Goal: Task Accomplishment & Management: Complete application form

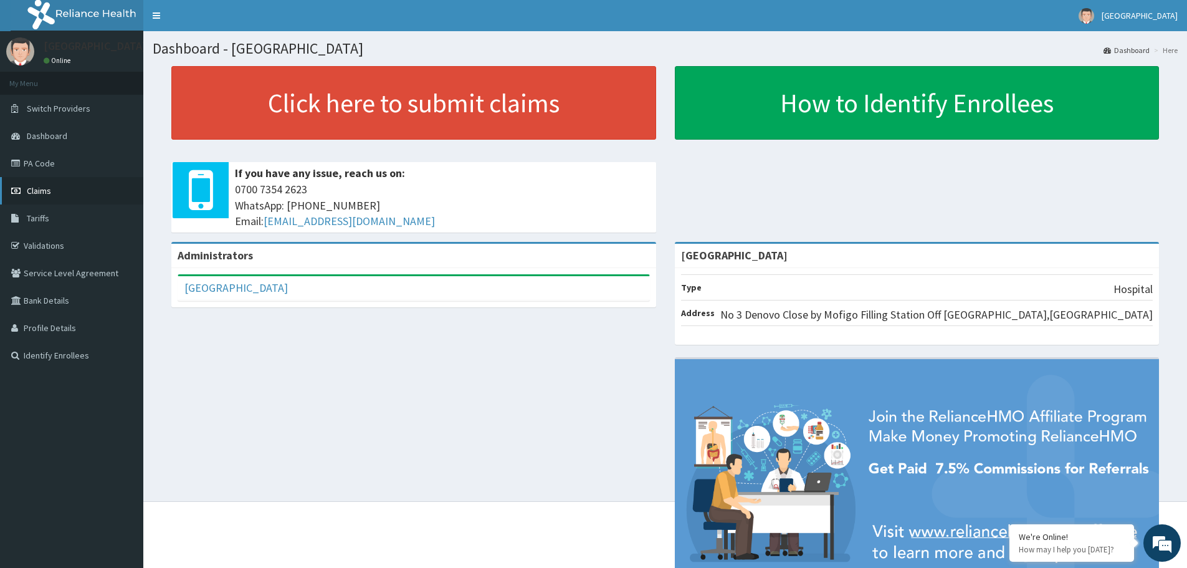
click at [56, 195] on link "Claims" at bounding box center [71, 190] width 143 height 27
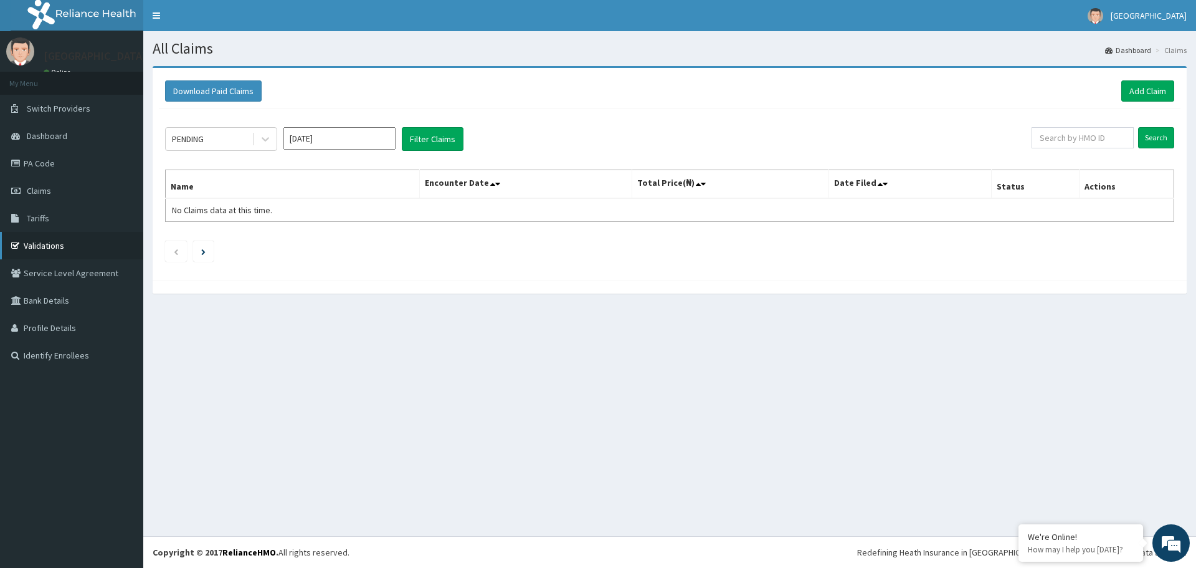
click at [64, 240] on link "Validations" at bounding box center [71, 245] width 143 height 27
click at [1142, 87] on link "Add Claim" at bounding box center [1147, 90] width 53 height 21
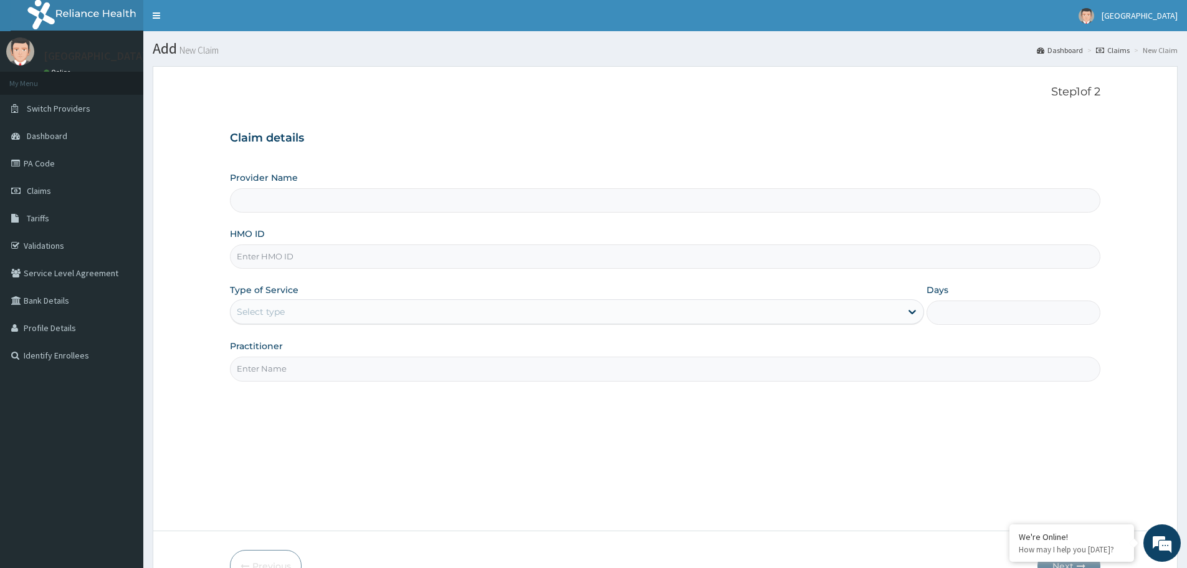
click at [319, 257] on input "HMO ID" at bounding box center [665, 256] width 870 height 24
type input "[GEOGRAPHIC_DATA]"
click at [370, 255] on input "HMO ID" at bounding box center [665, 256] width 870 height 24
type input "rpo/10064/b"
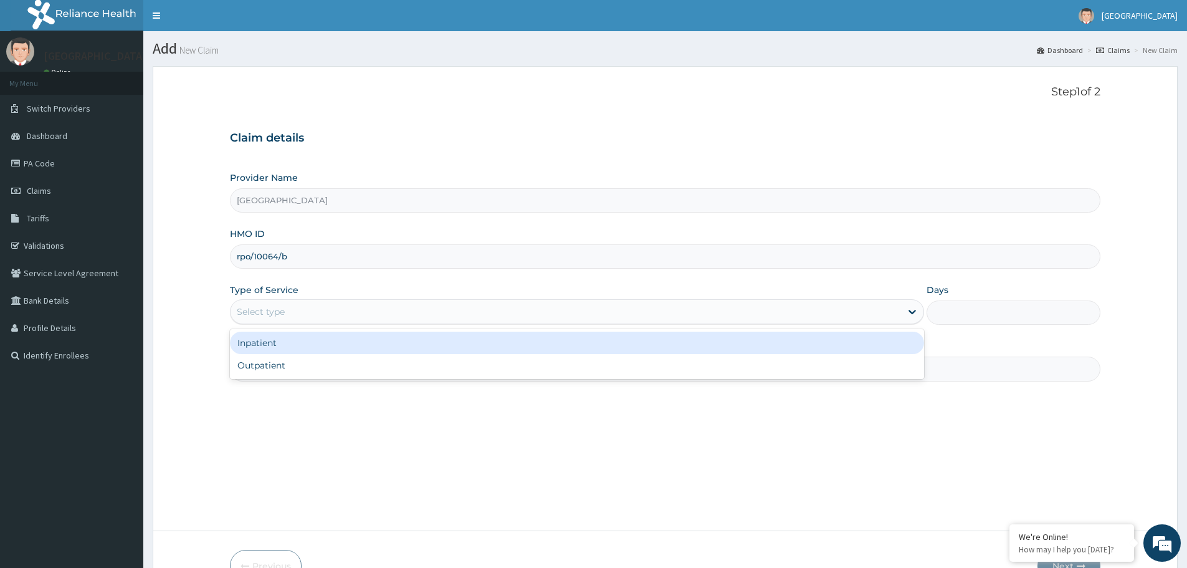
click at [353, 312] on div "Select type" at bounding box center [566, 312] width 670 height 20
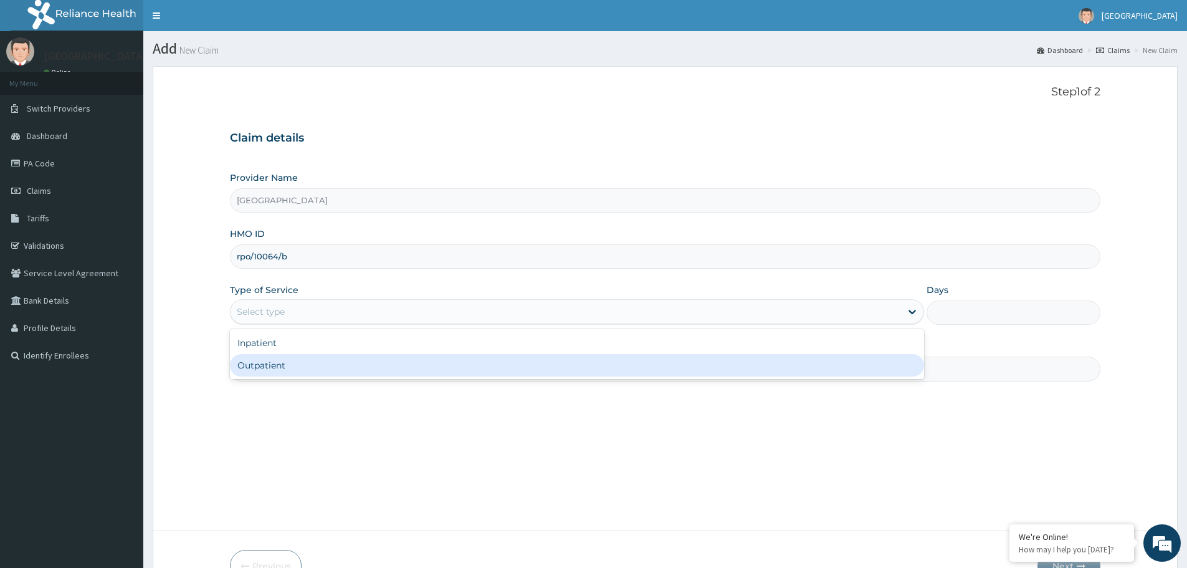
click at [315, 371] on div "Outpatient" at bounding box center [577, 365] width 694 height 22
type input "1"
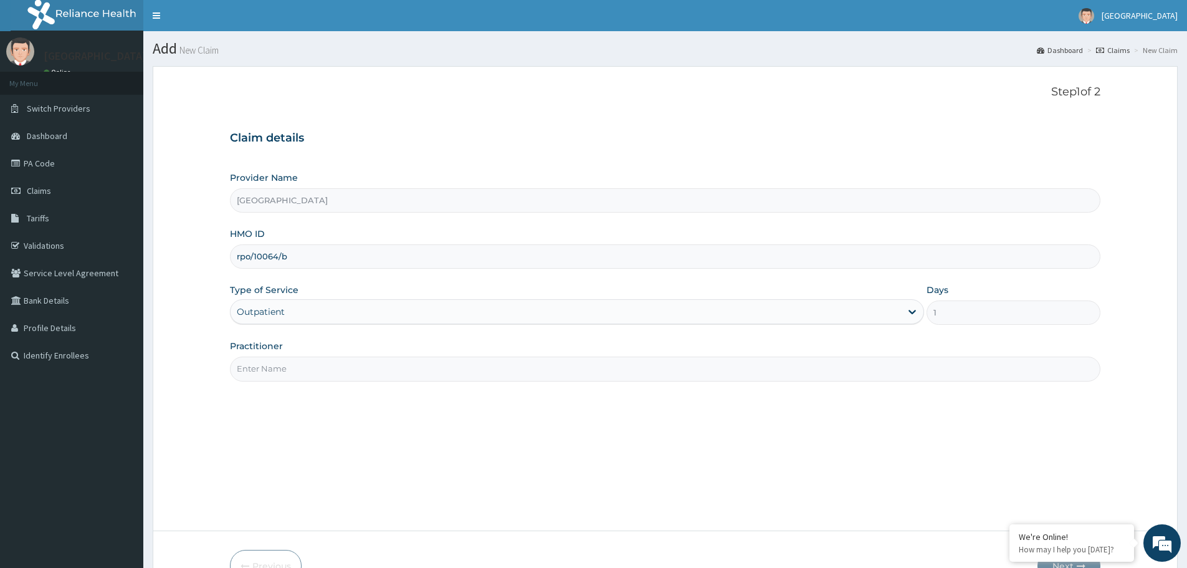
click at [316, 371] on input "Practitioner" at bounding box center [665, 368] width 870 height 24
type input "dr. [PERSON_NAME]"
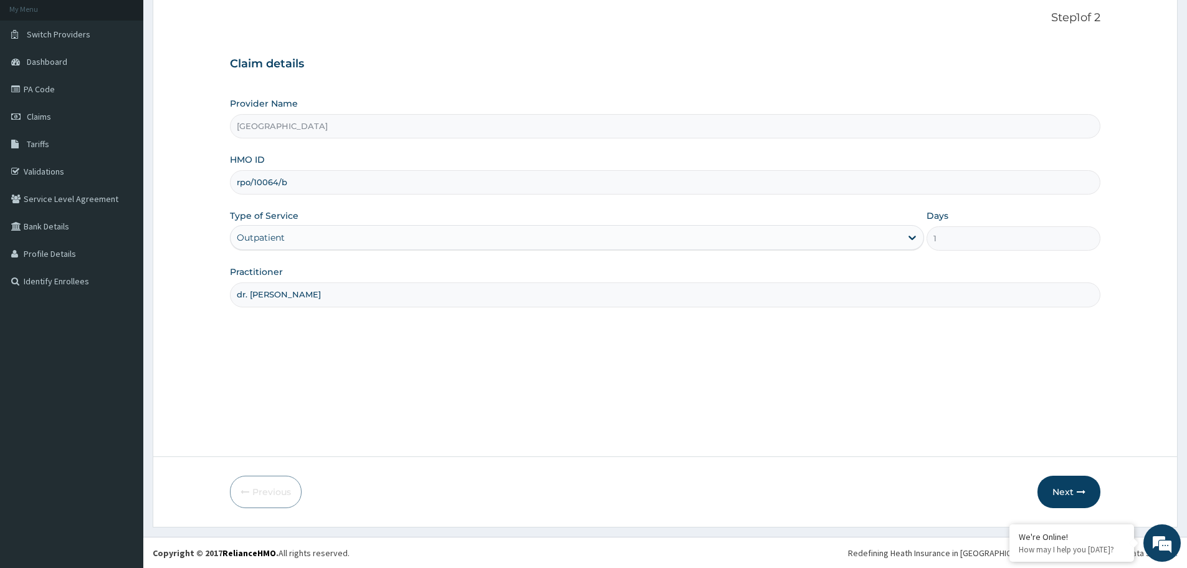
scroll to position [75, 0]
click at [1073, 488] on button "Next" at bounding box center [1068, 491] width 63 height 32
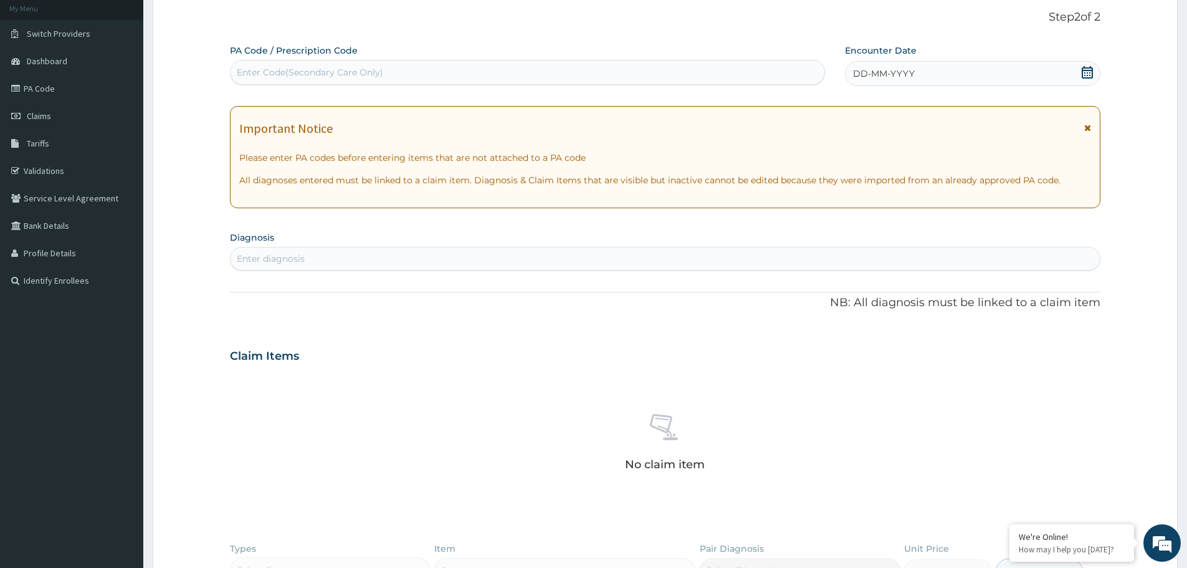
click at [1094, 72] on div "DD-MM-YYYY" at bounding box center [972, 73] width 255 height 25
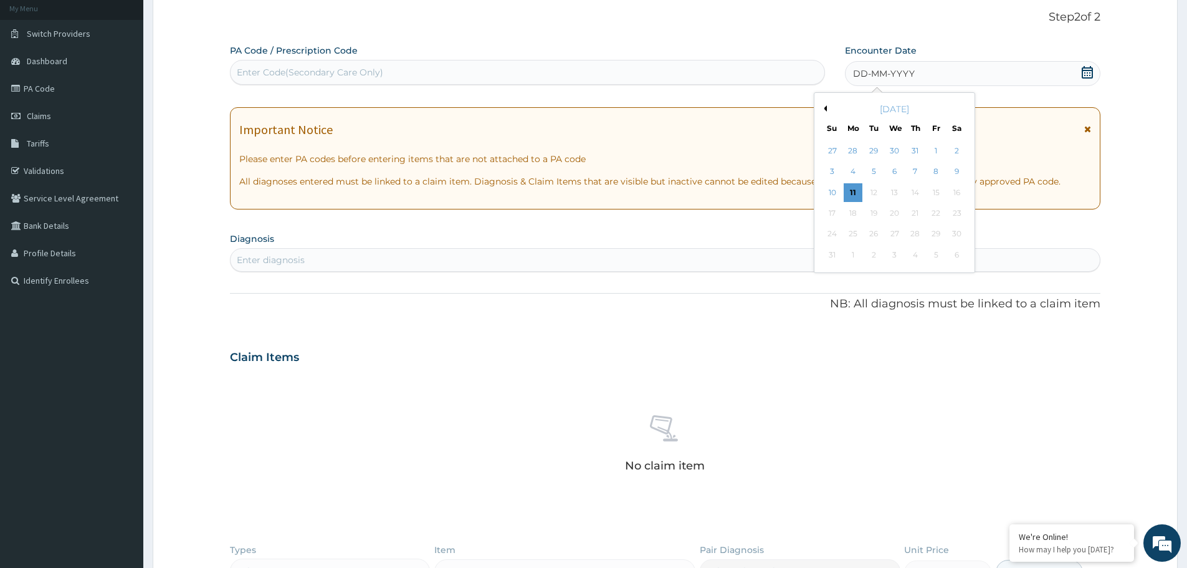
click at [855, 185] on div "11" at bounding box center [853, 192] width 19 height 19
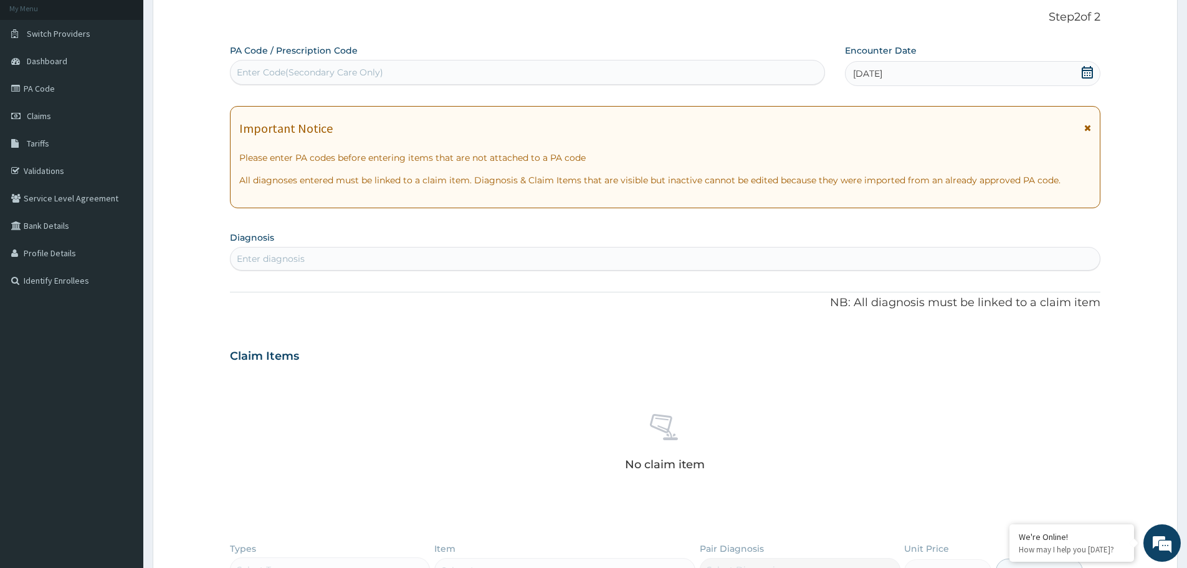
click at [299, 248] on div "Enter diagnosis" at bounding box center [665, 259] width 870 height 24
type input "vulvo"
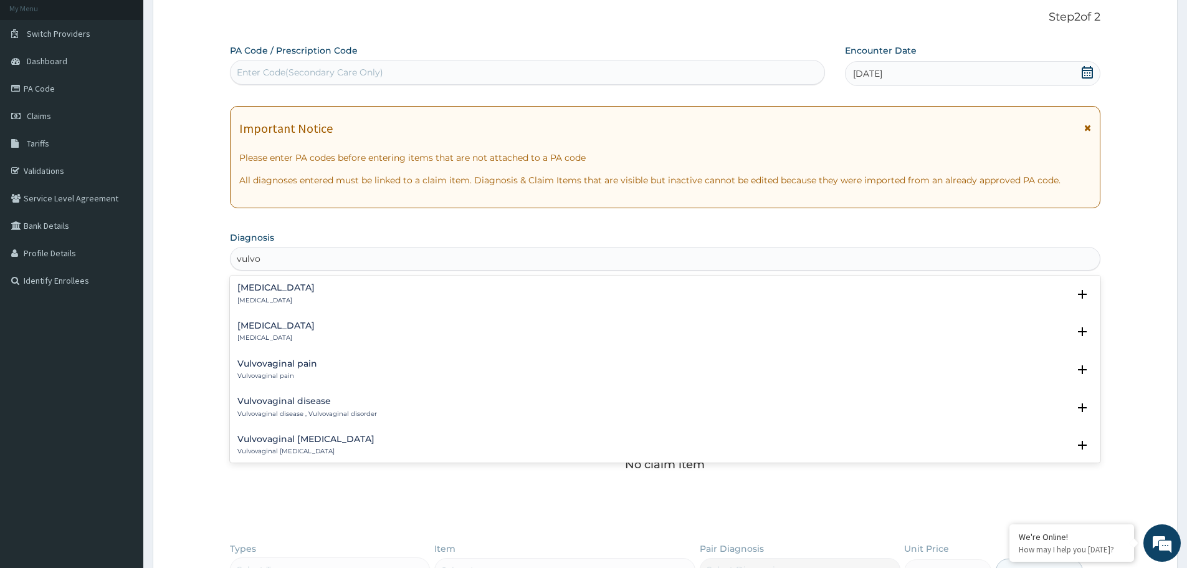
click at [286, 319] on div "Vulvovaginitis Vulvovaginitis Select Status Query Query covers suspected (?), K…" at bounding box center [665, 335] width 870 height 38
click at [288, 326] on h4 "Vulvovaginitis" at bounding box center [275, 325] width 77 height 9
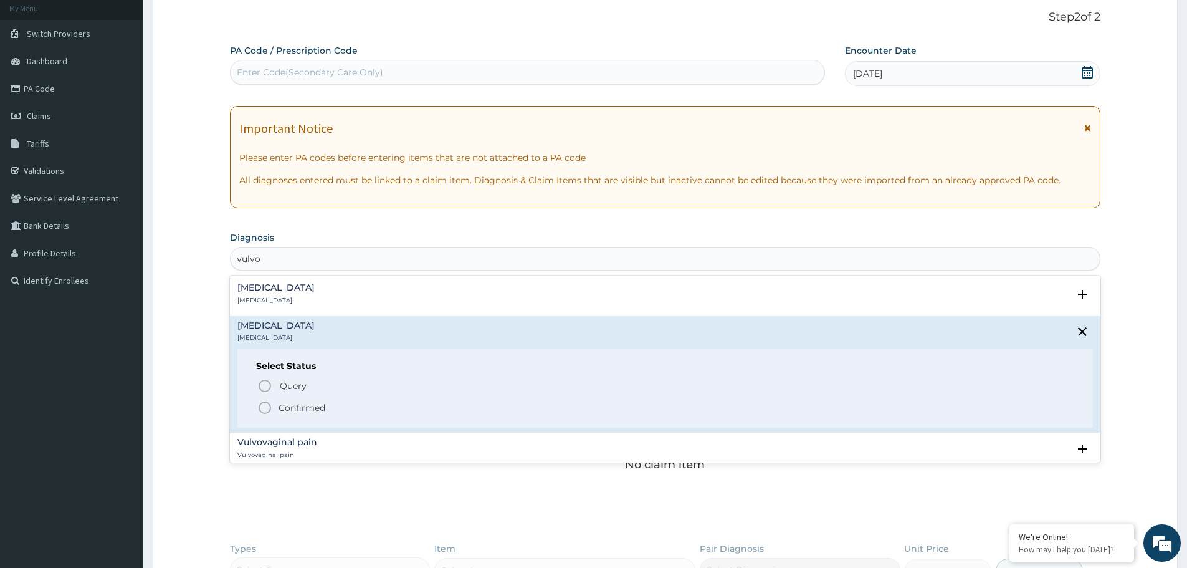
click at [292, 409] on p "Confirmed" at bounding box center [301, 407] width 47 height 12
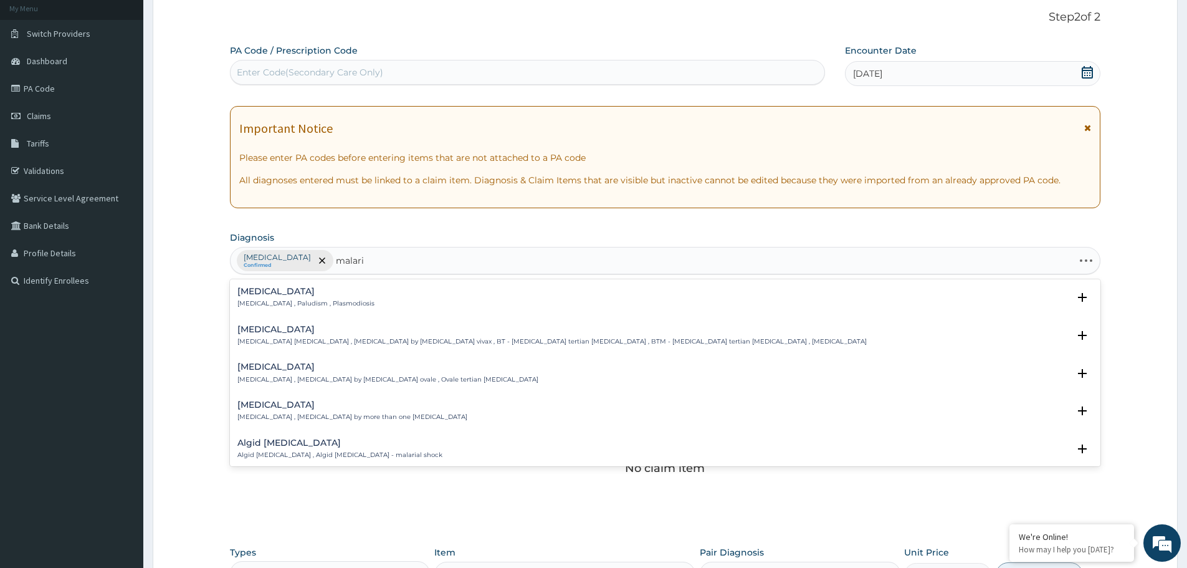
type input "malaria"
click at [300, 296] on h4 "Malaria" at bounding box center [305, 291] width 137 height 9
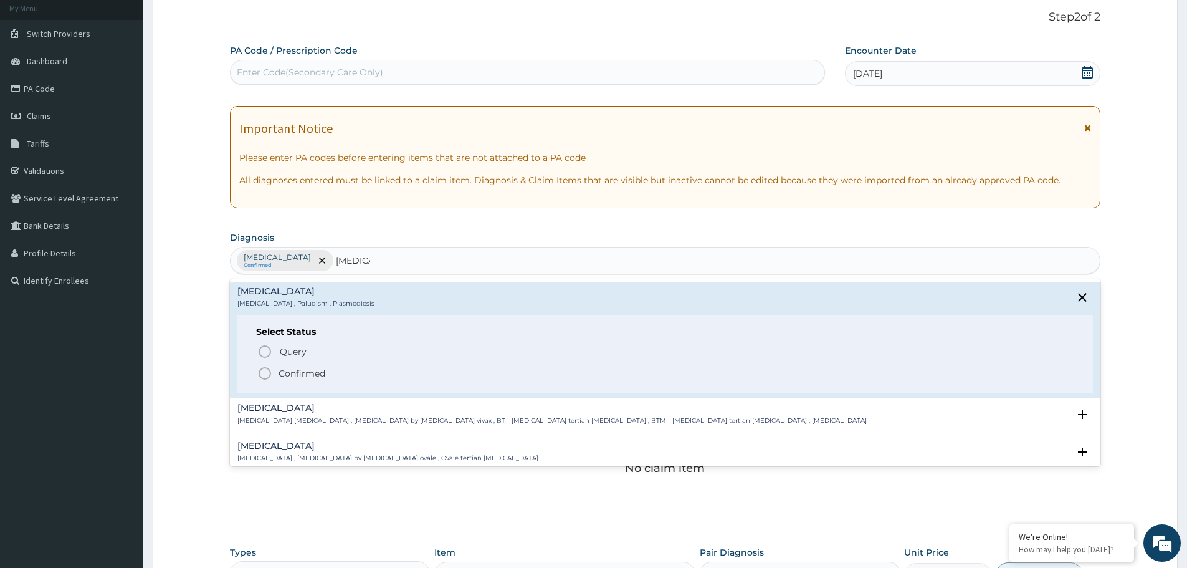
click at [283, 369] on p "Confirmed" at bounding box center [301, 373] width 47 height 12
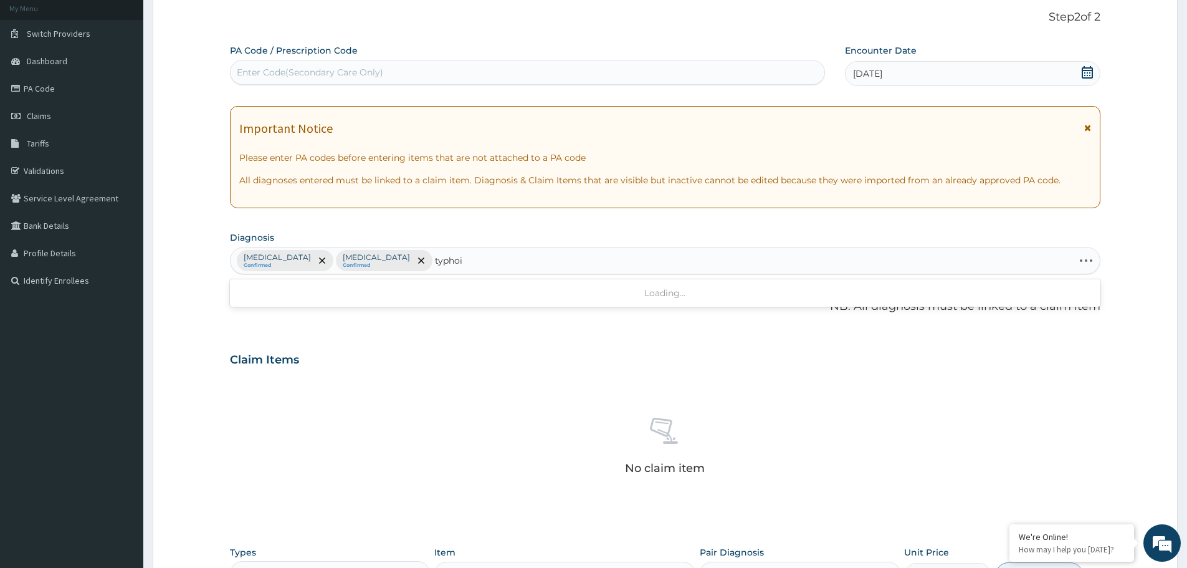
type input "typhoid"
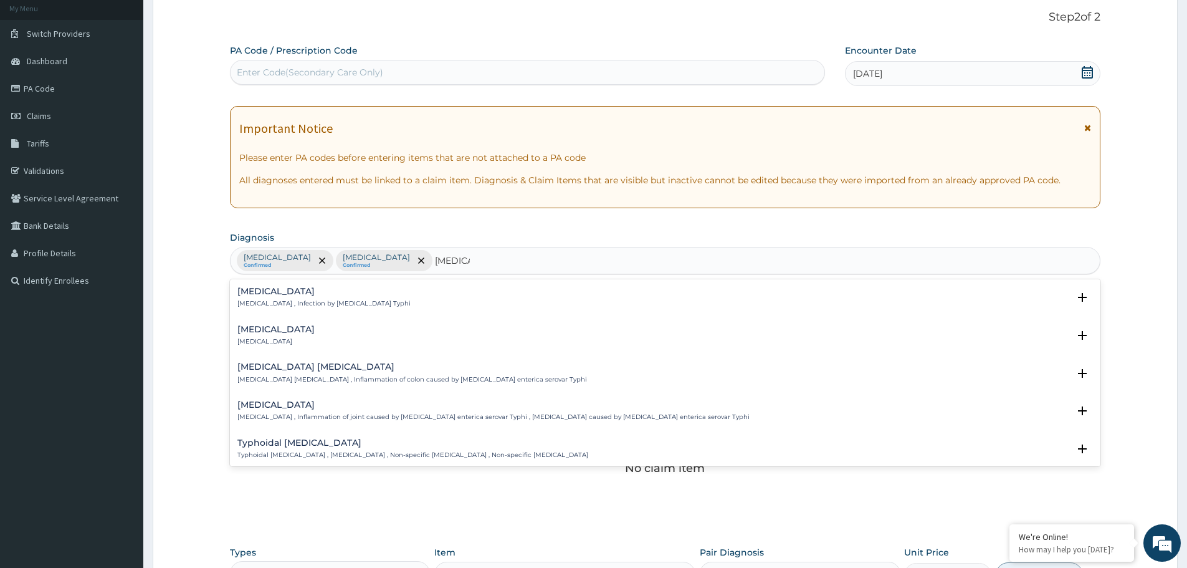
click at [323, 298] on div "Typhoid fever Typhoid fever , Infection by Salmonella Typhi" at bounding box center [323, 298] width 173 height 22
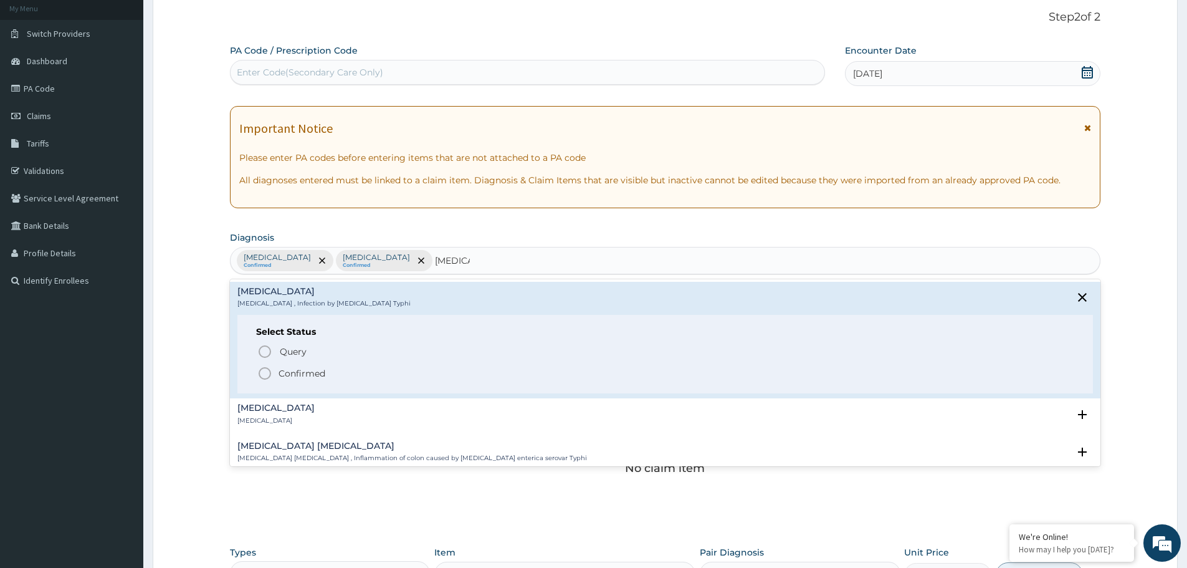
click at [292, 373] on p "Confirmed" at bounding box center [301, 373] width 47 height 12
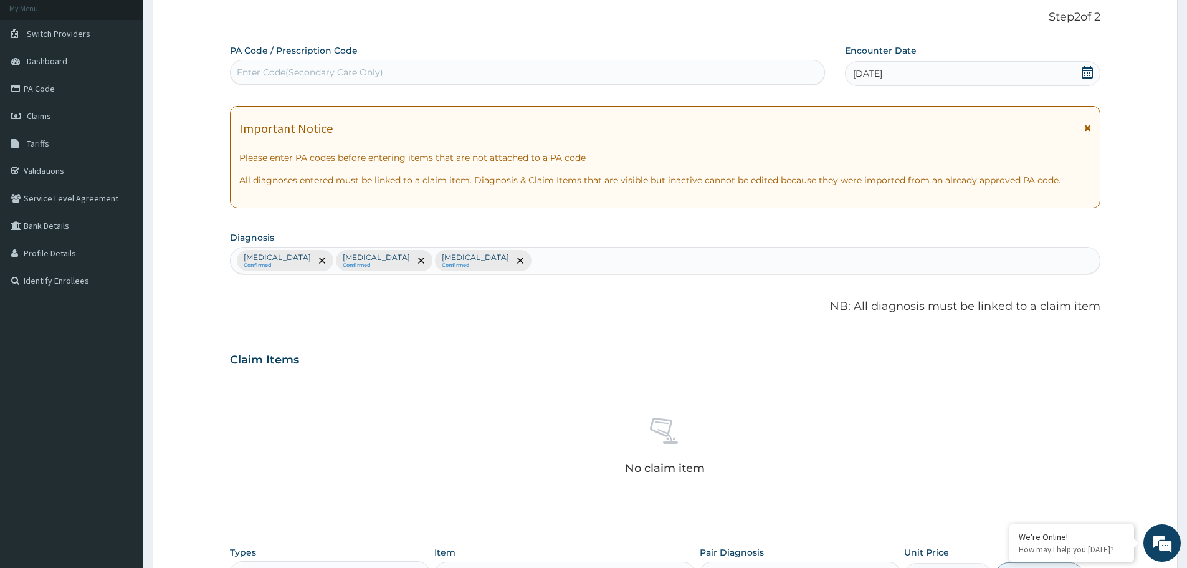
click at [508, 265] on div "Vulvovaginitis Confirmed Malaria Confirmed Typhoid fever Confirmed" at bounding box center [665, 260] width 869 height 26
type input "cough"
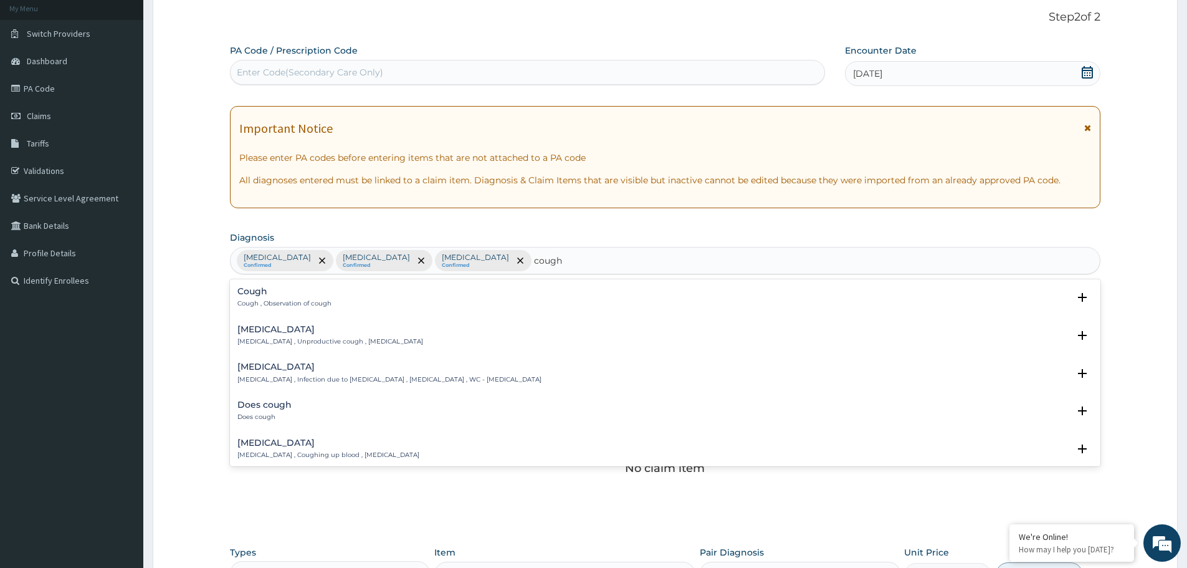
click at [275, 295] on h4 "Cough" at bounding box center [284, 291] width 94 height 9
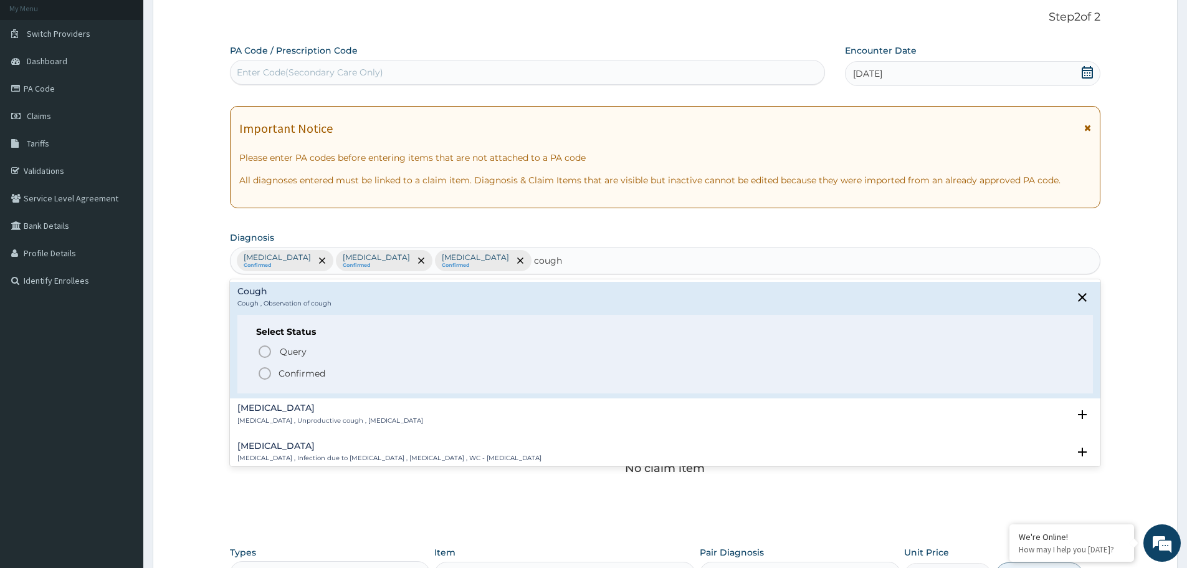
click at [282, 368] on p "Confirmed" at bounding box center [301, 373] width 47 height 12
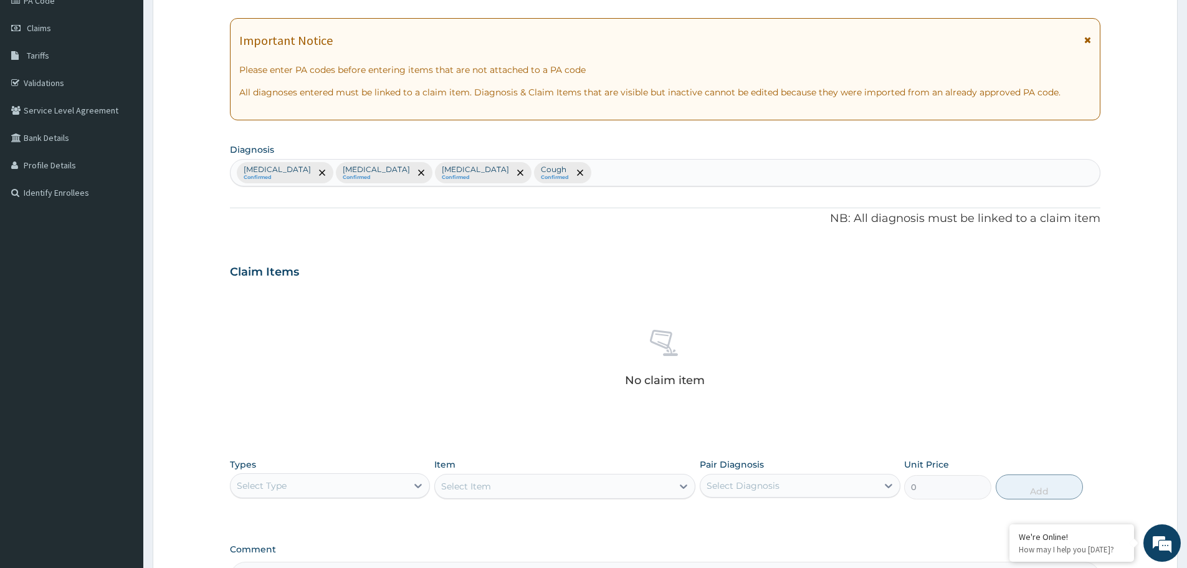
scroll to position [318, 0]
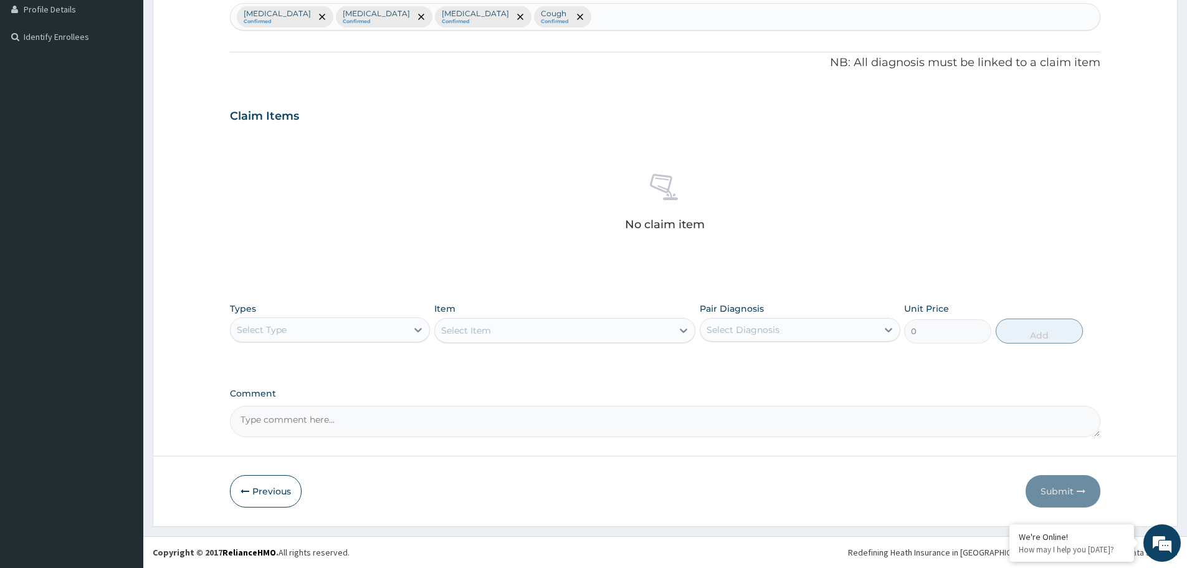
click at [300, 334] on div "Select Type" at bounding box center [319, 330] width 176 height 20
click at [310, 409] on div "Procedures" at bounding box center [330, 405] width 200 height 22
click at [487, 326] on div "Select Item" at bounding box center [564, 330] width 261 height 25
click at [491, 330] on div "Select Item" at bounding box center [564, 330] width 261 height 25
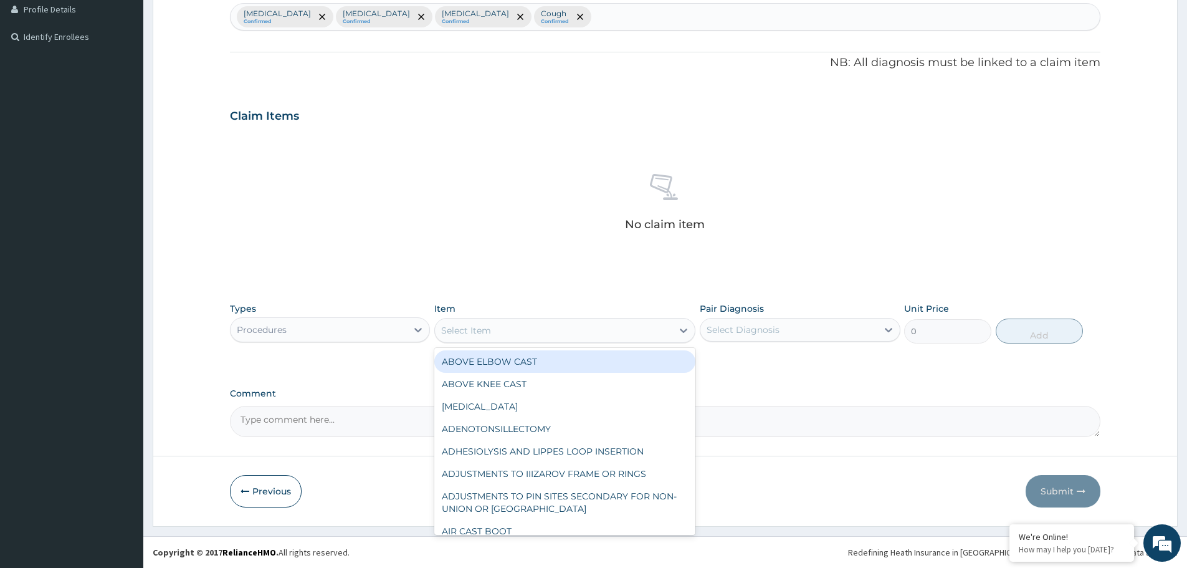
click at [491, 330] on div "Select Item" at bounding box center [553, 330] width 237 height 20
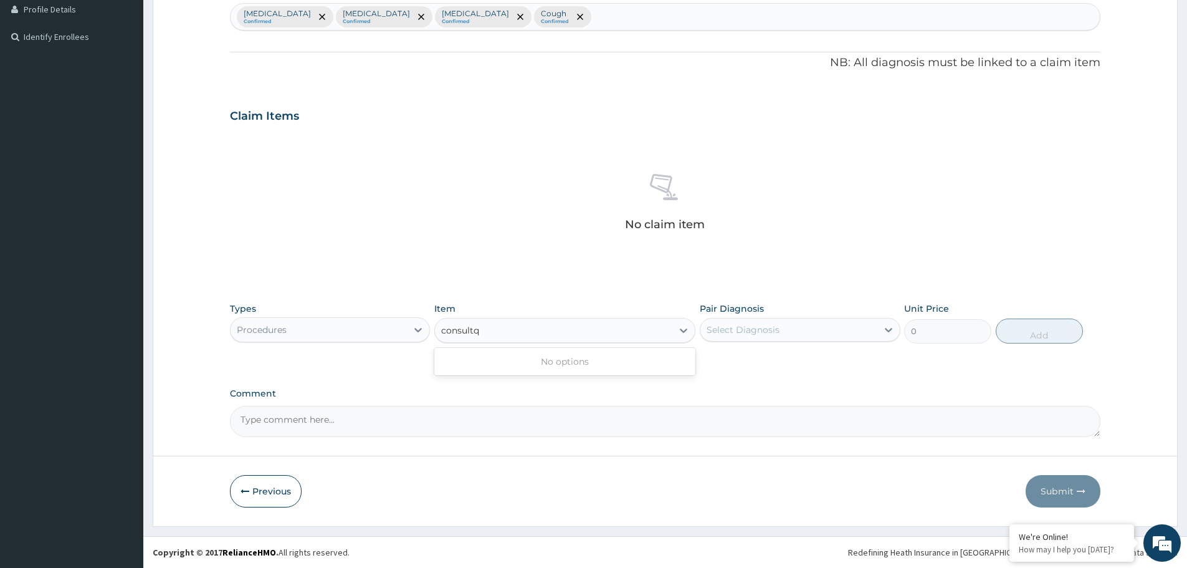
type input "consult"
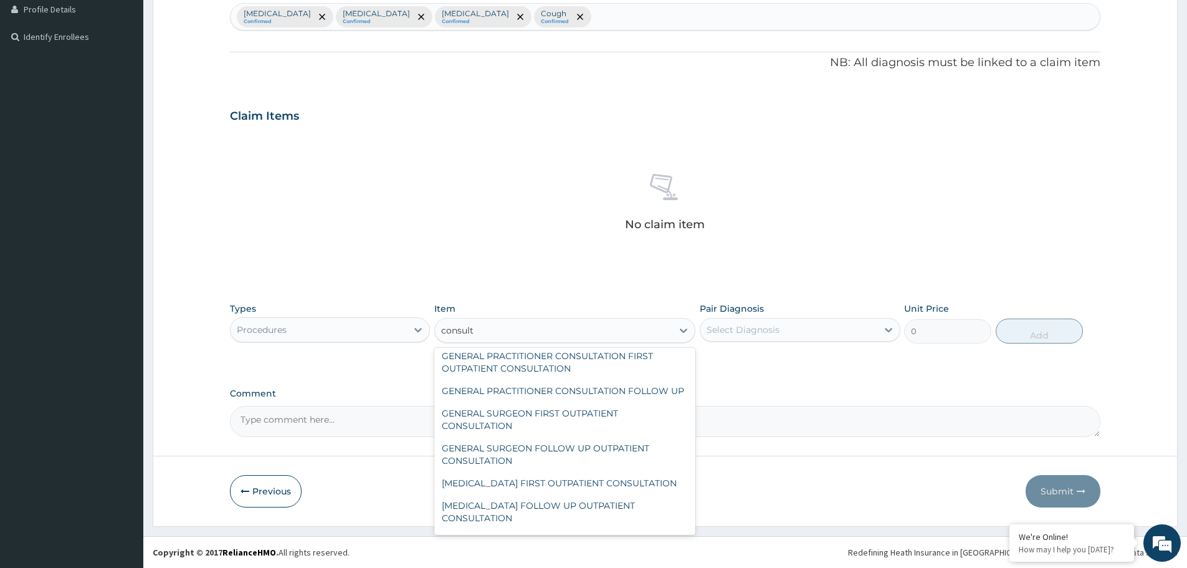
scroll to position [603, 0]
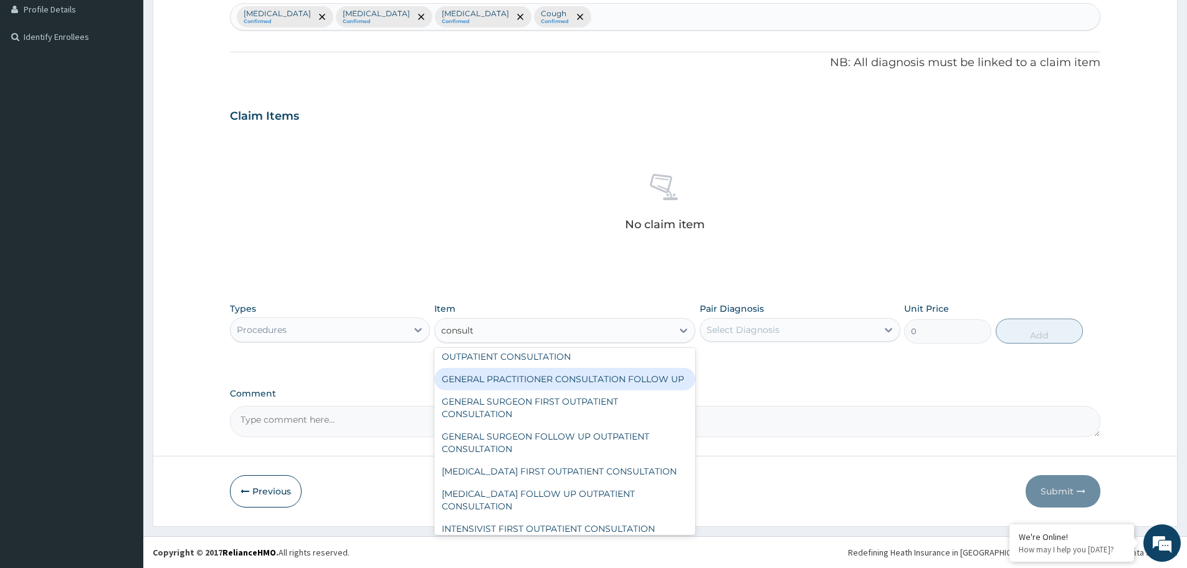
click at [528, 390] on div "GENERAL PRACTITIONER CONSULTATION FOLLOW UP" at bounding box center [564, 379] width 261 height 22
type input "11610"
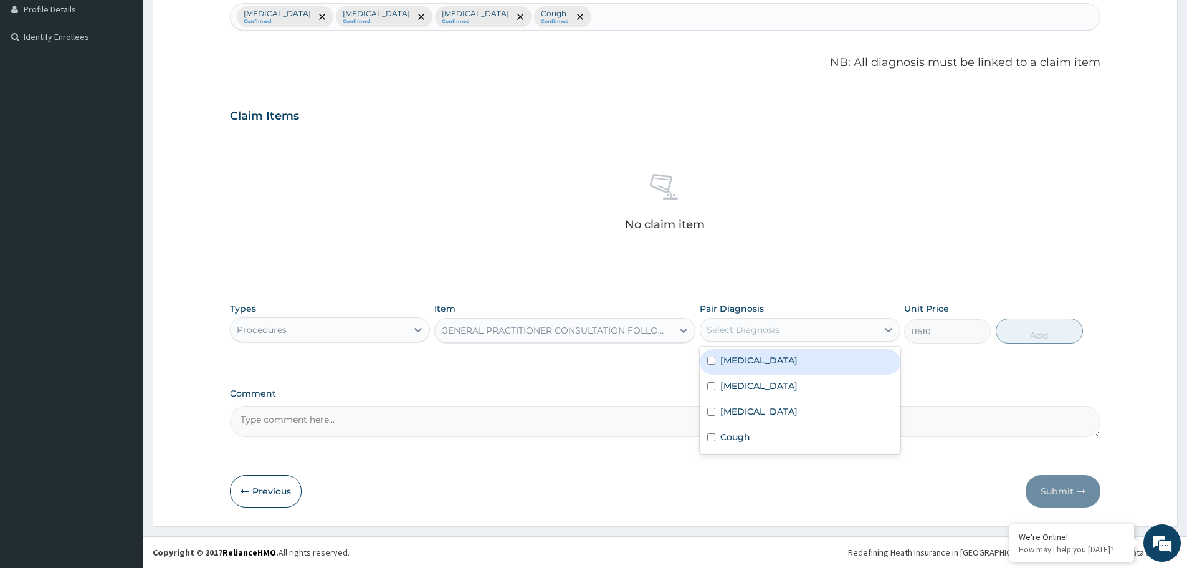
click at [783, 333] on div "Select Diagnosis" at bounding box center [788, 330] width 176 height 20
click at [764, 357] on label "Vulvovaginitis" at bounding box center [758, 360] width 77 height 12
checkbox input "true"
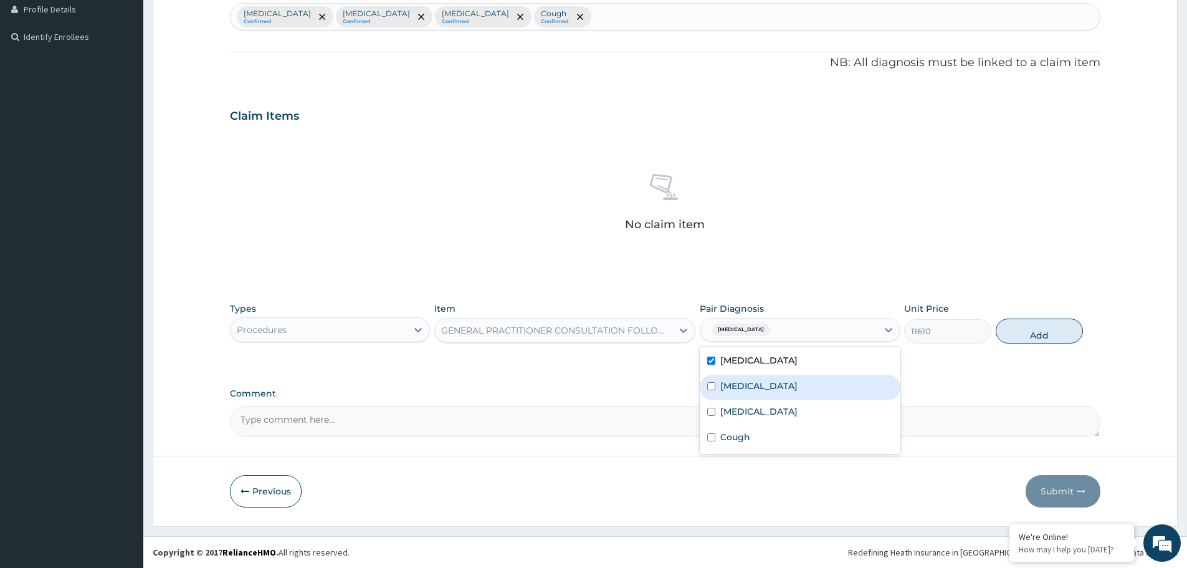
click at [736, 381] on label "Malaria" at bounding box center [758, 385] width 77 height 12
checkbox input "true"
click at [736, 412] on label "Typhoid fever" at bounding box center [758, 411] width 77 height 12
checkbox input "true"
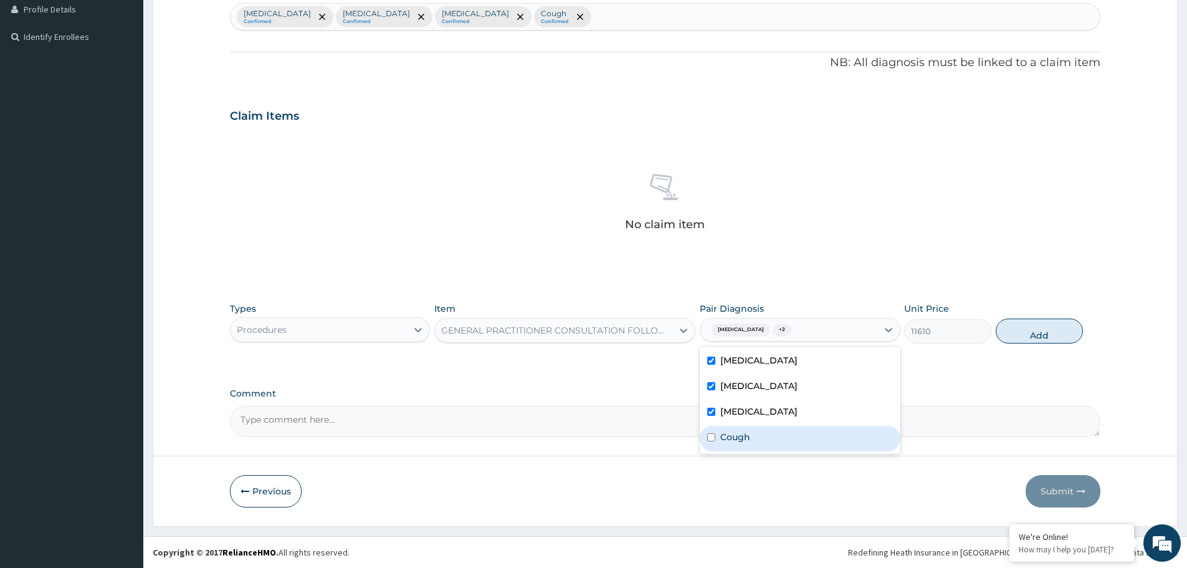
click at [737, 444] on div "Cough" at bounding box center [800, 439] width 200 height 26
checkbox input "true"
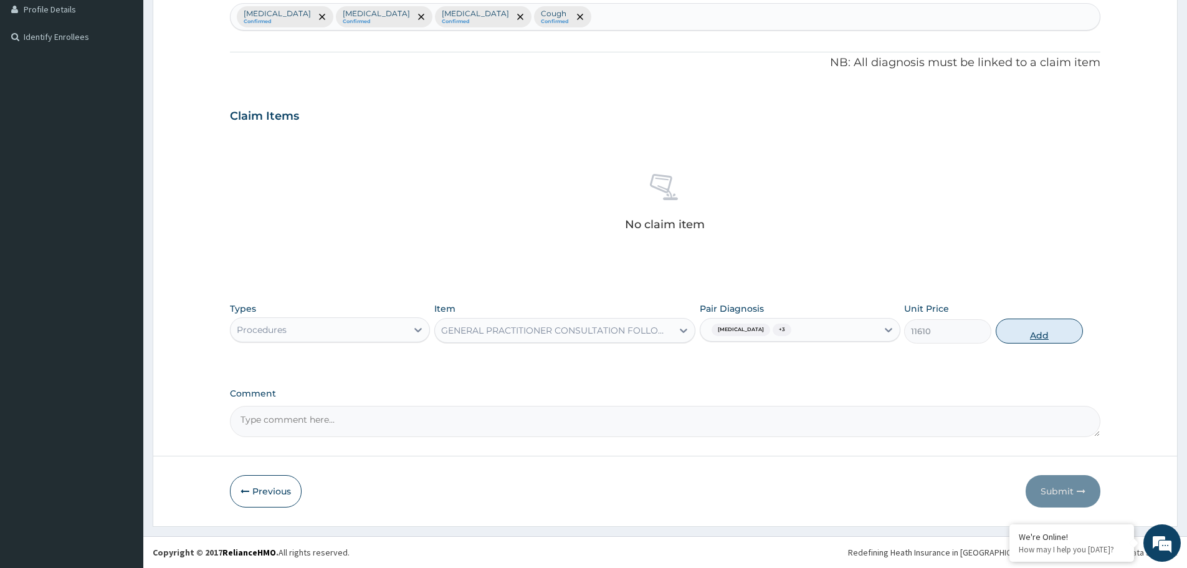
click at [1023, 335] on button "Add" at bounding box center [1039, 330] width 87 height 25
type input "0"
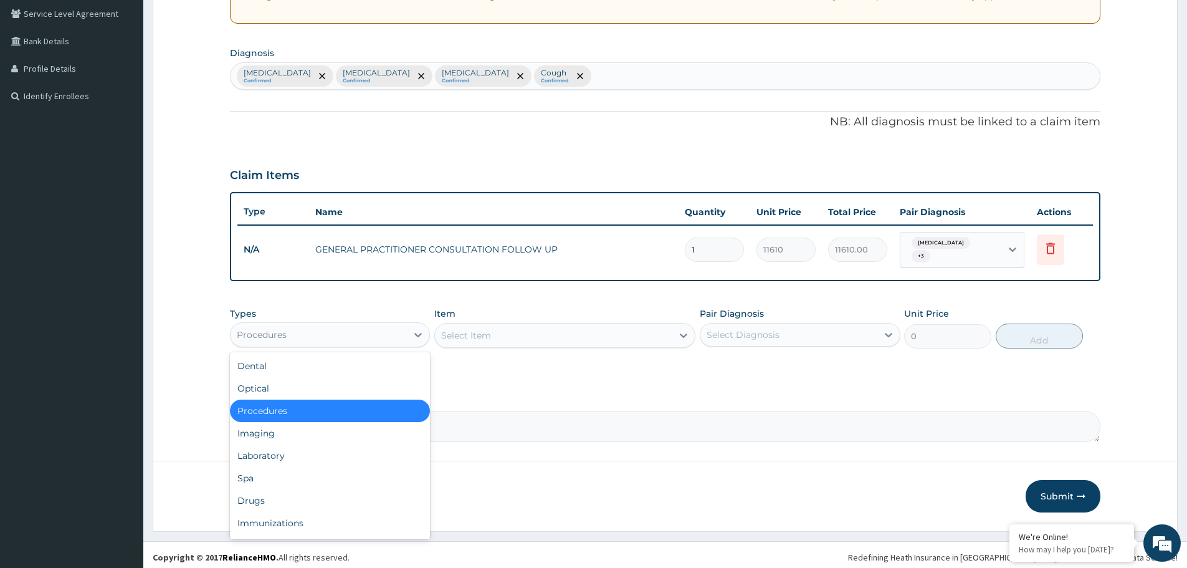
click at [312, 335] on div "Procedures" at bounding box center [319, 335] width 176 height 20
click at [315, 448] on div "Laboratory" at bounding box center [330, 455] width 200 height 22
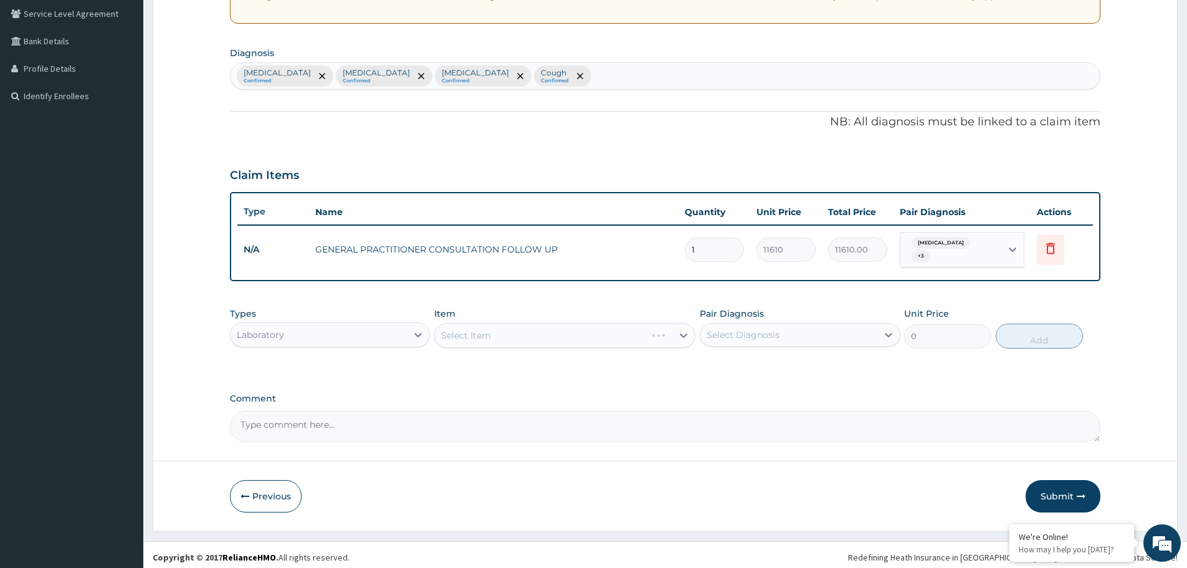
click at [450, 335] on div "Select Item" at bounding box center [564, 335] width 261 height 25
click at [506, 327] on div "Select Item" at bounding box center [553, 335] width 237 height 20
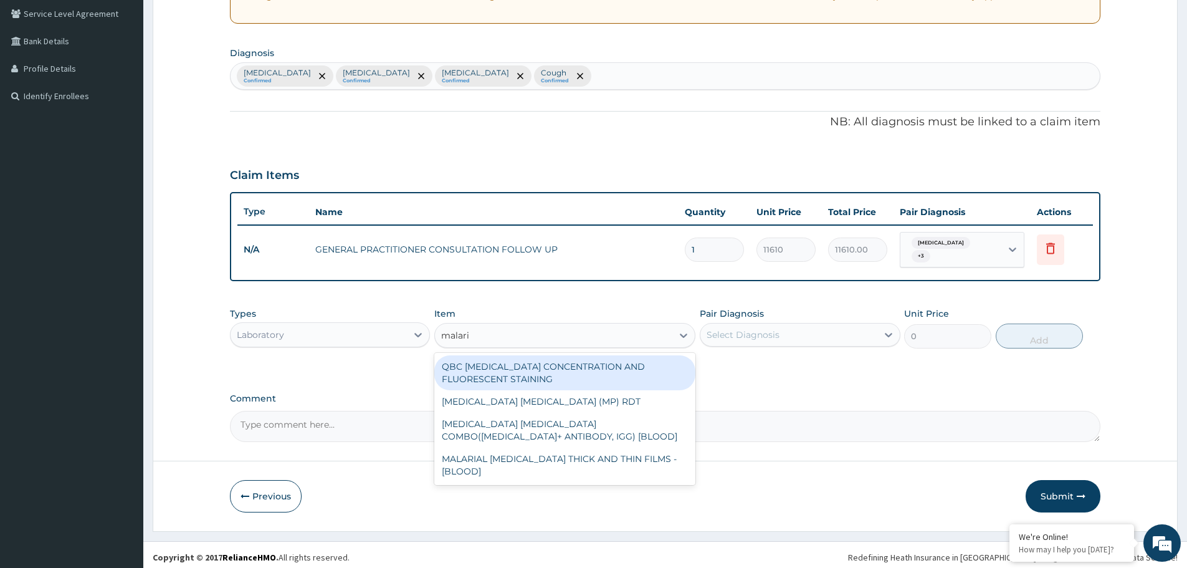
type input "malaria"
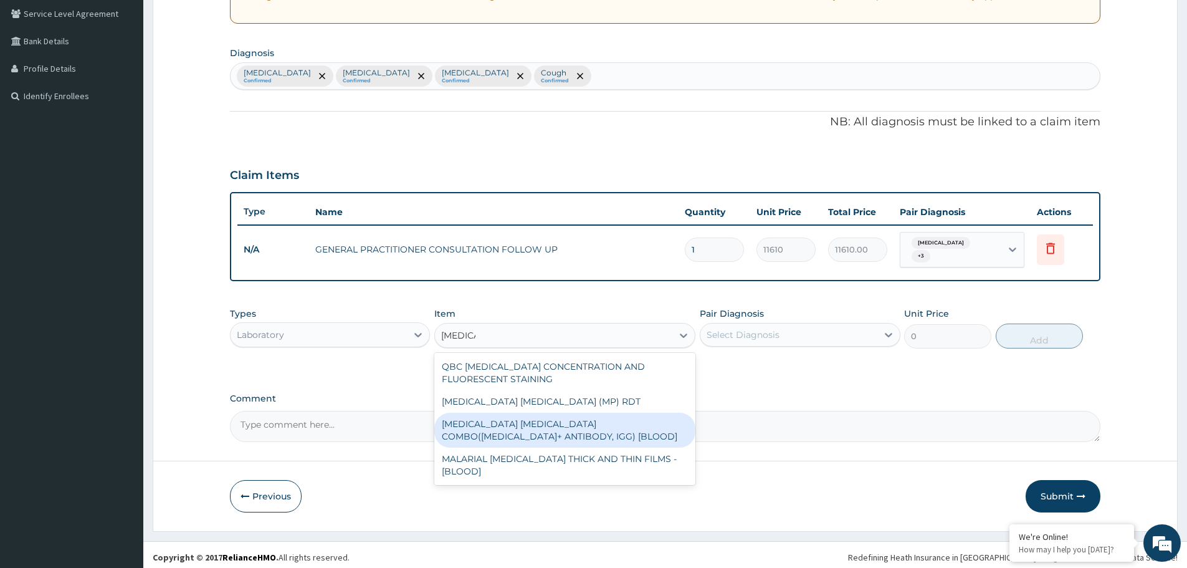
click at [510, 428] on div "MALARIA PARASITE COMBO(BLOOD FILM+ ANTIBODY, IGG) [BLOOD]" at bounding box center [564, 429] width 261 height 35
type input "1612.5"
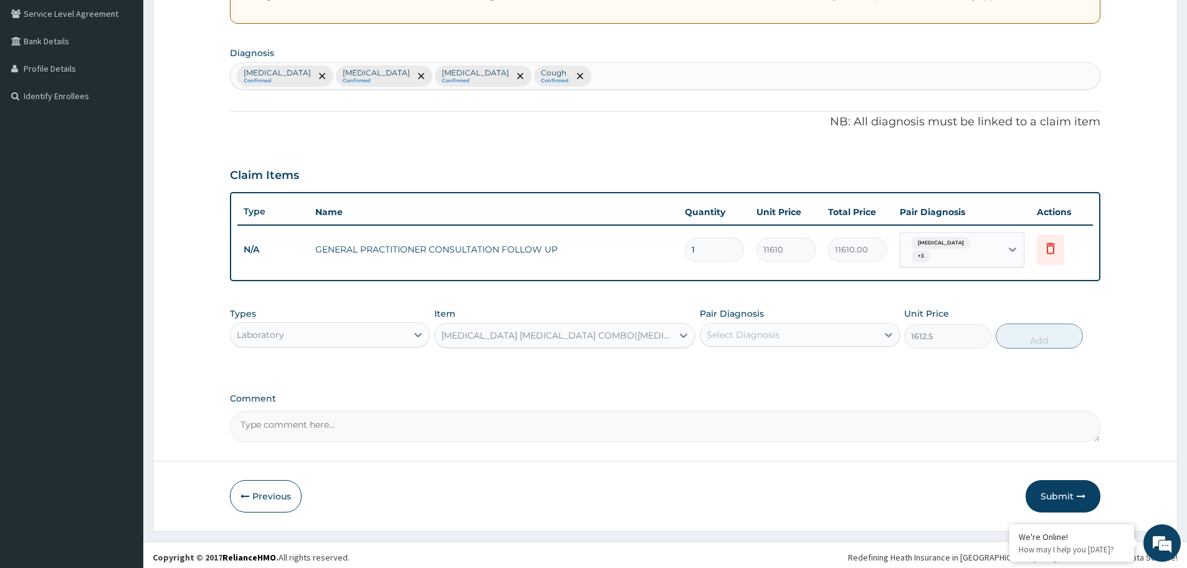
click at [781, 331] on div "Select Diagnosis" at bounding box center [788, 335] width 176 height 20
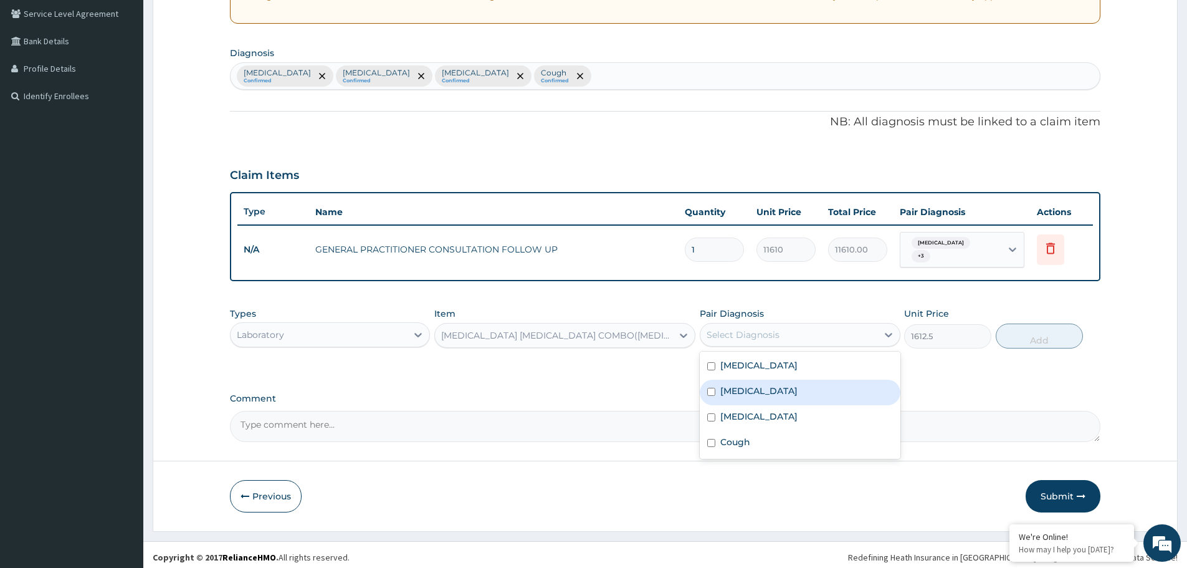
click at [764, 388] on div "Malaria" at bounding box center [800, 392] width 200 height 26
checkbox input "true"
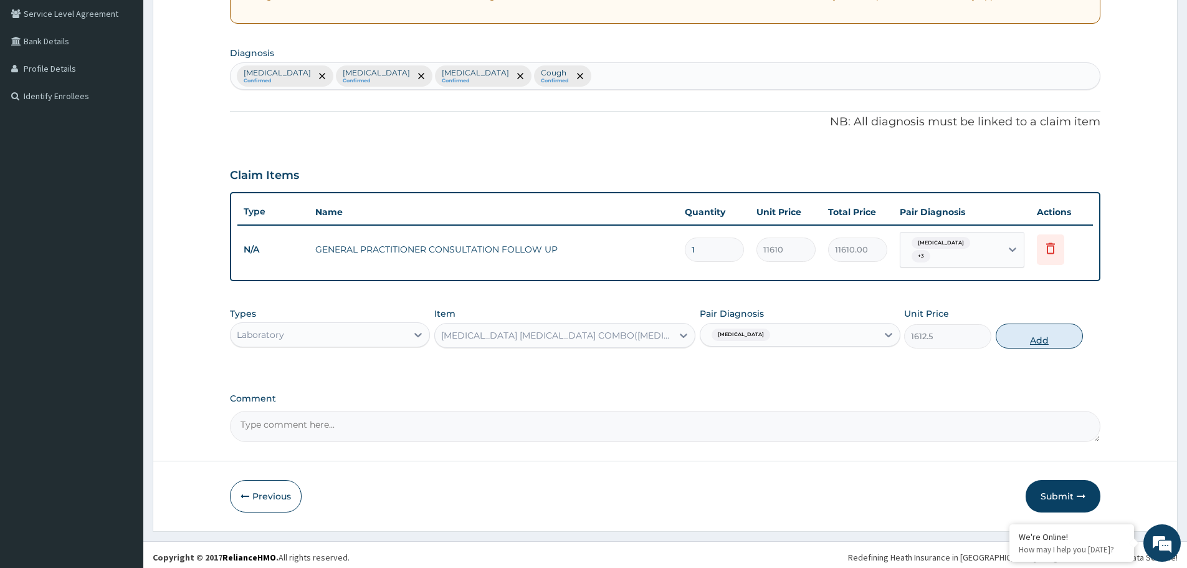
click at [1052, 332] on button "Add" at bounding box center [1039, 335] width 87 height 25
type input "0"
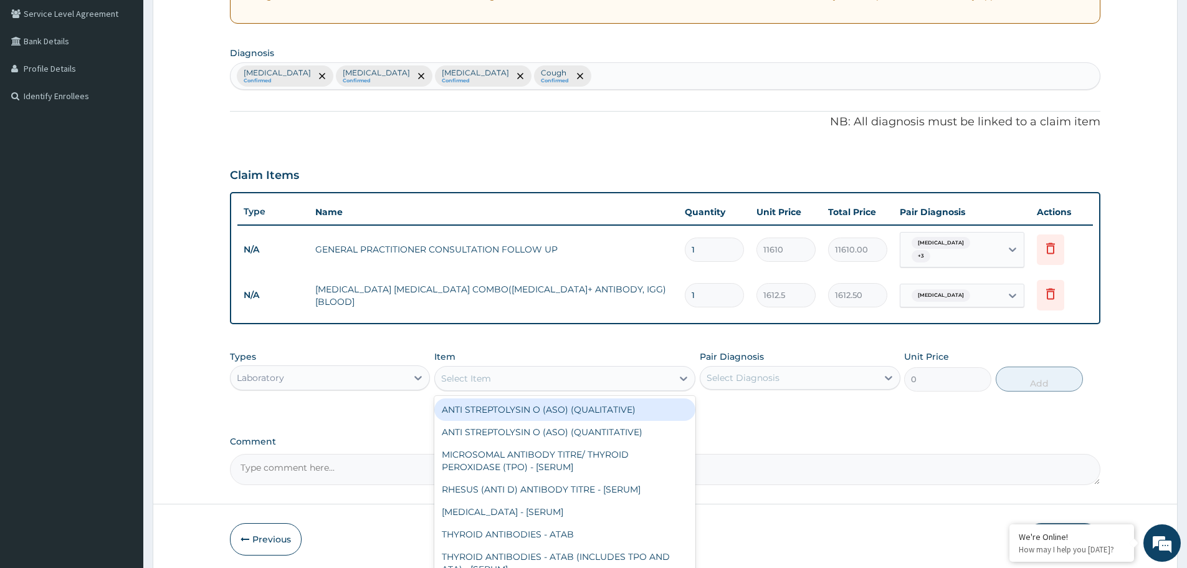
click at [610, 378] on div "Select Item" at bounding box center [553, 378] width 237 height 20
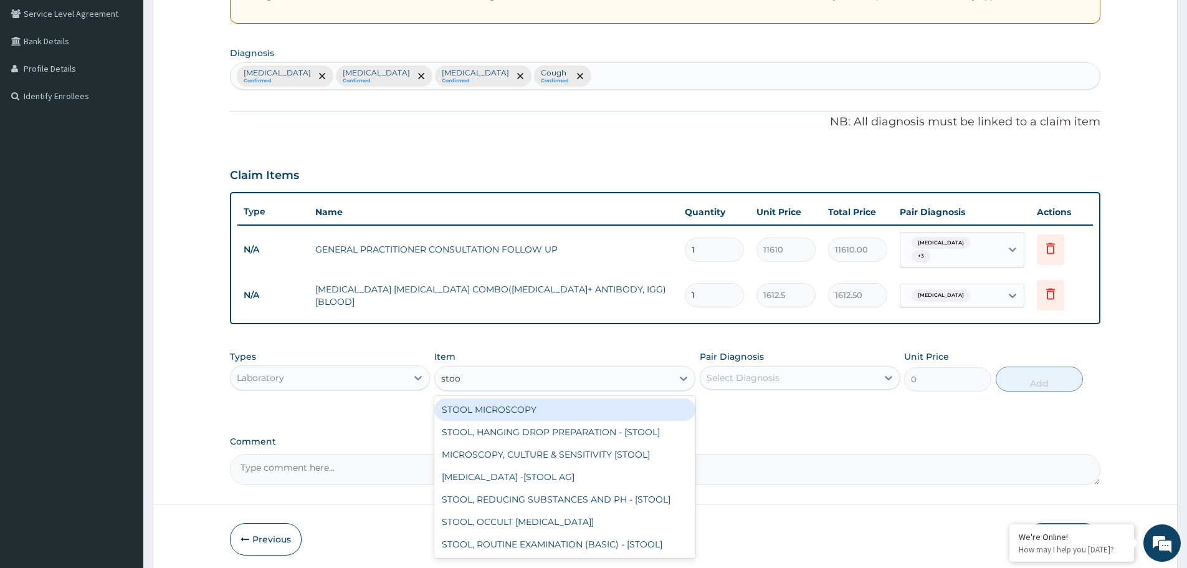
type input "stool"
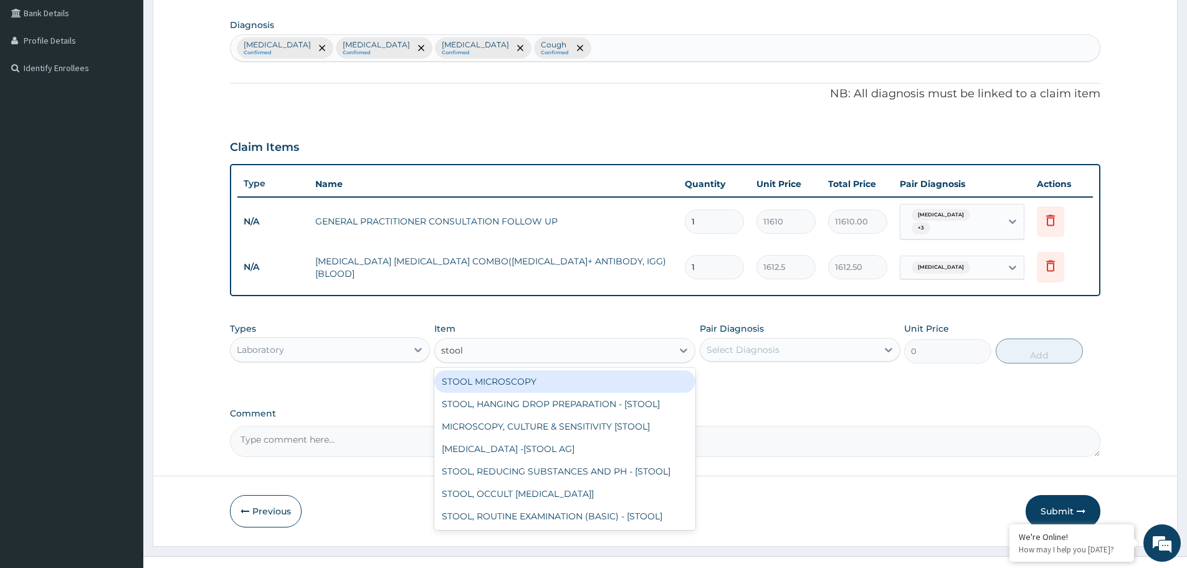
scroll to position [302, 0]
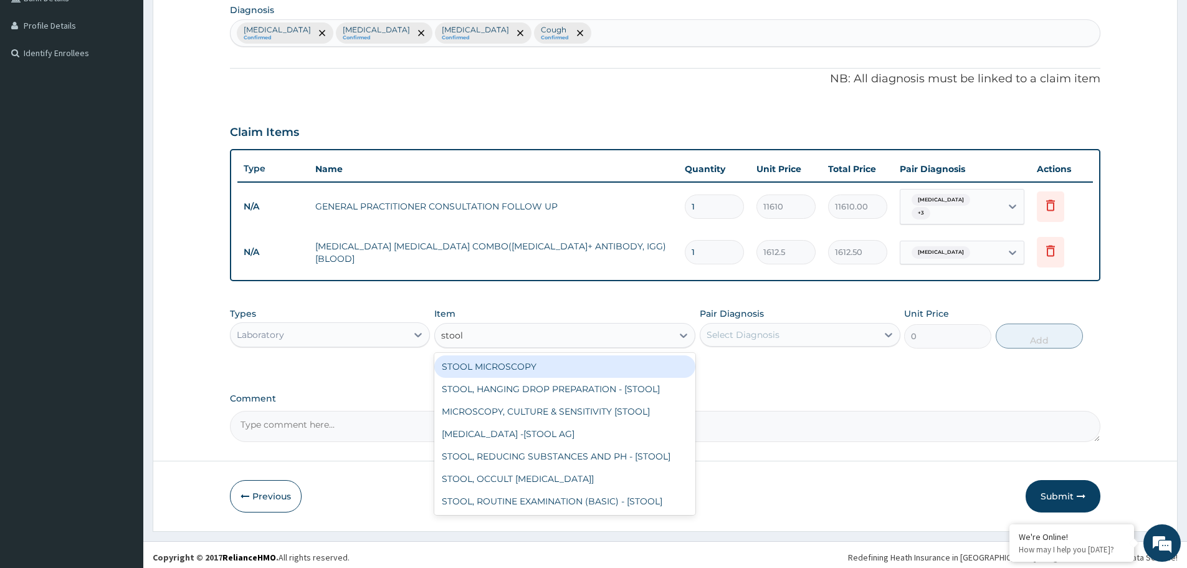
click at [585, 364] on div "STOOL MICROSCOPY" at bounding box center [564, 366] width 261 height 22
type input "4085"
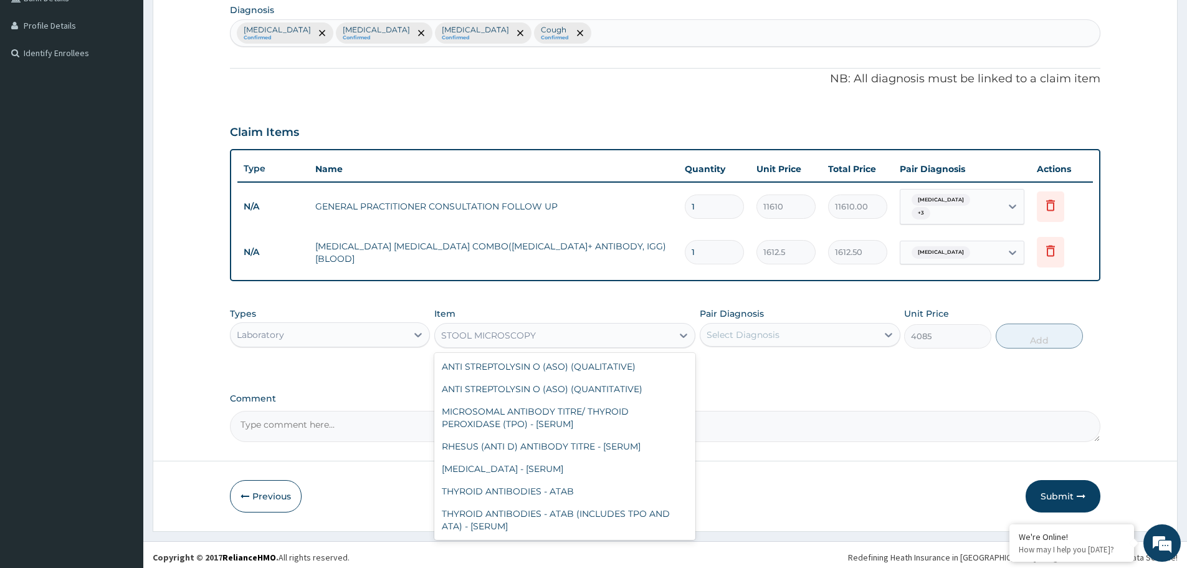
click at [647, 331] on div "STOOL MICROSCOPY" at bounding box center [553, 335] width 237 height 20
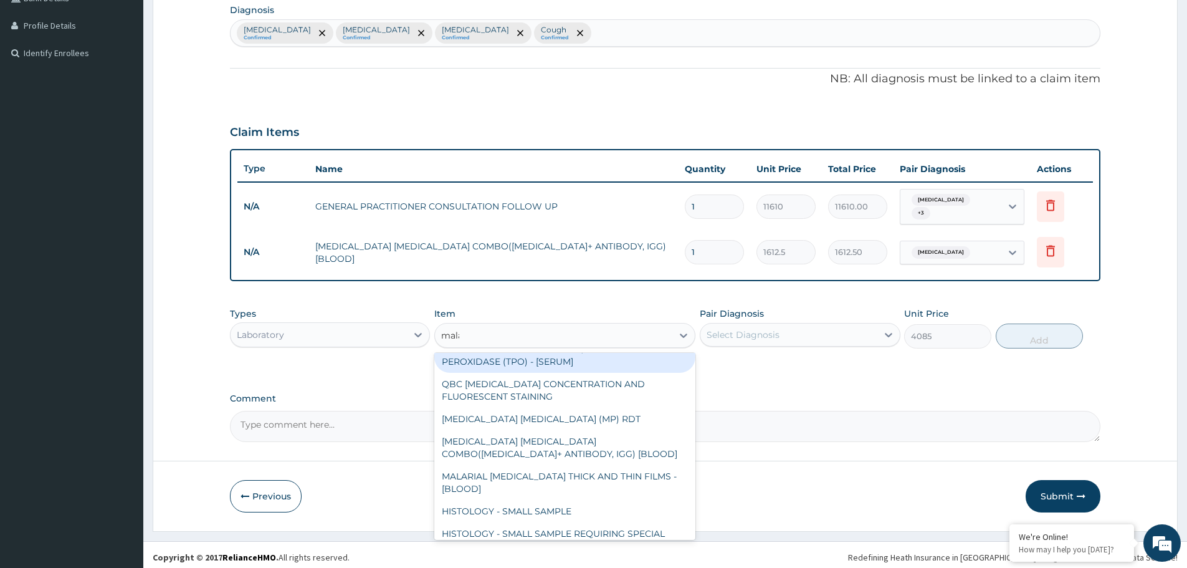
scroll to position [0, 0]
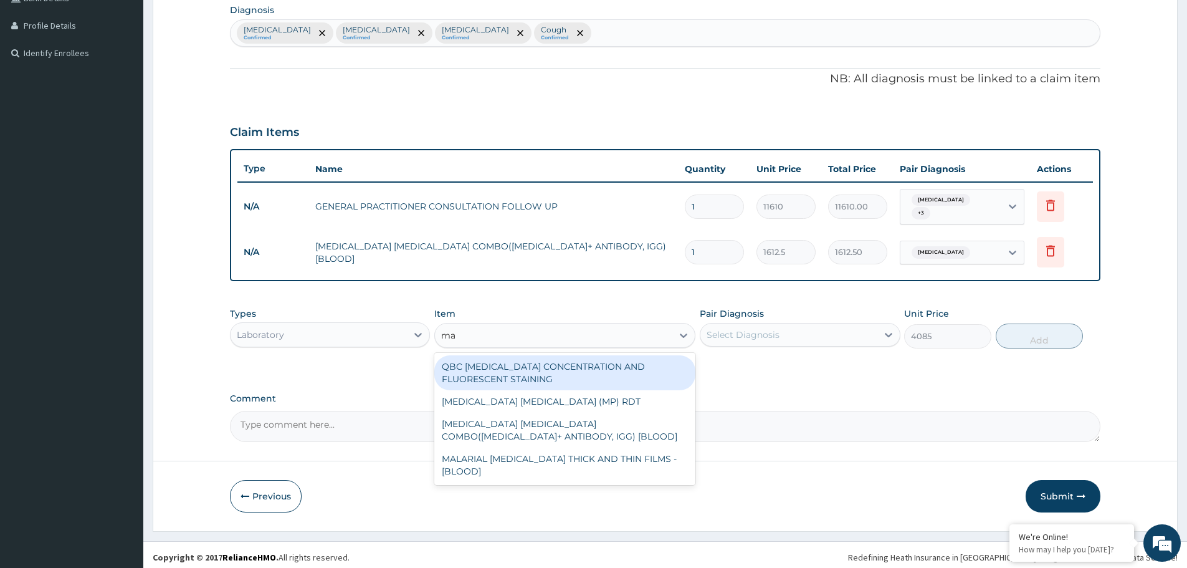
type input "m"
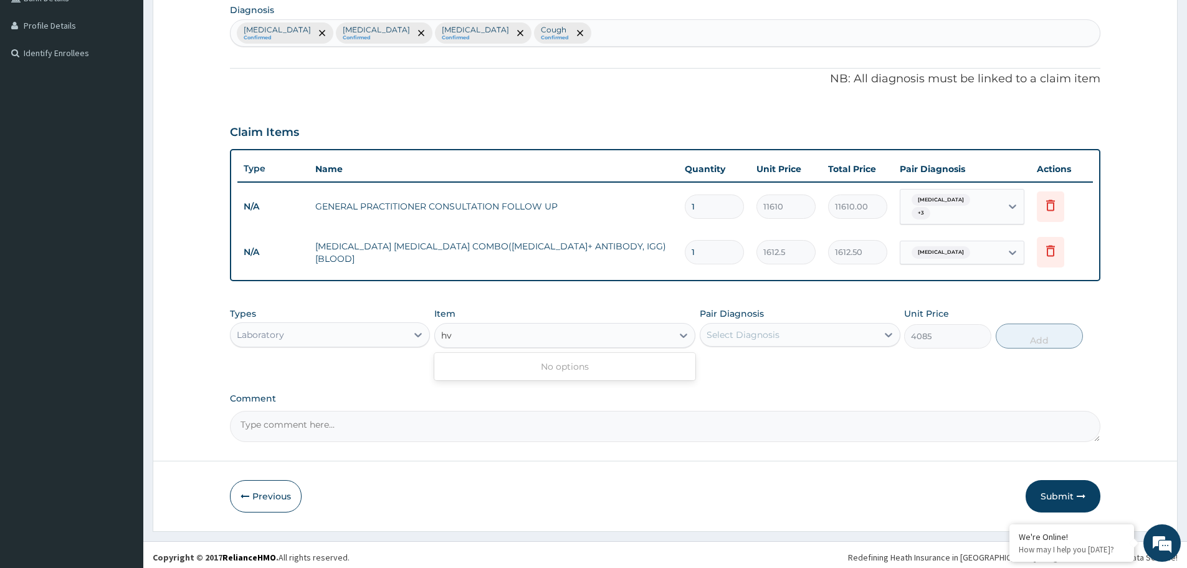
type input "h"
type input "hig"
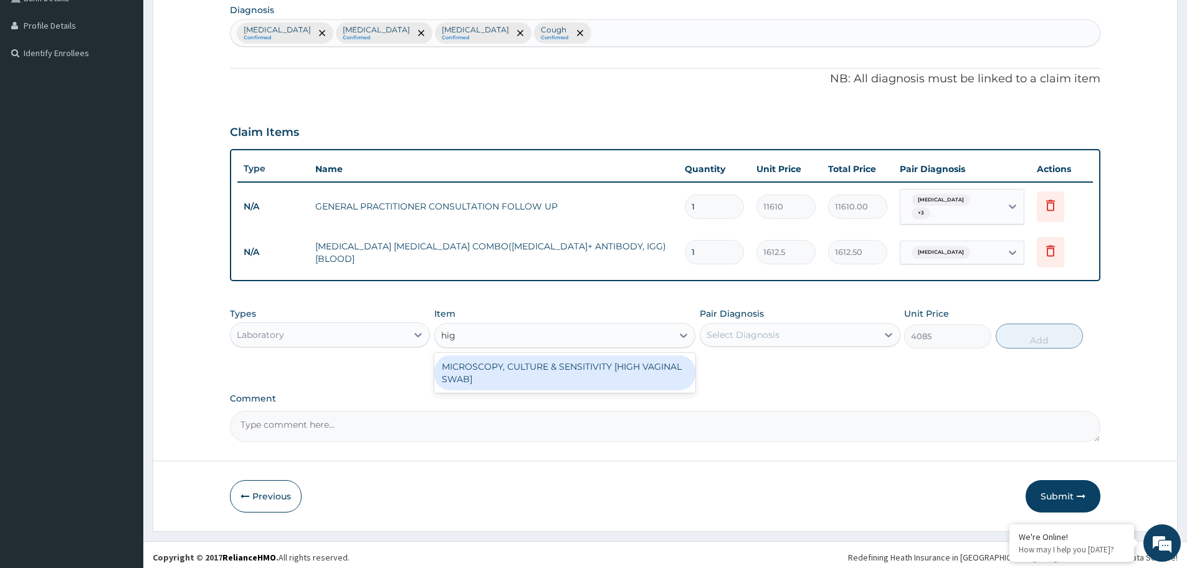
click at [516, 355] on div "MICROSCOPY, CULTURE & SENSITIVITY [HIGH VAGINAL SWAB]" at bounding box center [564, 372] width 261 height 35
type input "4837.5"
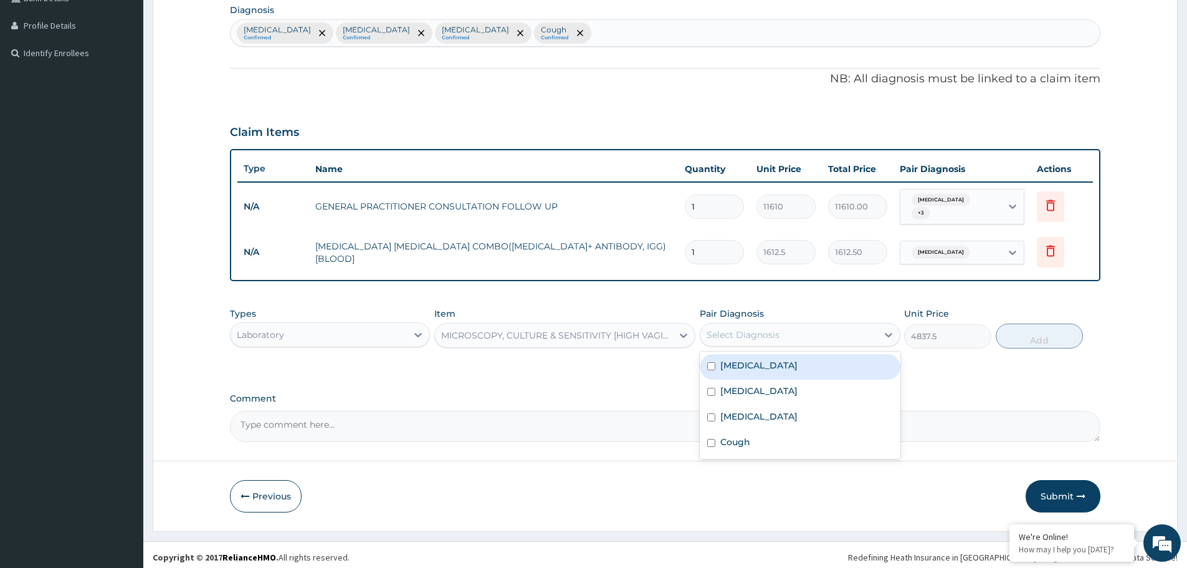
click at [811, 330] on div "Select Diagnosis" at bounding box center [788, 335] width 176 height 20
click at [798, 354] on div "Vulvovaginitis" at bounding box center [800, 367] width 200 height 26
checkbox input "true"
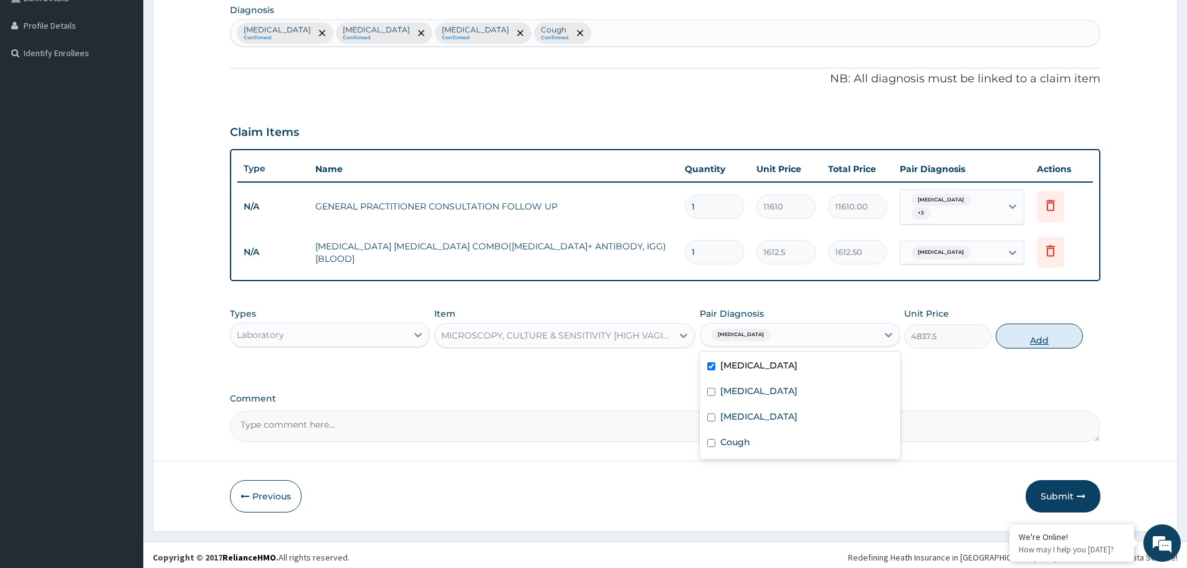
click at [1054, 326] on button "Add" at bounding box center [1039, 335] width 87 height 25
type input "0"
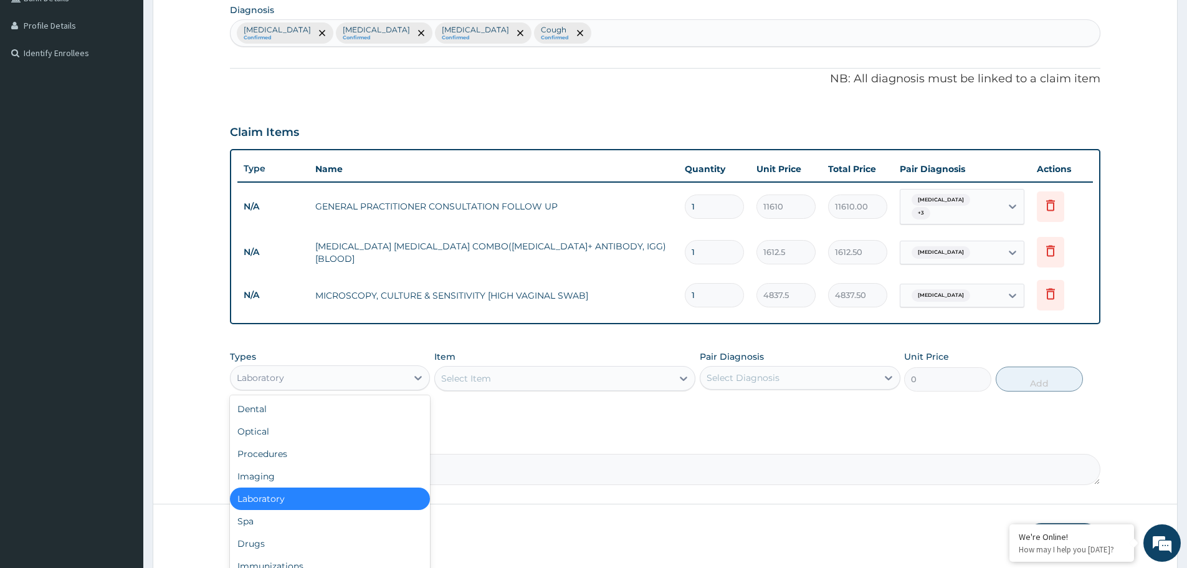
click at [363, 368] on div "Laboratory" at bounding box center [319, 378] width 176 height 20
click at [284, 532] on div "Drugs" at bounding box center [330, 543] width 200 height 22
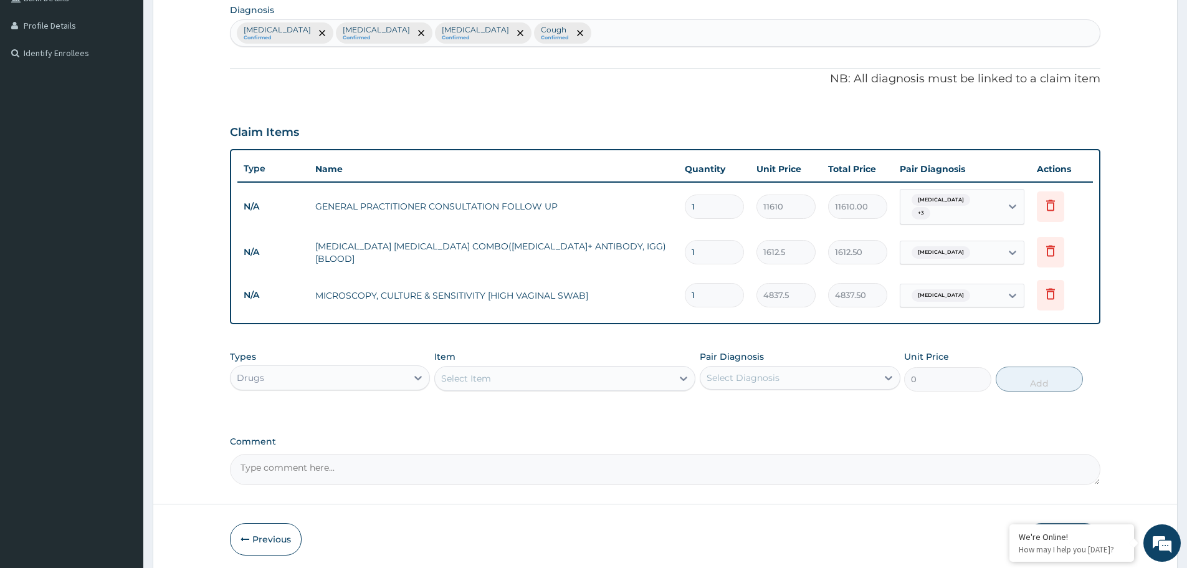
click at [525, 376] on div "Select Item" at bounding box center [553, 378] width 237 height 20
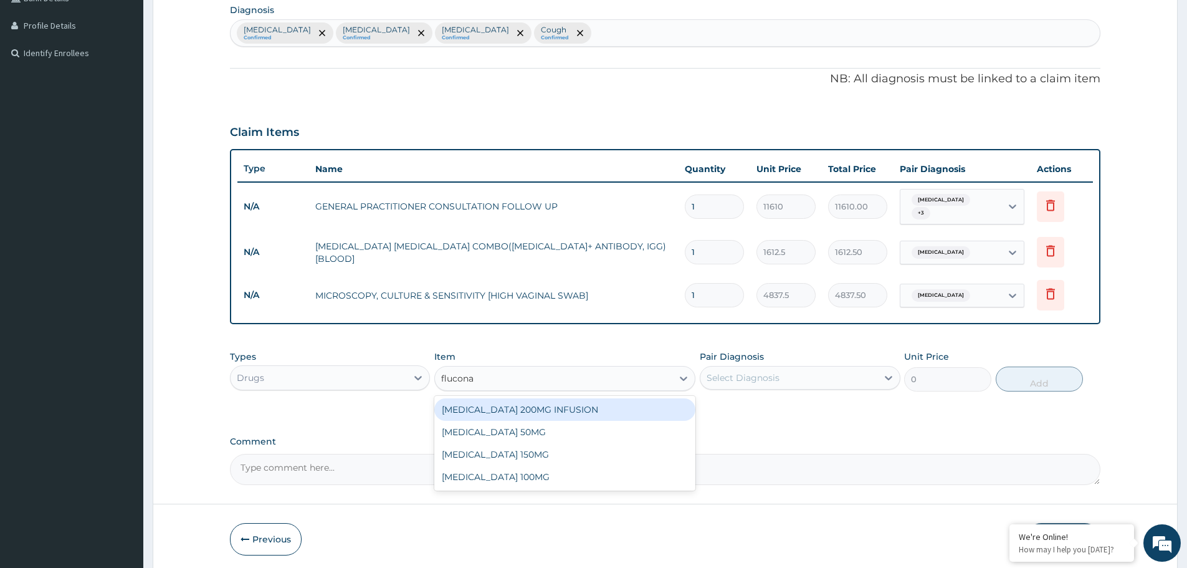
type input "fluconaz"
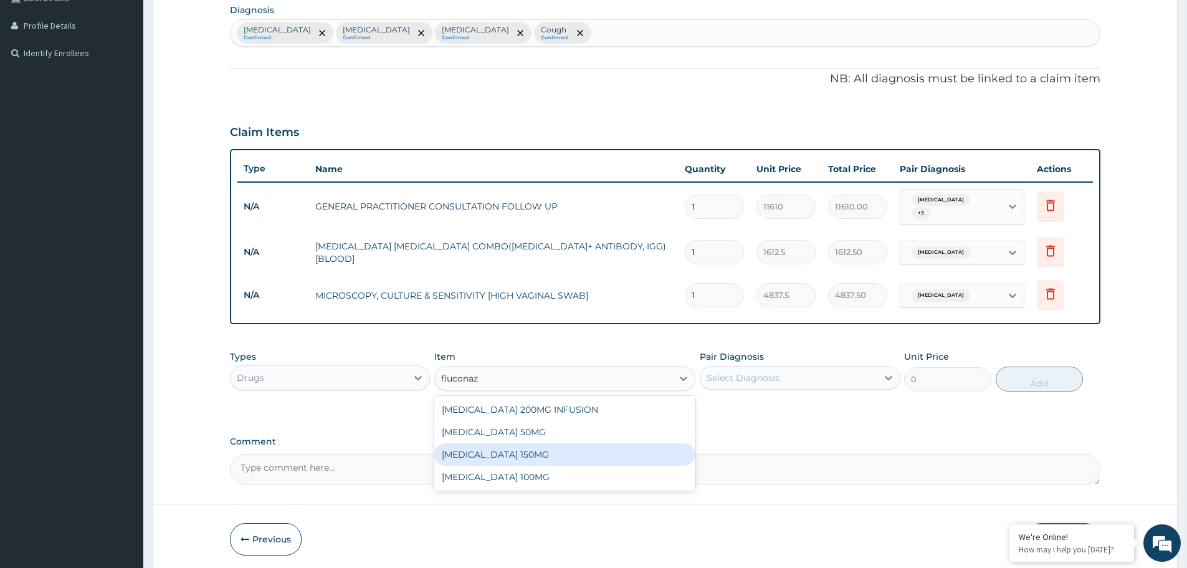
click at [525, 452] on div "FLUCONAZOLE 150MG" at bounding box center [564, 454] width 261 height 22
type input "1537.25"
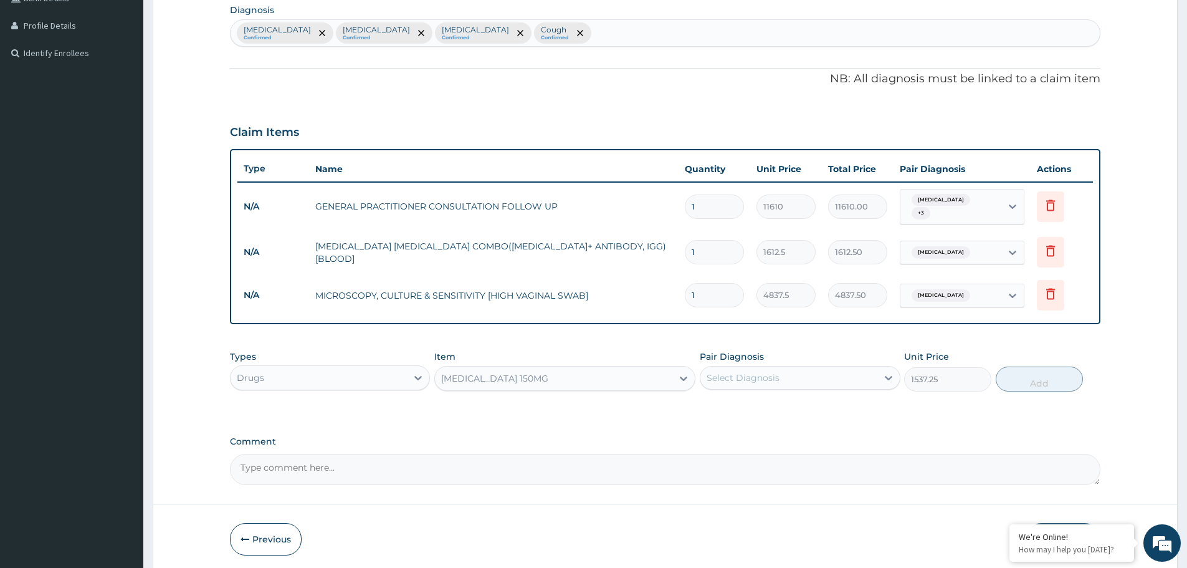
click at [779, 368] on div "Select Diagnosis" at bounding box center [788, 378] width 176 height 20
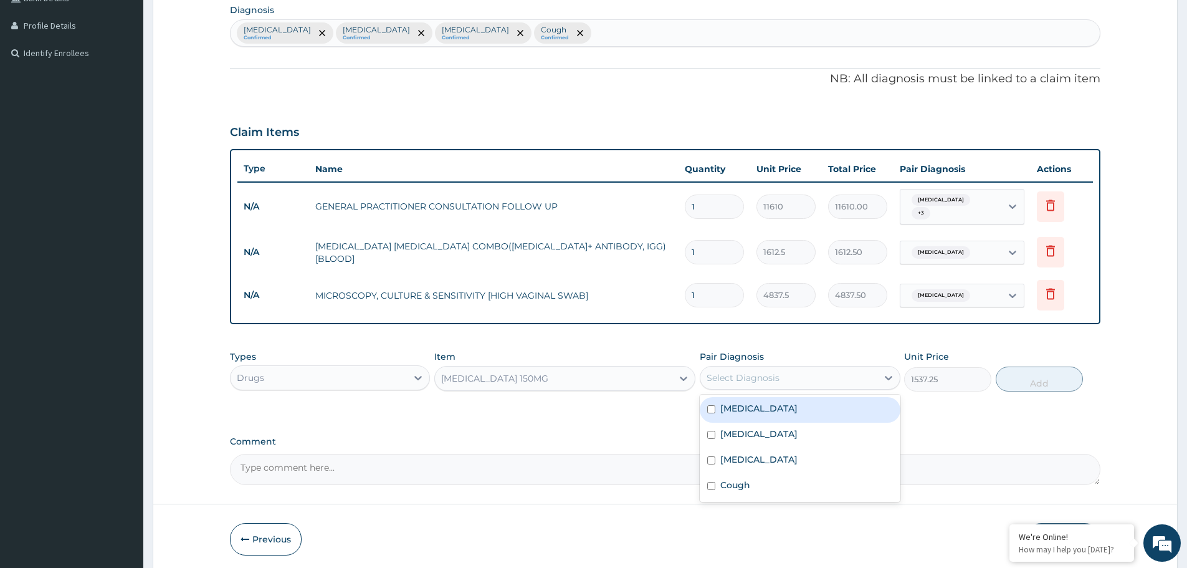
click at [771, 397] on div "Vulvovaginitis" at bounding box center [800, 410] width 200 height 26
checkbox input "true"
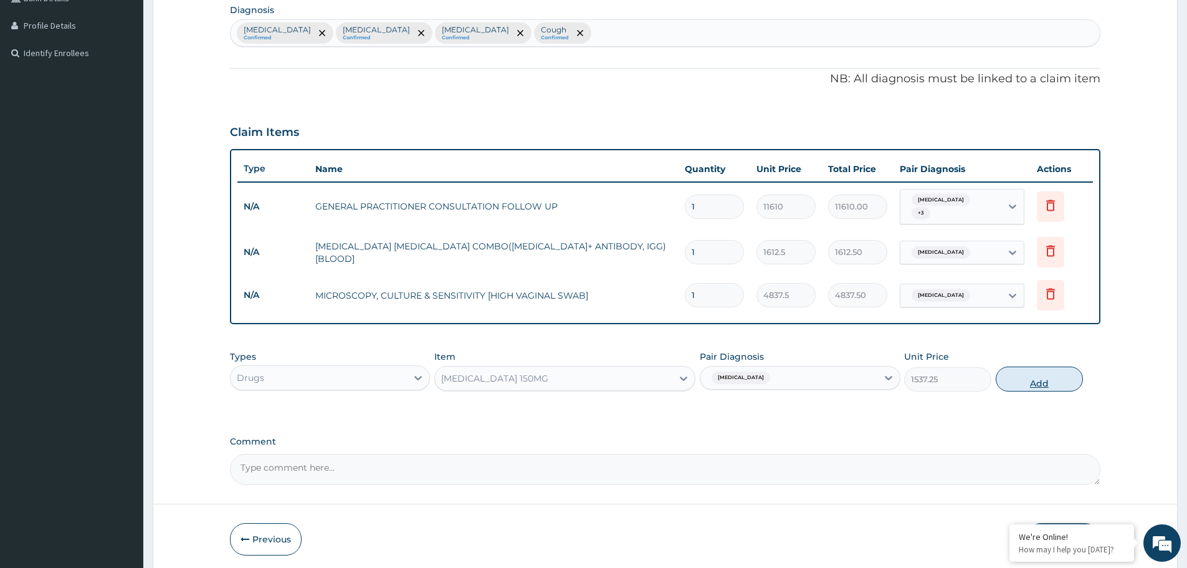
click at [1048, 369] on button "Add" at bounding box center [1039, 378] width 87 height 25
type input "0"
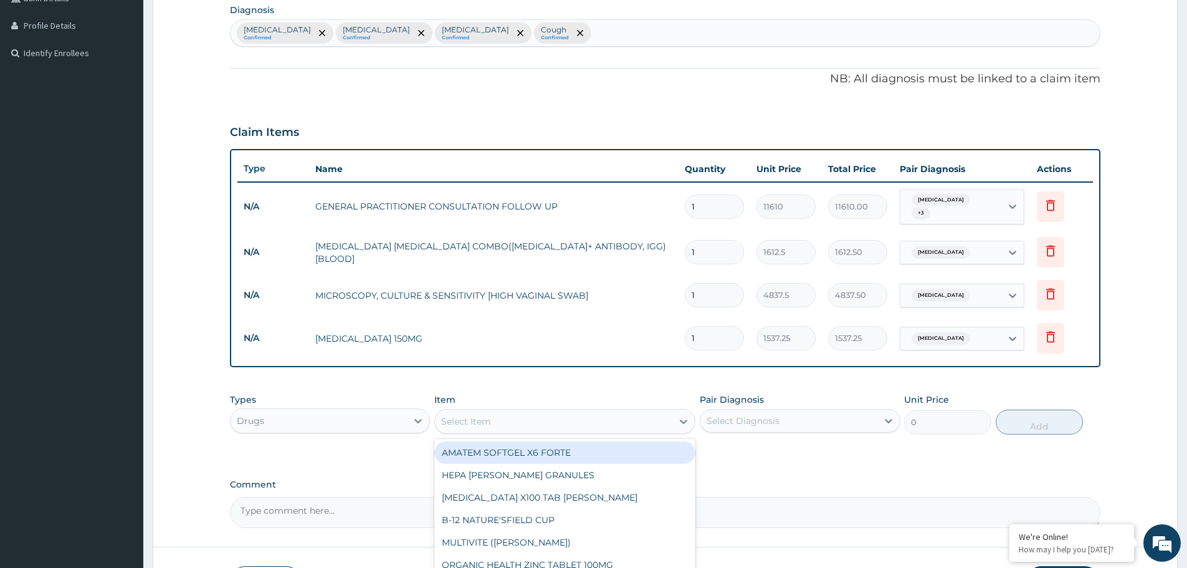
click at [521, 417] on div "Select Item" at bounding box center [553, 421] width 237 height 20
type input "mico"
click at [531, 441] on div "MICONAZOLE CREAM (FUNGUSOL)" at bounding box center [564, 452] width 261 height 22
type input "1419"
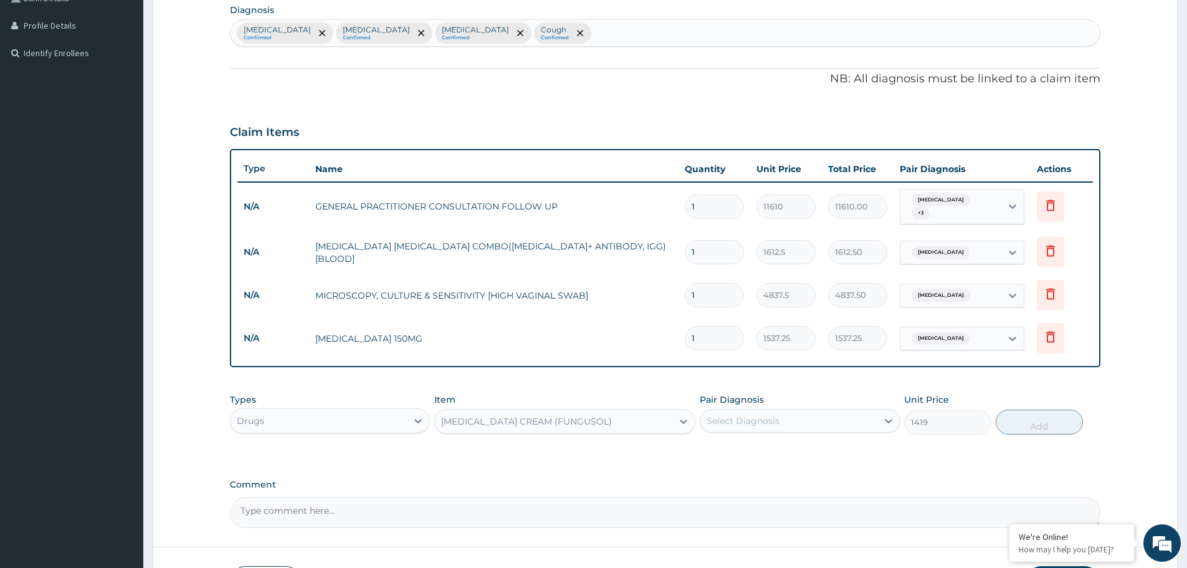
click at [777, 411] on div "Select Diagnosis" at bounding box center [788, 421] width 176 height 20
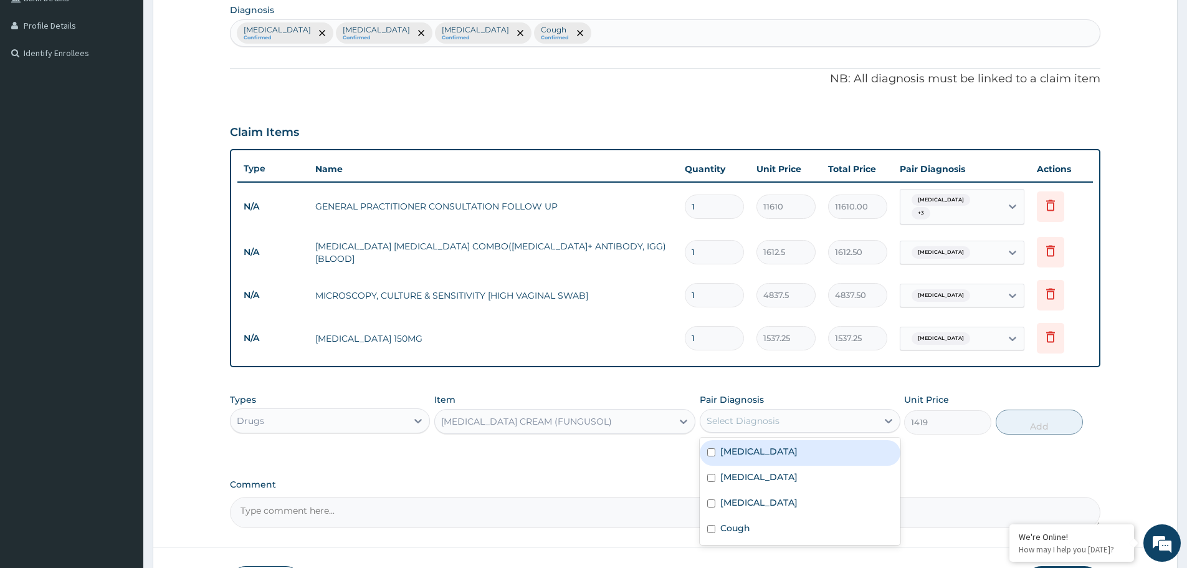
click at [767, 448] on label "Vulvovaginitis" at bounding box center [758, 451] width 77 height 12
checkbox input "true"
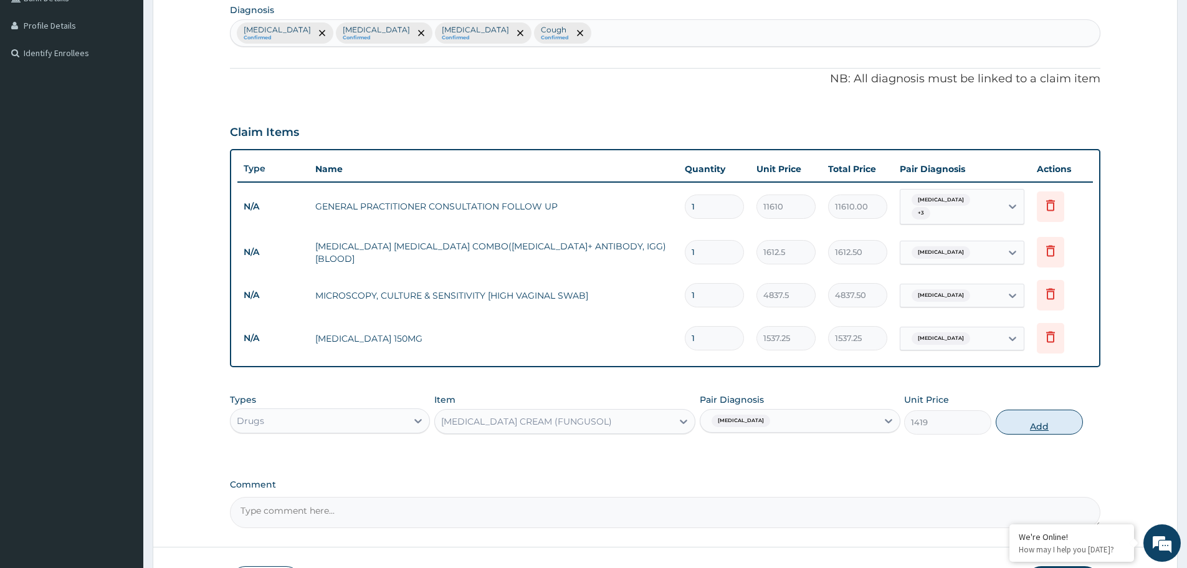
click at [1019, 418] on button "Add" at bounding box center [1039, 421] width 87 height 25
type input "0"
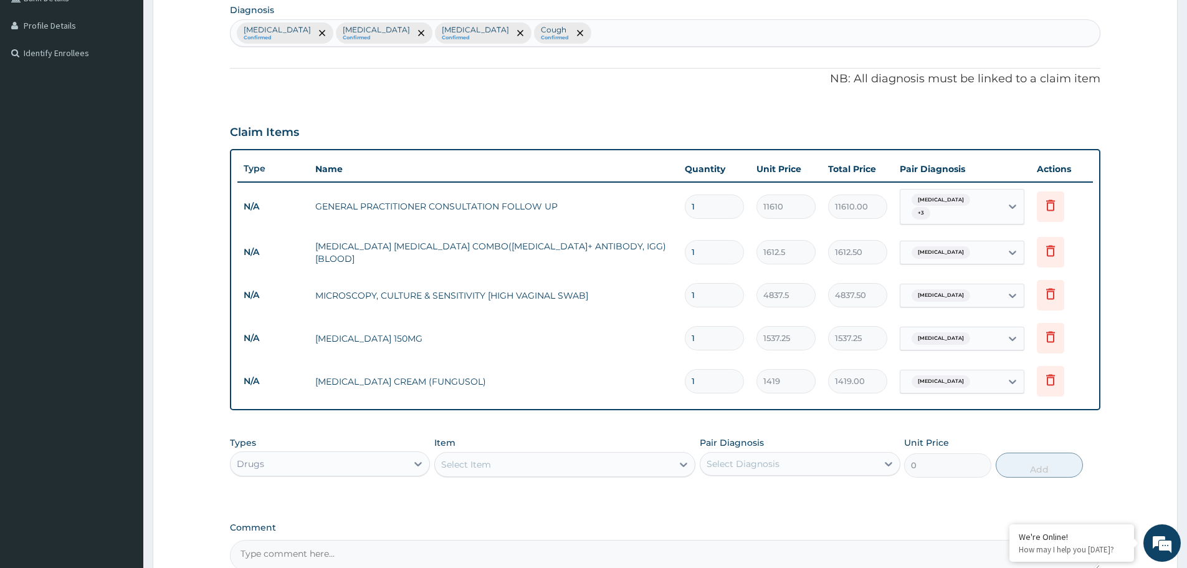
click at [577, 462] on div "Select Item" at bounding box center [553, 464] width 237 height 20
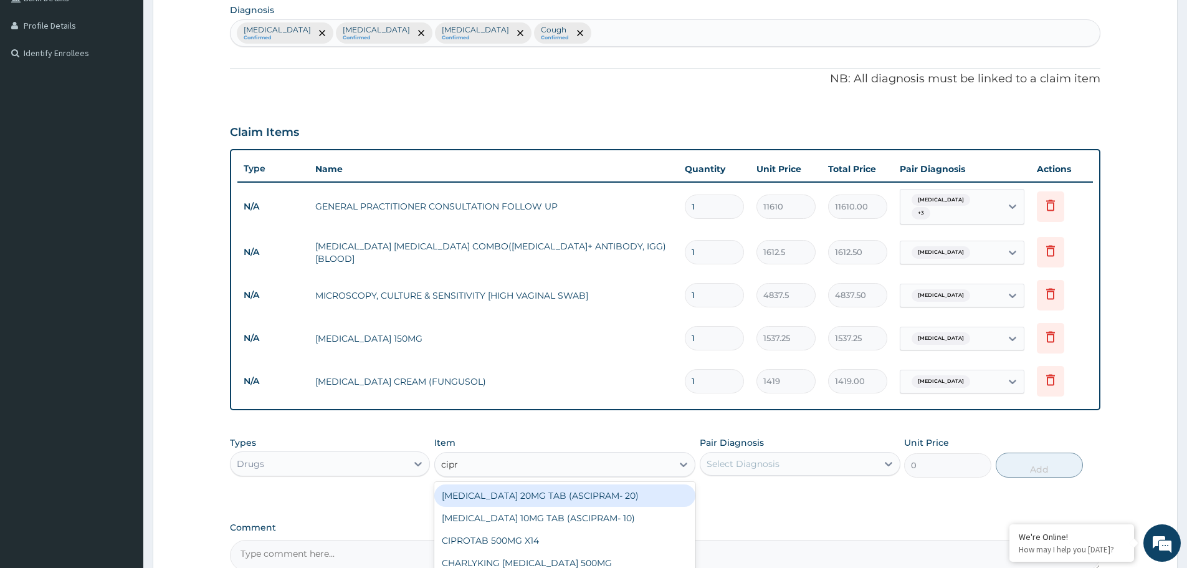
type input "cipro"
click at [569, 485] on div "CIPROTAB 500MG X14" at bounding box center [564, 495] width 261 height 22
type input "319.275"
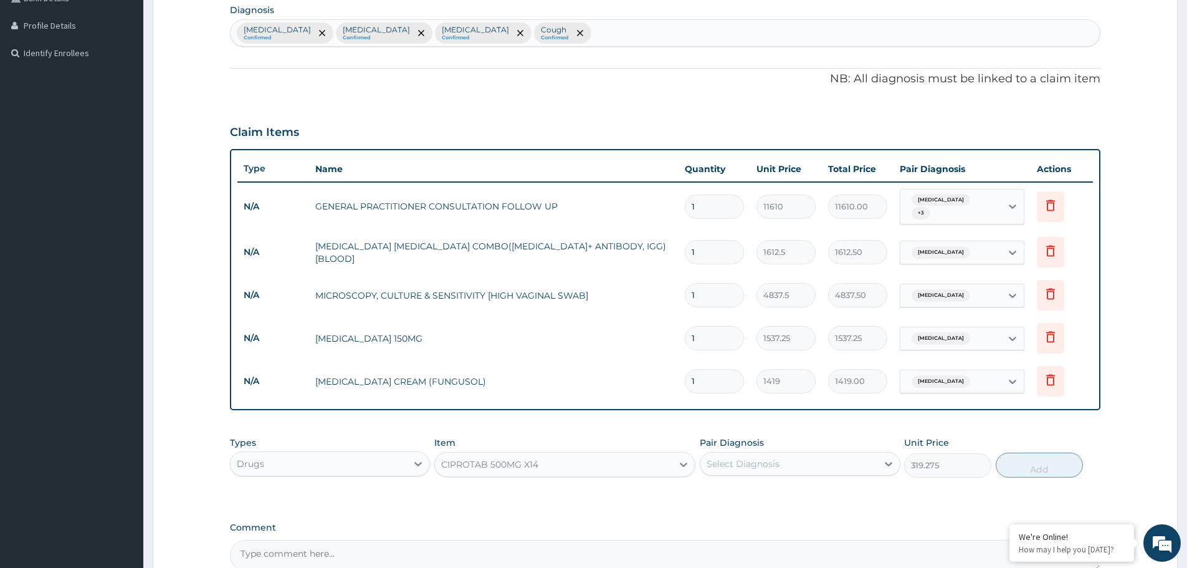
click at [742, 457] on div "Select Diagnosis" at bounding box center [743, 463] width 73 height 12
click at [745, 488] on label "Vulvovaginitis" at bounding box center [758, 494] width 77 height 12
checkbox input "true"
click at [1015, 462] on button "Add" at bounding box center [1039, 464] width 87 height 25
type input "0"
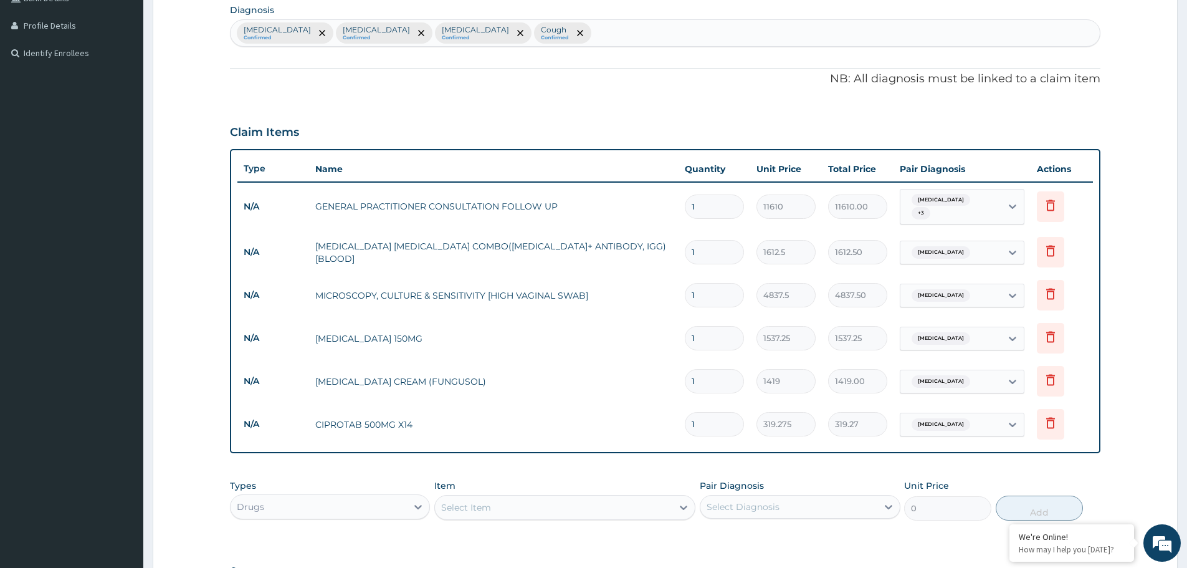
type input "14"
type input "4469.85"
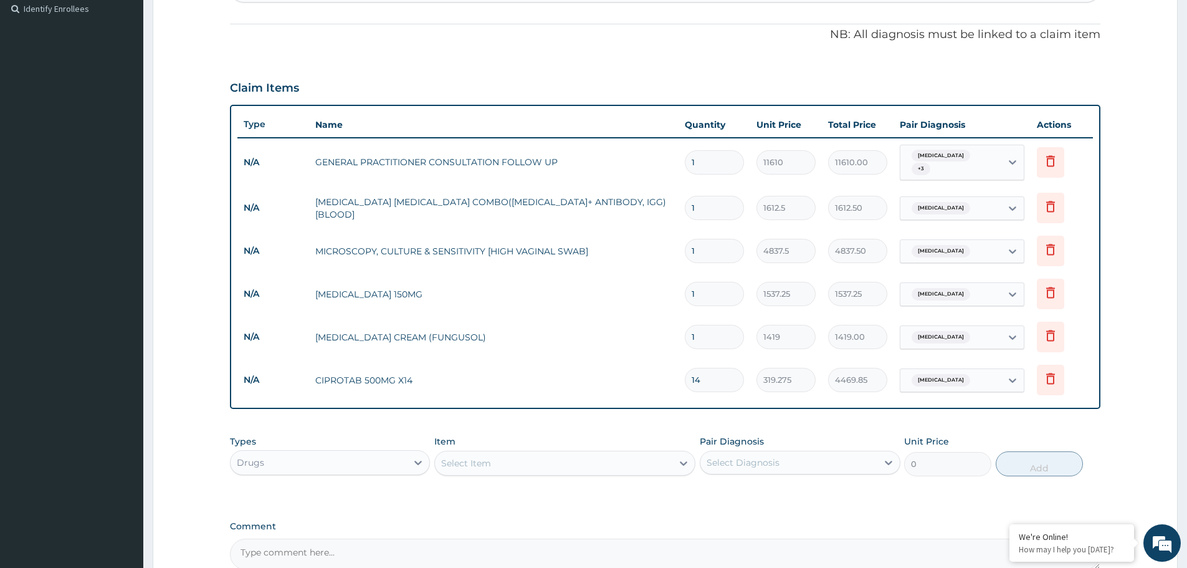
scroll to position [474, 0]
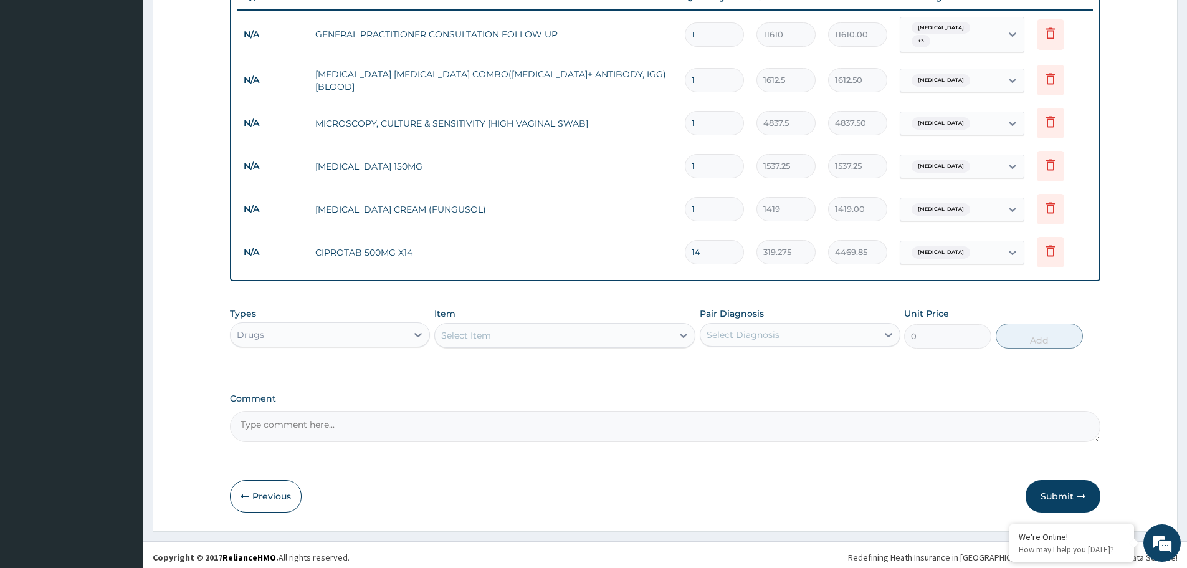
type input "14"
click at [523, 326] on div "Select Item" at bounding box center [553, 335] width 237 height 20
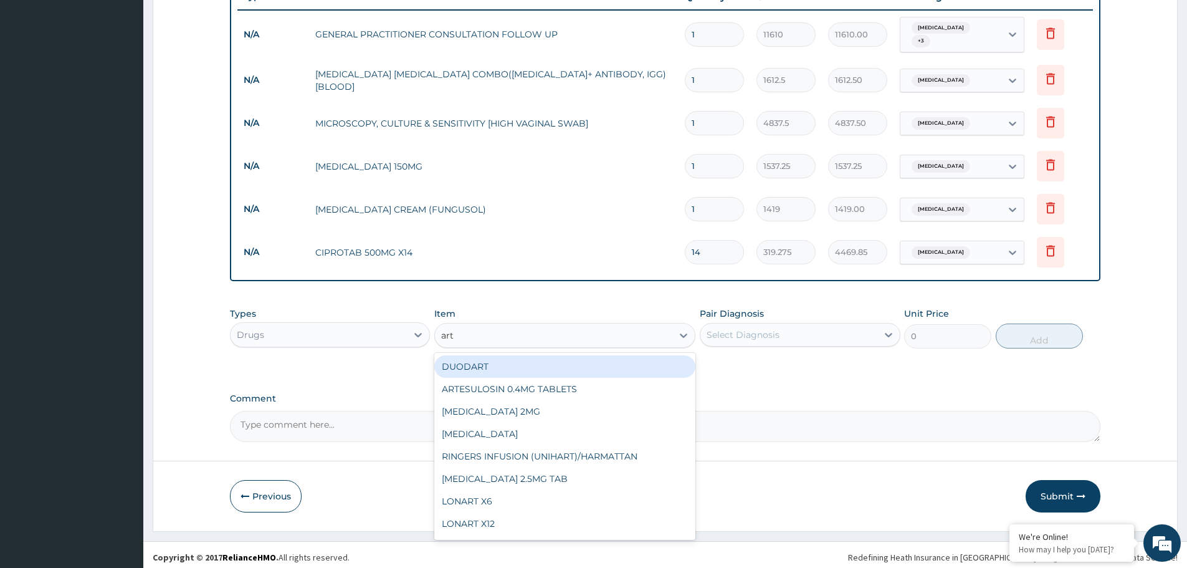
type input "arte"
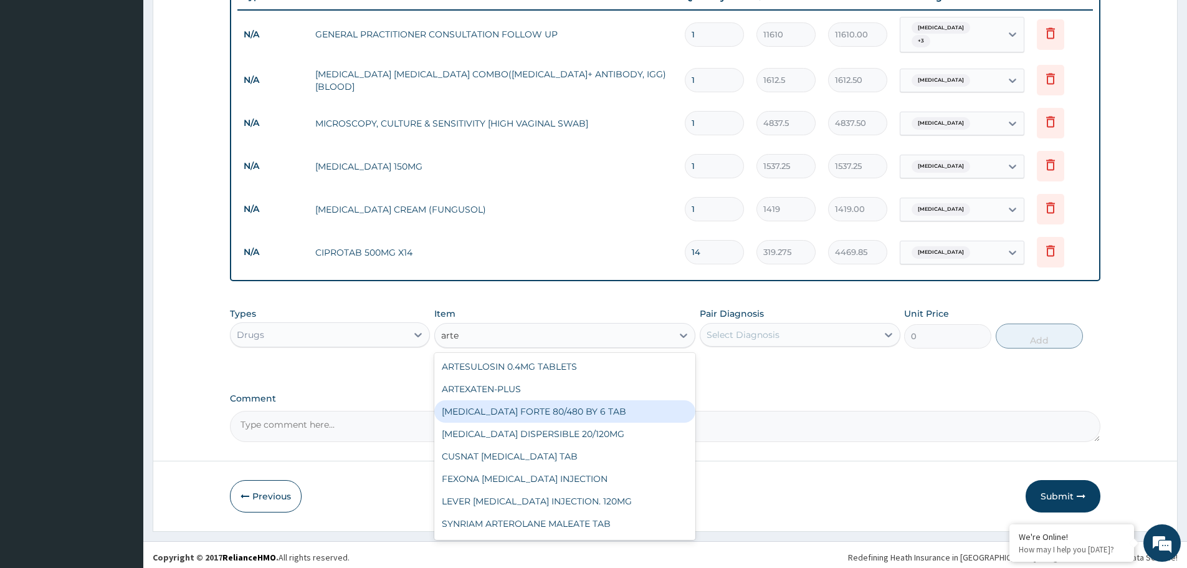
click at [541, 407] on div "COARTEM FORTE 80/480 BY 6 TAB" at bounding box center [564, 411] width 261 height 22
type input "449.35"
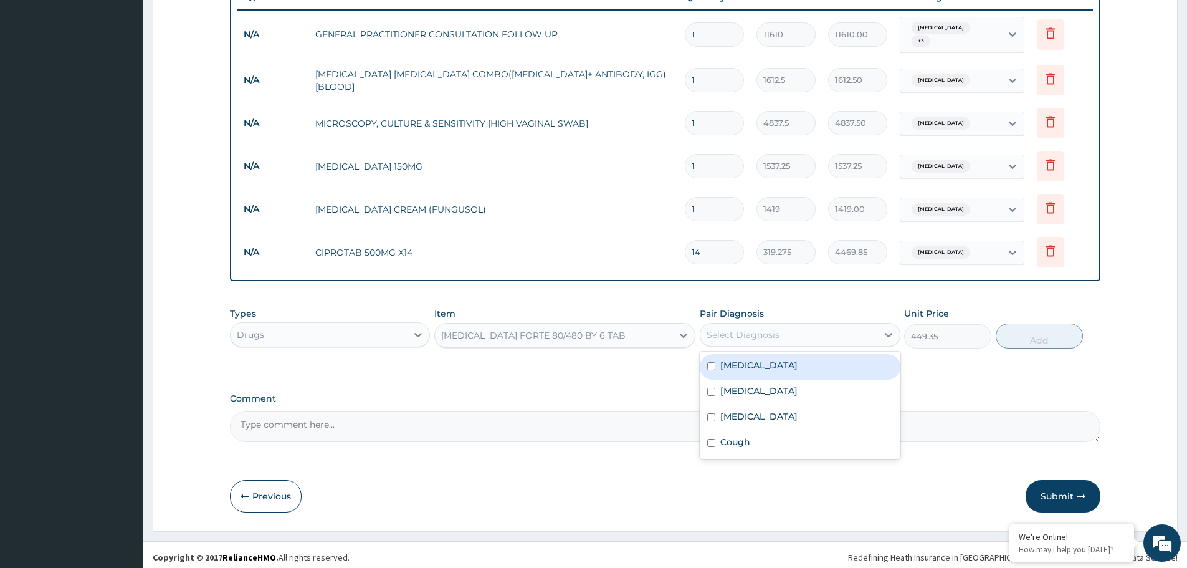
click at [751, 340] on div "Select Diagnosis" at bounding box center [800, 335] width 200 height 24
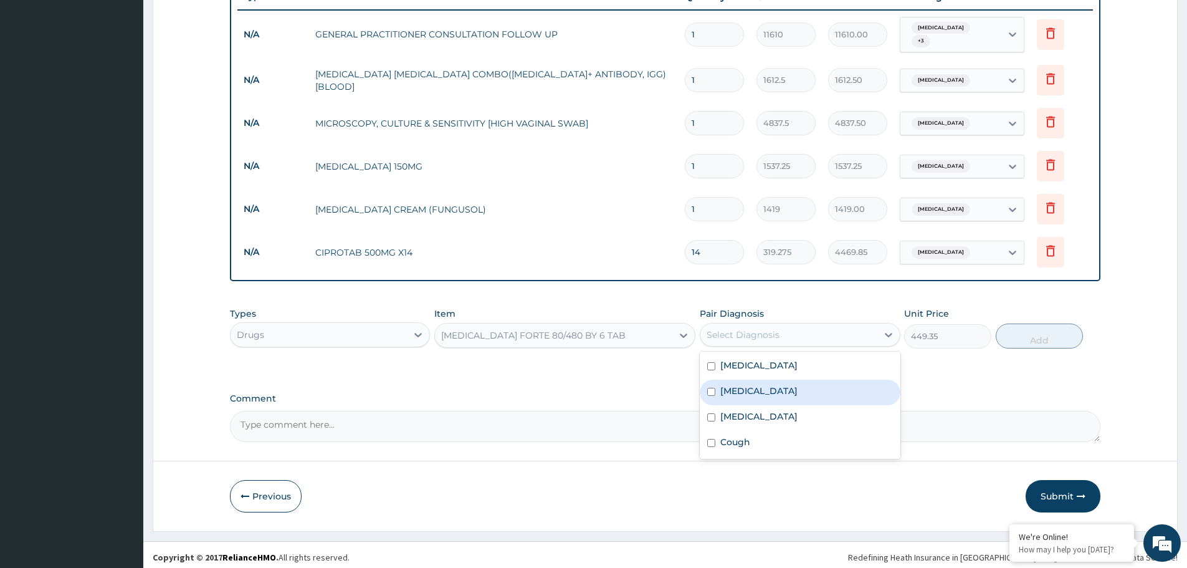
click at [759, 383] on div "Malaria" at bounding box center [800, 392] width 200 height 26
checkbox input "true"
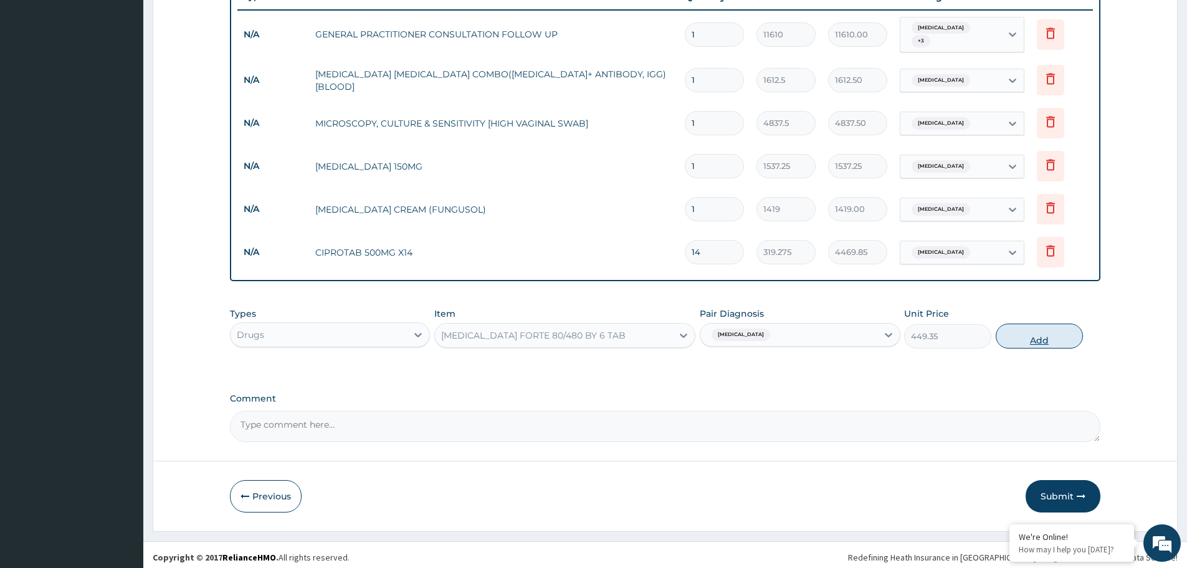
click at [1037, 331] on button "Add" at bounding box center [1039, 335] width 87 height 25
type input "0"
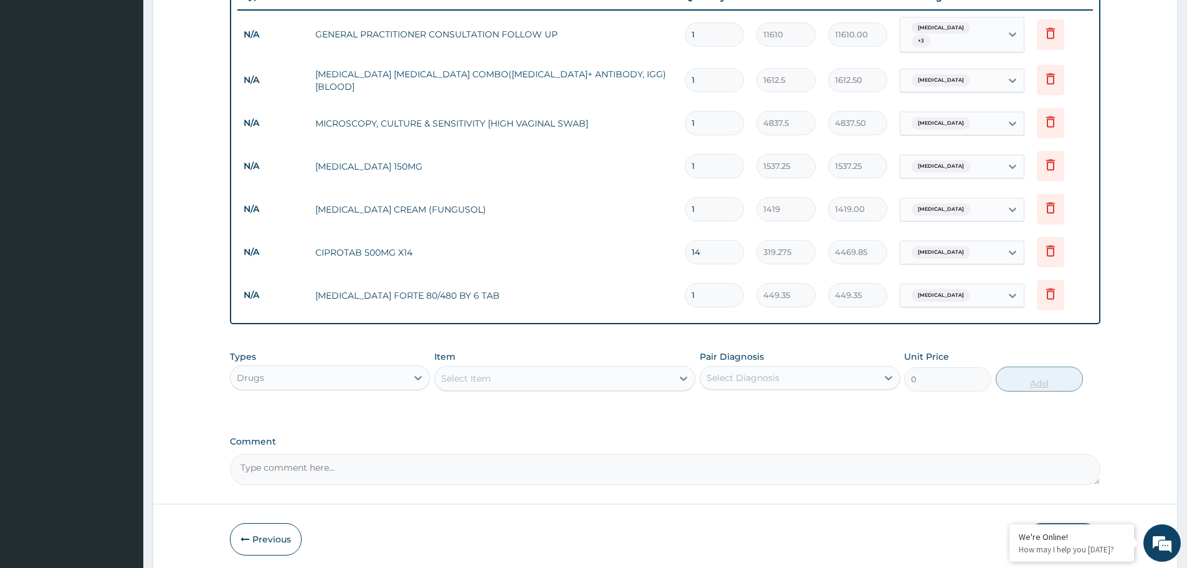
type input "0.00"
type input "6"
type input "2696.10"
type input "6"
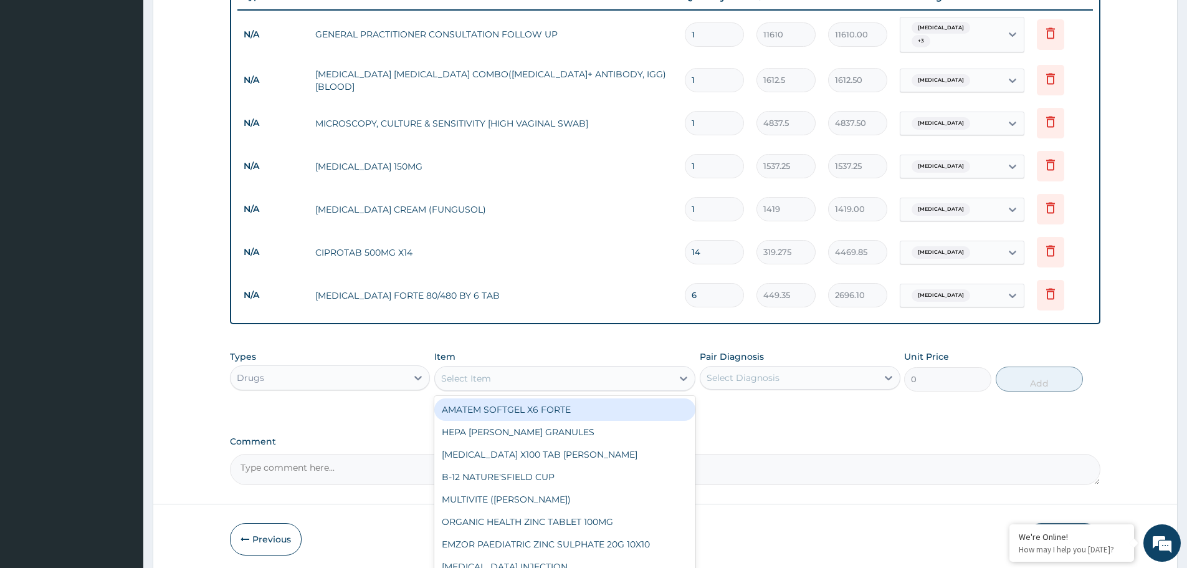
click at [601, 376] on div "Select Item" at bounding box center [553, 378] width 237 height 20
type input "cough"
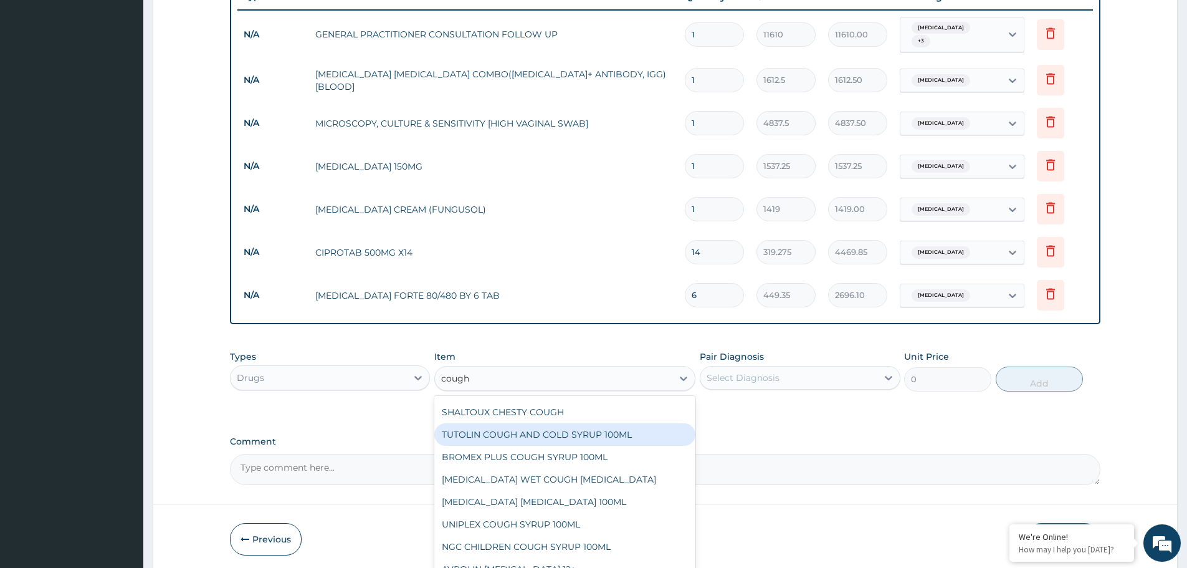
click at [606, 430] on div "TUTOLIN COUGH AND COLD SYRUP 100ML" at bounding box center [564, 434] width 261 height 22
type input "1537.25"
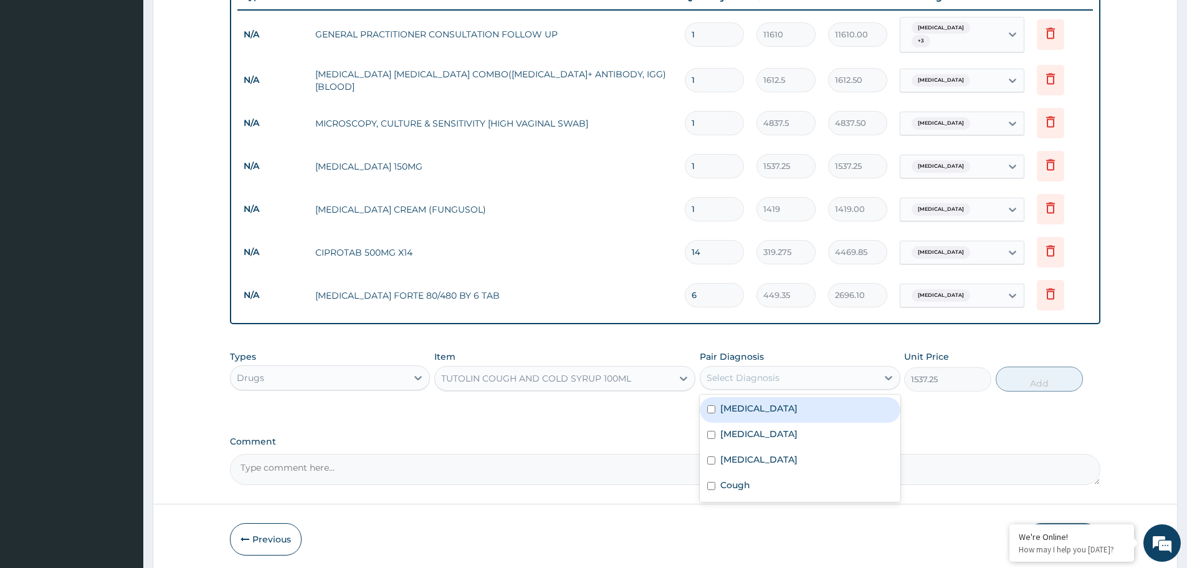
click at [780, 376] on div "Select Diagnosis" at bounding box center [788, 378] width 176 height 20
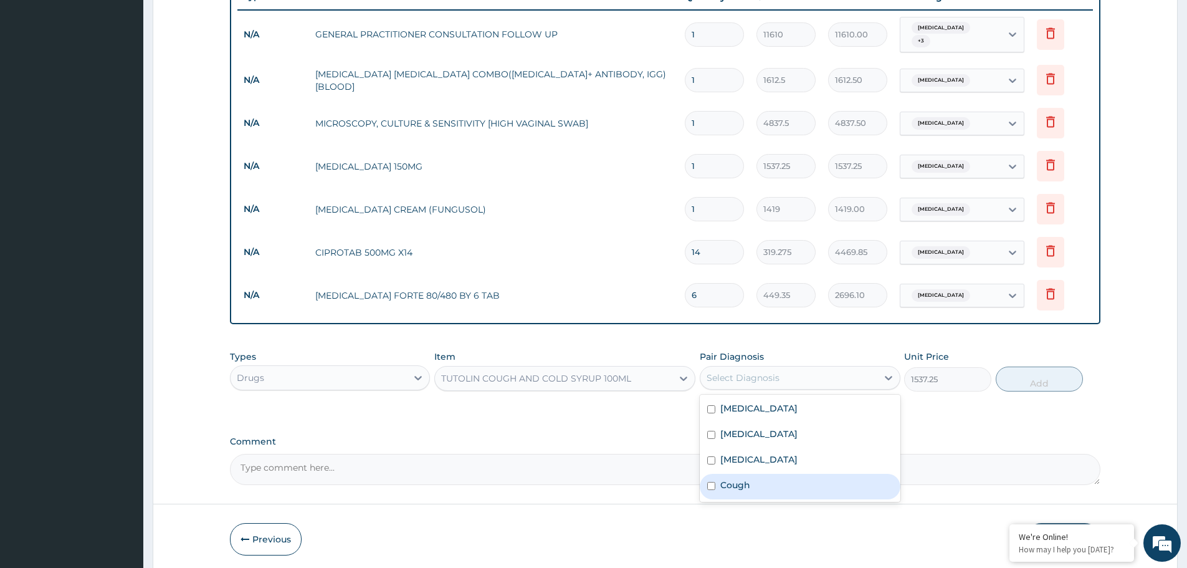
drag, startPoint x: 742, startPoint y: 480, endPoint x: 959, endPoint y: 401, distance: 230.8
click at [745, 478] on label "Cough" at bounding box center [735, 484] width 30 height 12
checkbox input "true"
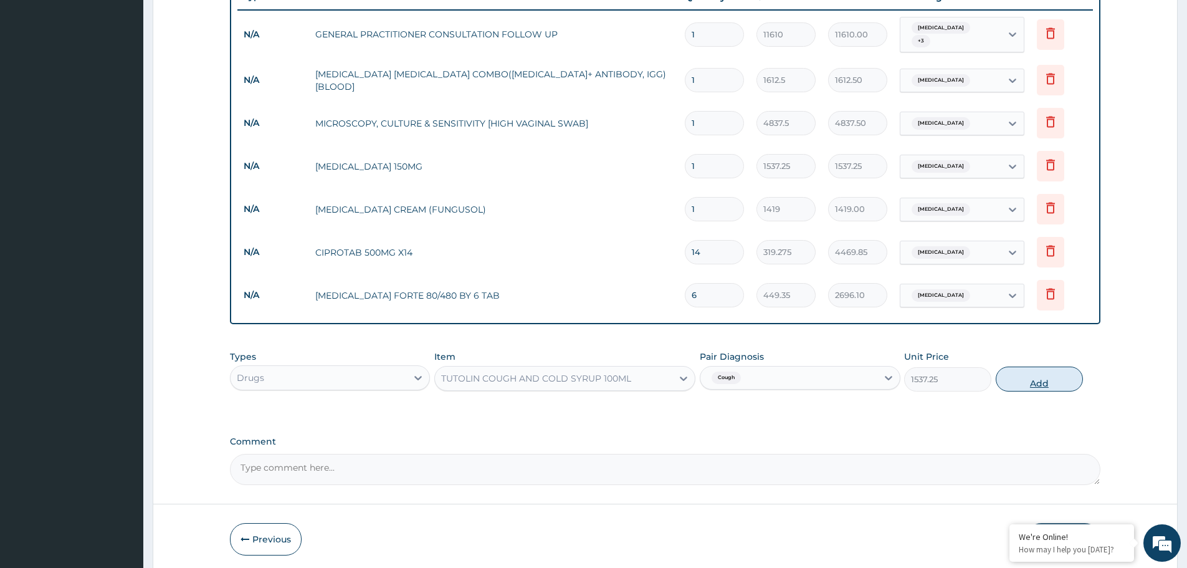
click at [1022, 368] on button "Add" at bounding box center [1039, 378] width 87 height 25
type input "0"
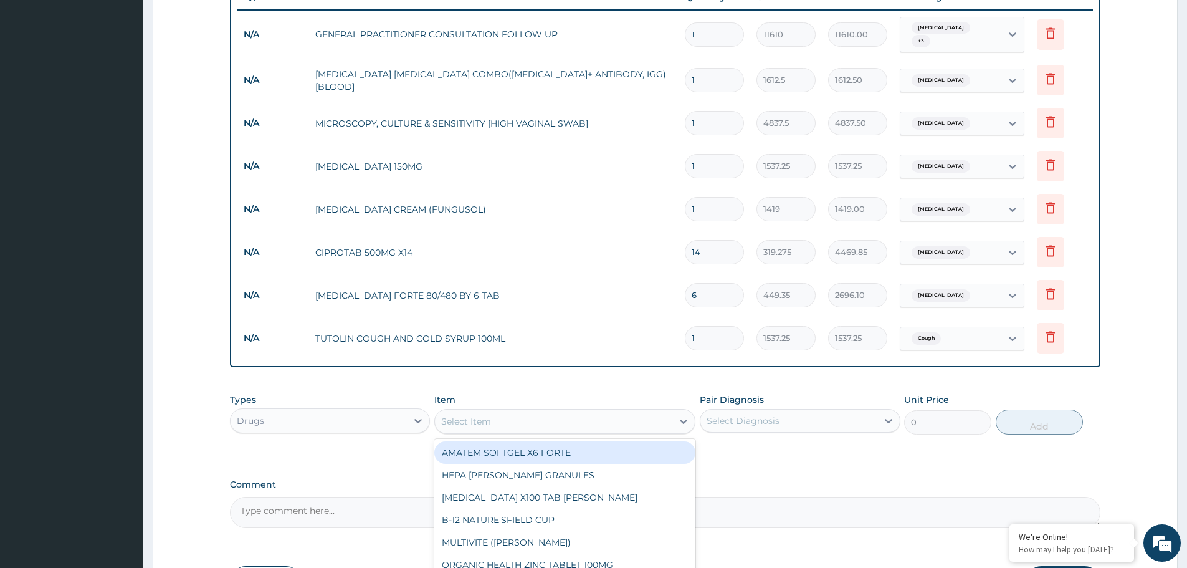
click at [518, 421] on div "Select Item" at bounding box center [553, 421] width 237 height 20
type input "paracetamol"
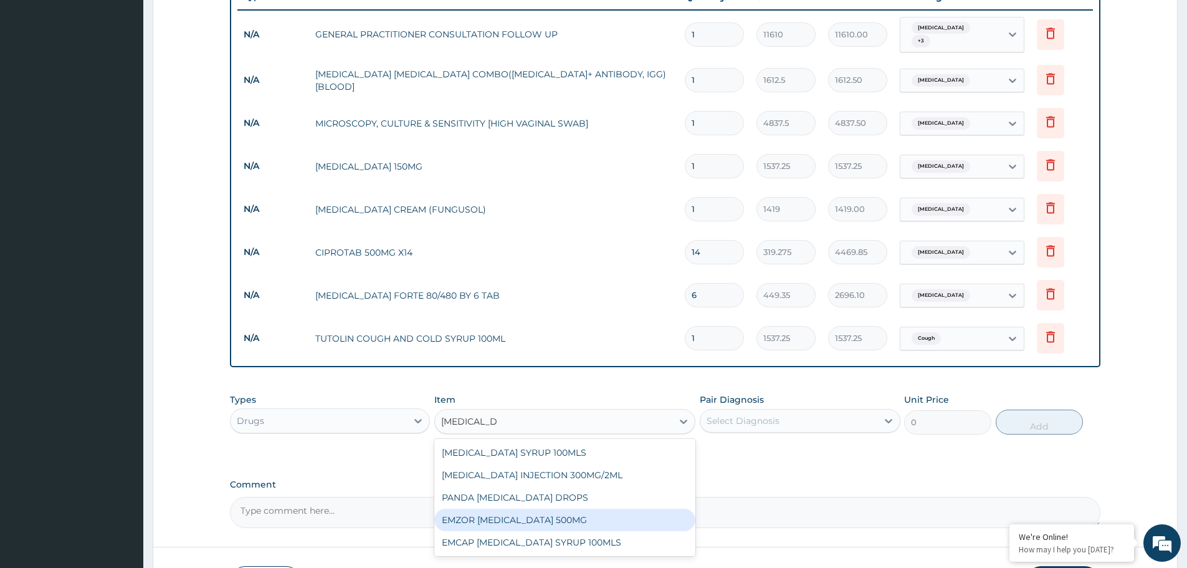
click at [524, 510] on div "EMZOR PARACETAMOL 500MG" at bounding box center [564, 519] width 261 height 22
type input "23.65"
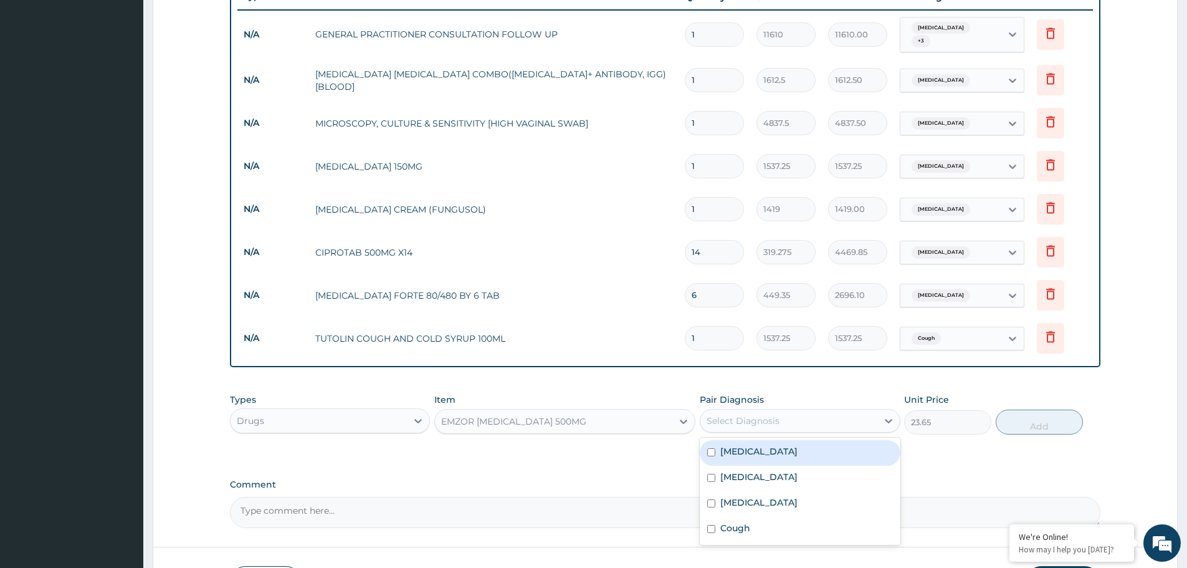
click at [731, 426] on div "Select Diagnosis" at bounding box center [800, 421] width 200 height 24
click at [730, 448] on label "Vulvovaginitis" at bounding box center [758, 451] width 77 height 12
checkbox input "true"
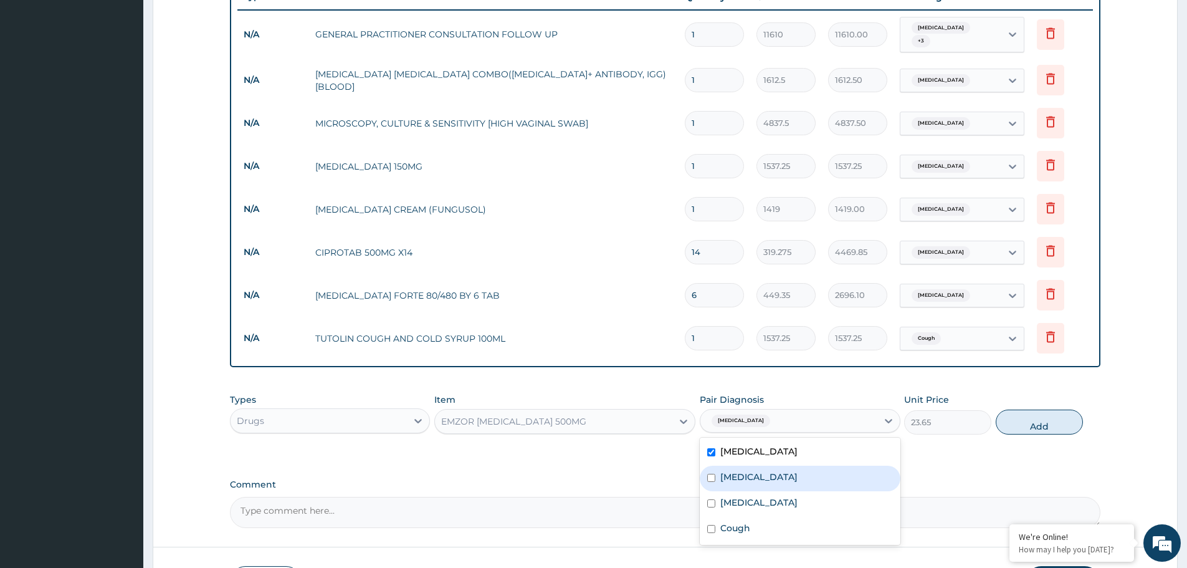
click at [723, 470] on label "Malaria" at bounding box center [758, 476] width 77 height 12
checkbox input "true"
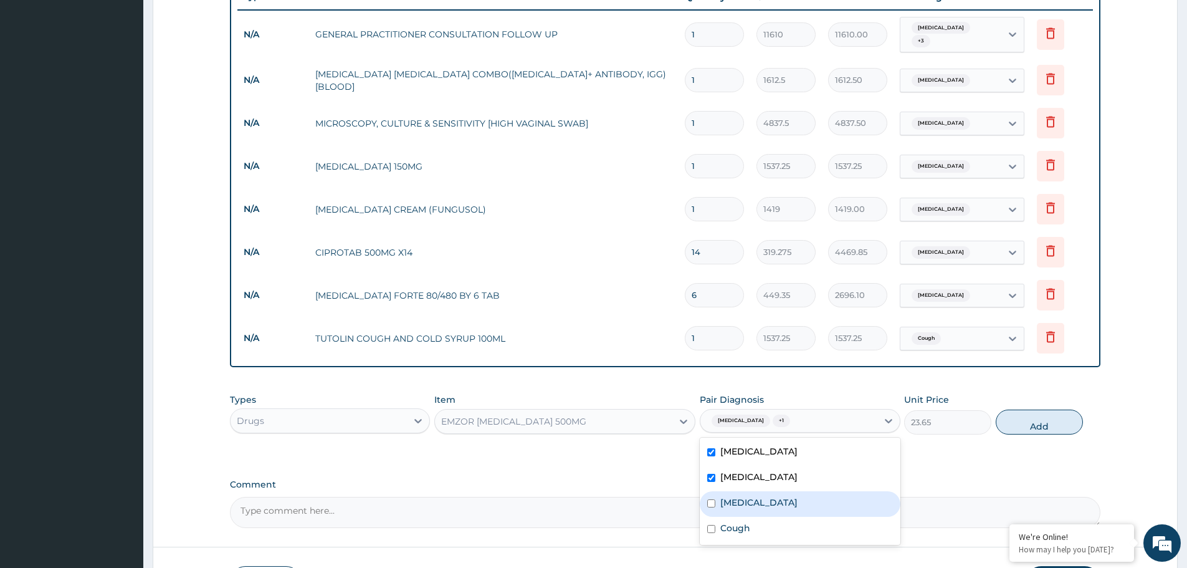
click at [715, 499] on input "checkbox" at bounding box center [711, 503] width 8 height 8
checkbox input "true"
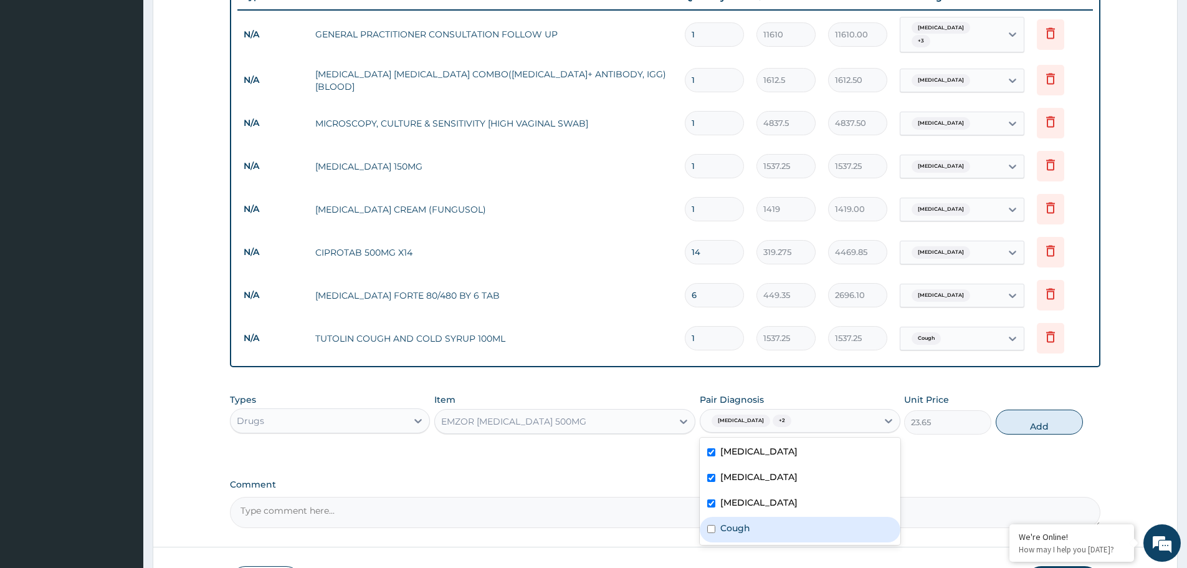
click at [720, 521] on label "Cough" at bounding box center [735, 527] width 30 height 12
checkbox input "true"
click at [1052, 417] on button "Add" at bounding box center [1039, 421] width 87 height 25
type input "0"
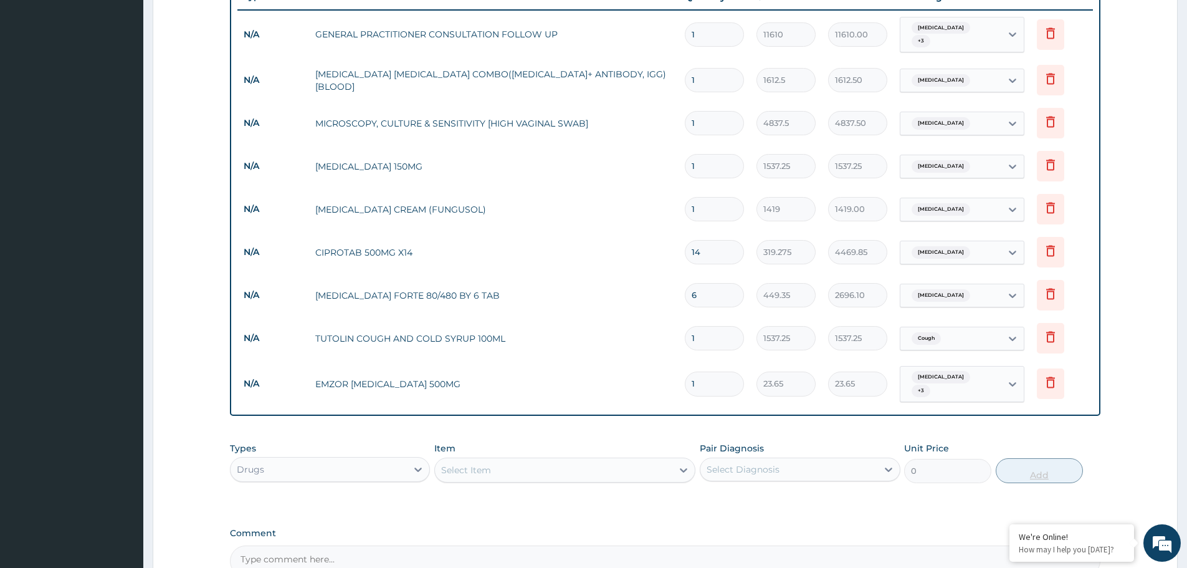
type input "18"
type input "425.70"
type input "1"
type input "23.65"
type input "12"
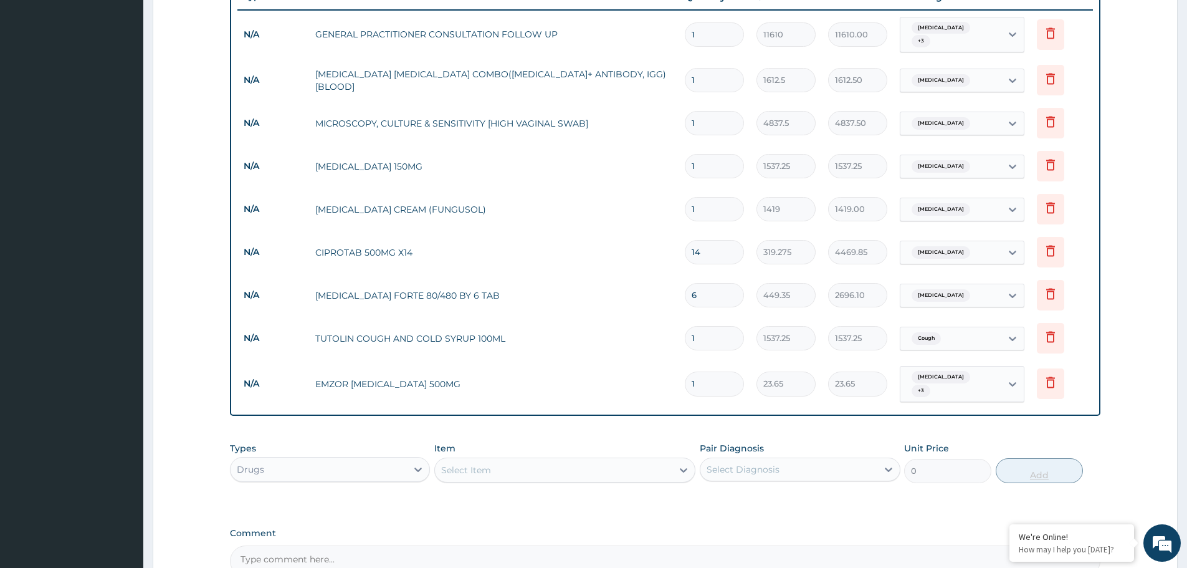
type input "283.80"
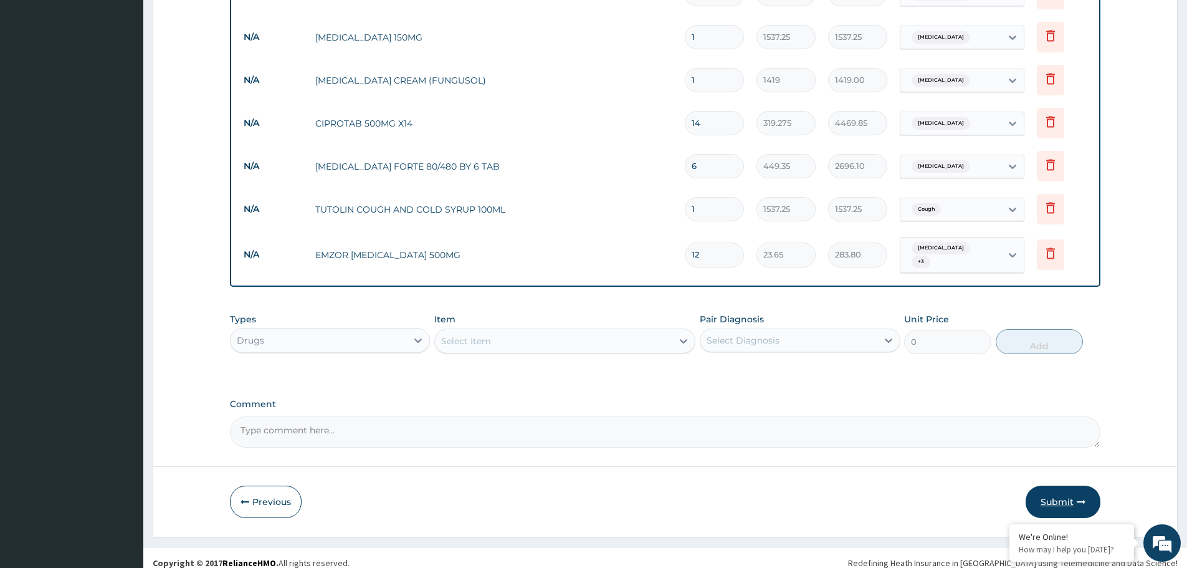
type input "12"
click at [1063, 485] on button "Submit" at bounding box center [1062, 501] width 75 height 32
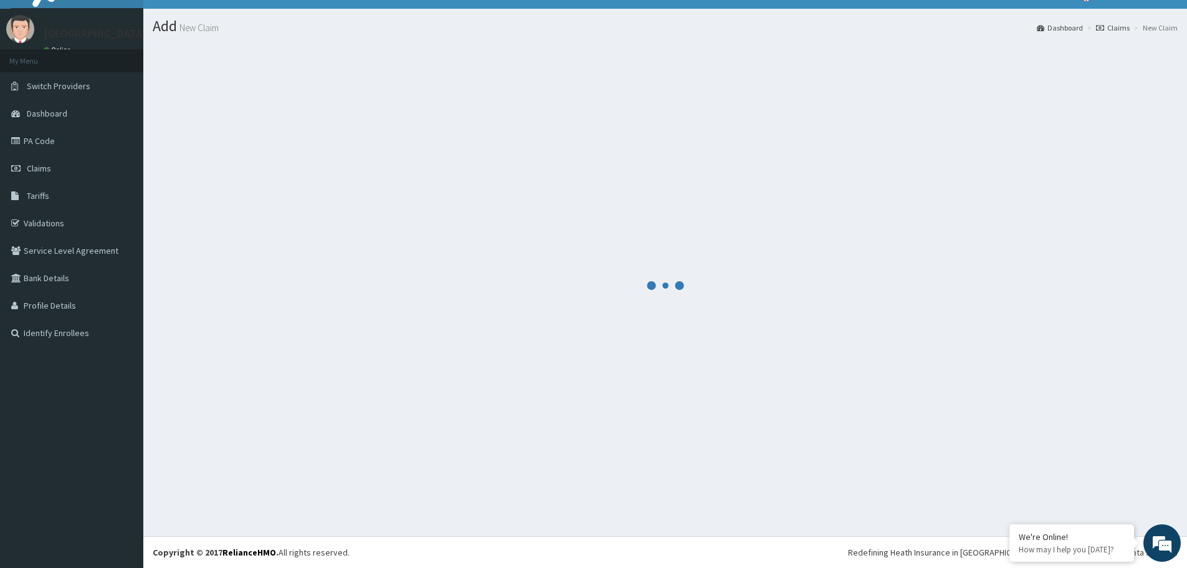
scroll to position [603, 0]
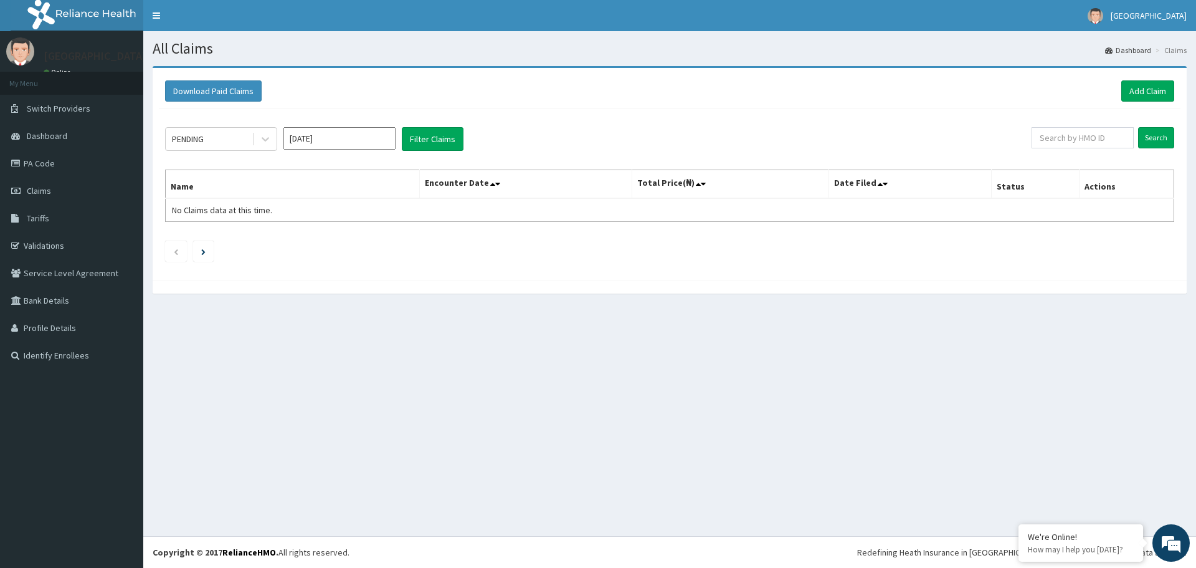
click at [280, 141] on div "PENDING Aug 2025 Filter Claims" at bounding box center [598, 139] width 867 height 24
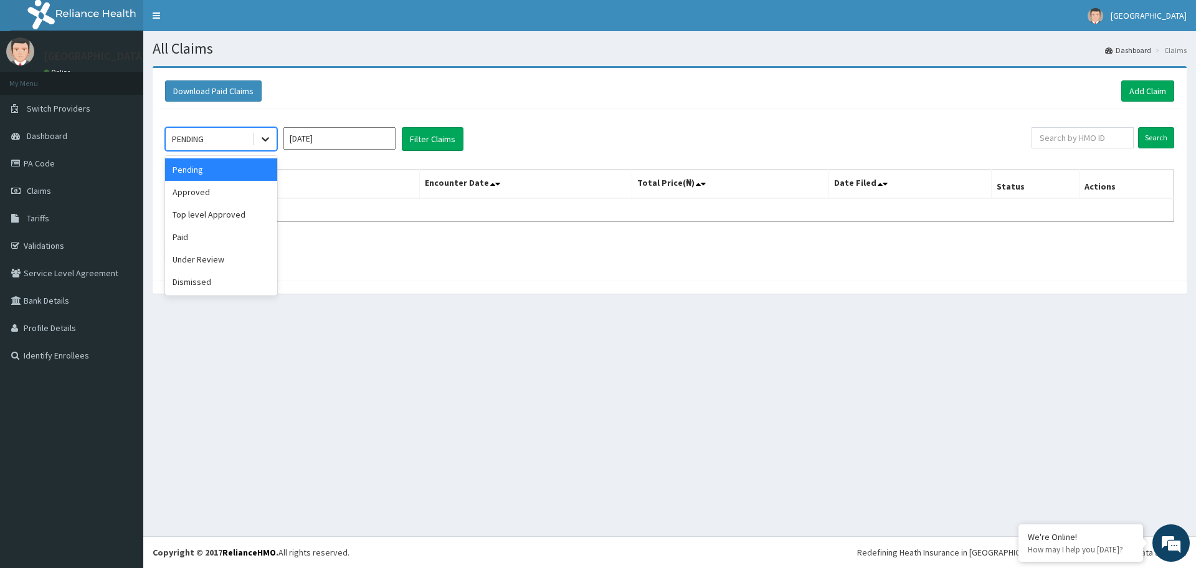
click at [272, 141] on div at bounding box center [265, 139] width 22 height 22
click at [252, 217] on div "Top level Approved" at bounding box center [221, 214] width 112 height 22
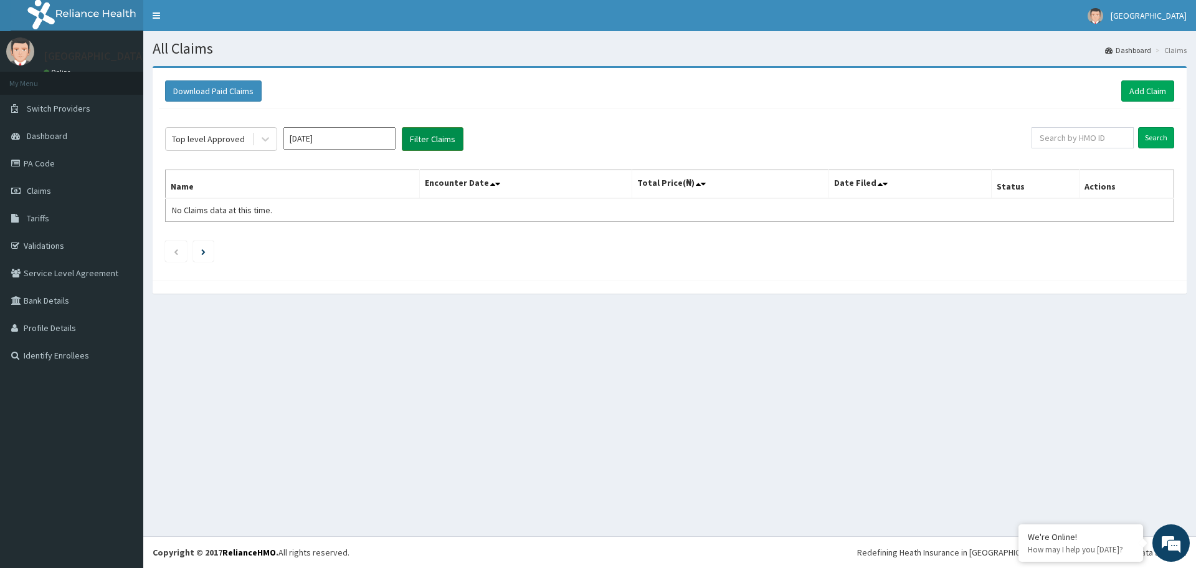
click at [455, 132] on button "Filter Claims" at bounding box center [433, 139] width 62 height 24
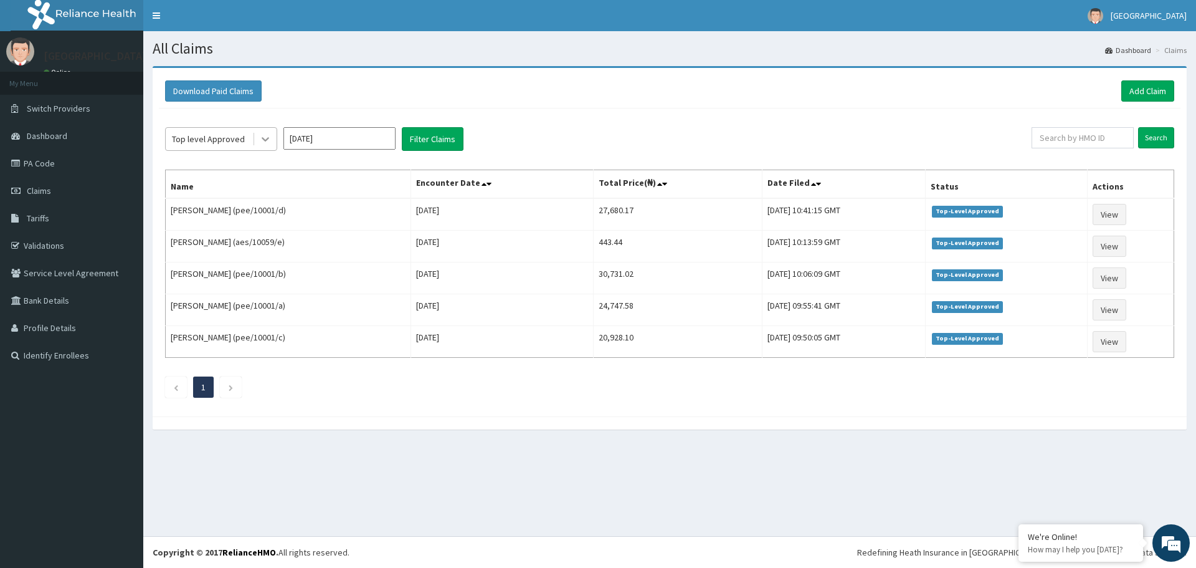
click at [265, 140] on icon at bounding box center [265, 140] width 7 height 4
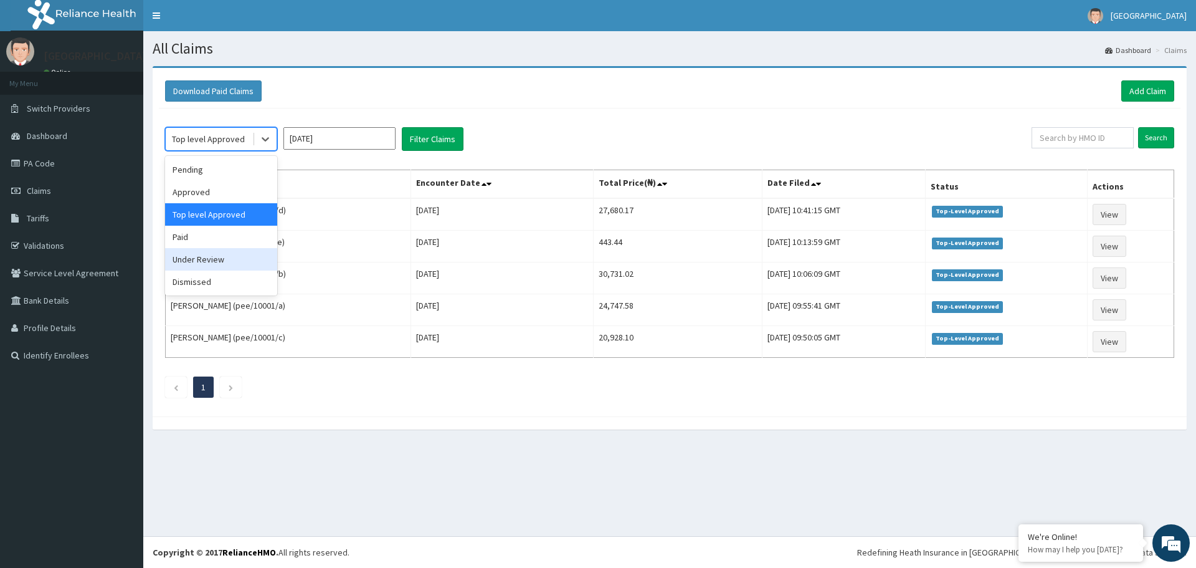
click at [241, 251] on div "Under Review" at bounding box center [221, 259] width 112 height 22
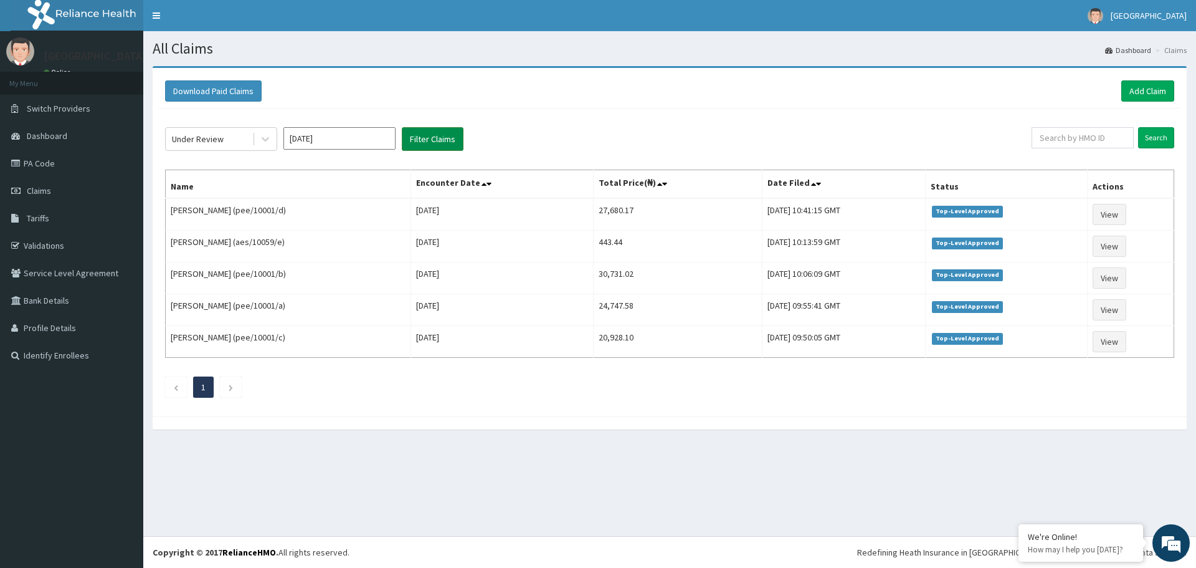
click at [440, 143] on button "Filter Claims" at bounding box center [433, 139] width 62 height 24
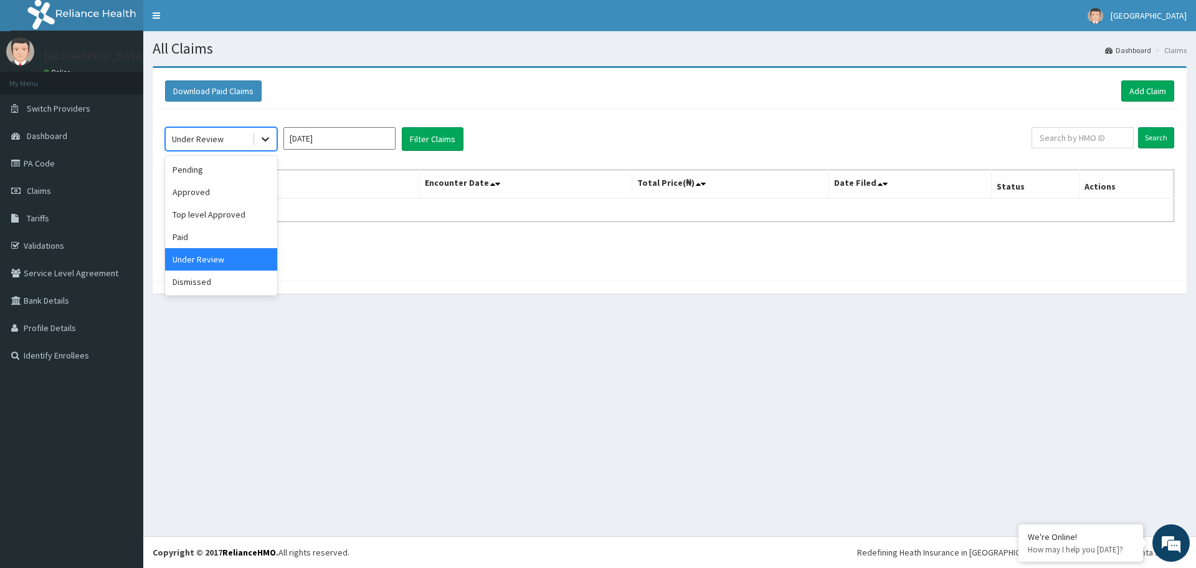
click at [264, 137] on icon at bounding box center [265, 139] width 12 height 12
click at [214, 280] on div "Dismissed" at bounding box center [221, 281] width 112 height 22
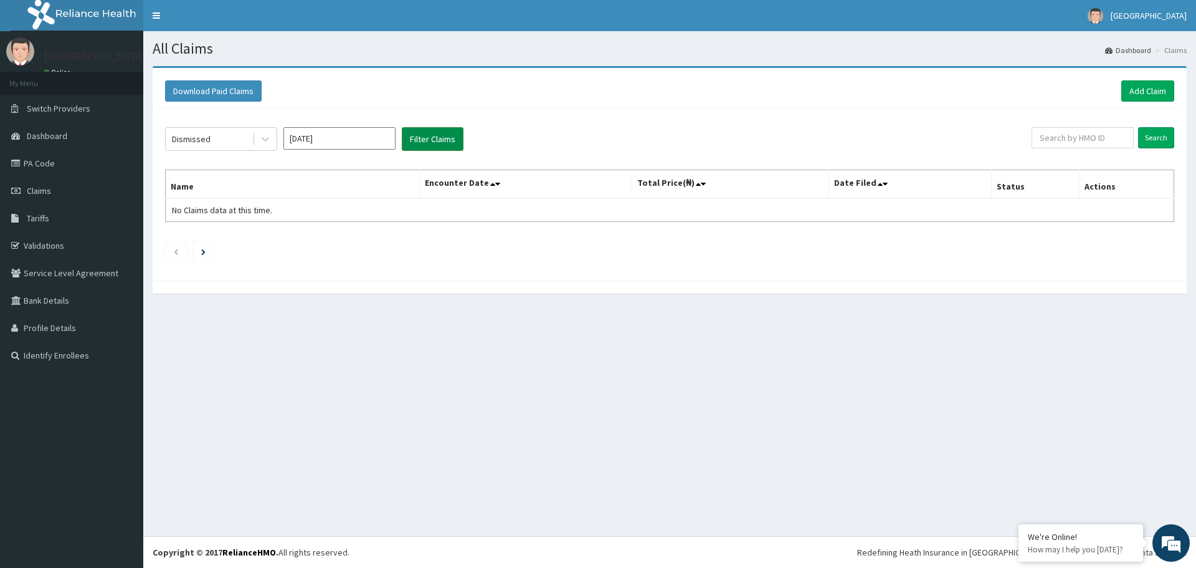
click at [425, 135] on button "Filter Claims" at bounding box center [433, 139] width 62 height 24
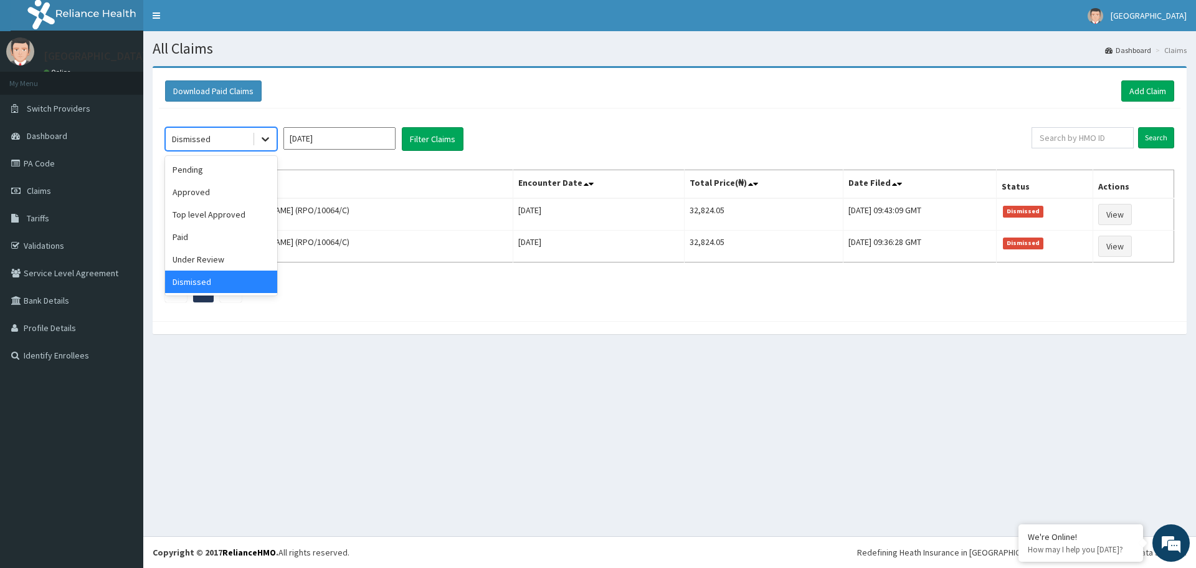
click at [260, 136] on icon at bounding box center [265, 139] width 12 height 12
click at [223, 174] on div "Pending" at bounding box center [221, 169] width 112 height 22
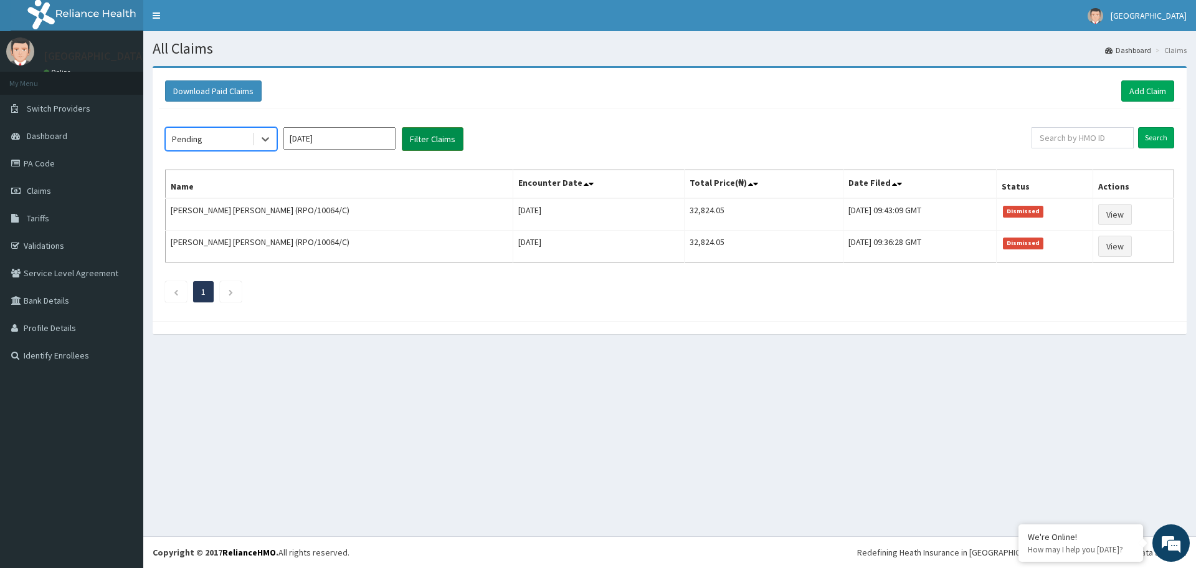
click at [421, 136] on button "Filter Claims" at bounding box center [433, 139] width 62 height 24
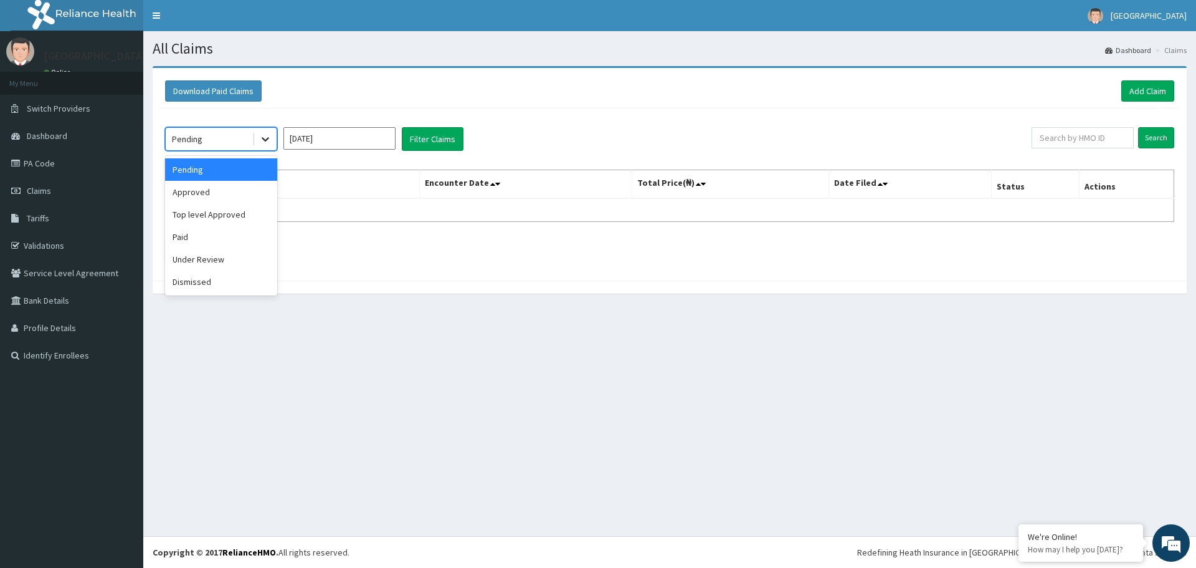
click at [269, 135] on icon at bounding box center [265, 139] width 12 height 12
click at [245, 186] on div "Approved" at bounding box center [221, 192] width 112 height 22
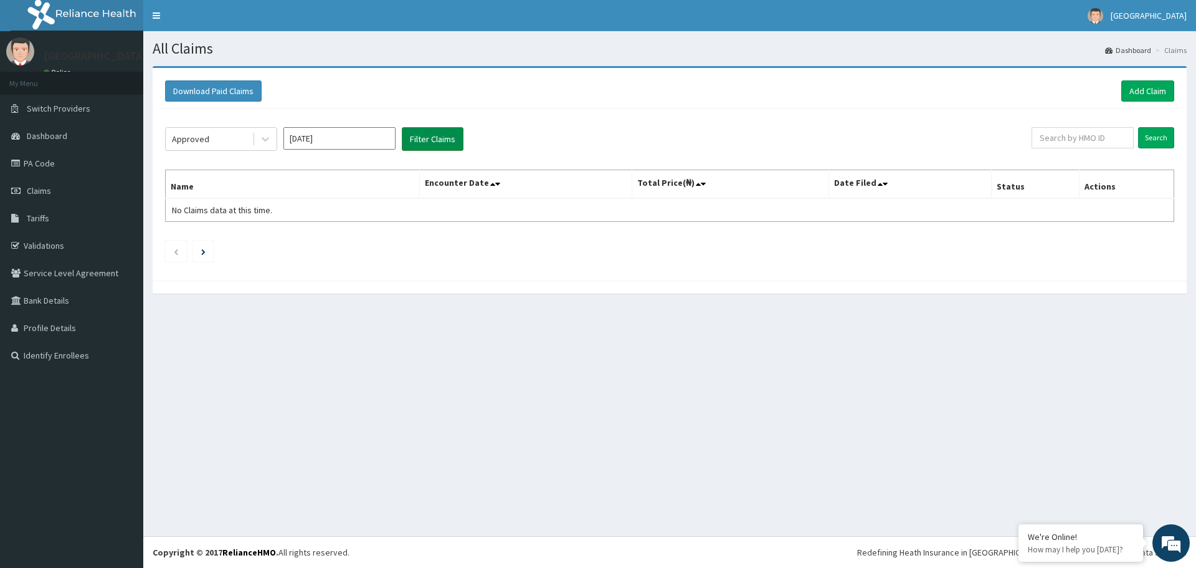
click at [421, 140] on button "Filter Claims" at bounding box center [433, 139] width 62 height 24
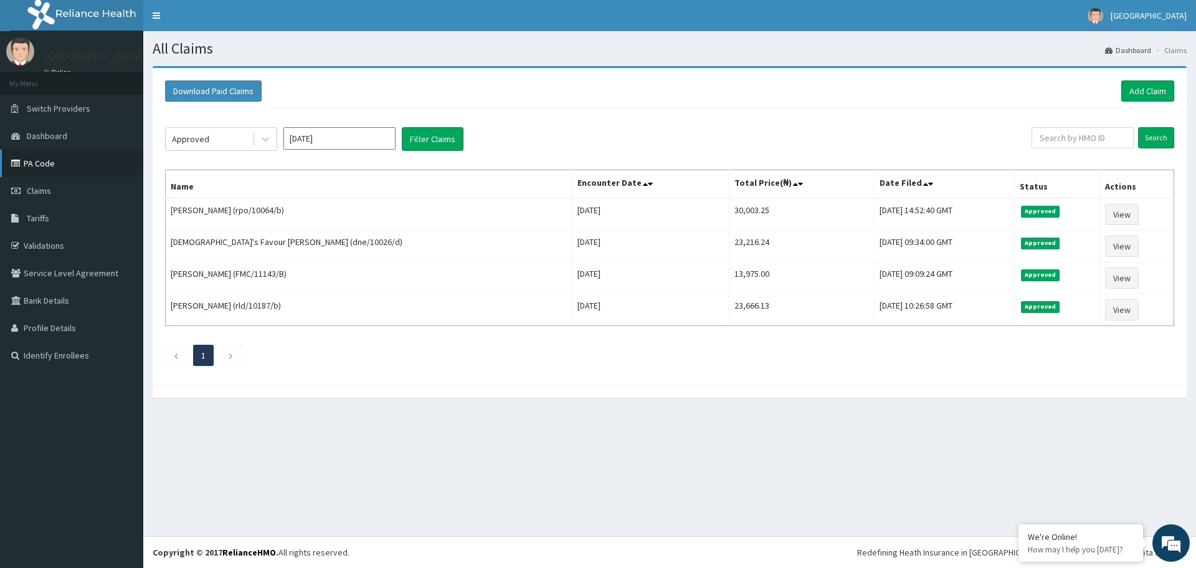
click at [69, 164] on link "PA Code" at bounding box center [71, 163] width 143 height 27
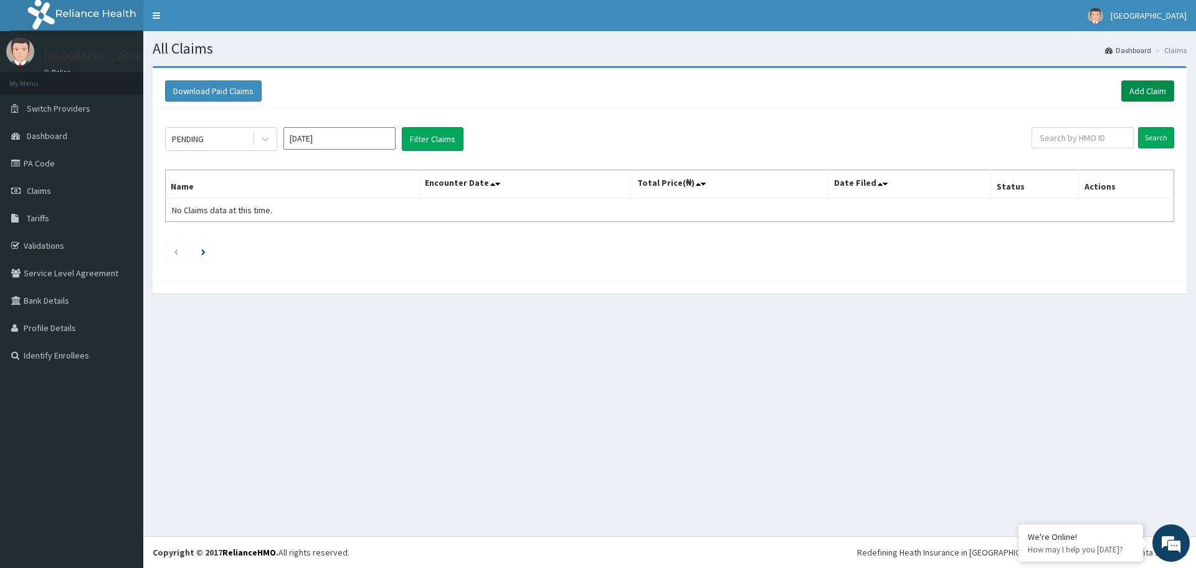
click at [1146, 84] on link "Add Claim" at bounding box center [1147, 90] width 53 height 21
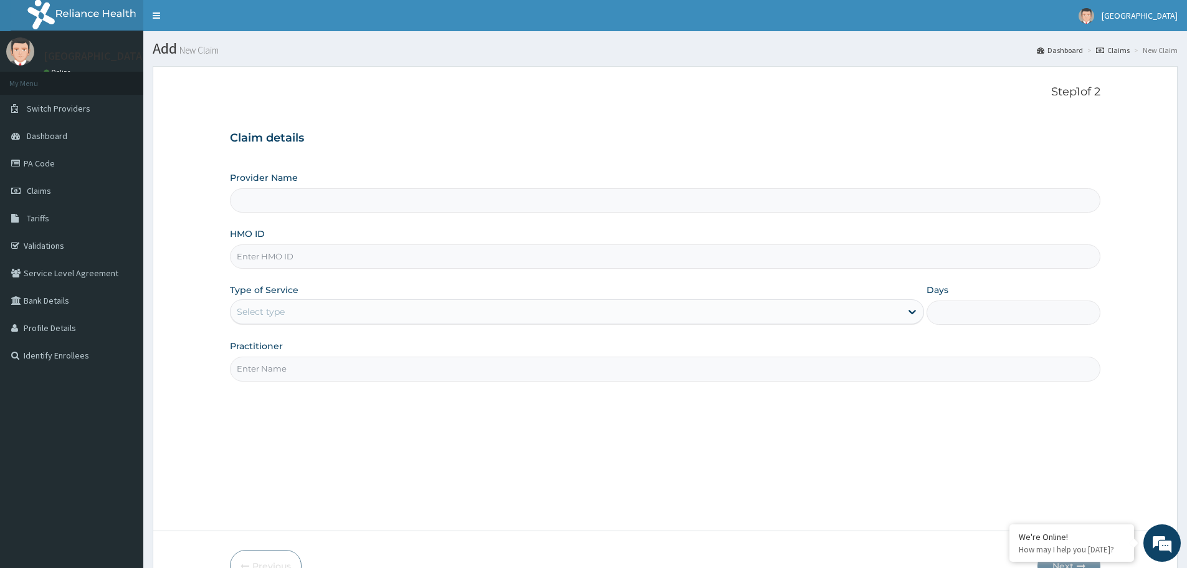
type input "[GEOGRAPHIC_DATA]"
click at [315, 255] on input "HMO ID" at bounding box center [665, 256] width 870 height 24
type input "sfl/10343/a"
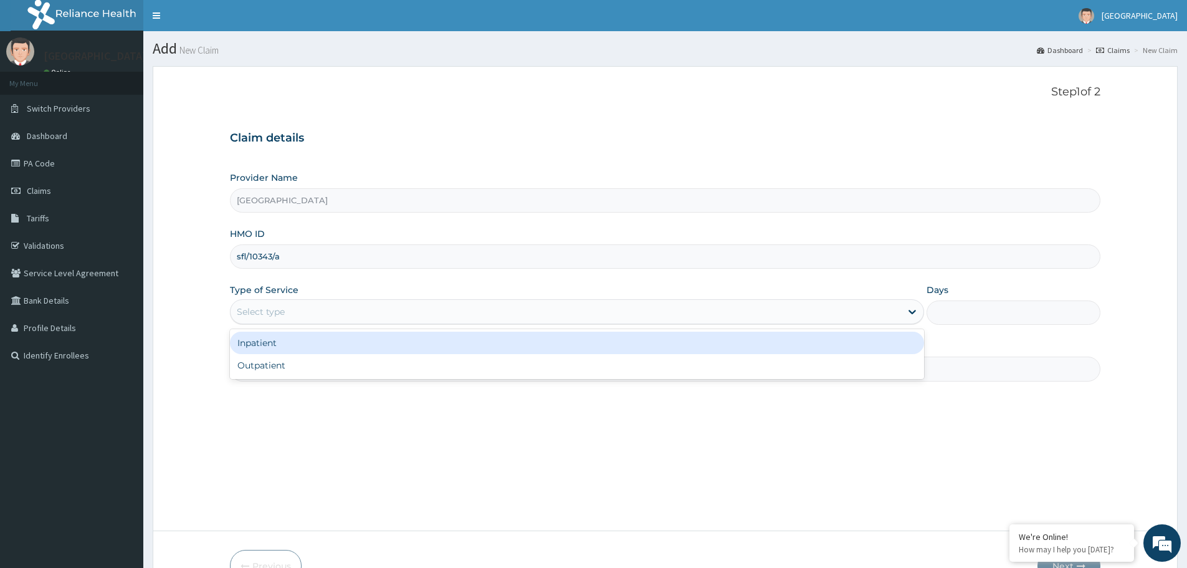
click at [303, 308] on div "Select type" at bounding box center [566, 312] width 670 height 20
click at [306, 346] on div "Inpatient" at bounding box center [577, 342] width 694 height 22
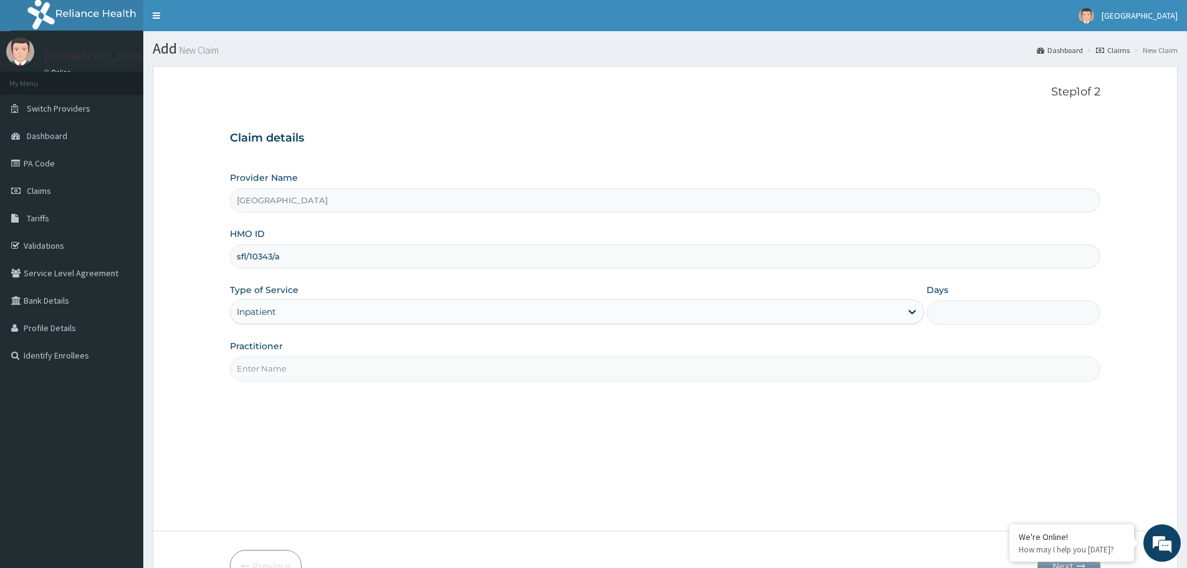
click at [962, 303] on input "Days" at bounding box center [1013, 312] width 174 height 24
type input "2"
click at [292, 369] on input "Practitioner" at bounding box center [665, 368] width 870 height 24
type input "dr. veronica"
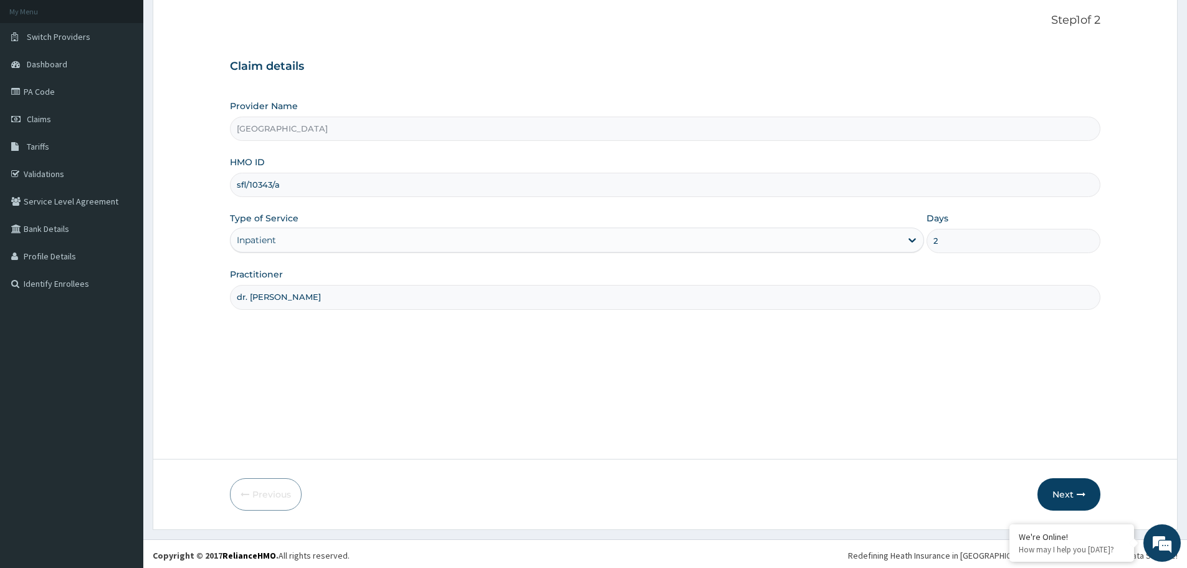
scroll to position [75, 0]
click at [1059, 487] on button "Next" at bounding box center [1068, 491] width 63 height 32
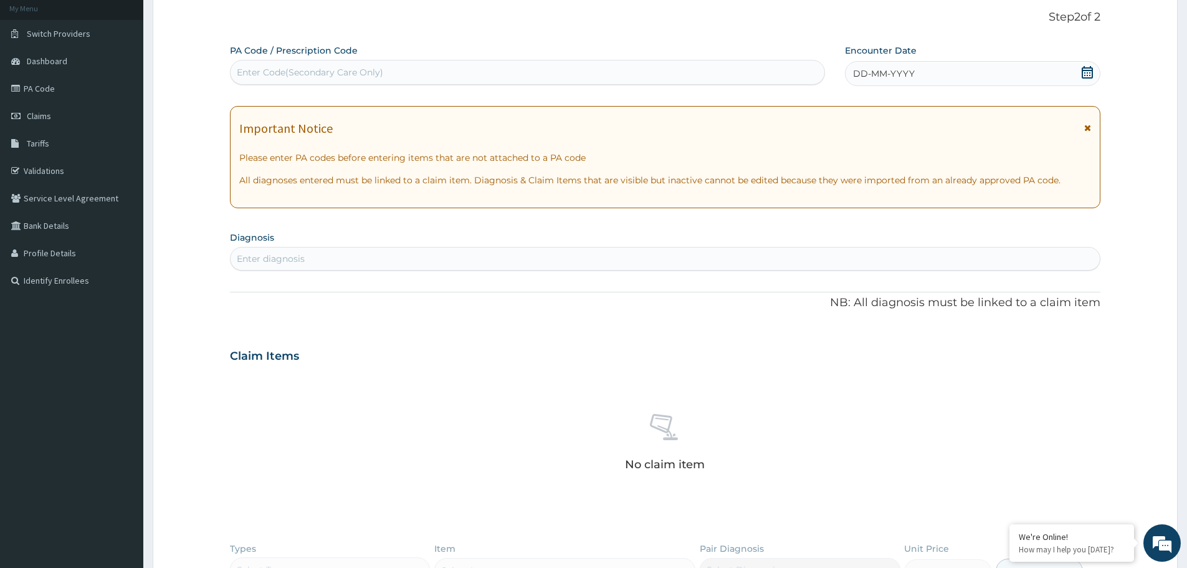
click at [925, 72] on div "DD-MM-YYYY" at bounding box center [972, 73] width 255 height 25
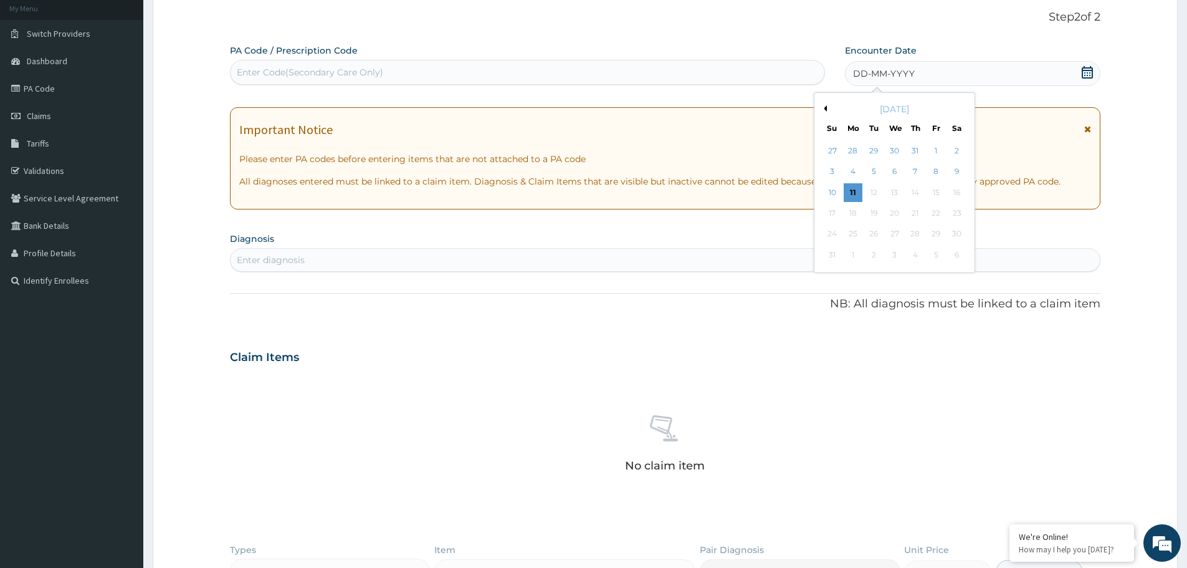
click at [851, 191] on div "11" at bounding box center [853, 192] width 19 height 19
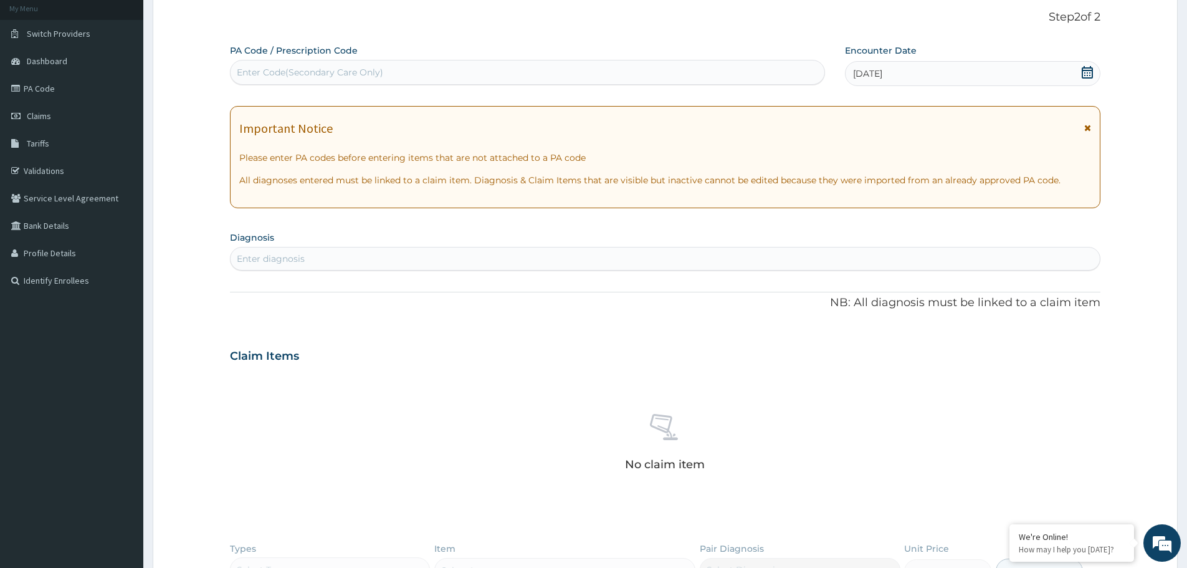
click at [379, 256] on div "Enter diagnosis" at bounding box center [665, 259] width 869 height 20
click at [350, 254] on div "Enter diagnosis" at bounding box center [665, 259] width 869 height 20
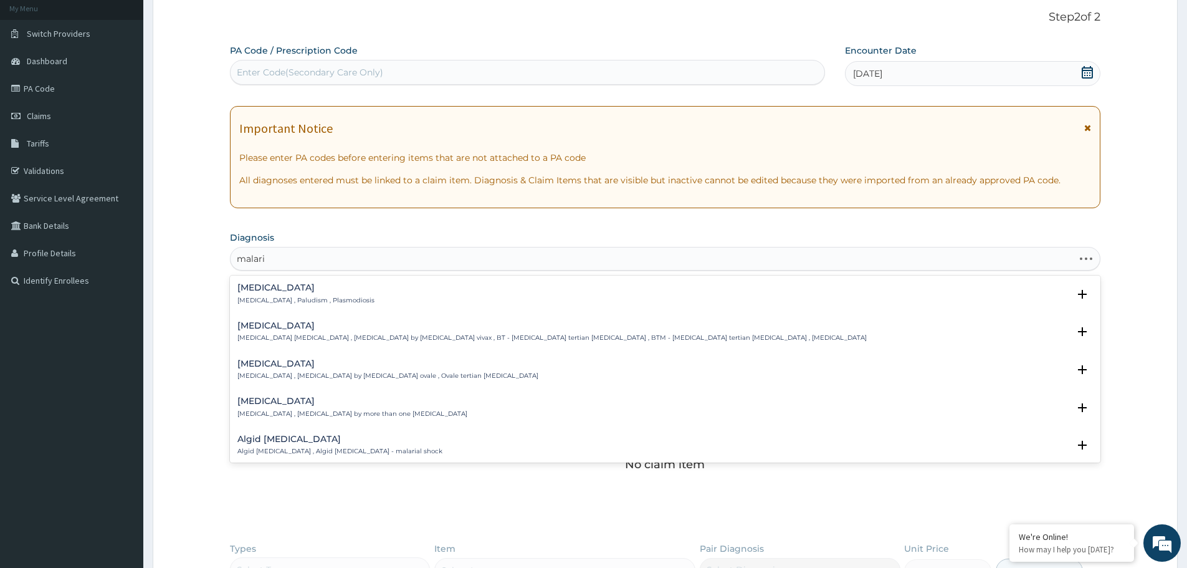
type input "malaria"
click at [321, 284] on h4 "Malaria" at bounding box center [305, 287] width 137 height 9
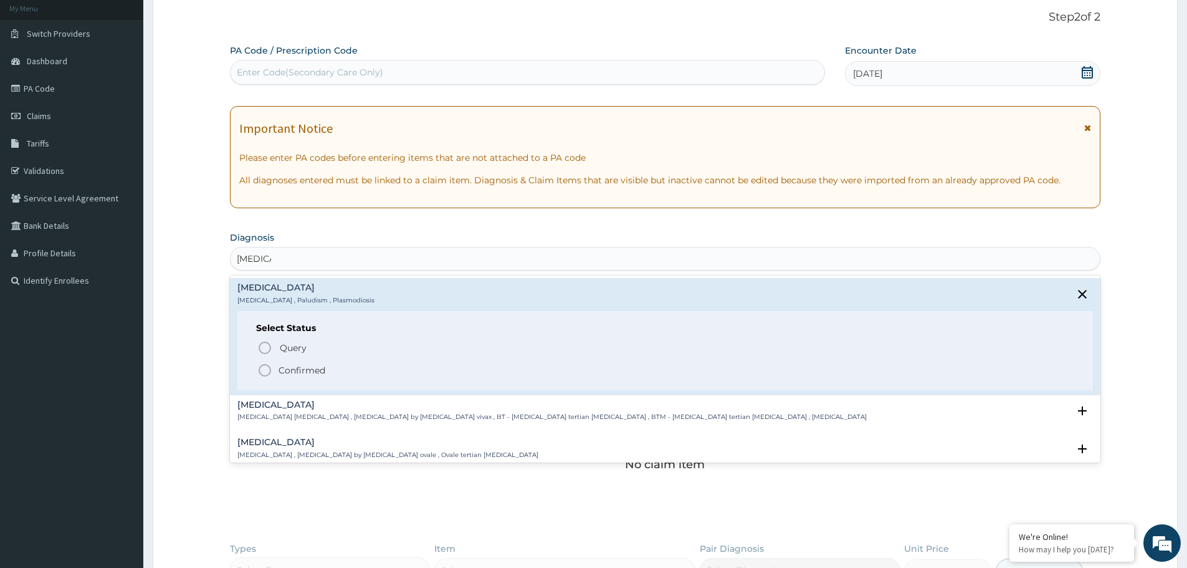
click at [292, 374] on p "Confirmed" at bounding box center [301, 370] width 47 height 12
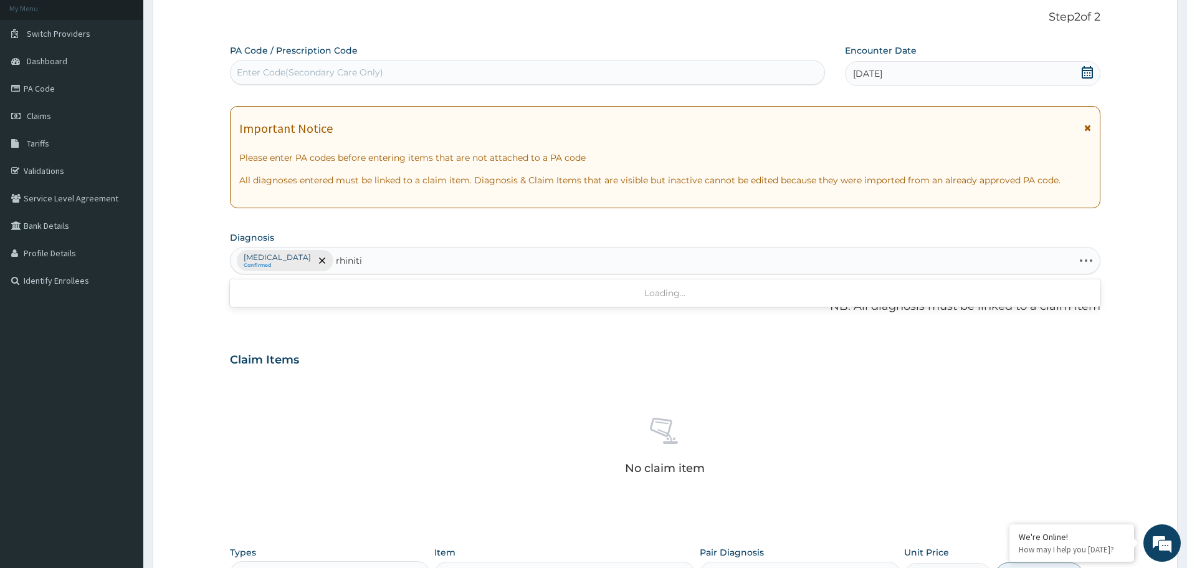
type input "rhinitis"
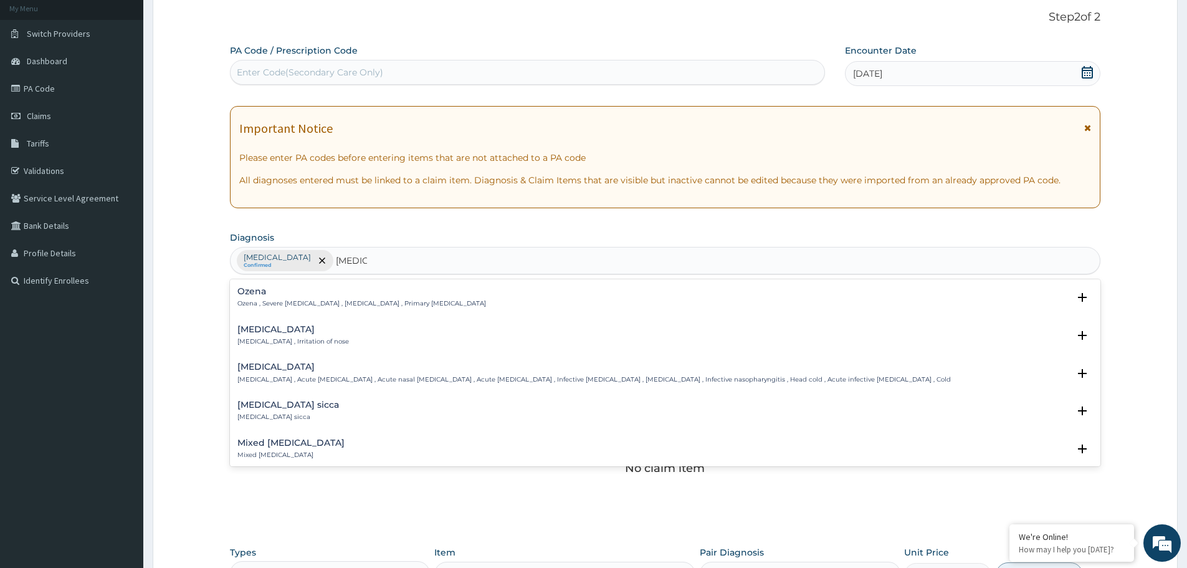
click at [325, 336] on div "Rhinitis Rhinitis , Irritation of nose" at bounding box center [664, 336] width 855 height 22
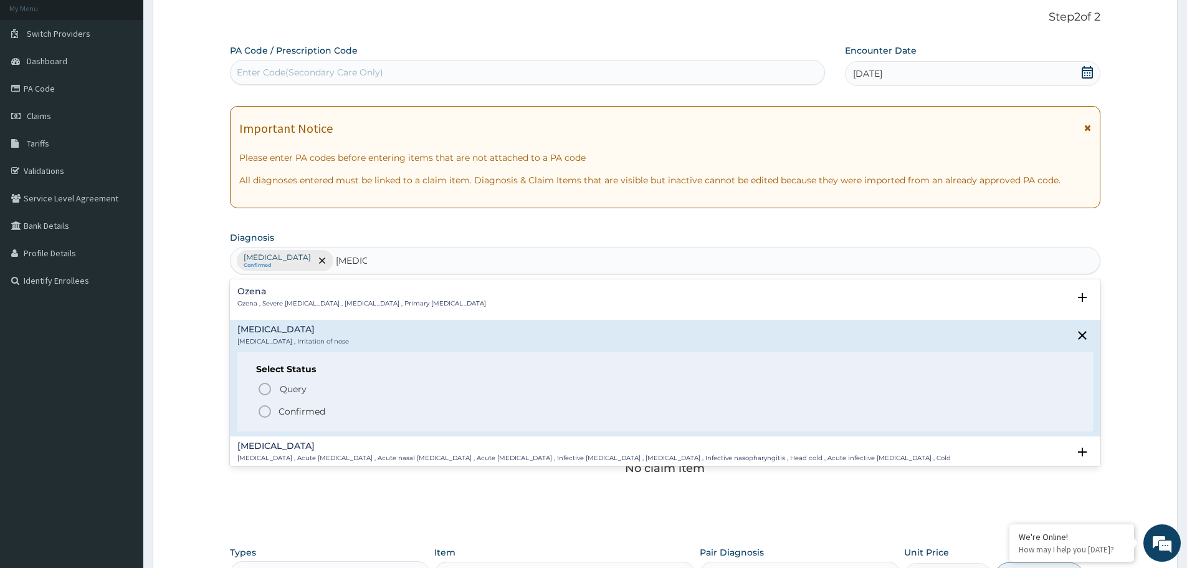
click at [270, 411] on circle "status option filled" at bounding box center [264, 411] width 11 height 11
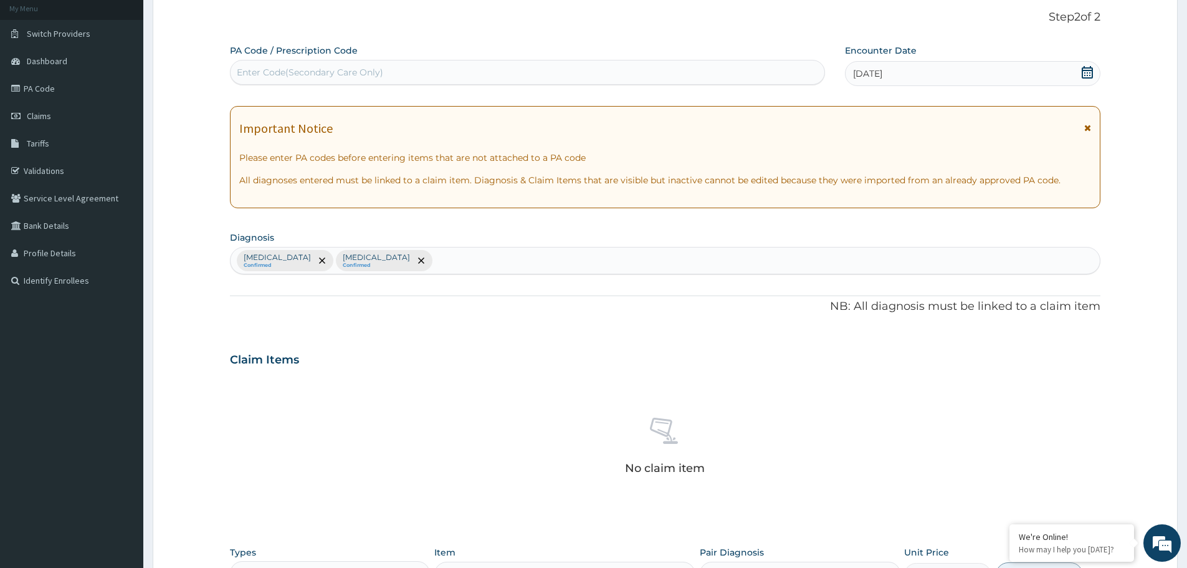
click at [455, 264] on div "Malaria Confirmed Rhinitis Confirmed" at bounding box center [665, 260] width 869 height 26
type input "n"
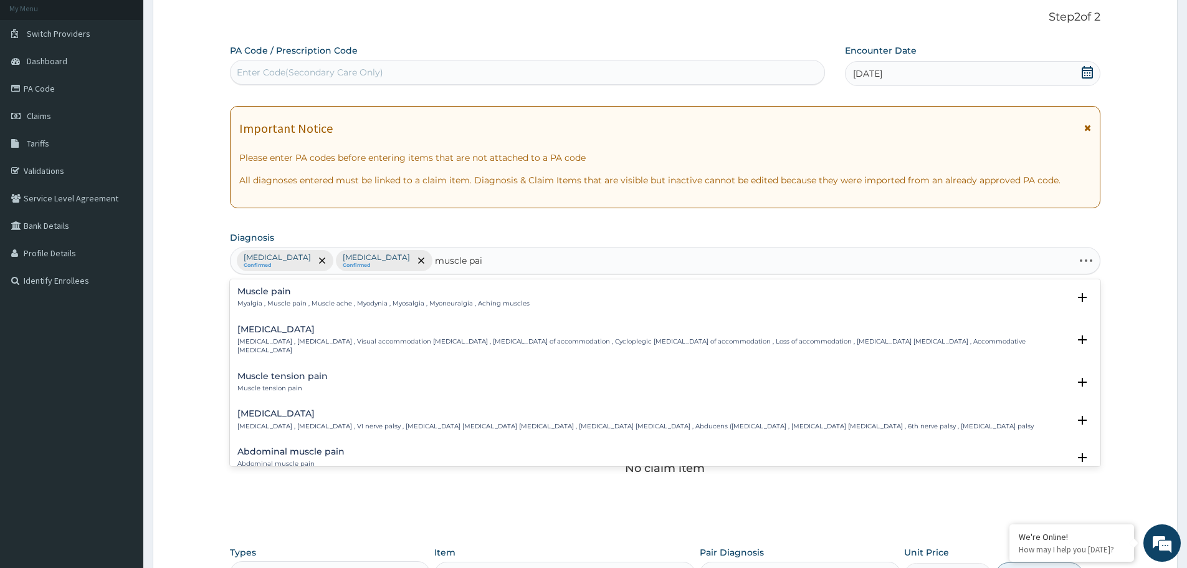
type input "muscle pain"
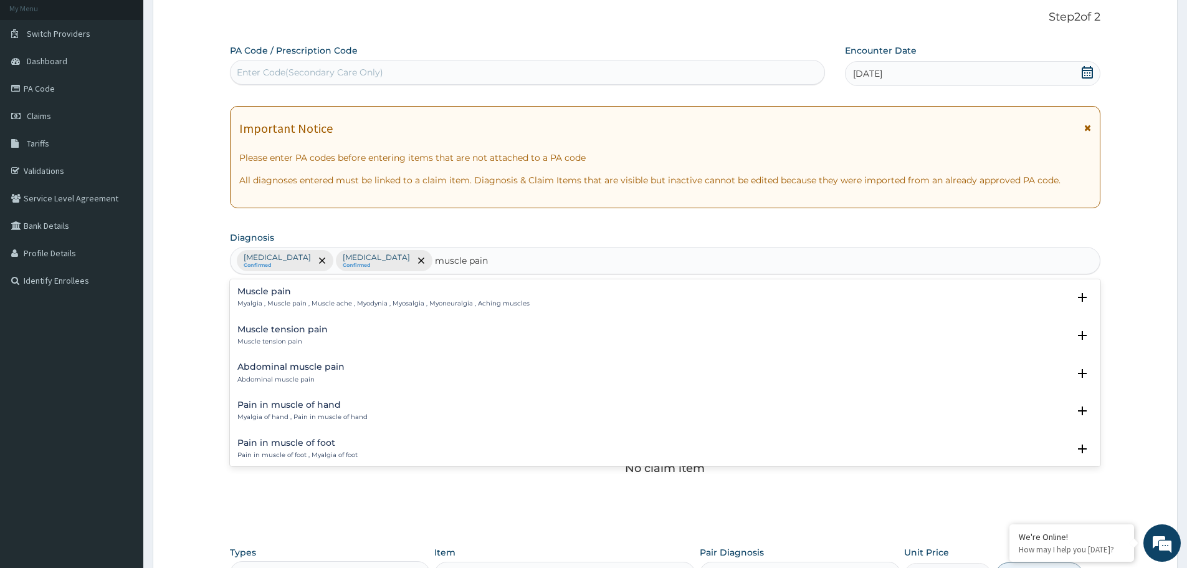
click at [357, 296] on h4 "Muscle pain" at bounding box center [383, 291] width 292 height 9
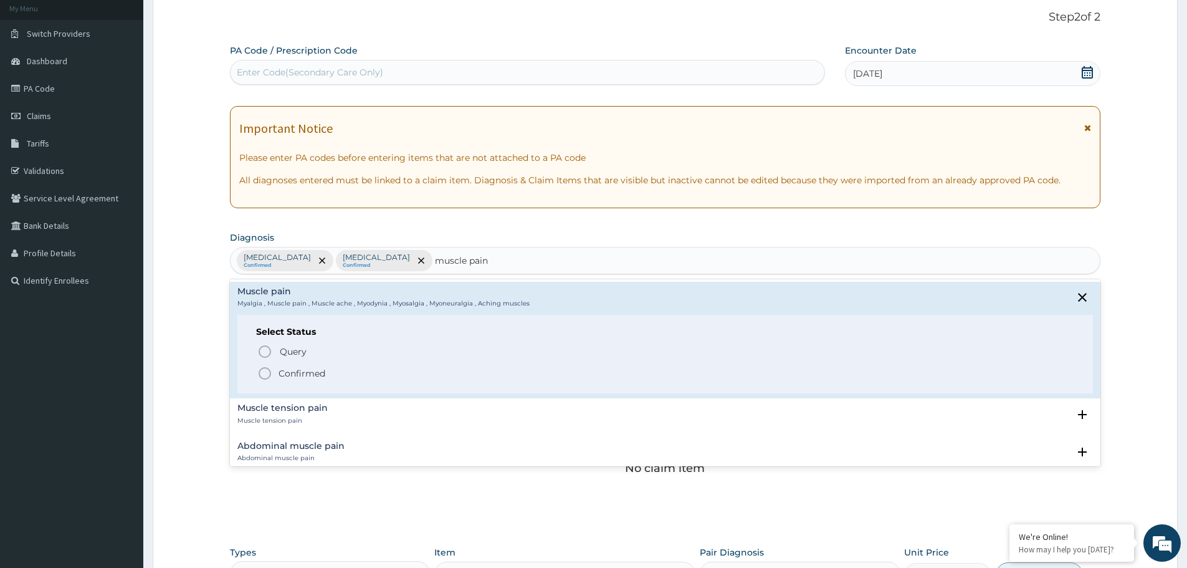
click at [295, 367] on p "Confirmed" at bounding box center [301, 373] width 47 height 12
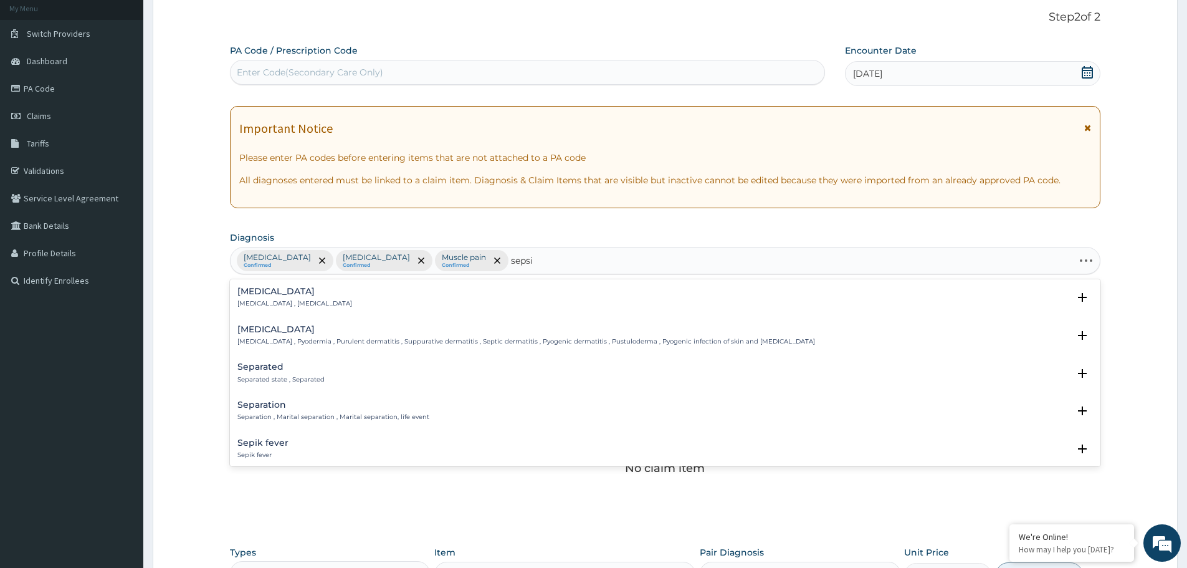
type input "sepsis"
click at [280, 293] on h4 "Sepsis" at bounding box center [294, 291] width 115 height 9
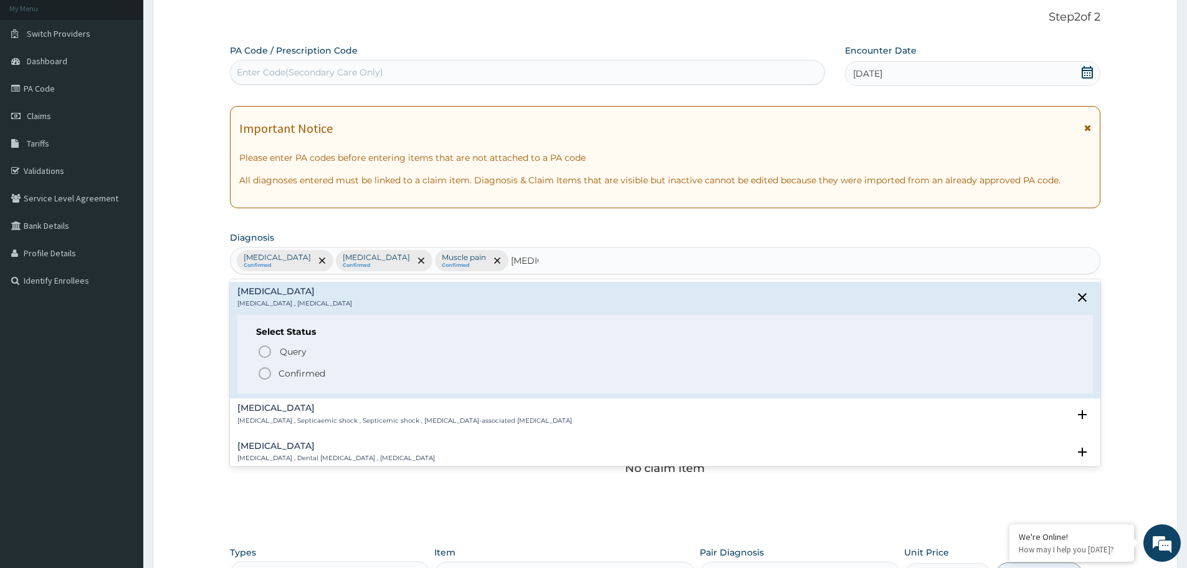
click at [281, 371] on p "Confirmed" at bounding box center [301, 373] width 47 height 12
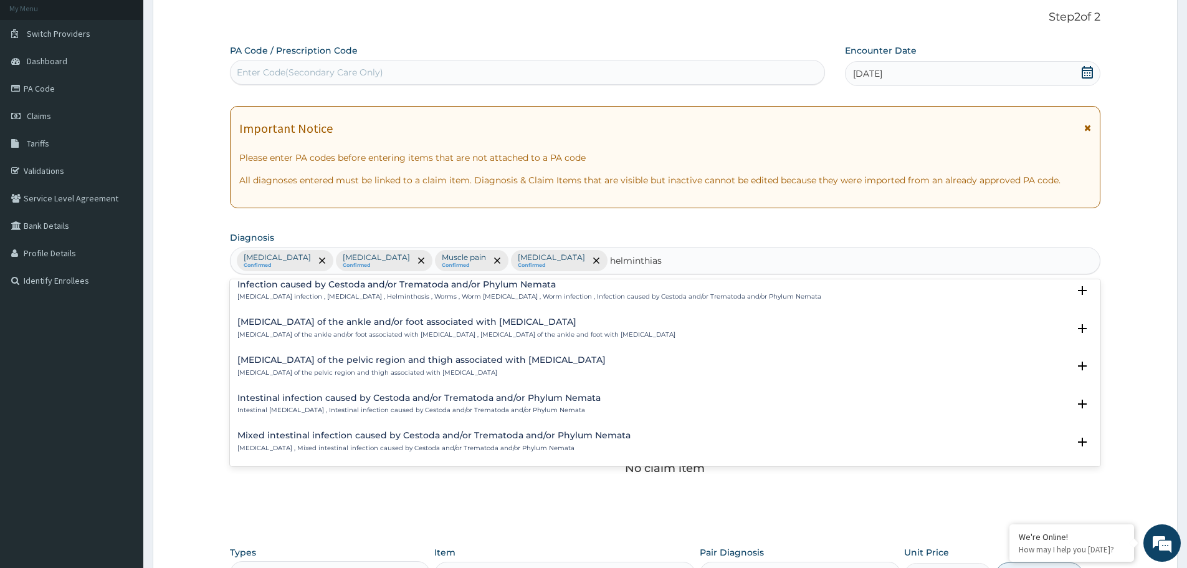
scroll to position [0, 0]
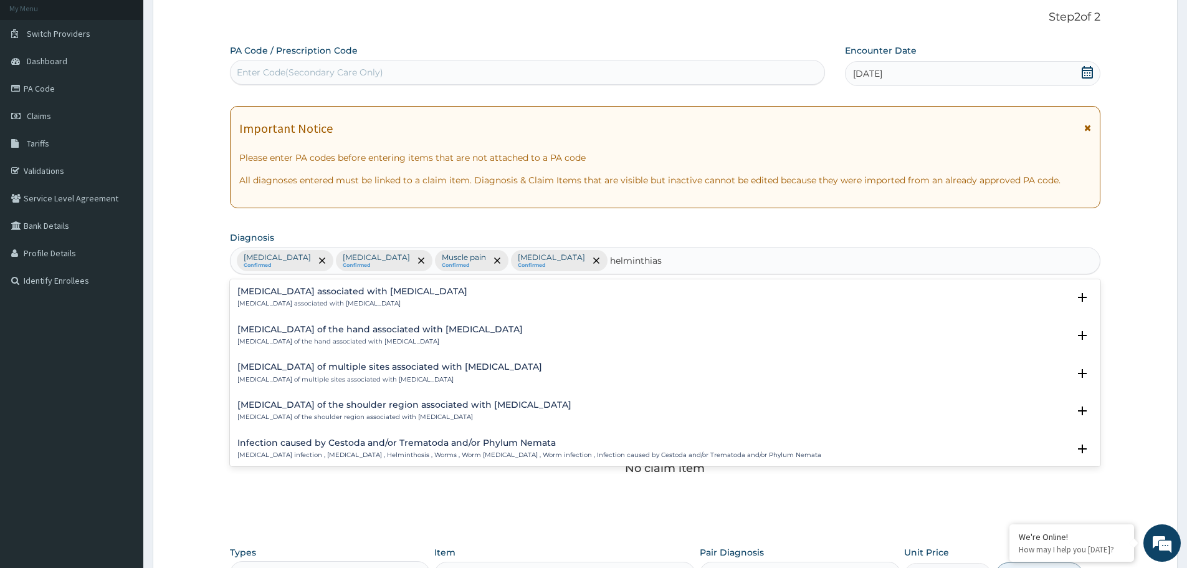
type input "helminthia"
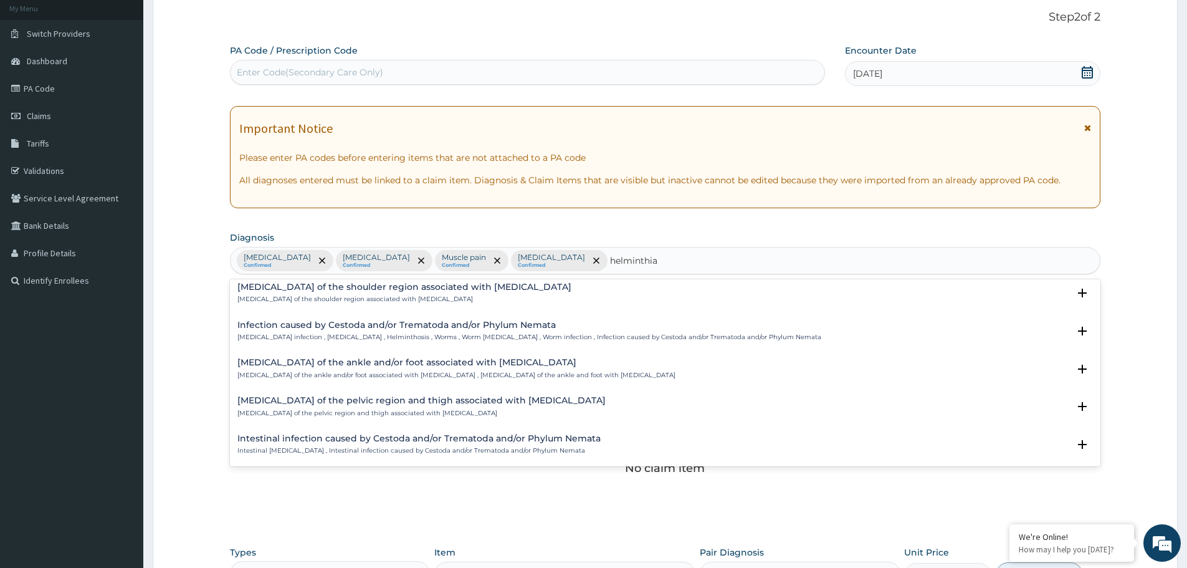
scroll to position [125, 0]
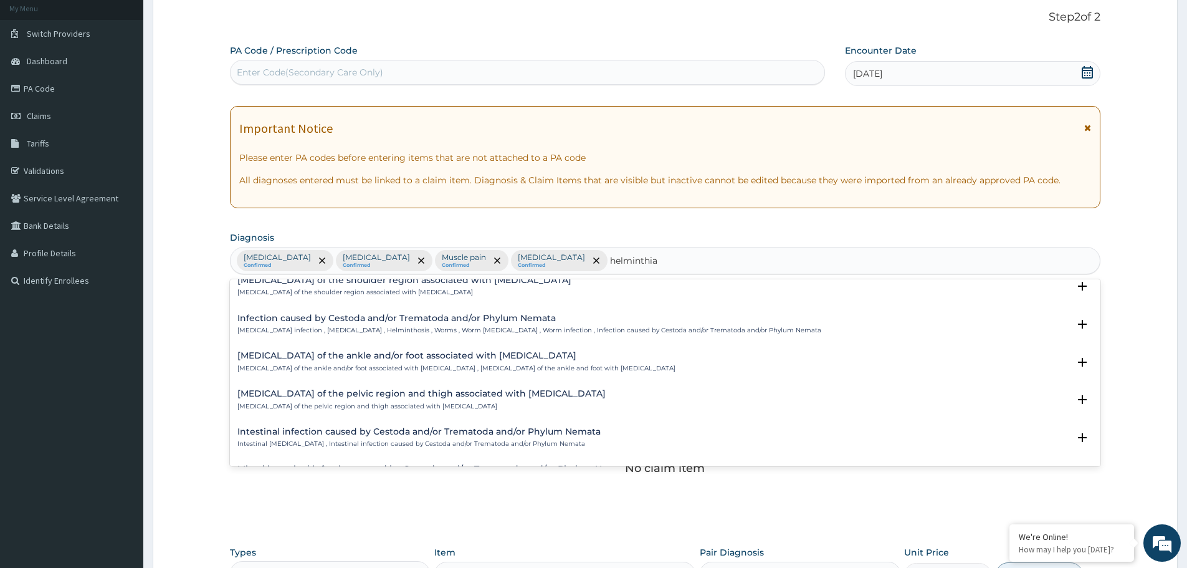
click at [469, 321] on h4 "Infection caused by Cestoda and/or Trematoda and/or Phylum Nemata" at bounding box center [529, 317] width 584 height 9
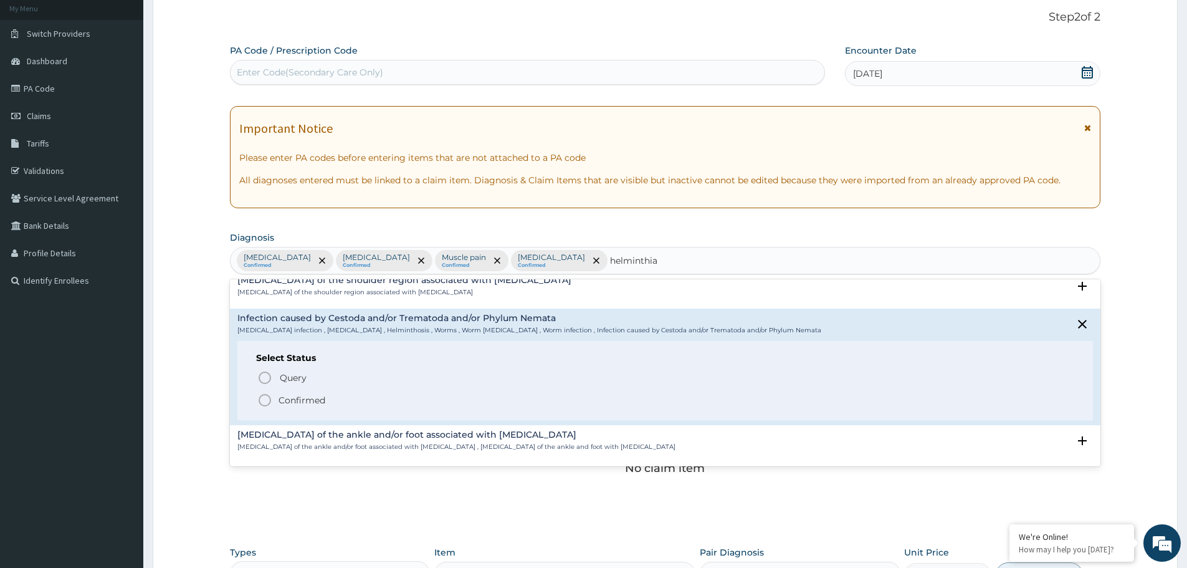
click at [287, 394] on p "Confirmed" at bounding box center [301, 400] width 47 height 12
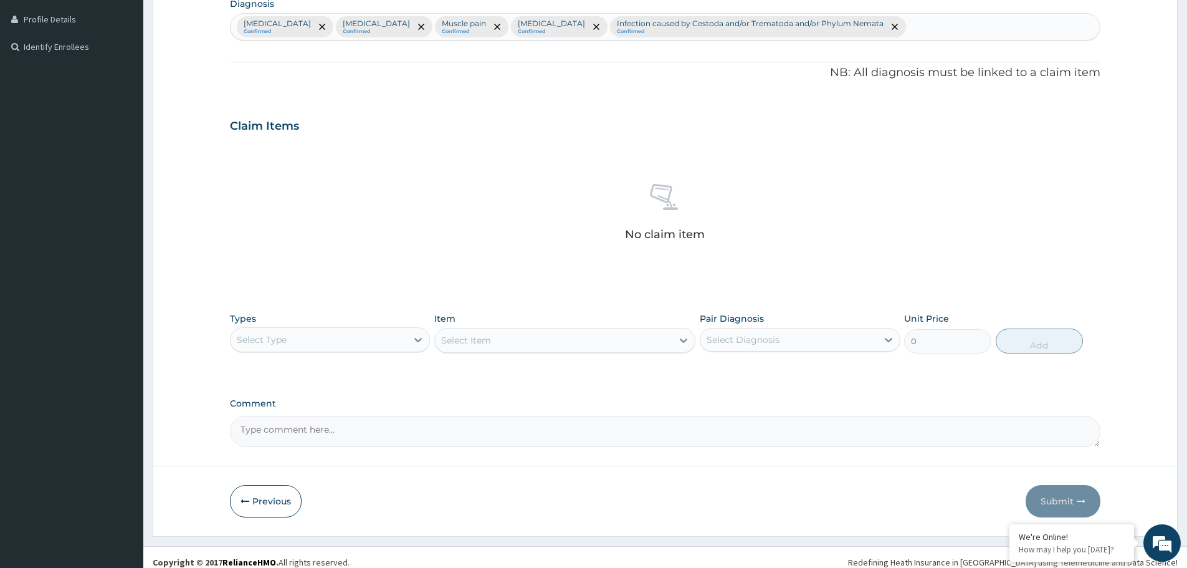
scroll to position [318, 0]
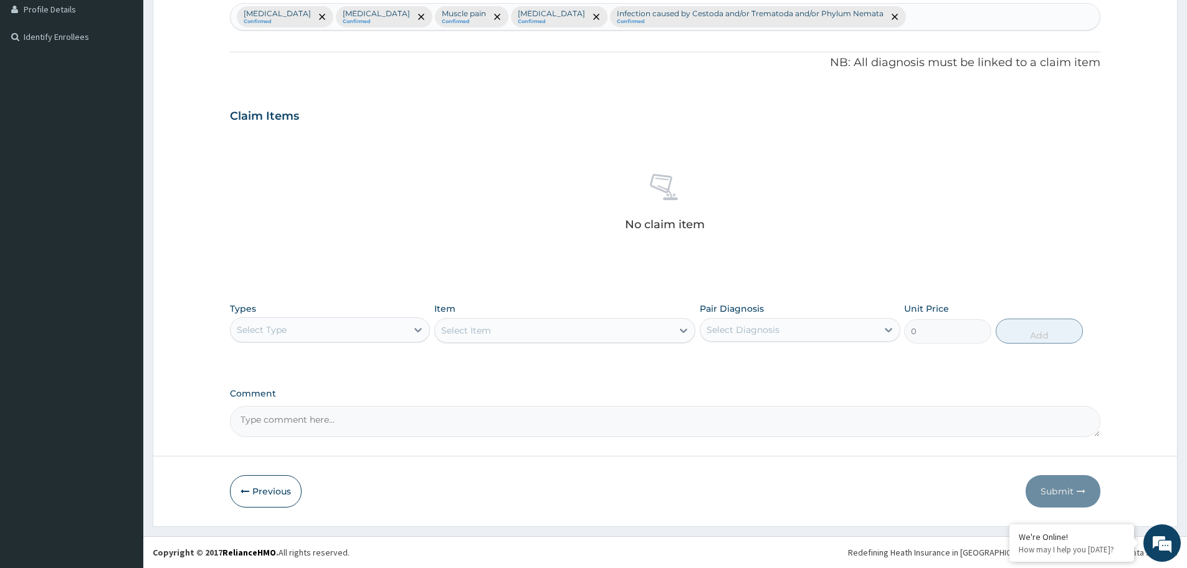
click at [383, 326] on div "Select Type" at bounding box center [319, 330] width 176 height 20
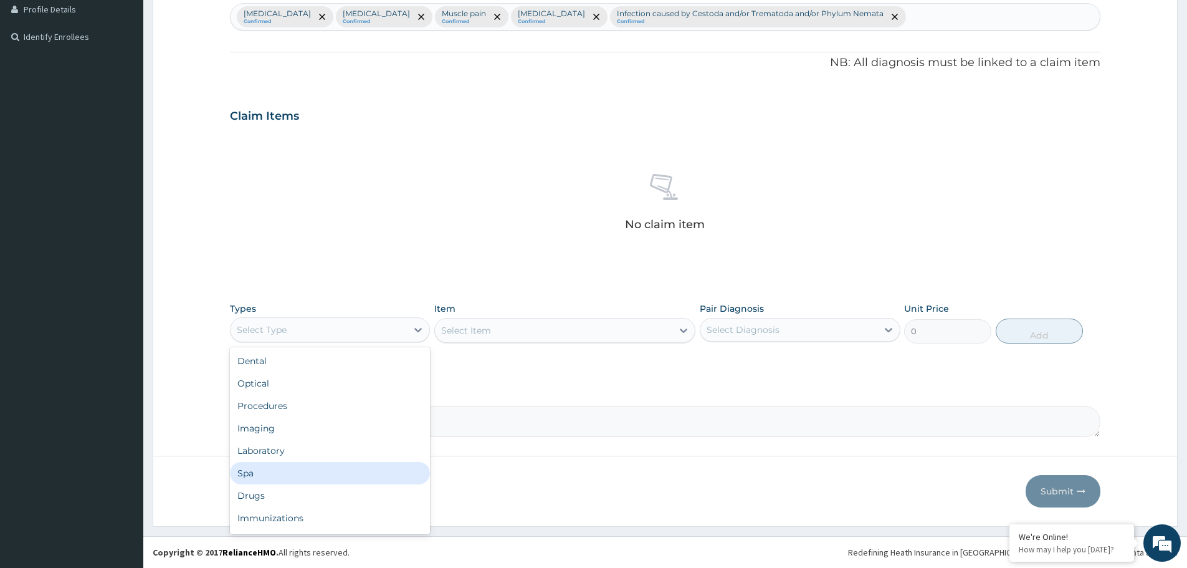
scroll to position [42, 0]
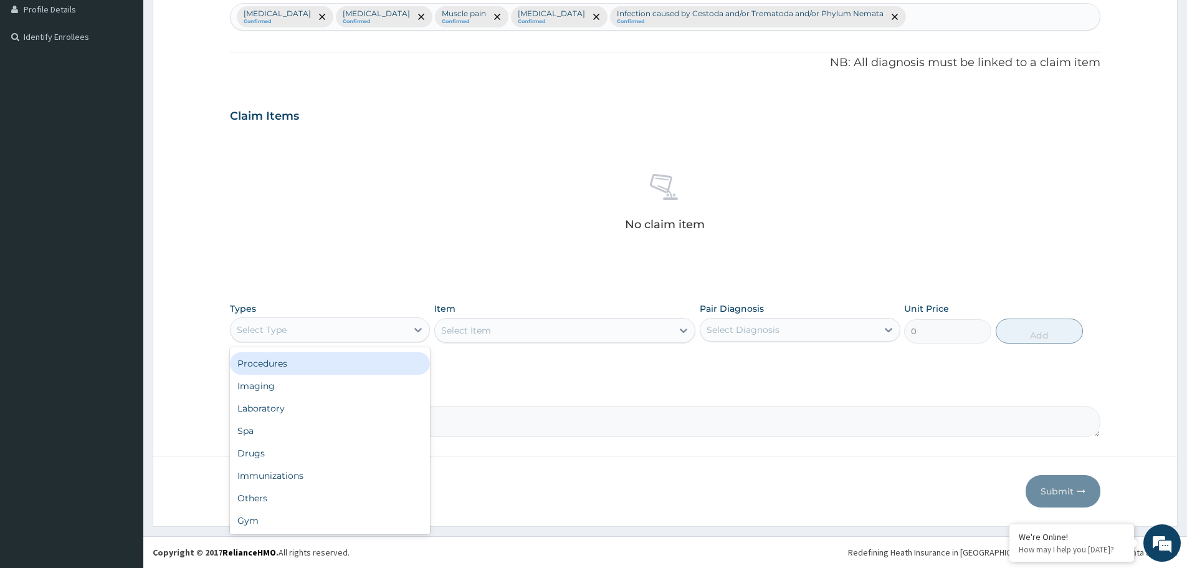
click at [351, 363] on div "Procedures" at bounding box center [330, 363] width 200 height 22
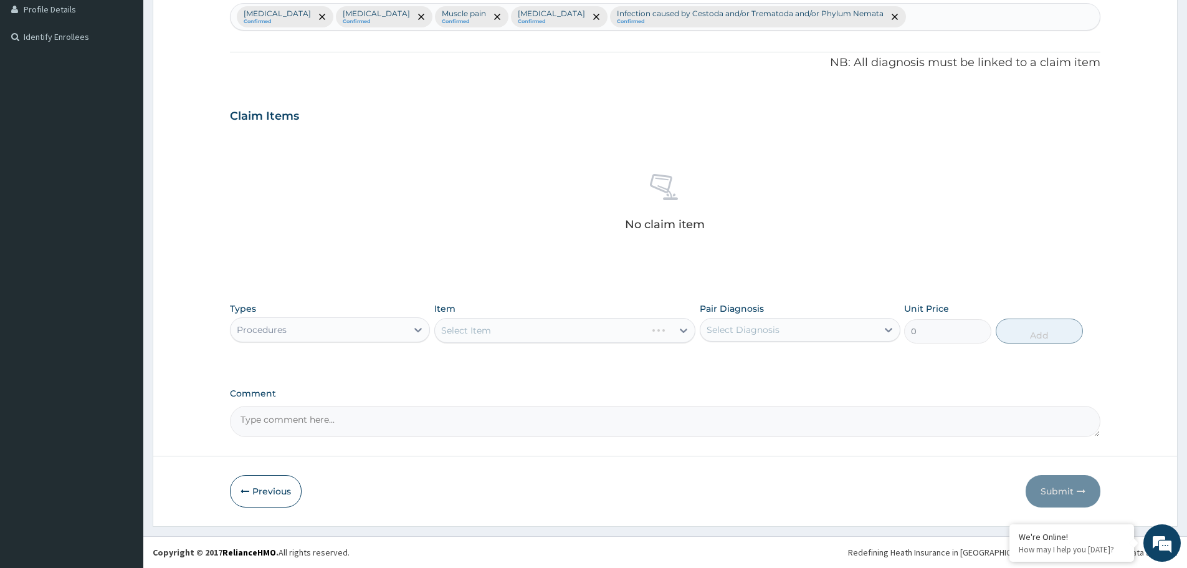
click at [583, 326] on div "Select Item" at bounding box center [564, 330] width 261 height 25
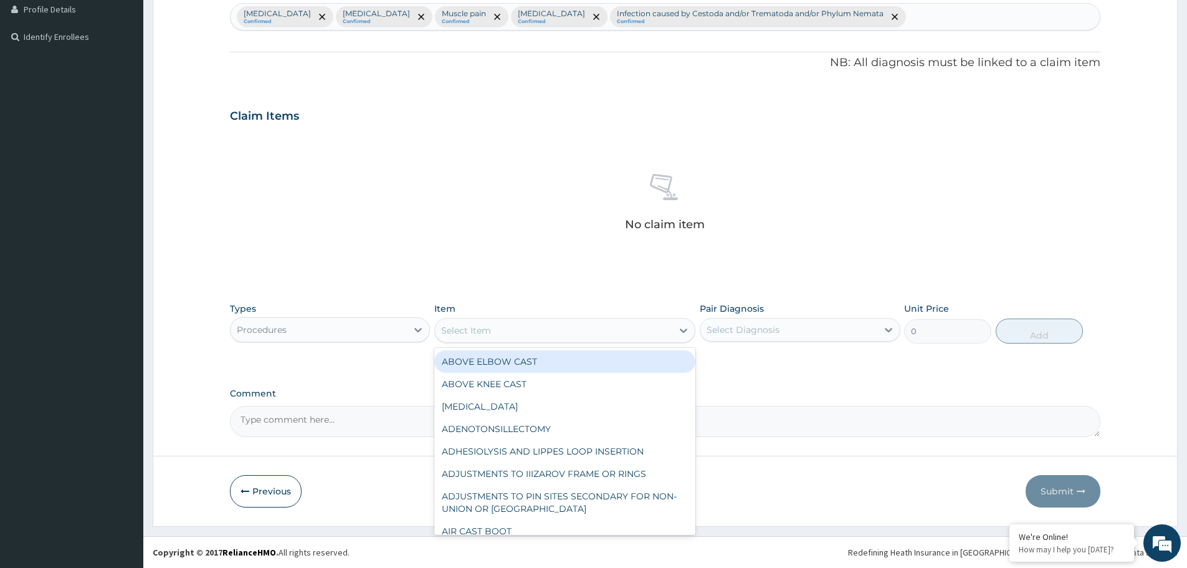
click at [584, 326] on div "Select Item" at bounding box center [553, 330] width 237 height 20
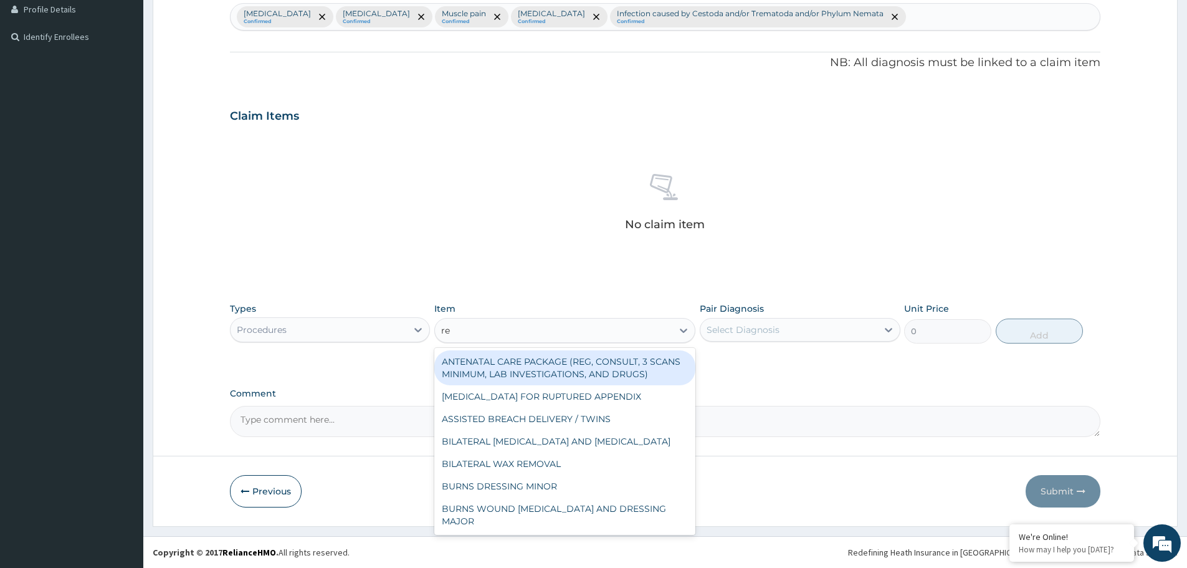
type input "reg"
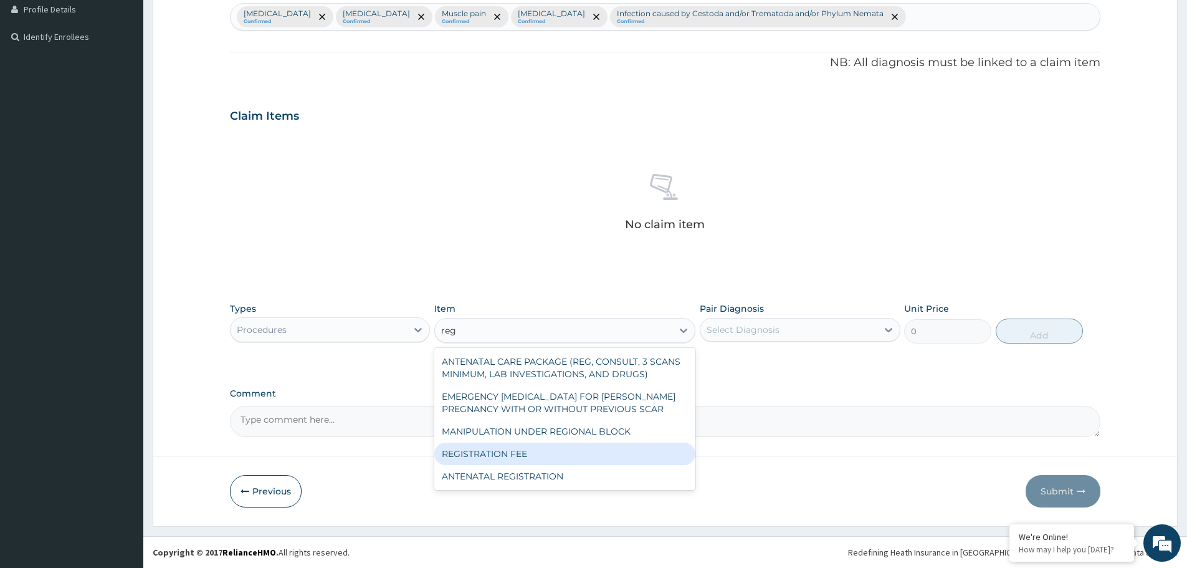
click at [516, 457] on div "REGISTRATION FEE" at bounding box center [564, 453] width 261 height 22
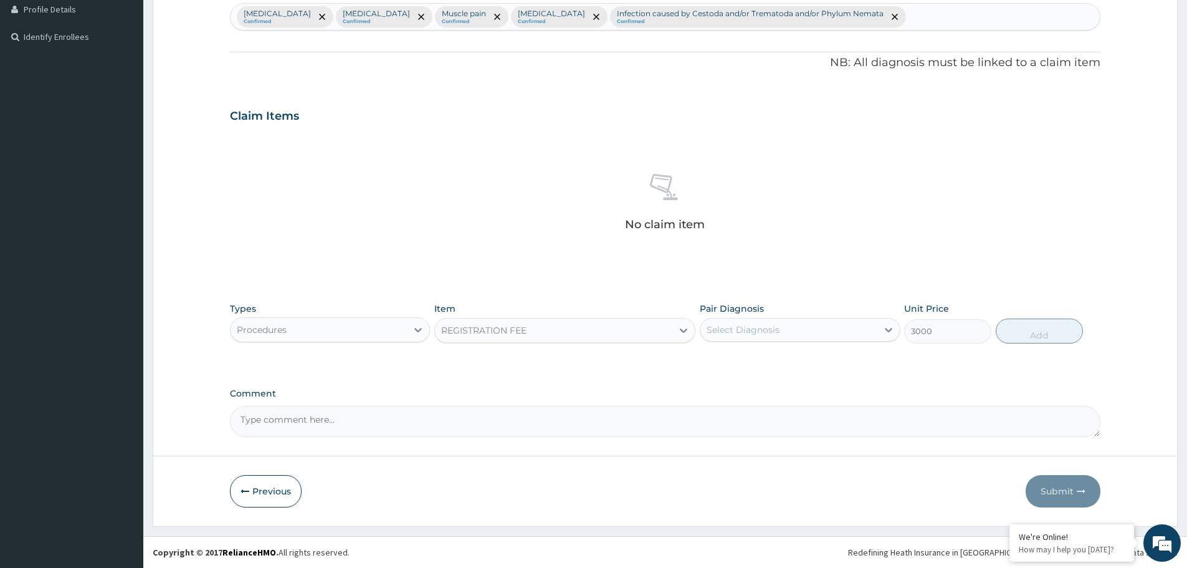
type input "3000"
click at [789, 325] on div "Select Diagnosis" at bounding box center [788, 330] width 176 height 20
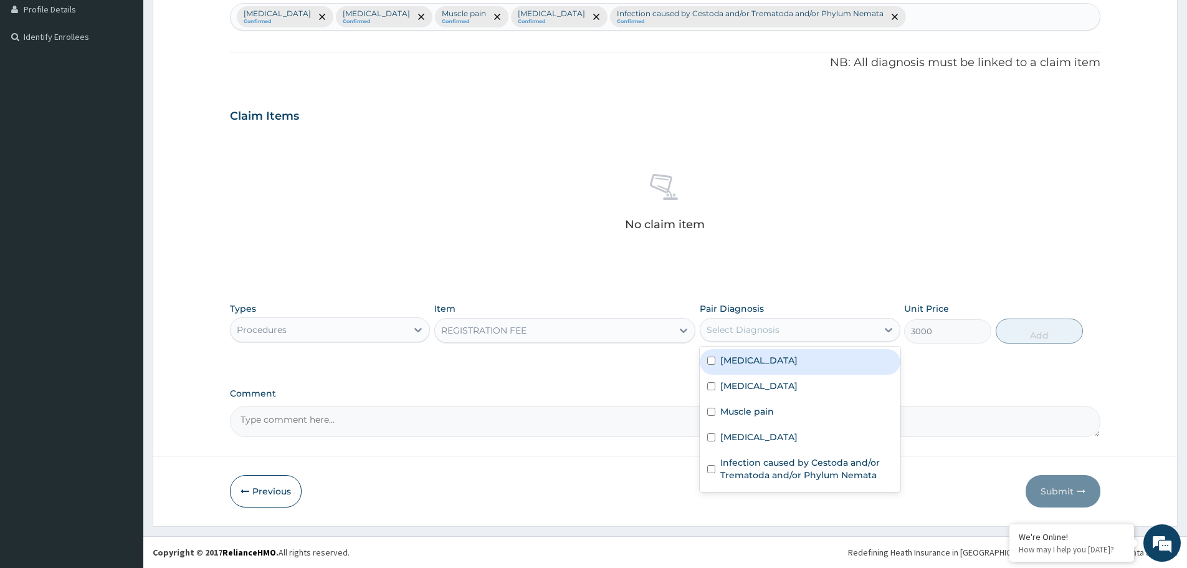
click at [773, 360] on div "Malaria" at bounding box center [800, 362] width 200 height 26
checkbox input "true"
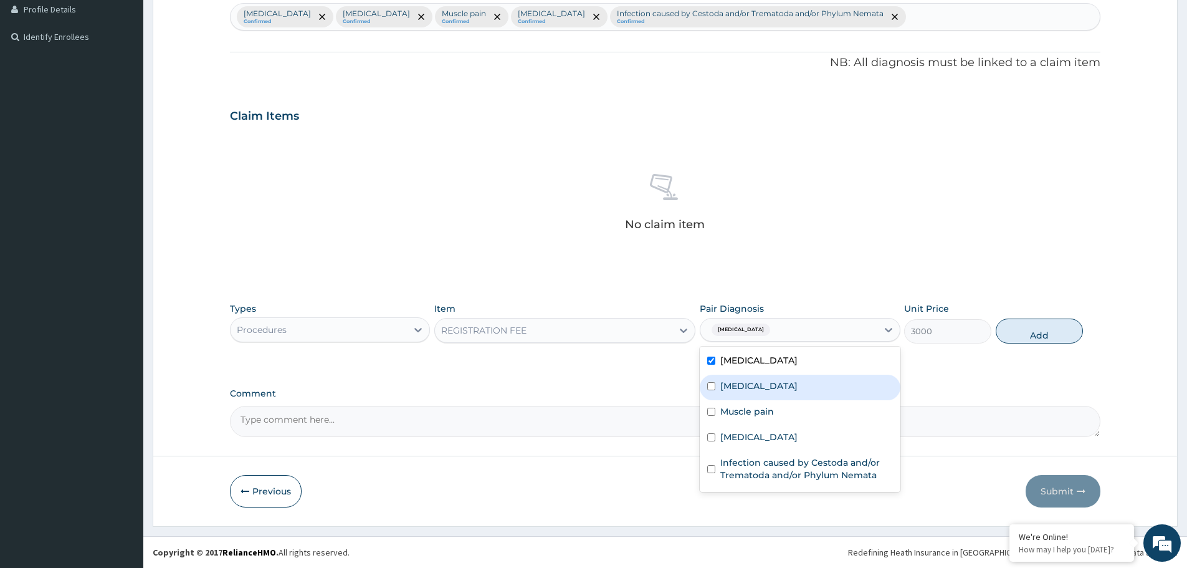
click at [751, 388] on label "Rhinitis" at bounding box center [758, 385] width 77 height 12
checkbox input "true"
click at [753, 406] on label "Muscle pain" at bounding box center [747, 411] width 54 height 12
checkbox input "true"
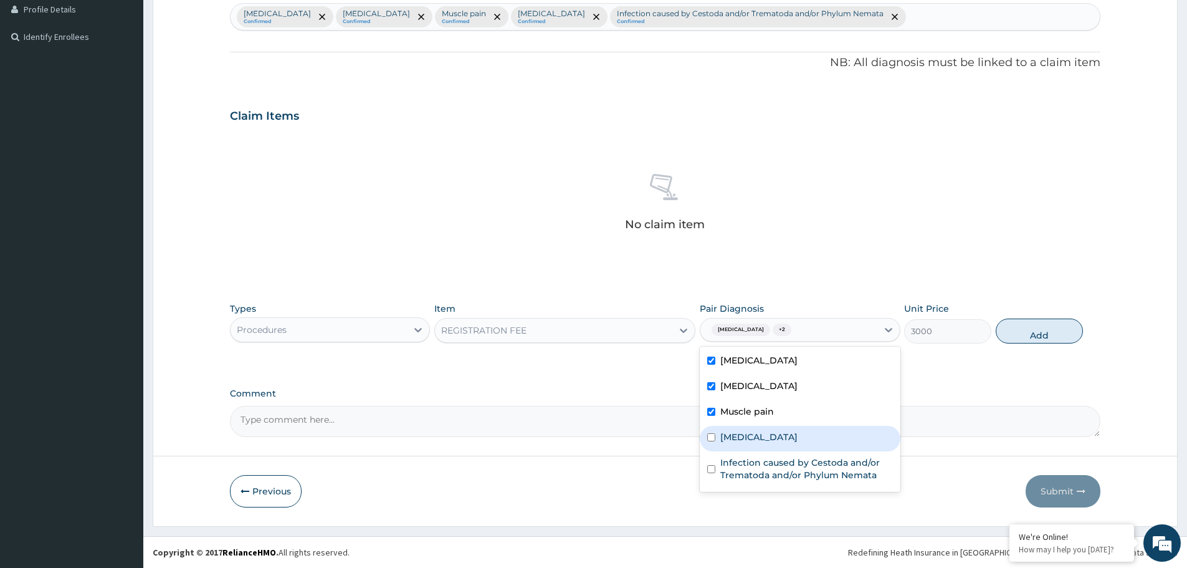
click at [751, 435] on div "Sepsis" at bounding box center [800, 439] width 200 height 26
checkbox input "true"
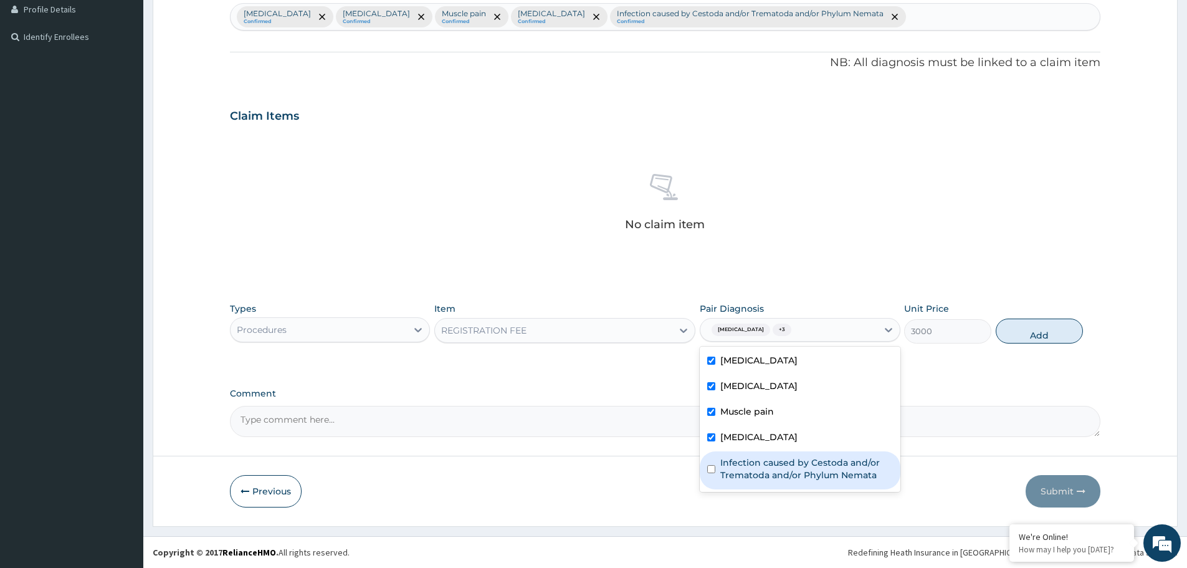
click at [752, 457] on label "Infection caused by Cestoda and/or Trematoda and/or Phylum Nemata" at bounding box center [806, 468] width 172 height 25
checkbox input "true"
click at [1060, 321] on button "Add" at bounding box center [1039, 330] width 87 height 25
type input "0"
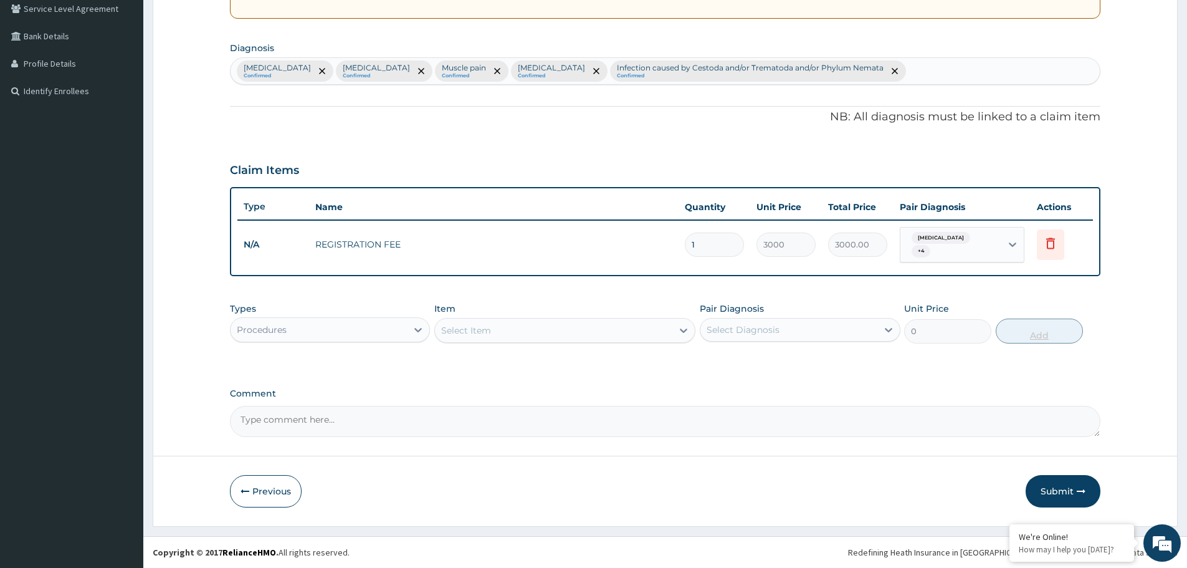
scroll to position [259, 0]
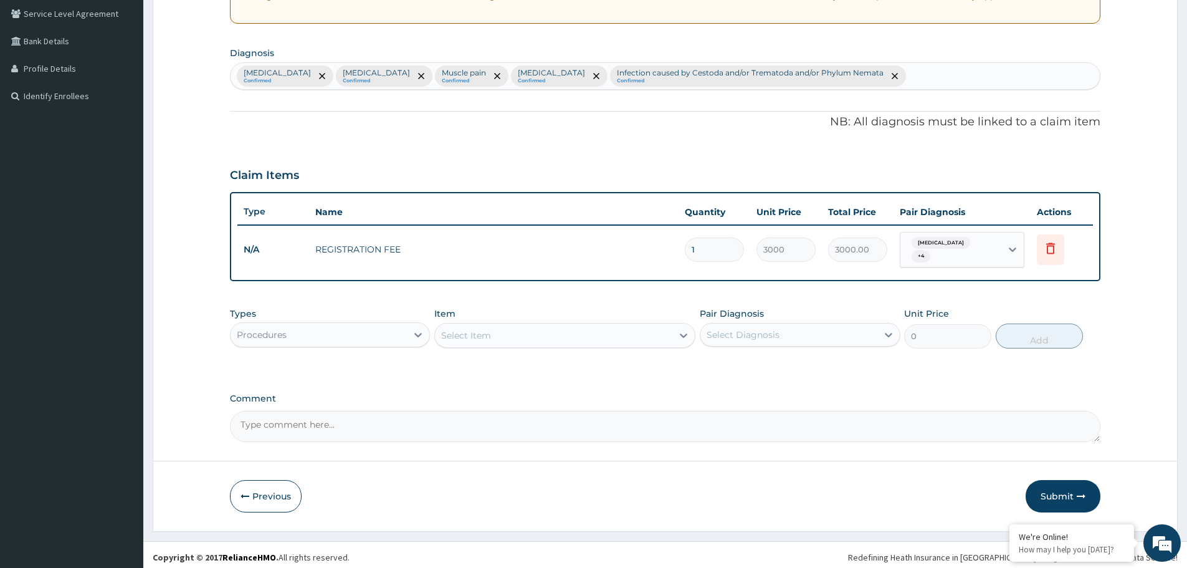
click at [616, 326] on div "Select Item" at bounding box center [553, 335] width 237 height 20
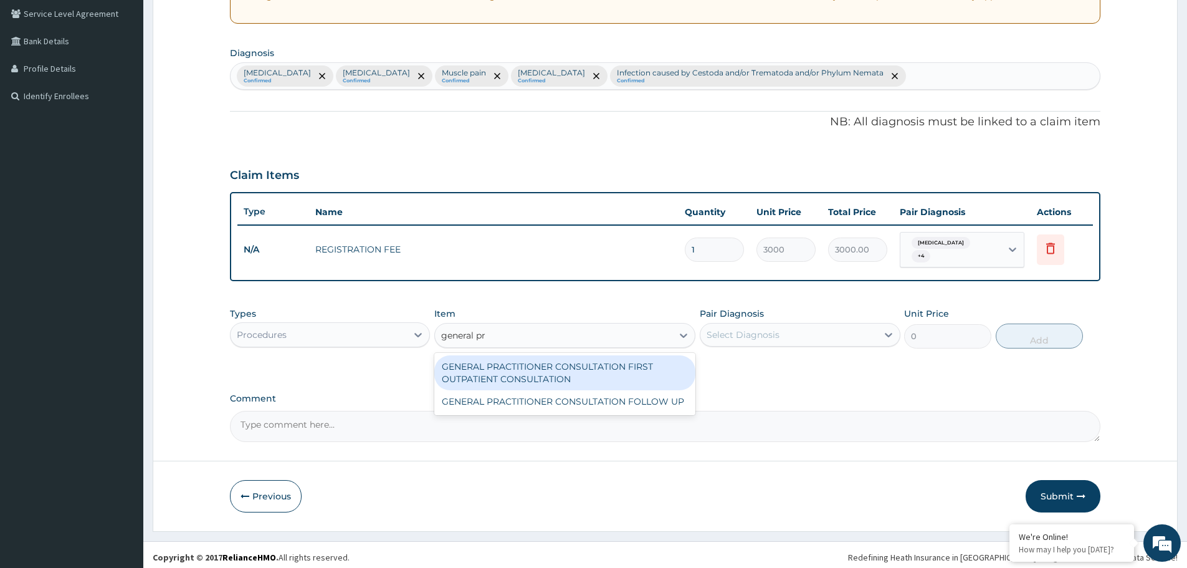
type input "general pra"
click at [594, 363] on div "GENERAL PRACTITIONER CONSULTATION FIRST OUTPATIENT CONSULTATION" at bounding box center [564, 372] width 261 height 35
type input "11610"
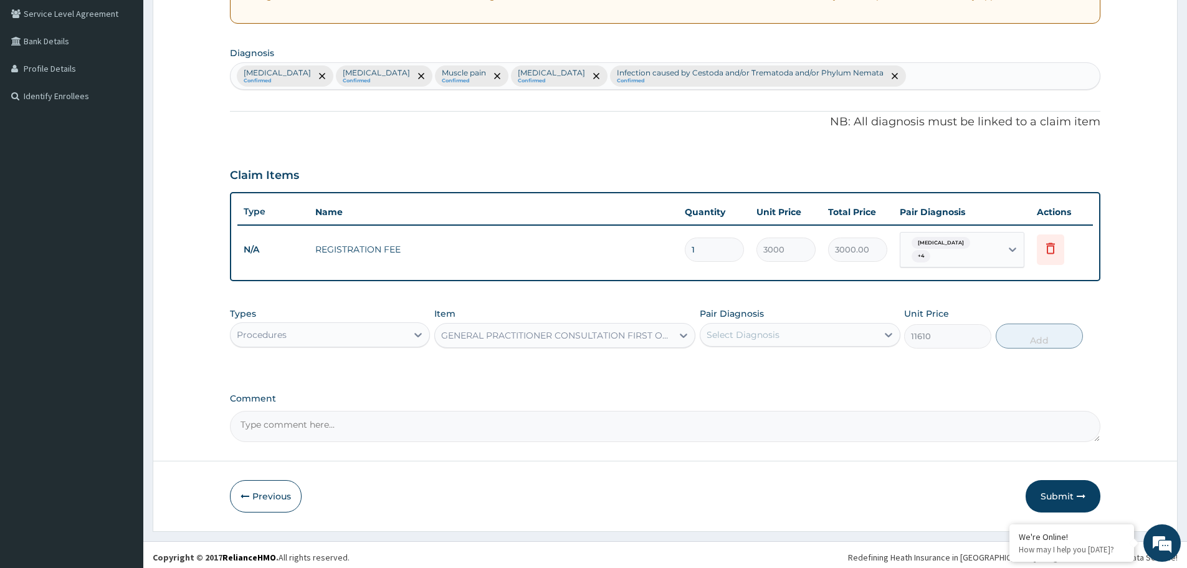
click at [789, 335] on div "Select Diagnosis" at bounding box center [788, 335] width 176 height 20
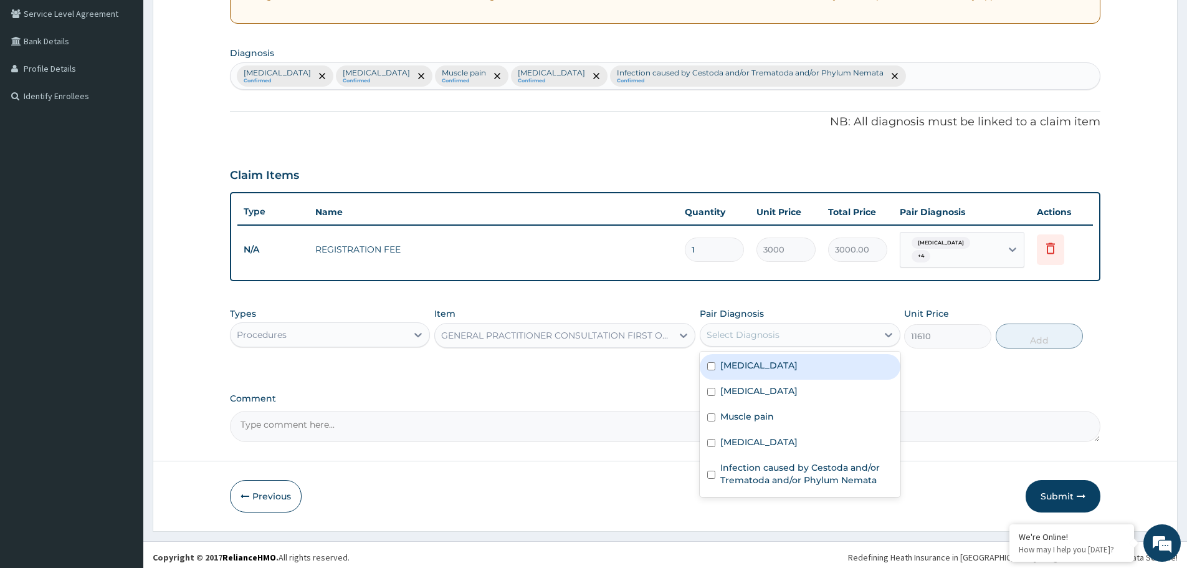
click at [776, 366] on div "Malaria" at bounding box center [800, 367] width 200 height 26
checkbox input "true"
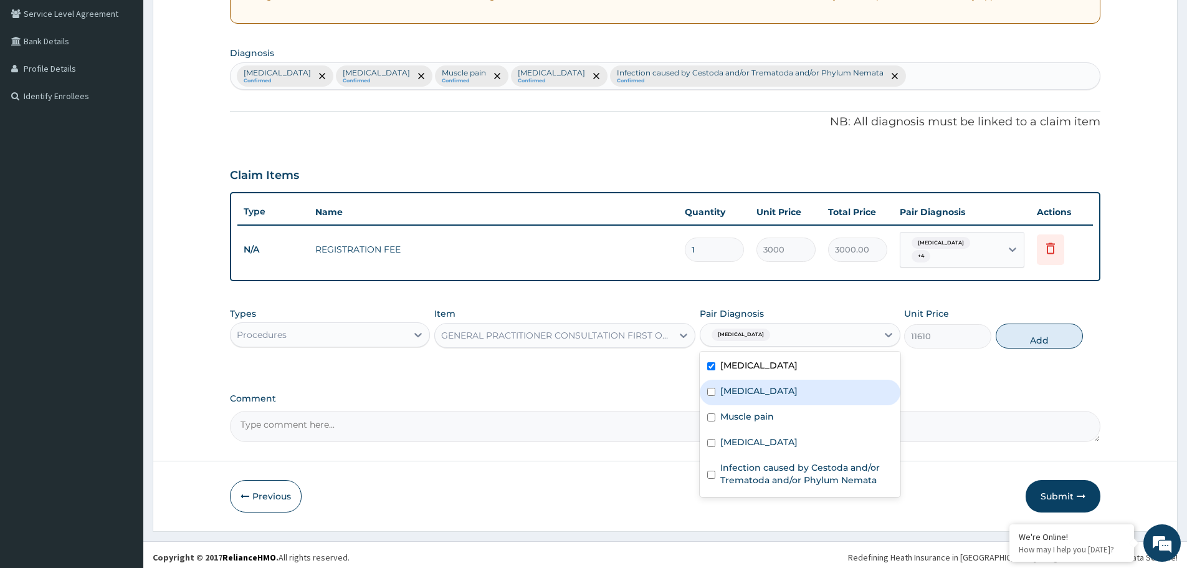
click at [766, 391] on div "Rhinitis" at bounding box center [800, 392] width 200 height 26
checkbox input "true"
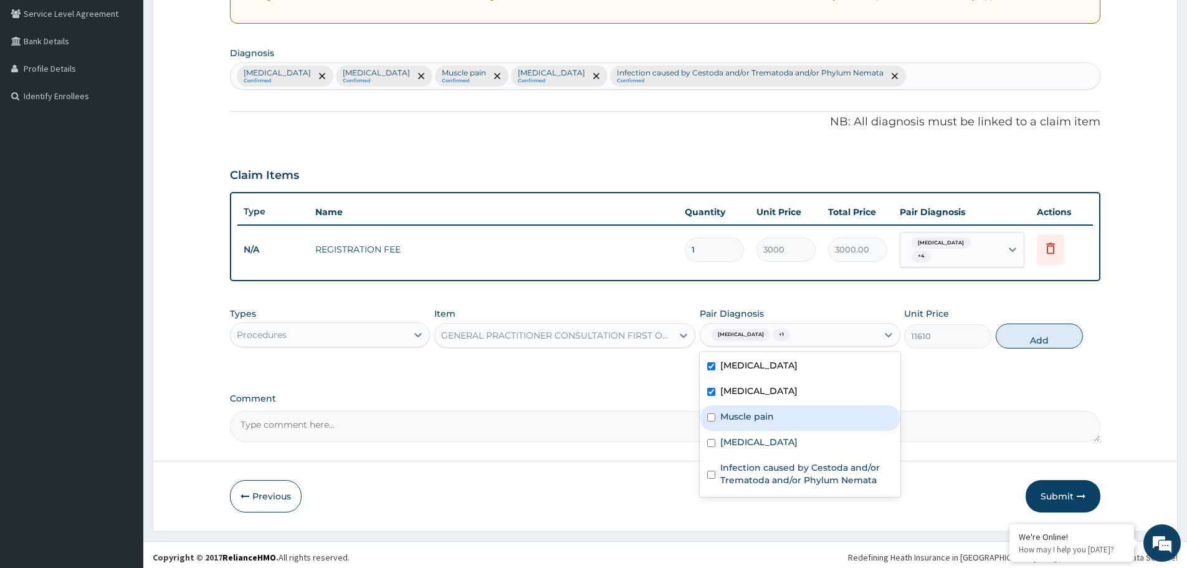
click at [764, 417] on label "Muscle pain" at bounding box center [747, 416] width 54 height 12
checkbox input "true"
click at [754, 434] on div "Sepsis" at bounding box center [800, 444] width 200 height 26
checkbox input "true"
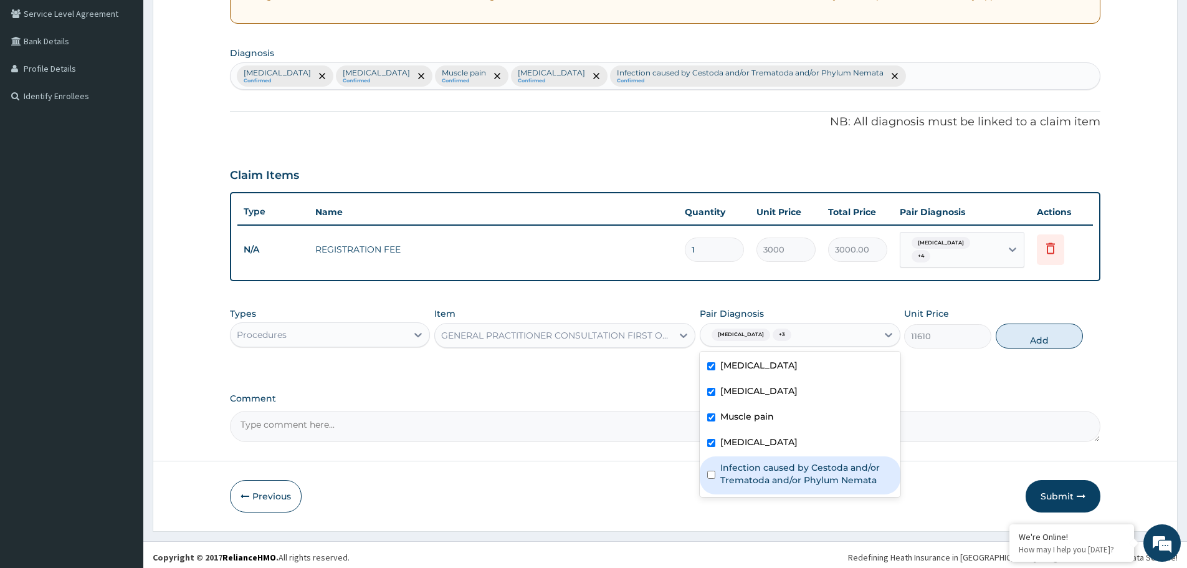
drag, startPoint x: 759, startPoint y: 472, endPoint x: 854, endPoint y: 440, distance: 99.7
click at [760, 472] on label "Infection caused by Cestoda and/or Trematoda and/or Phylum Nemata" at bounding box center [806, 473] width 172 height 25
checkbox input "true"
click at [692, 328] on div at bounding box center [683, 335] width 22 height 22
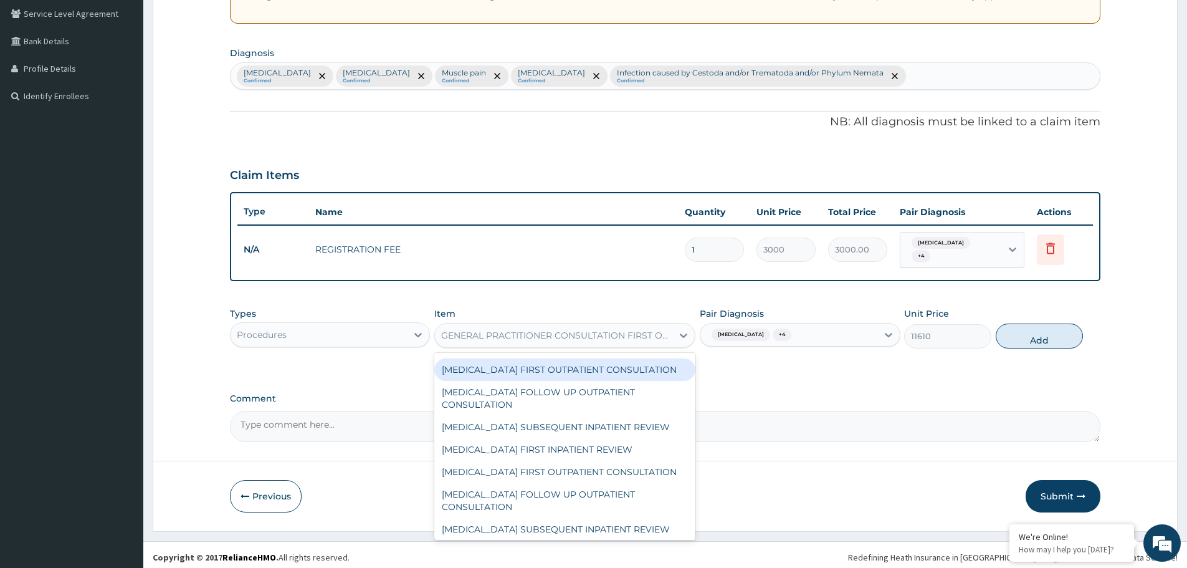
scroll to position [13803, 0]
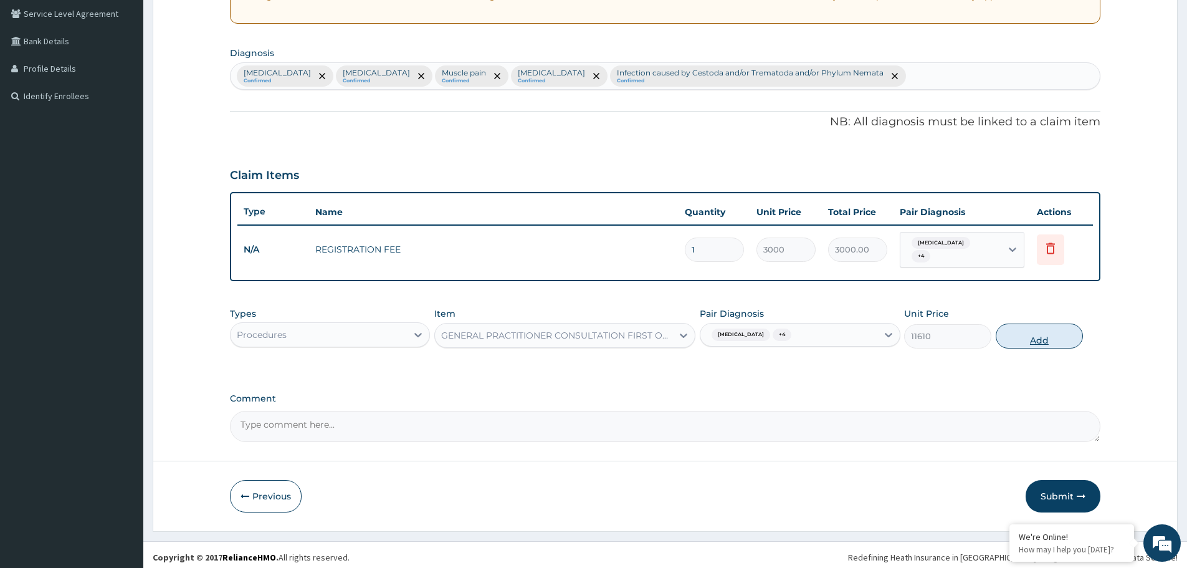
click at [1039, 327] on button "Add" at bounding box center [1039, 335] width 87 height 25
type input "0"
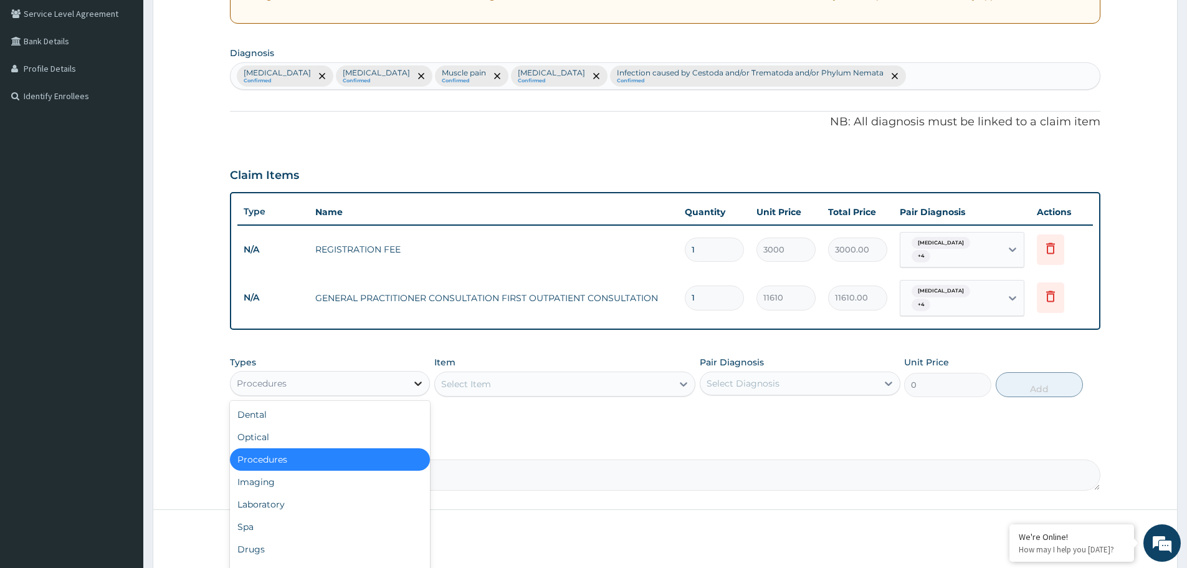
click at [419, 377] on icon at bounding box center [418, 383] width 12 height 12
click at [368, 493] on div "Laboratory" at bounding box center [330, 504] width 200 height 22
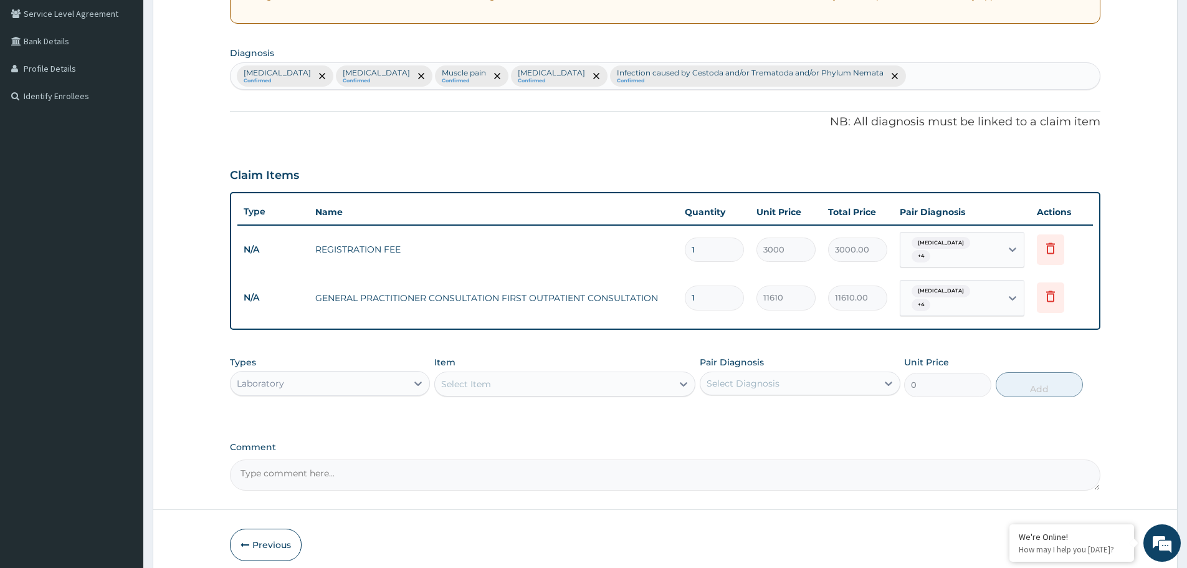
click at [591, 378] on div "Select Item" at bounding box center [553, 384] width 237 height 20
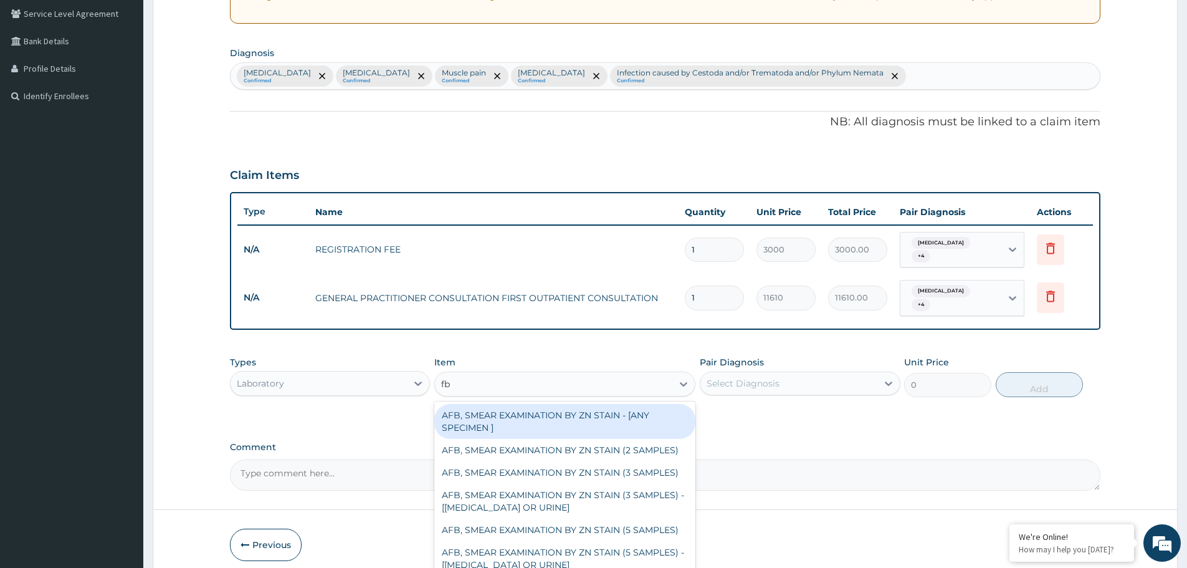
type input "fbc"
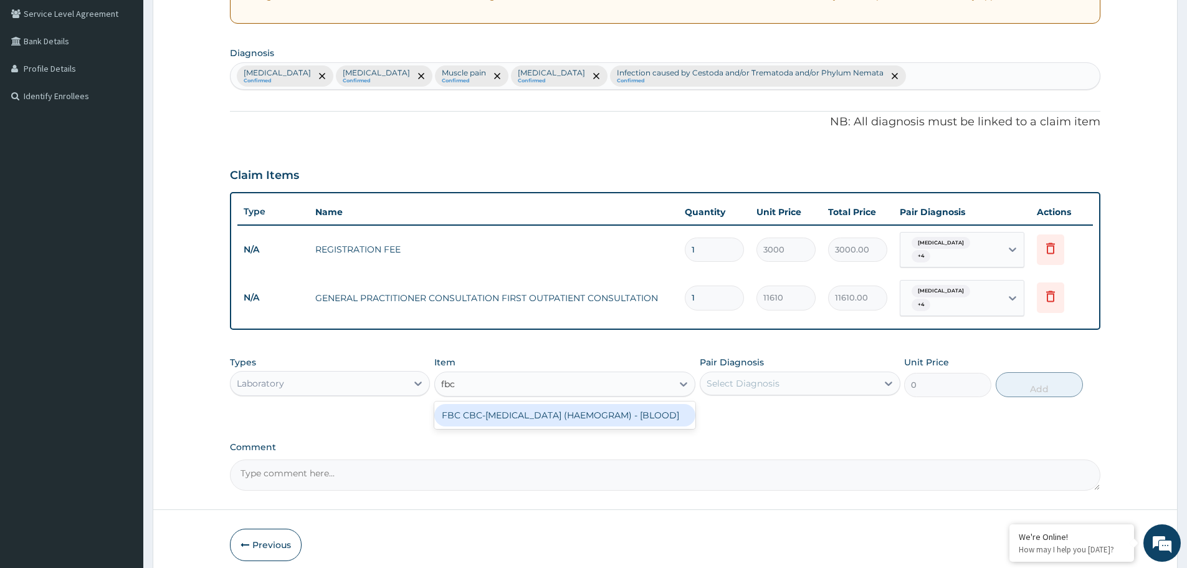
click at [596, 412] on div "FBC CBC-COMPLETE BLOOD COUNT (HAEMOGRAM) - [BLOOD]" at bounding box center [564, 415] width 261 height 22
type input "4300"
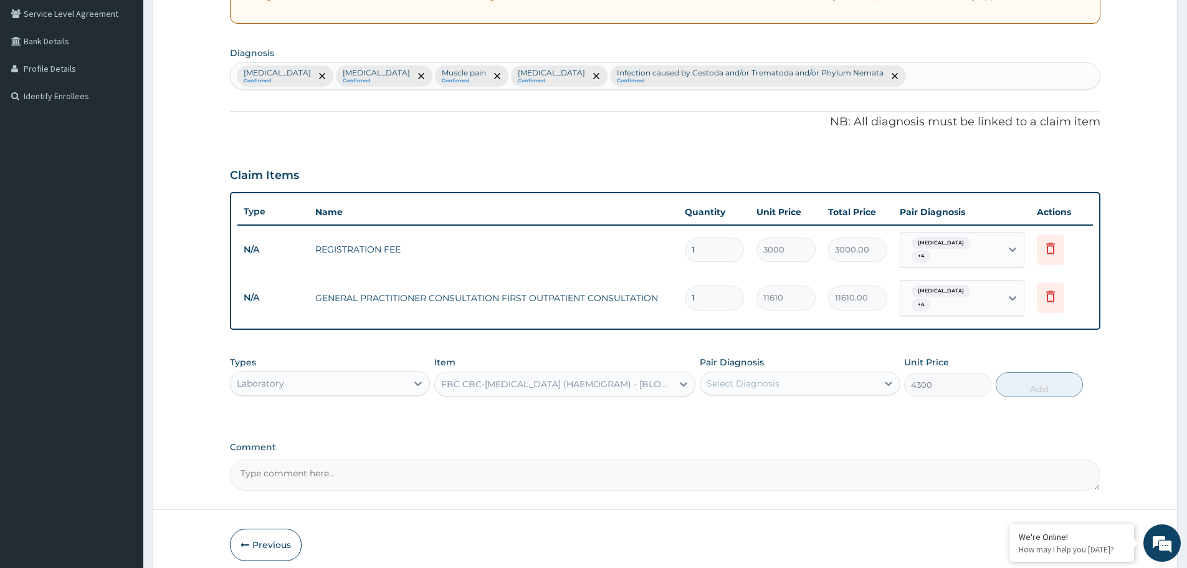
click at [736, 371] on div "Select Diagnosis" at bounding box center [800, 383] width 200 height 24
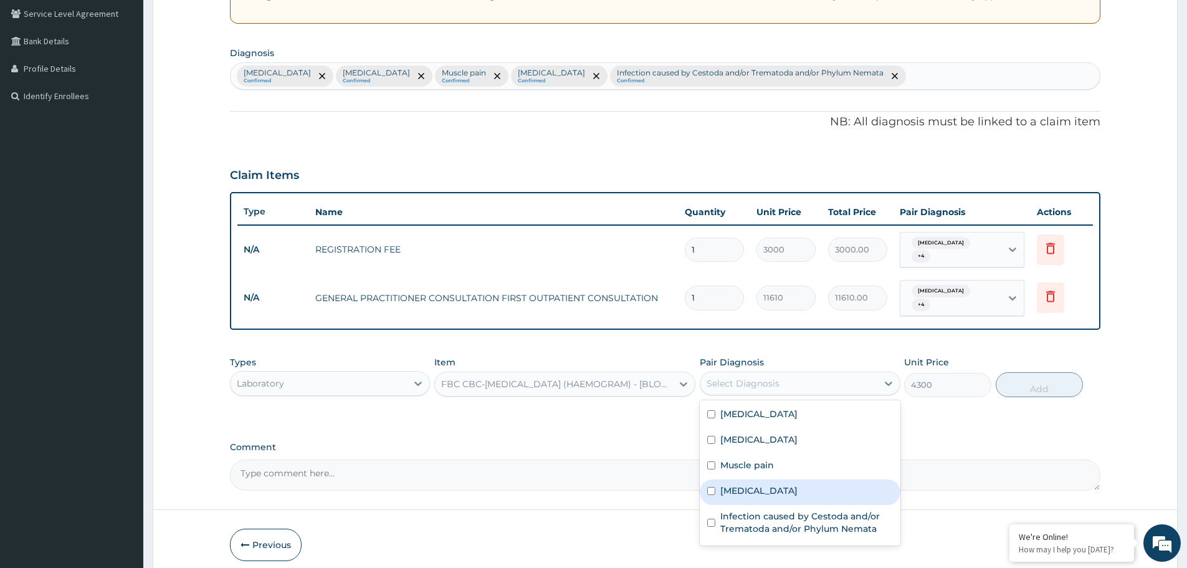
click at [738, 484] on label "Sepsis" at bounding box center [758, 490] width 77 height 12
checkbox input "true"
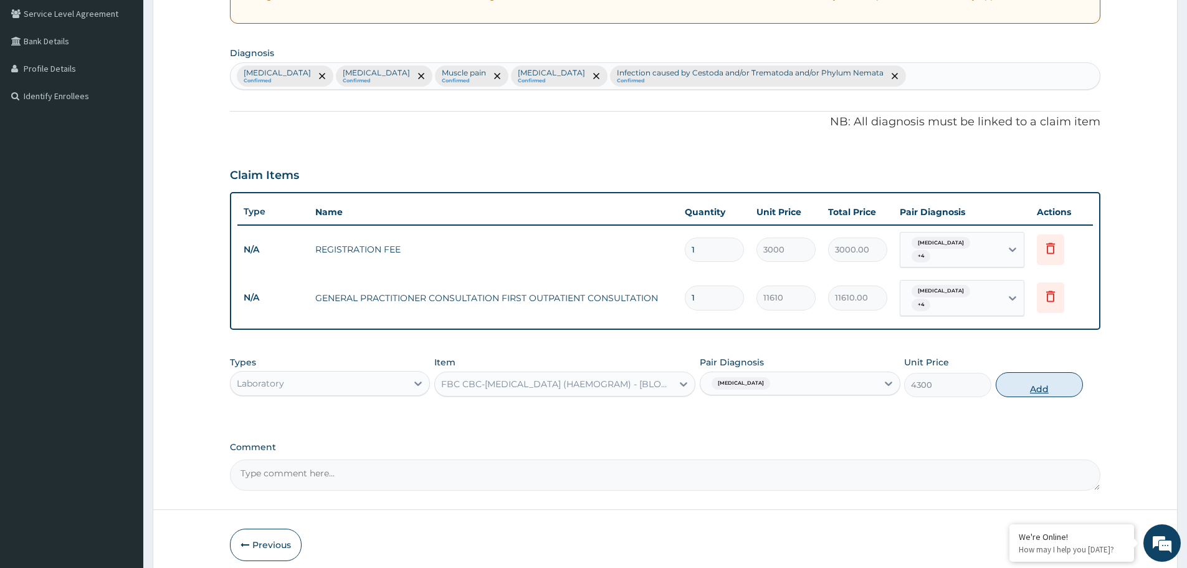
click at [1040, 372] on button "Add" at bounding box center [1039, 384] width 87 height 25
type input "0"
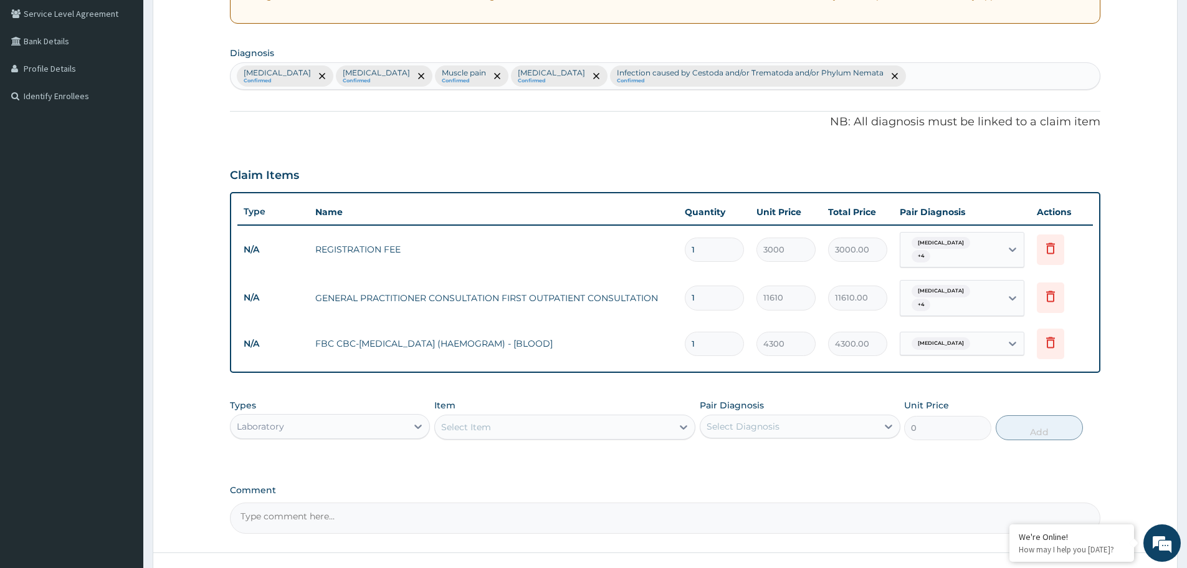
click at [580, 417] on div "Select Item" at bounding box center [553, 427] width 237 height 20
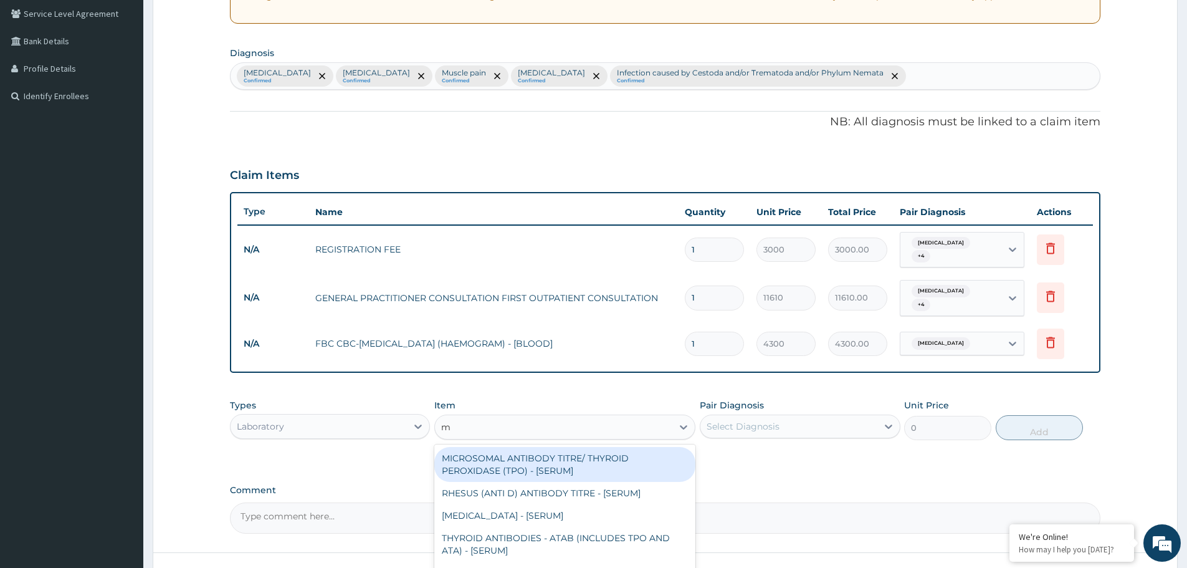
type input "mp"
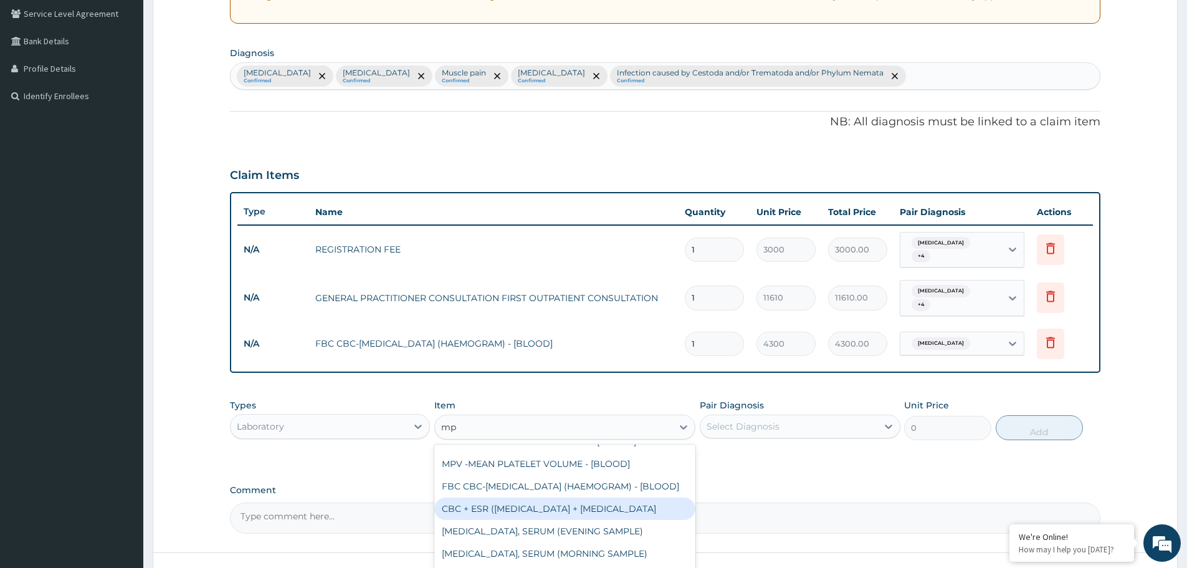
scroll to position [187, 0]
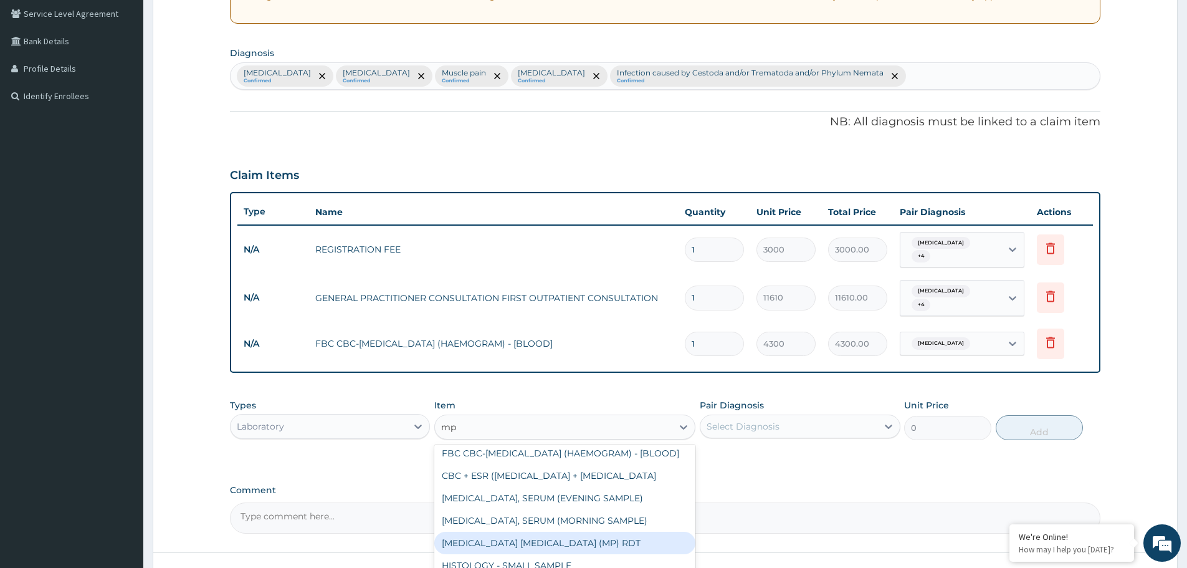
click at [576, 554] on div "MALARIA PARASITE (MP) RDT" at bounding box center [564, 542] width 261 height 22
type input "1612.5"
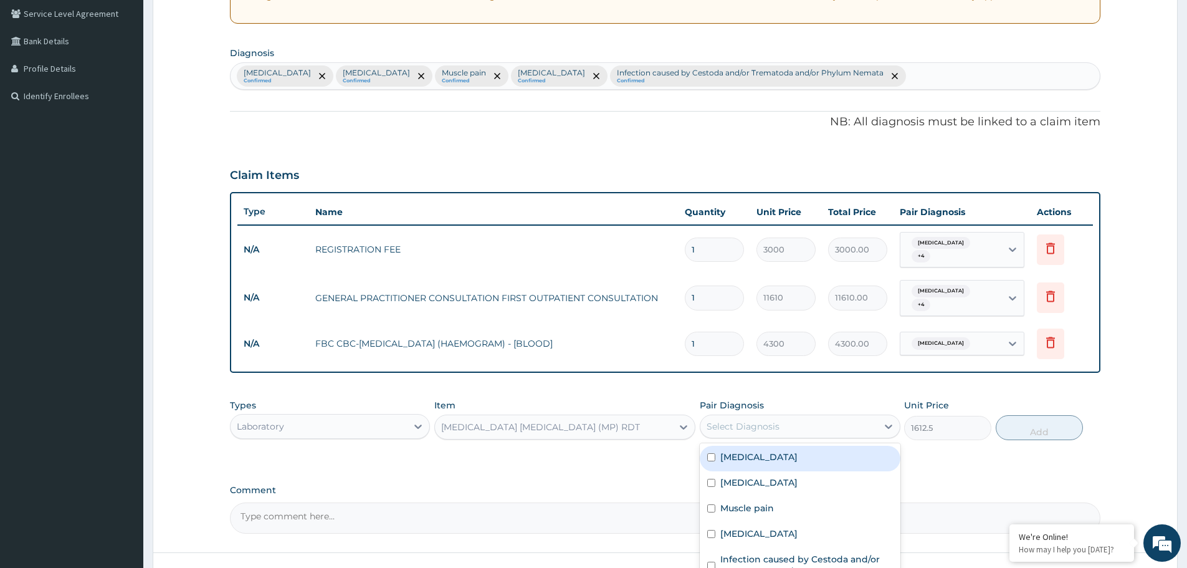
click at [754, 424] on div "Select Diagnosis" at bounding box center [788, 426] width 176 height 20
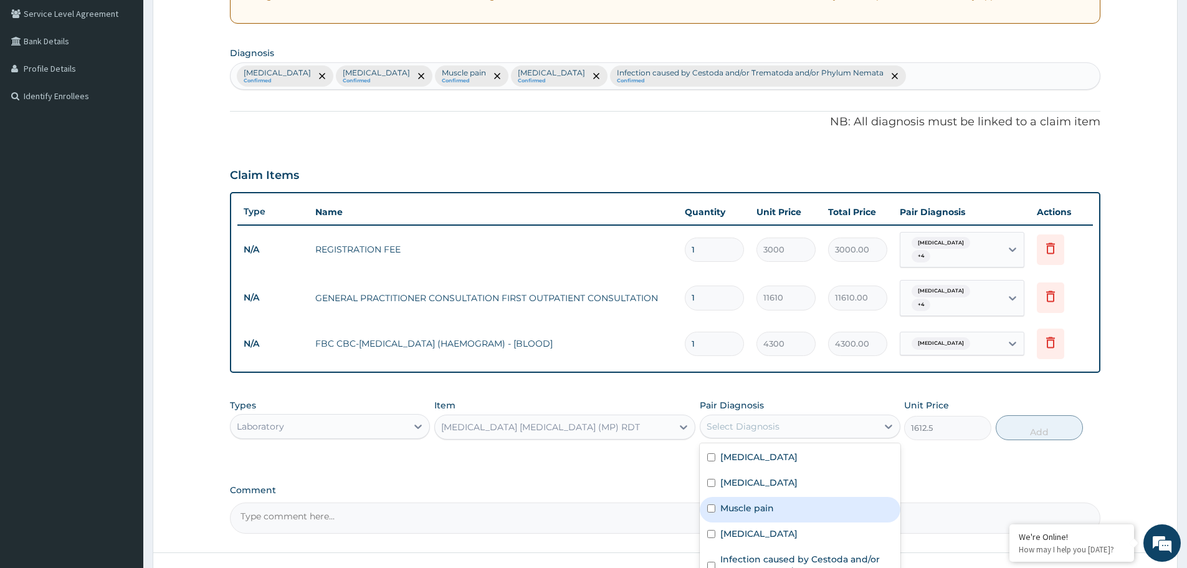
click at [745, 502] on label "Muscle pain" at bounding box center [747, 508] width 54 height 12
click at [715, 504] on input "checkbox" at bounding box center [711, 508] width 8 height 8
checkbox input "false"
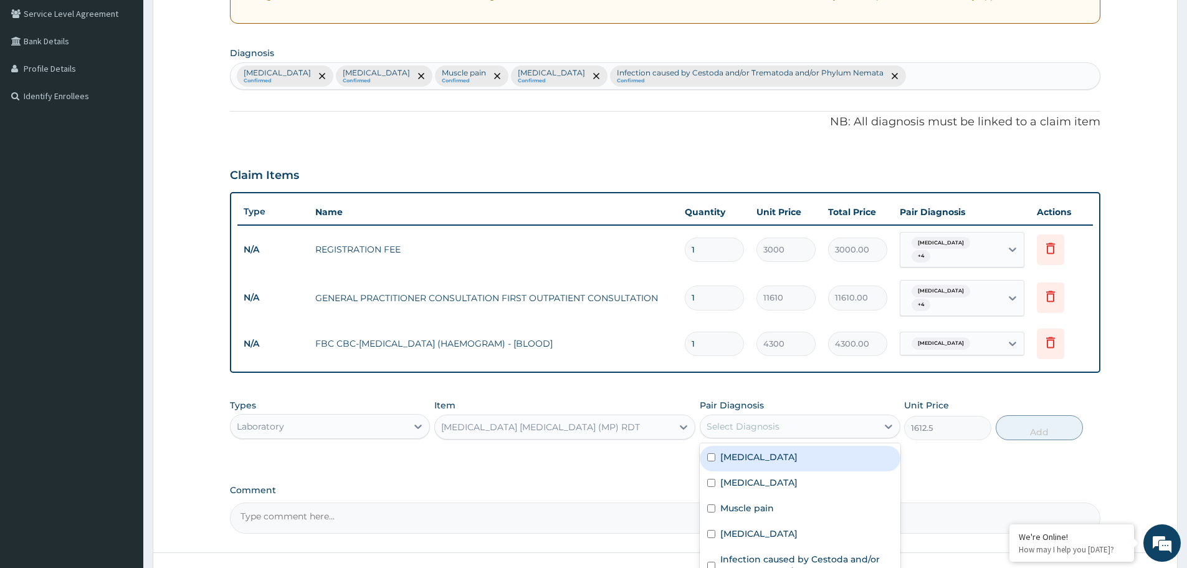
click at [774, 445] on div "Malaria" at bounding box center [800, 458] width 200 height 26
checkbox input "true"
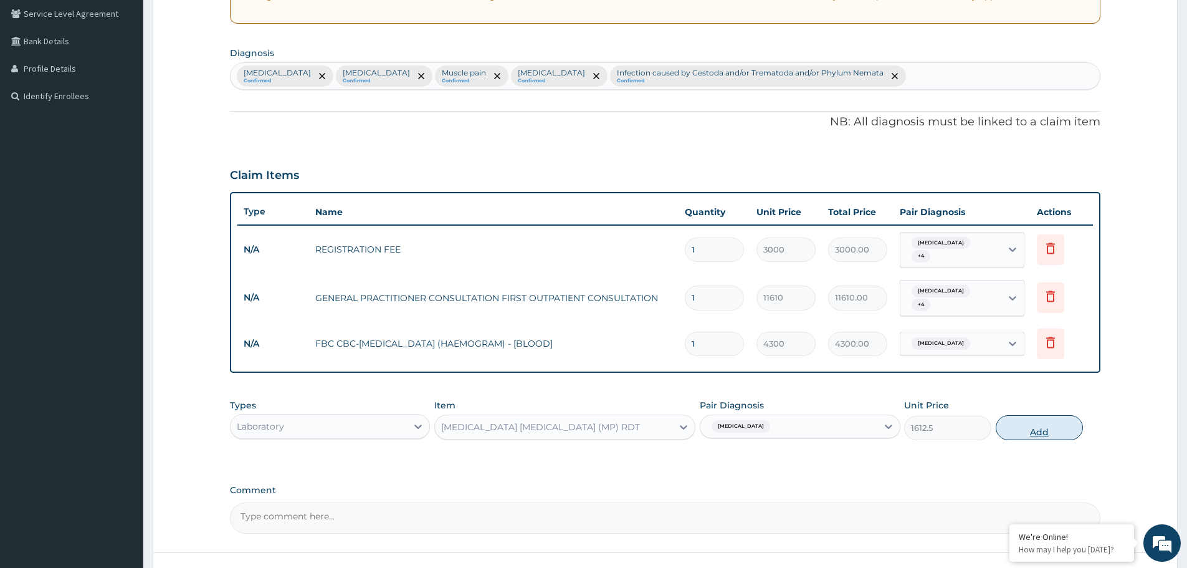
click at [1028, 415] on button "Add" at bounding box center [1039, 427] width 87 height 25
type input "0"
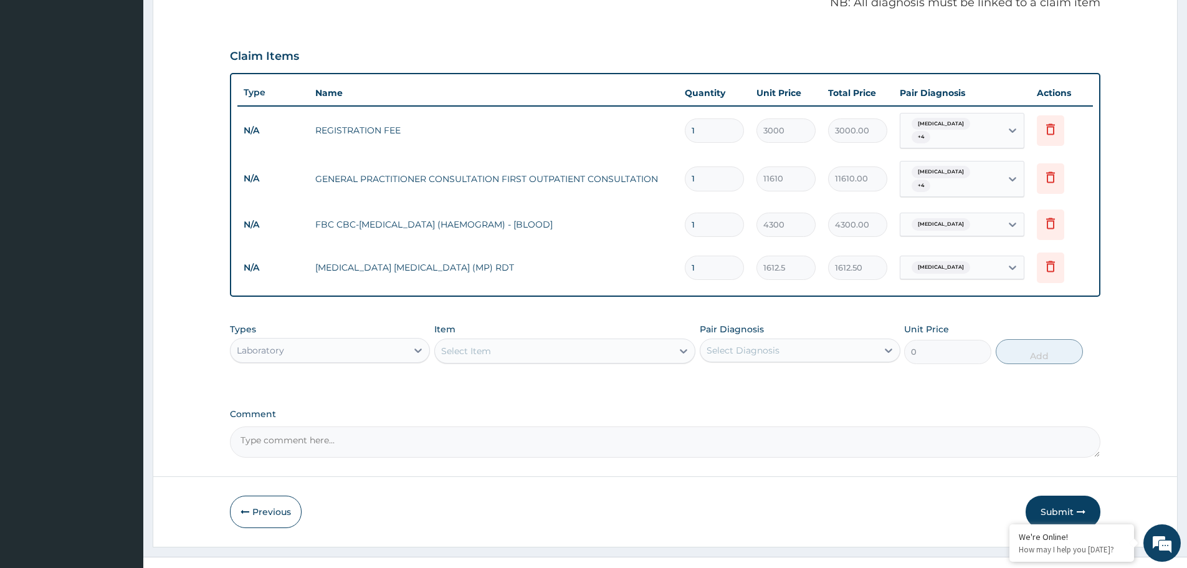
scroll to position [388, 0]
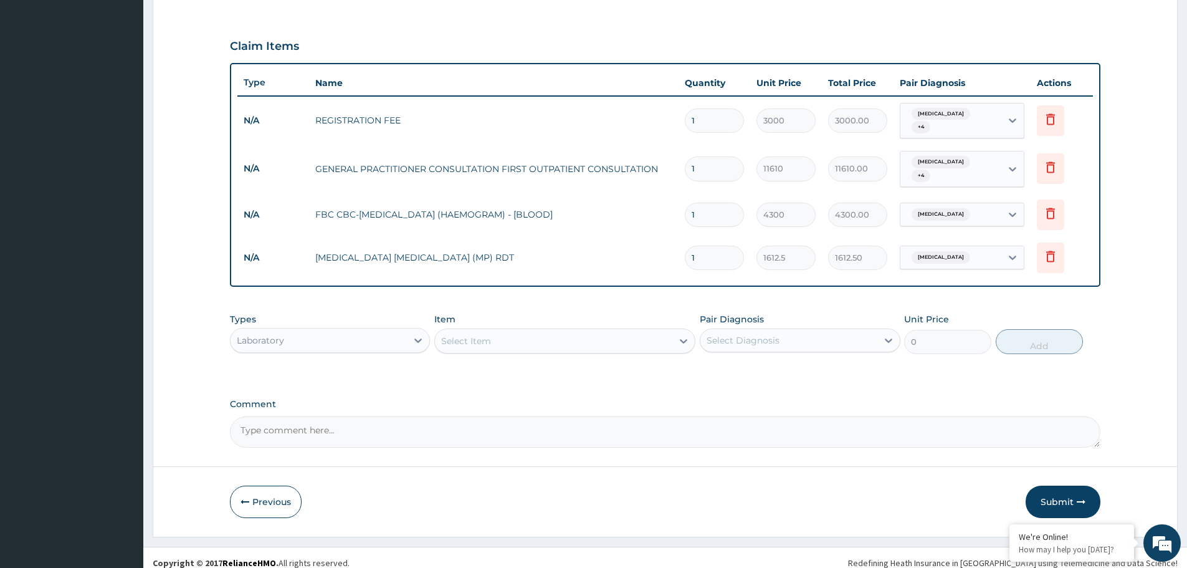
click at [403, 333] on div "Laboratory" at bounding box center [319, 340] width 176 height 20
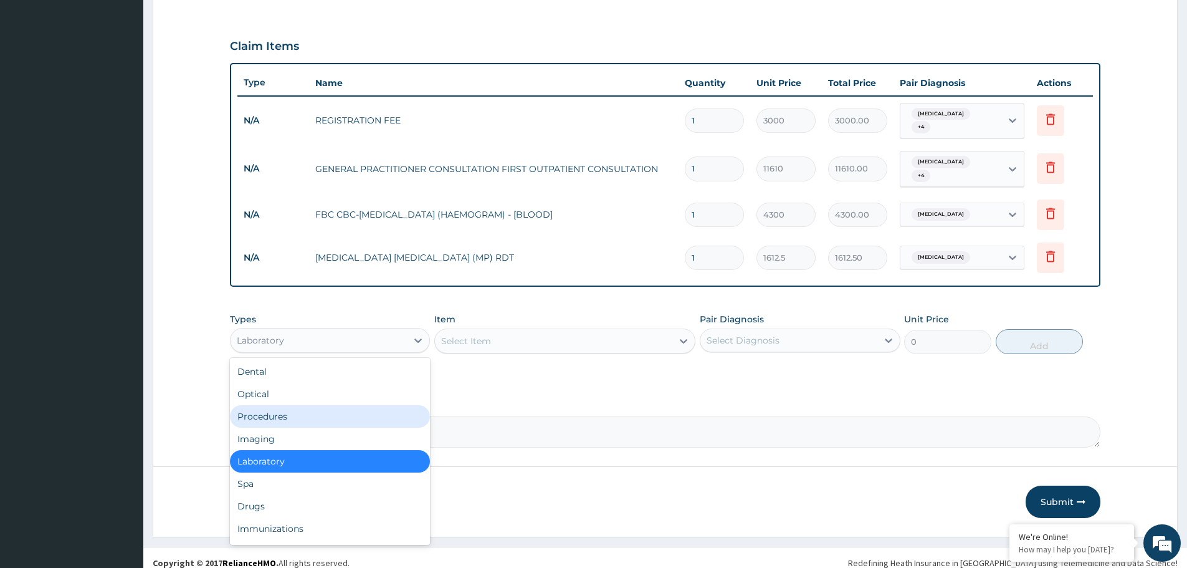
click at [347, 405] on div "Procedures" at bounding box center [330, 416] width 200 height 22
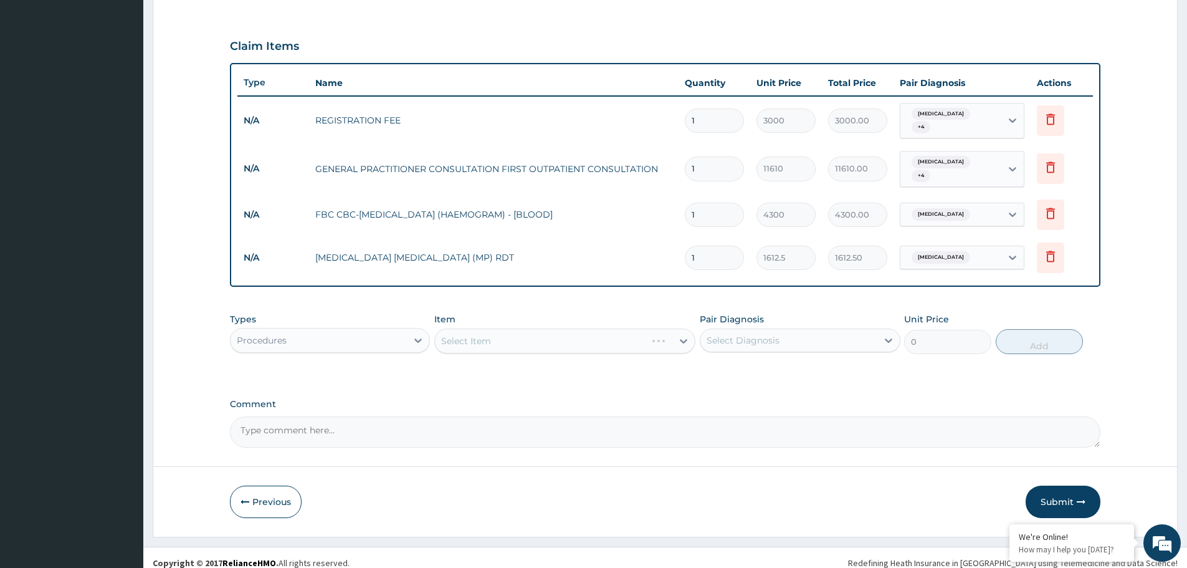
click at [578, 328] on div "Select Item" at bounding box center [564, 340] width 261 height 25
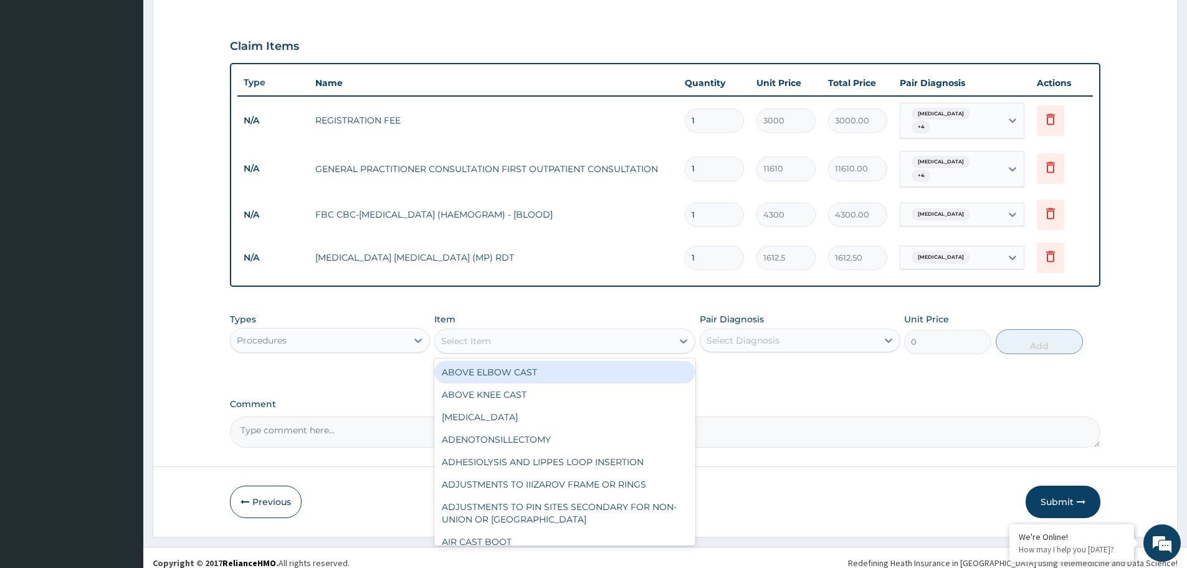
click at [578, 331] on div "Select Item" at bounding box center [553, 341] width 237 height 20
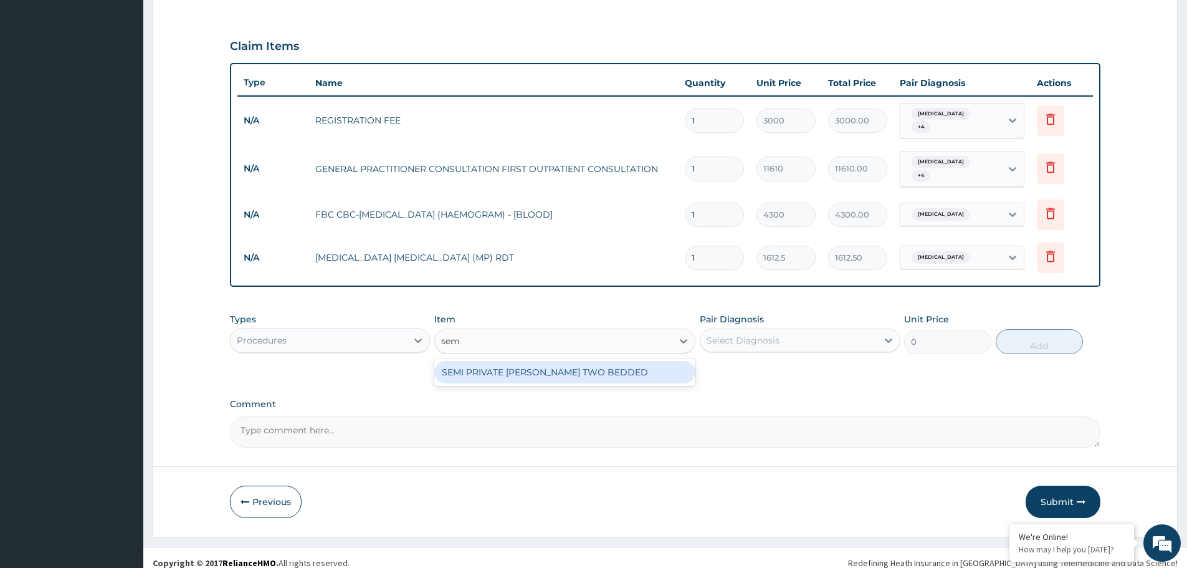
type input "semi"
click at [563, 361] on div "SEMI PRIVATE WARD TWO BEDDED" at bounding box center [564, 372] width 261 height 22
type input "9675"
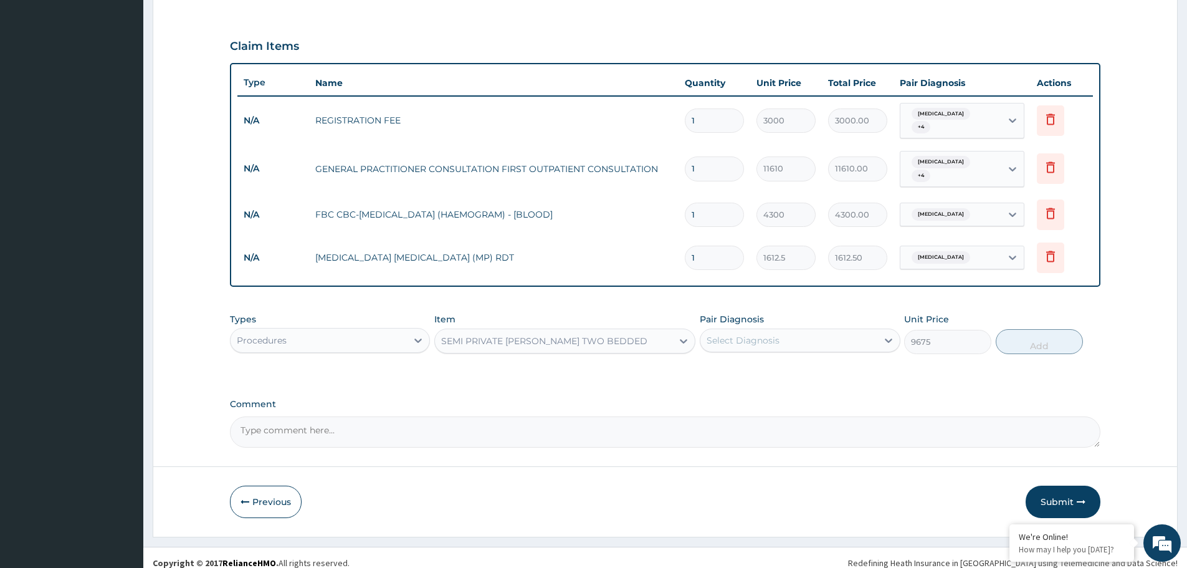
click at [783, 330] on div "Select Diagnosis" at bounding box center [788, 340] width 176 height 20
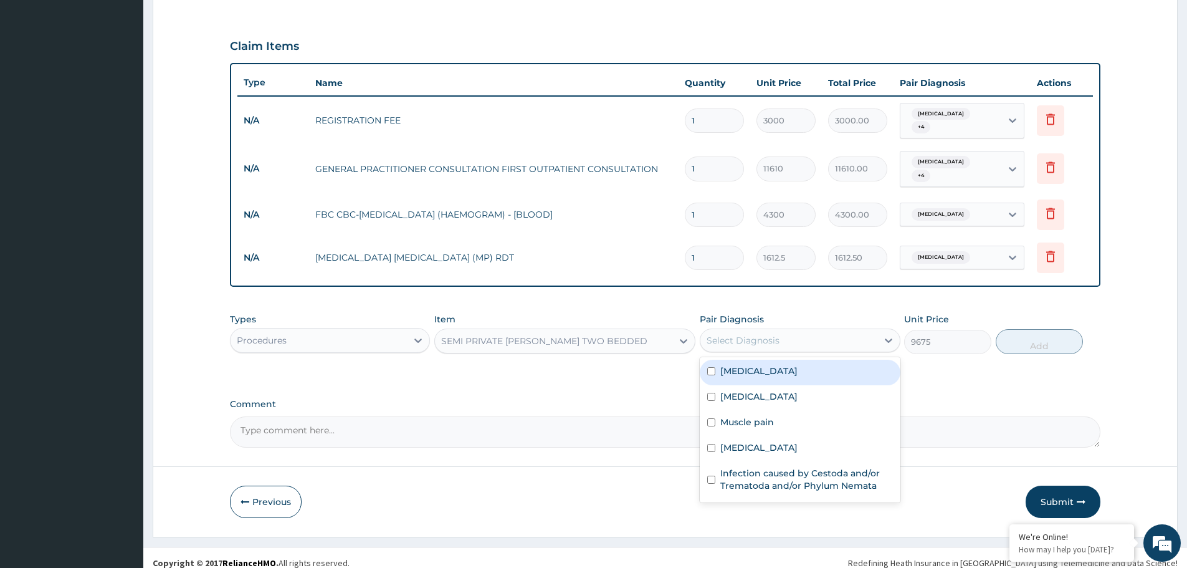
click at [778, 363] on div "Malaria" at bounding box center [800, 372] width 200 height 26
checkbox input "true"
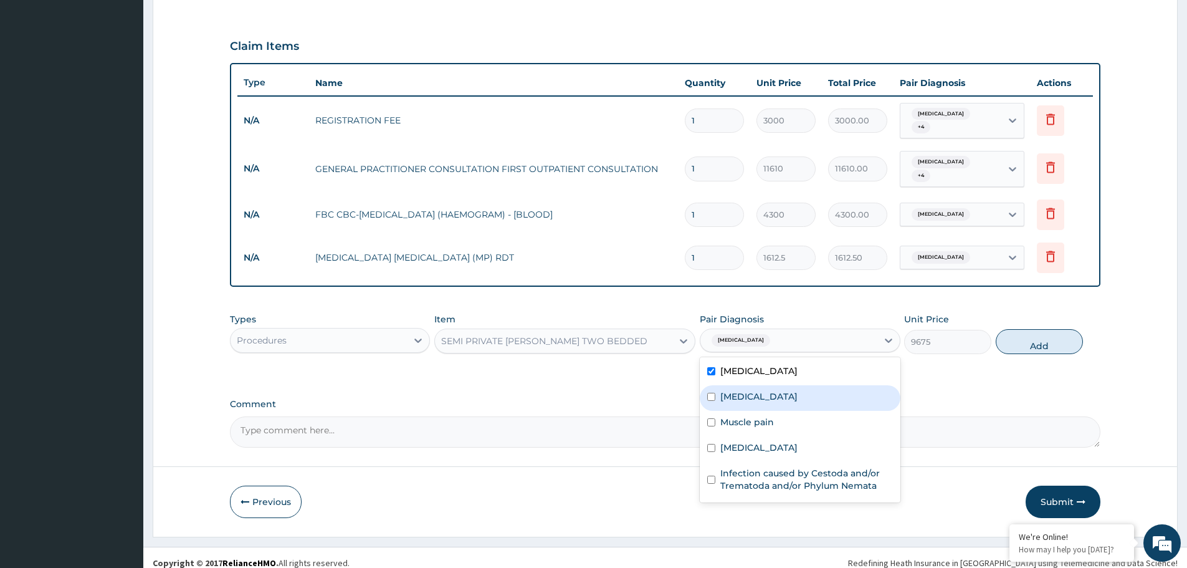
click at [771, 388] on div "Rhinitis" at bounding box center [800, 398] width 200 height 26
checkbox input "true"
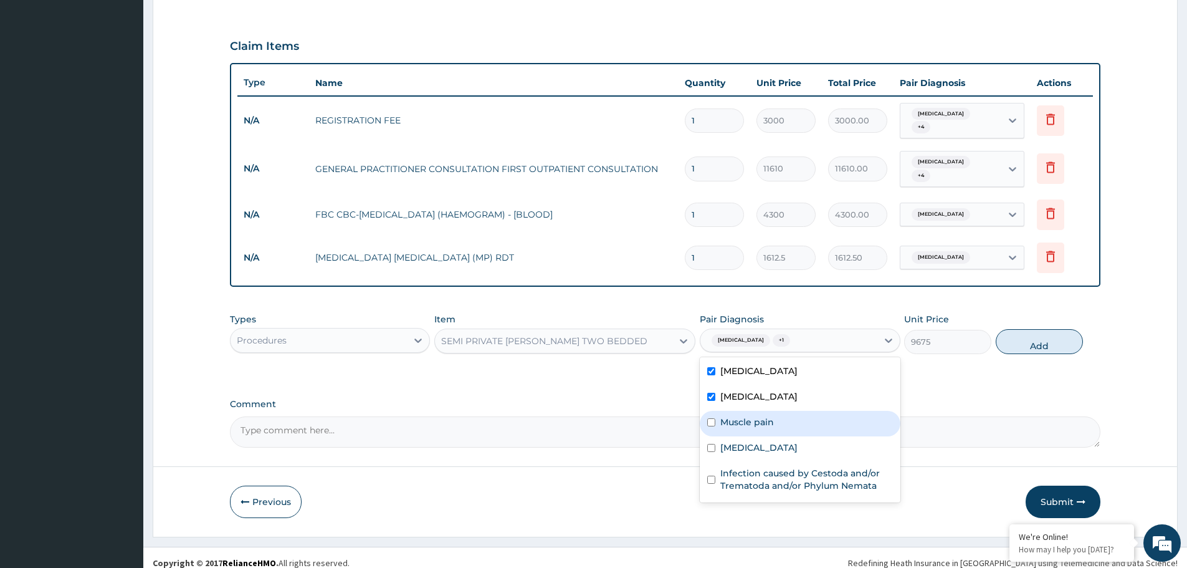
click at [763, 416] on label "Muscle pain" at bounding box center [747, 422] width 54 height 12
checkbox input "true"
click at [754, 438] on div "Sepsis" at bounding box center [800, 449] width 200 height 26
checkbox input "true"
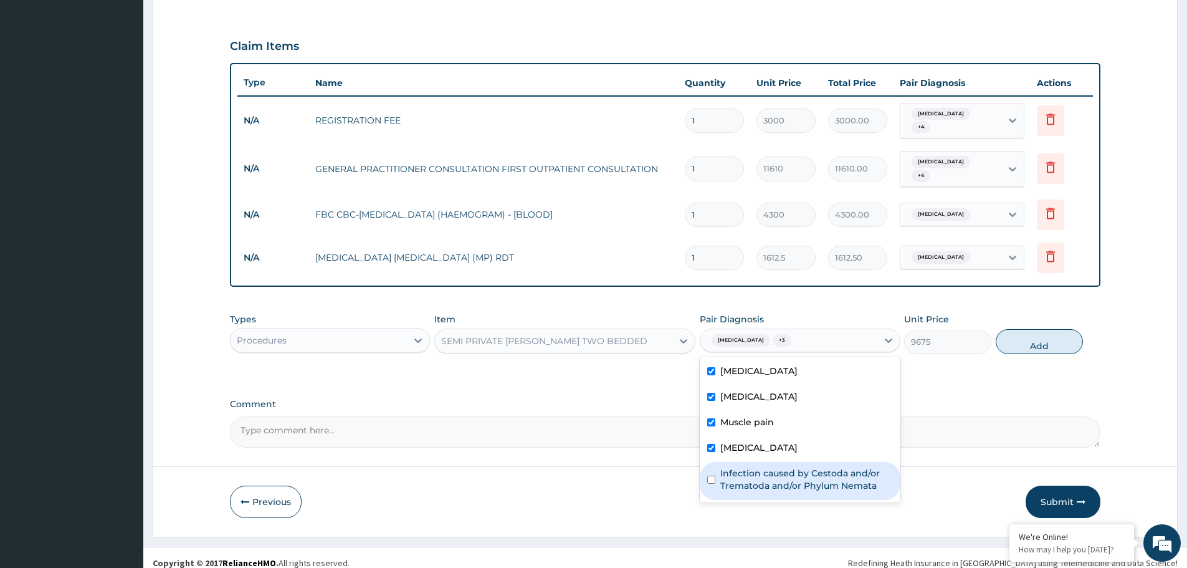
drag, startPoint x: 753, startPoint y: 465, endPoint x: 761, endPoint y: 464, distance: 8.3
click at [755, 467] on label "Infection caused by Cestoda and/or Trematoda and/or Phylum Nemata" at bounding box center [806, 479] width 172 height 25
checkbox input "true"
click at [1042, 336] on button "Add" at bounding box center [1039, 341] width 87 height 25
type input "0"
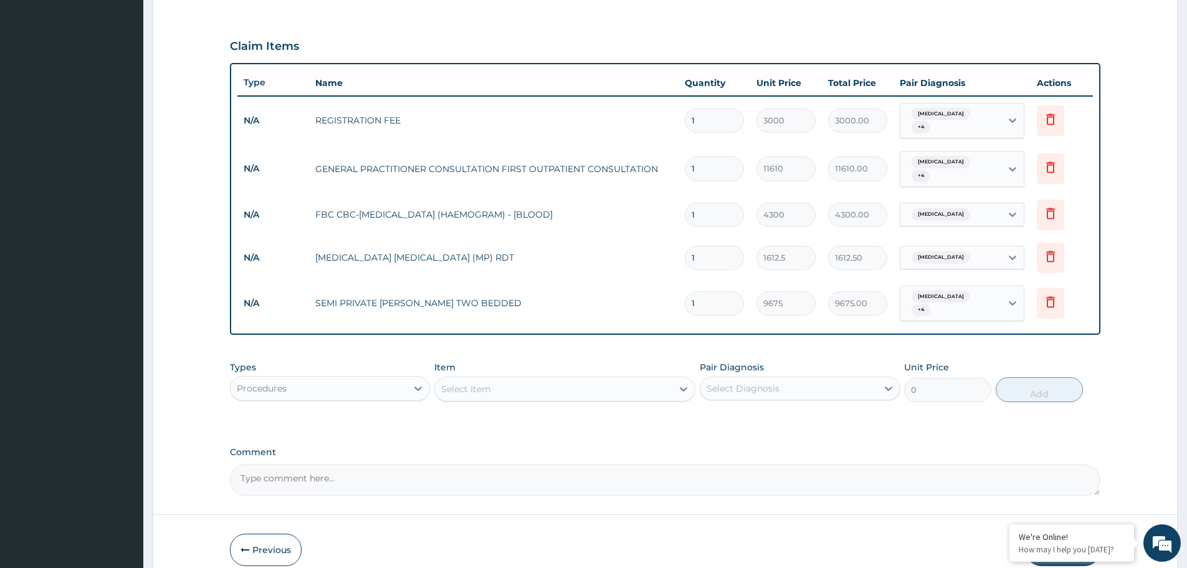
drag, startPoint x: 723, startPoint y: 285, endPoint x: 678, endPoint y: 289, distance: 45.6
click at [678, 289] on td "1" at bounding box center [714, 303] width 72 height 37
type input "2"
type input "19350.00"
type input "2"
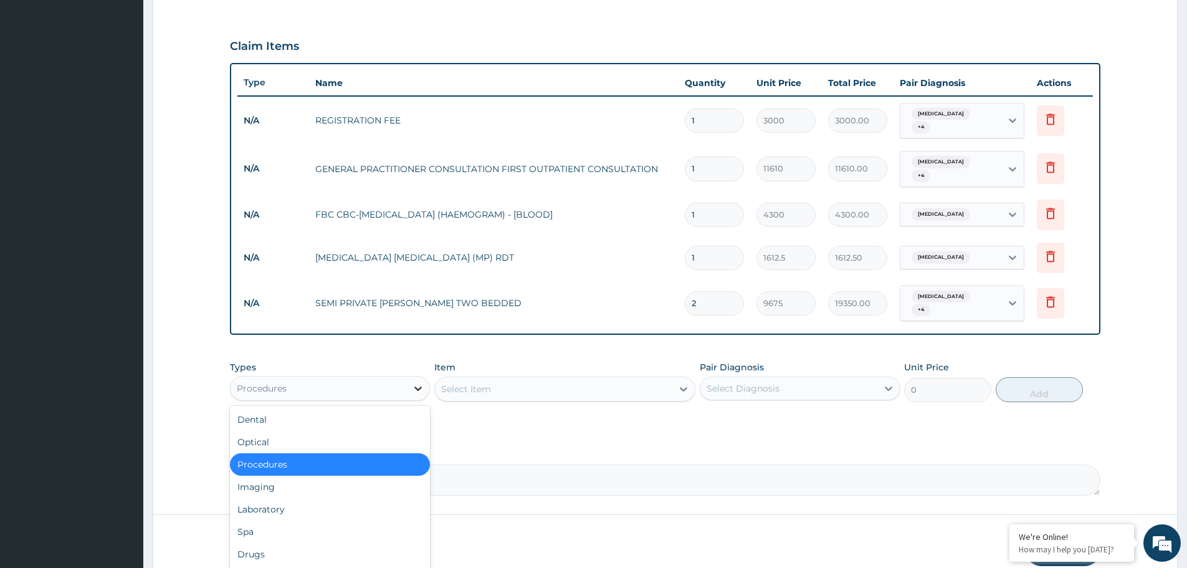
click at [422, 382] on icon at bounding box center [418, 388] width 12 height 12
click at [298, 543] on div "Drugs" at bounding box center [330, 554] width 200 height 22
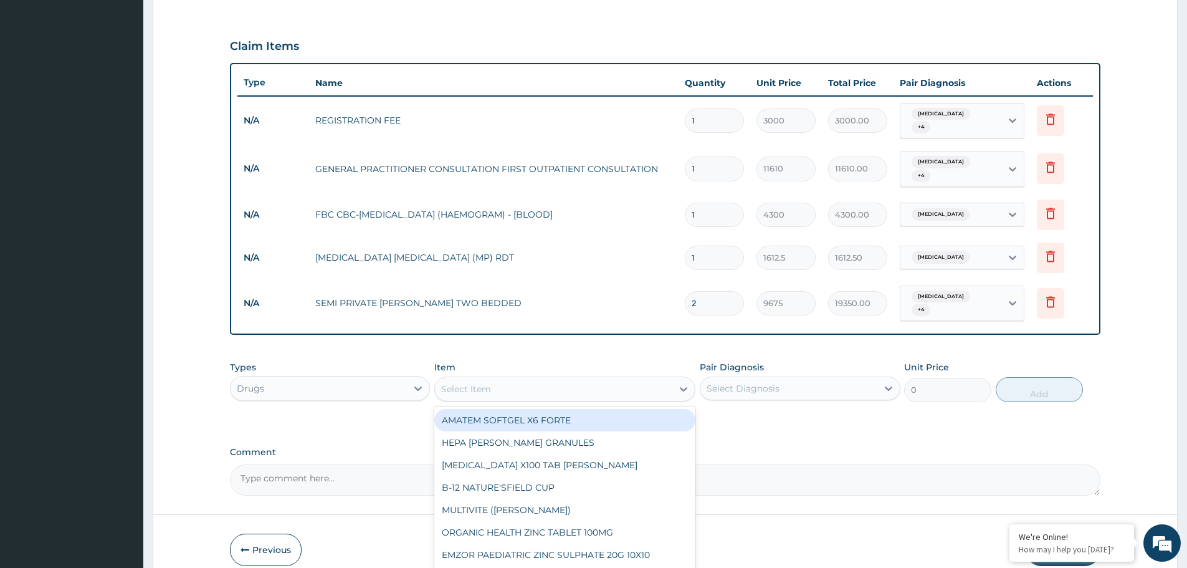
click at [621, 379] on div "Select Item" at bounding box center [553, 389] width 237 height 20
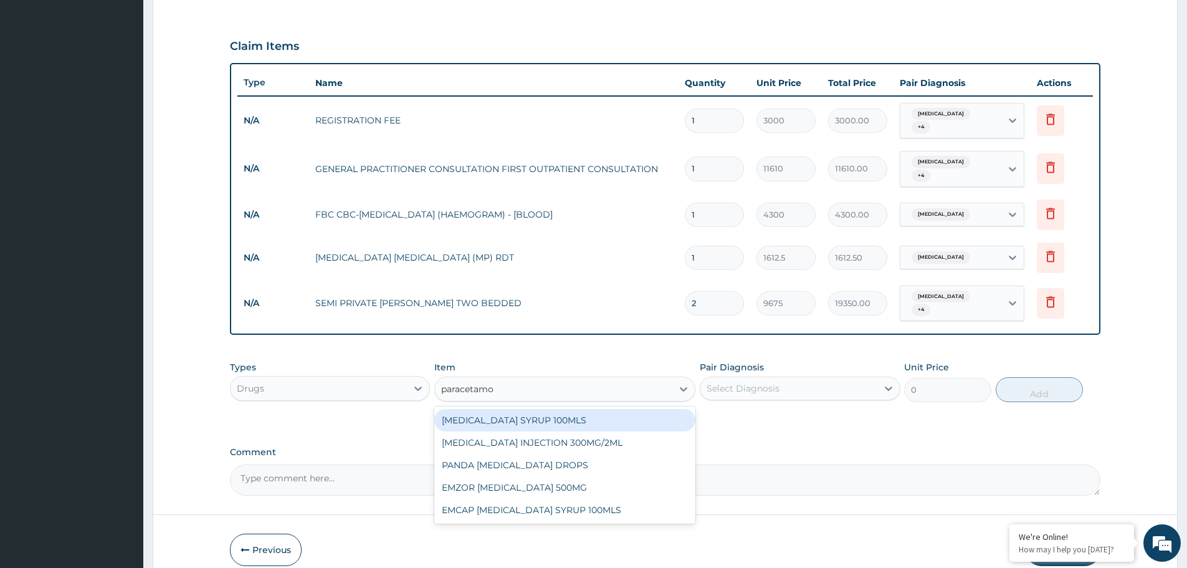
type input "paracetamol"
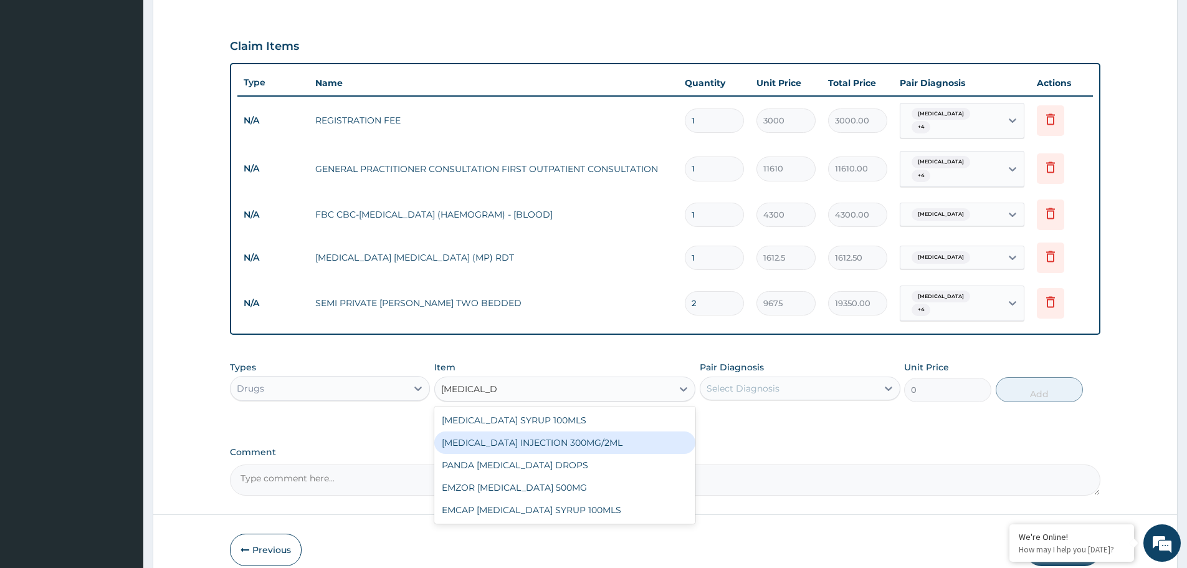
click at [609, 431] on div "PARACETAMOL INJECTION 300MG/2ML" at bounding box center [564, 442] width 261 height 22
type input "260.15"
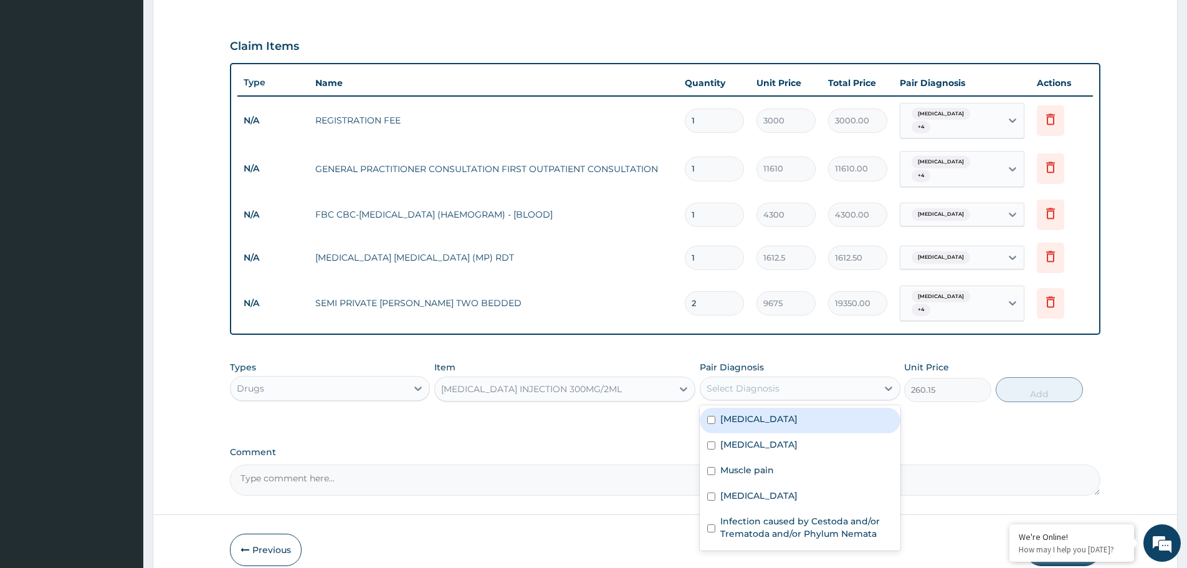
click at [776, 382] on div "Select Diagnosis" at bounding box center [743, 388] width 73 height 12
click at [760, 407] on div "Malaria" at bounding box center [800, 420] width 200 height 26
checkbox input "true"
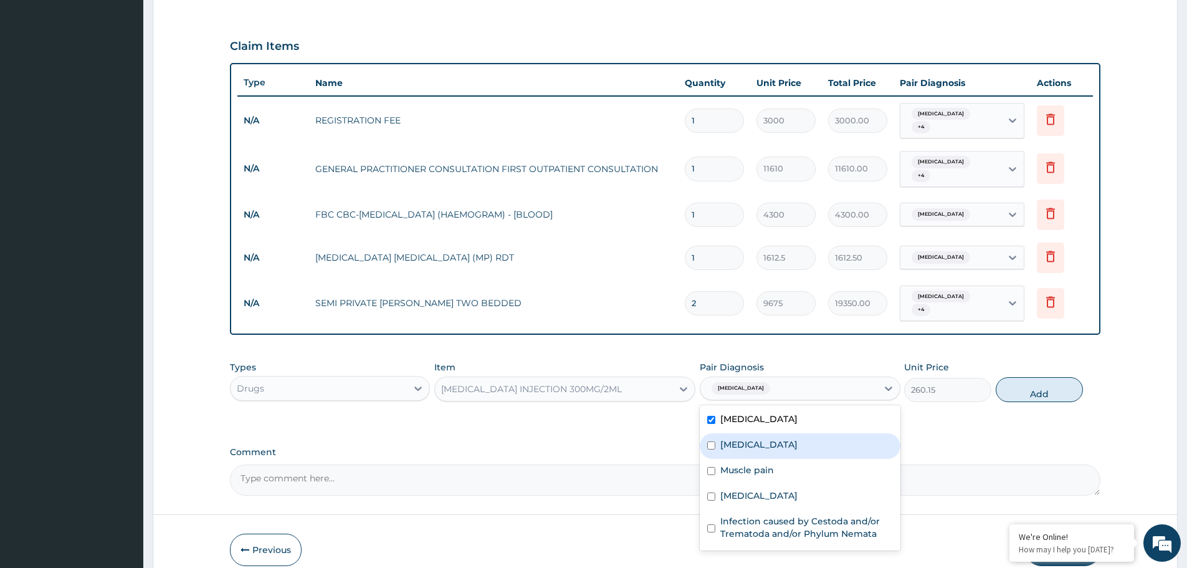
click at [743, 438] on label "Rhinitis" at bounding box center [758, 444] width 77 height 12
checkbox input "true"
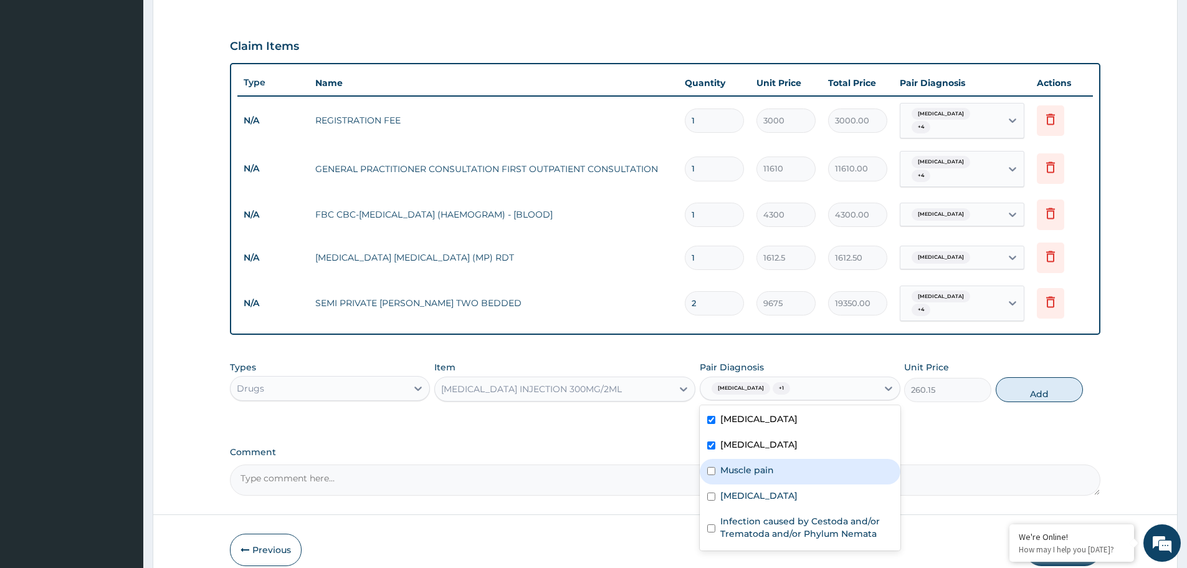
click at [745, 464] on label "Muscle pain" at bounding box center [747, 470] width 54 height 12
checkbox input "true"
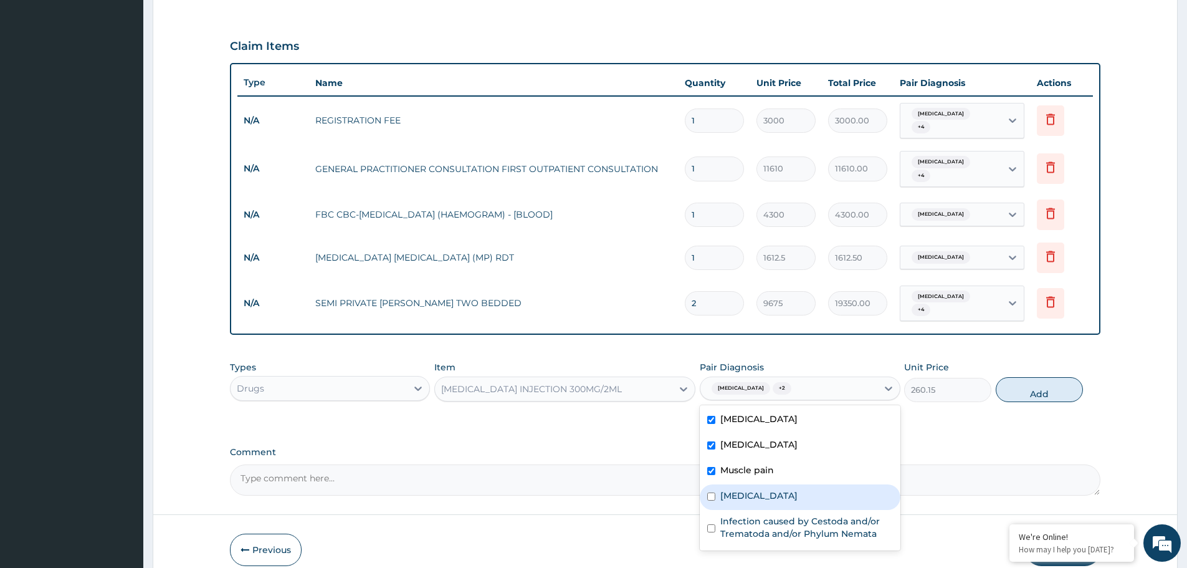
click at [740, 489] on label "Sepsis" at bounding box center [758, 495] width 77 height 12
checkbox input "true"
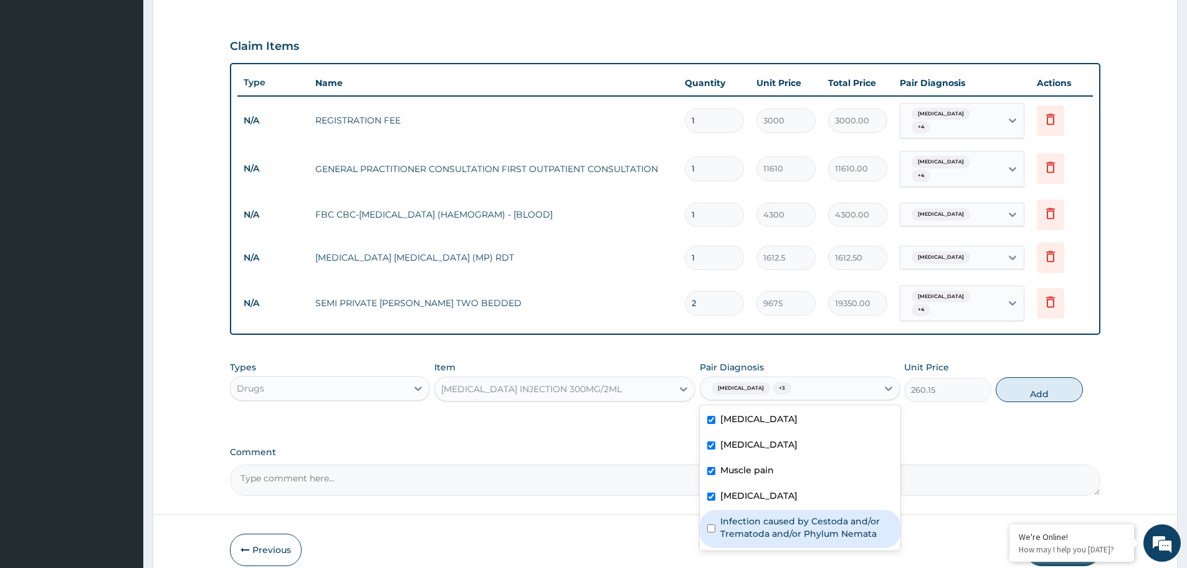
click at [742, 521] on label "Infection caused by Cestoda and/or Trematoda and/or Phylum Nemata" at bounding box center [806, 527] width 172 height 25
checkbox input "true"
click at [1053, 377] on button "Add" at bounding box center [1039, 389] width 87 height 25
type input "0"
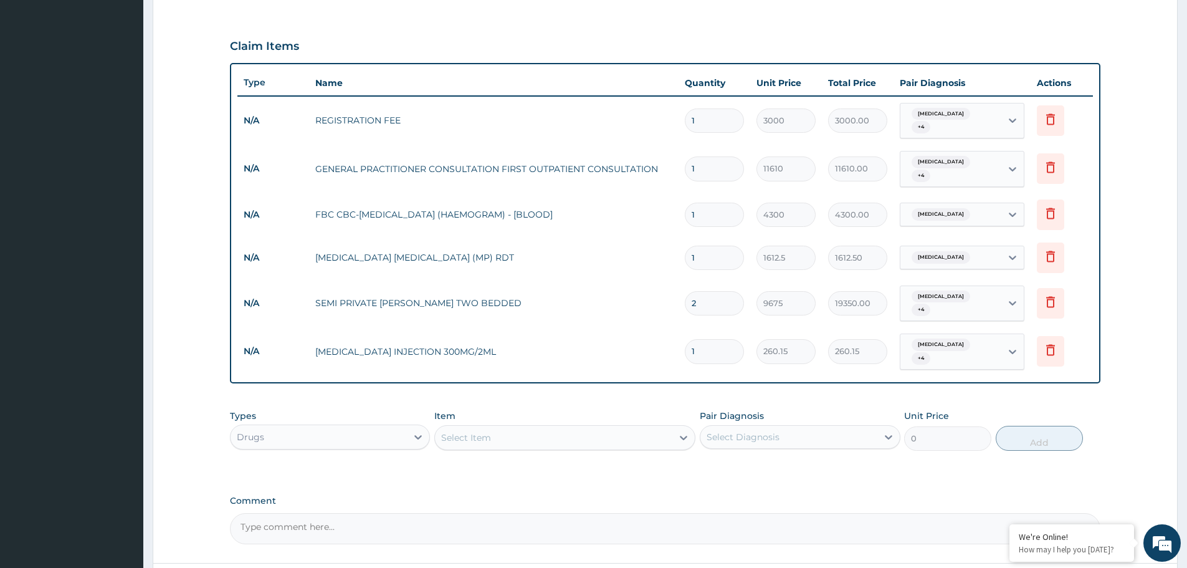
click at [709, 339] on input "1" at bounding box center [714, 351] width 59 height 24
drag, startPoint x: 709, startPoint y: 325, endPoint x: 678, endPoint y: 336, distance: 33.3
click at [678, 336] on td "1" at bounding box center [714, 351] width 72 height 37
type input "2"
type input "520.30"
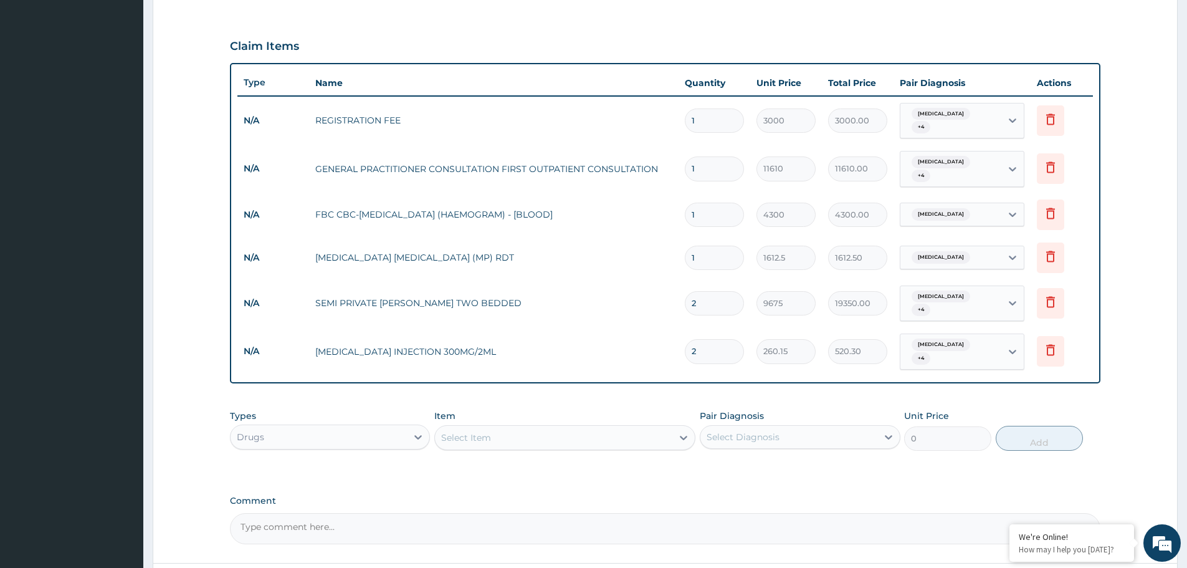
type input "2"
click at [607, 427] on div "Select Item" at bounding box center [553, 437] width 237 height 20
type input "diclofenac"
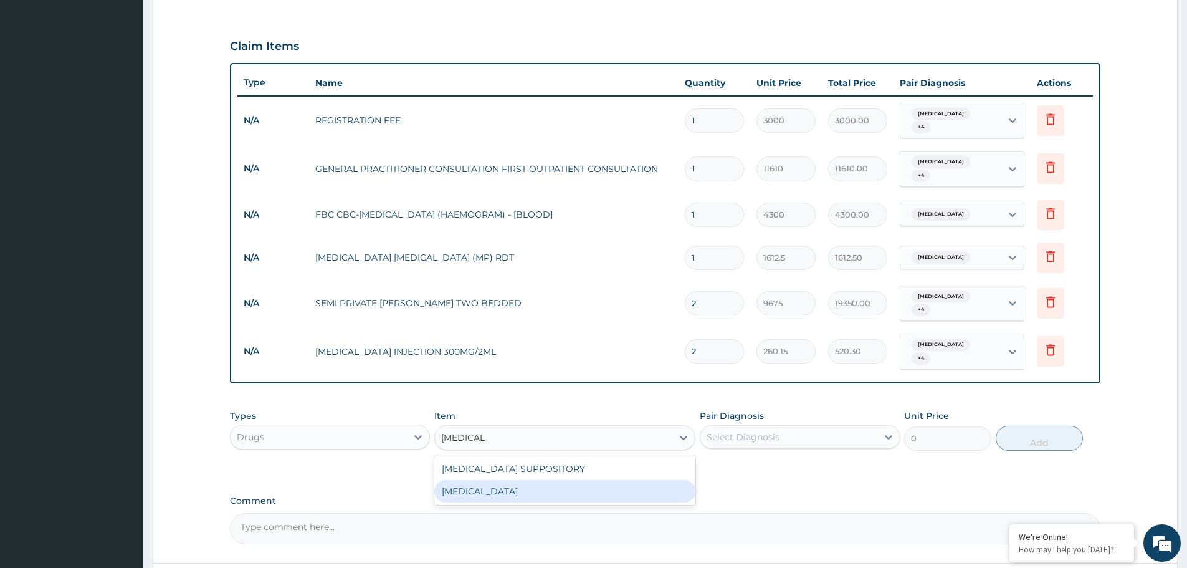
click at [569, 480] on div "DICLOFENAC" at bounding box center [564, 491] width 261 height 22
type input "591.25"
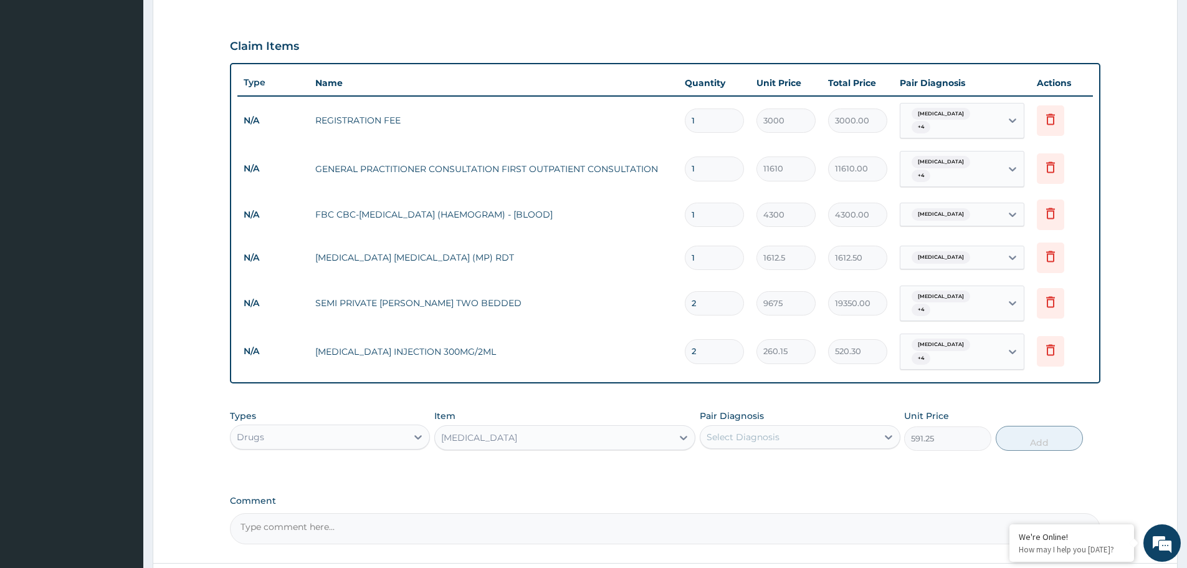
click at [794, 427] on div "Select Diagnosis" at bounding box center [788, 437] width 176 height 20
click at [757, 456] on div "Malaria" at bounding box center [800, 469] width 200 height 26
checkbox input "true"
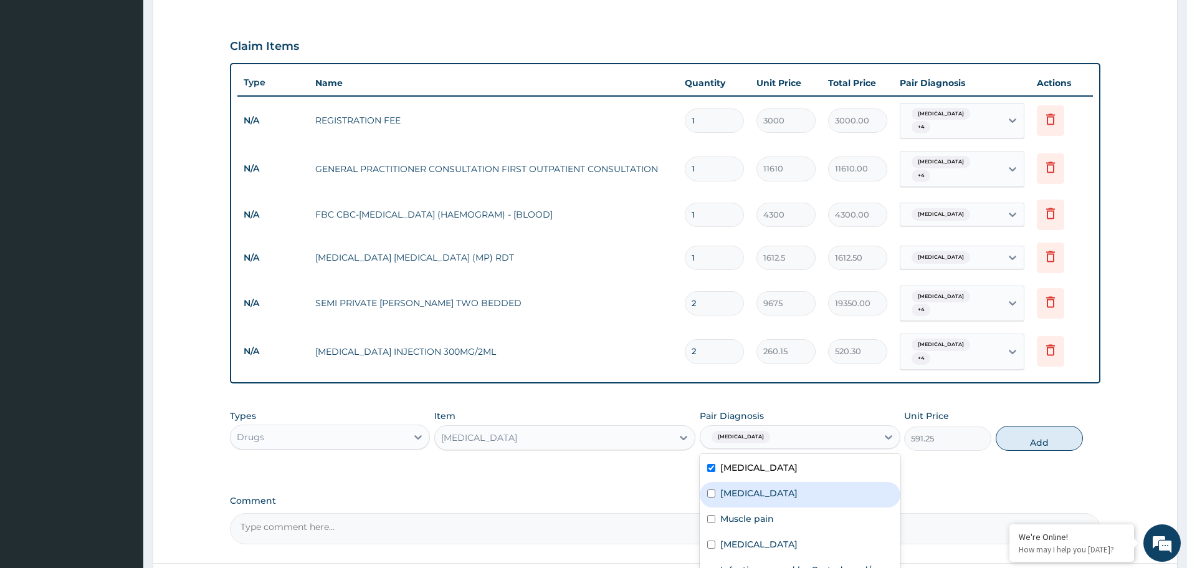
click at [743, 487] on label "Rhinitis" at bounding box center [758, 493] width 77 height 12
checkbox input "true"
click at [743, 512] on label "Muscle pain" at bounding box center [747, 518] width 54 height 12
checkbox input "true"
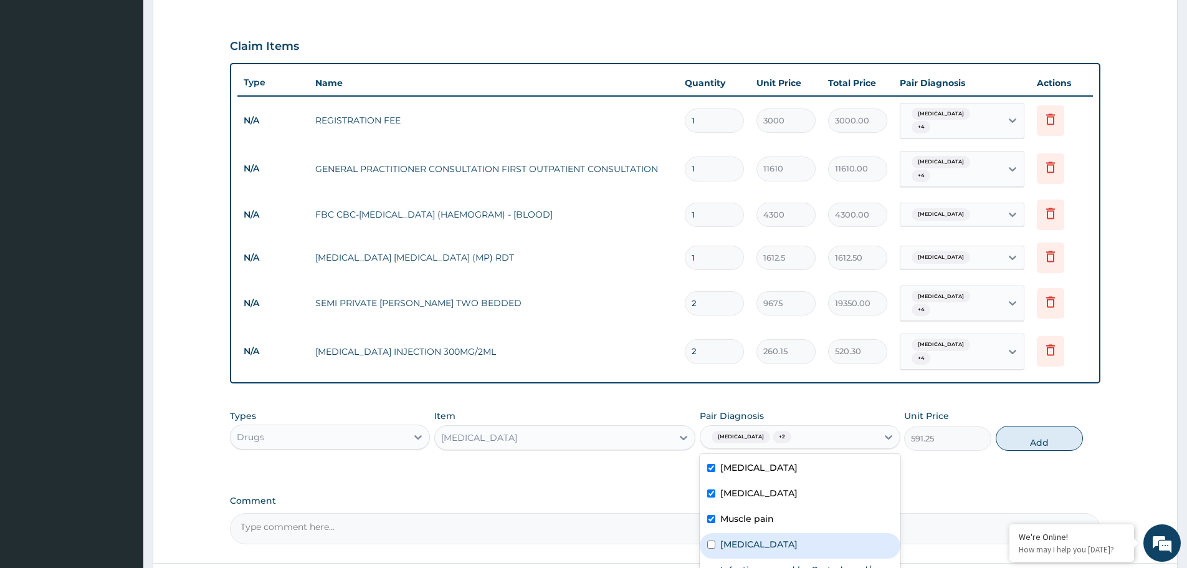
click at [739, 538] on label "Sepsis" at bounding box center [758, 544] width 77 height 12
checkbox input "true"
drag, startPoint x: 738, startPoint y: 551, endPoint x: 1085, endPoint y: 454, distance: 360.5
click at [740, 563] on label "Infection caused by Cestoda and/or Trematoda and/or Phylum Nemata" at bounding box center [806, 575] width 172 height 25
checkbox input "true"
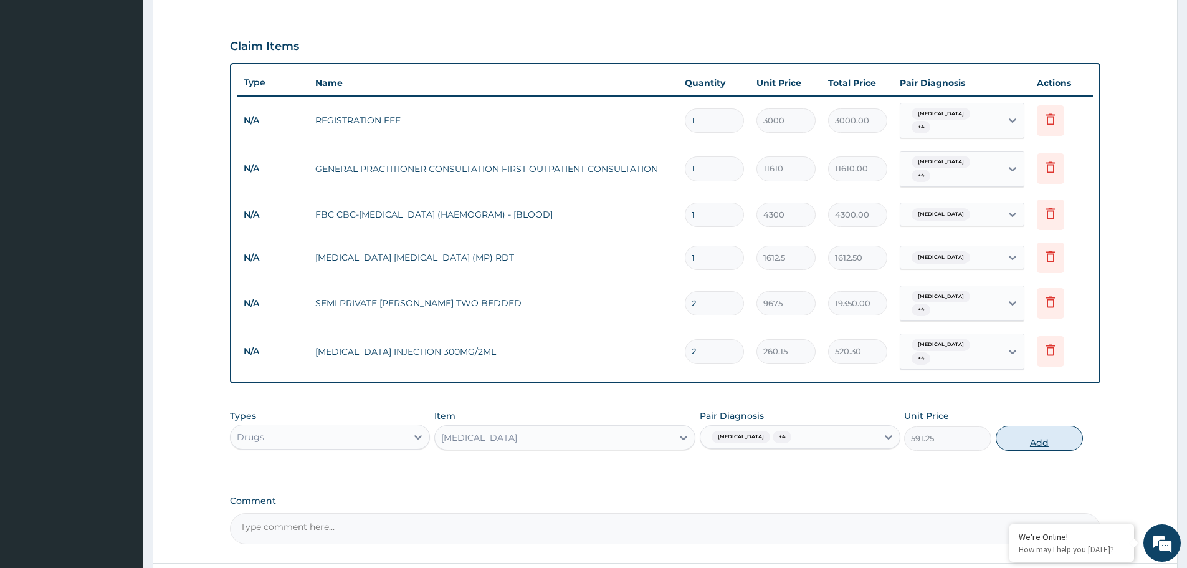
click at [1040, 426] on button "Add" at bounding box center [1039, 438] width 87 height 25
type input "0"
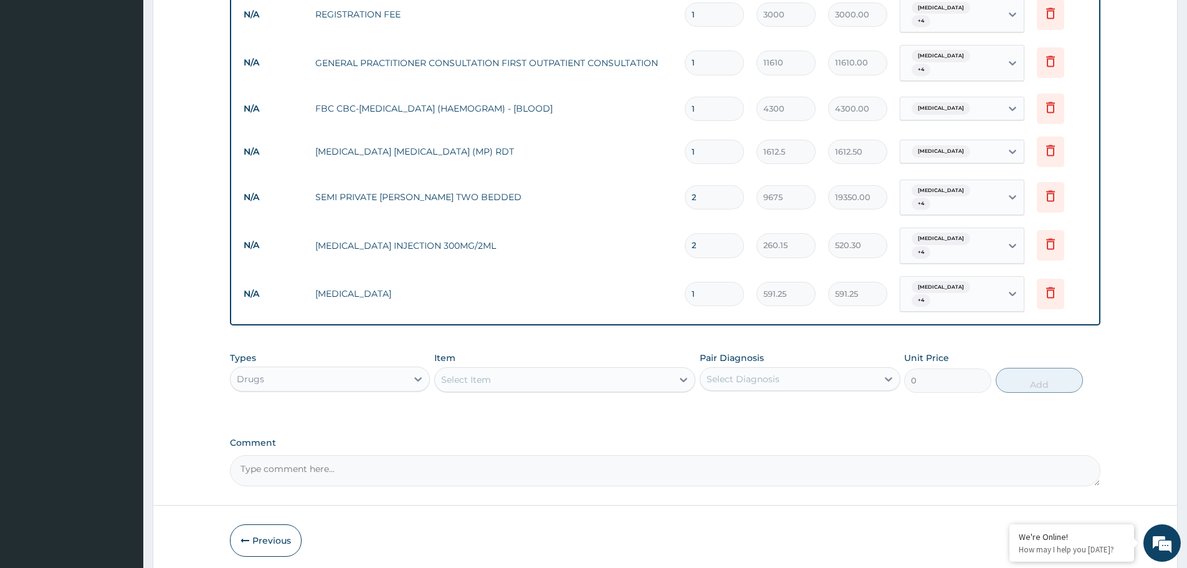
scroll to position [517, 0]
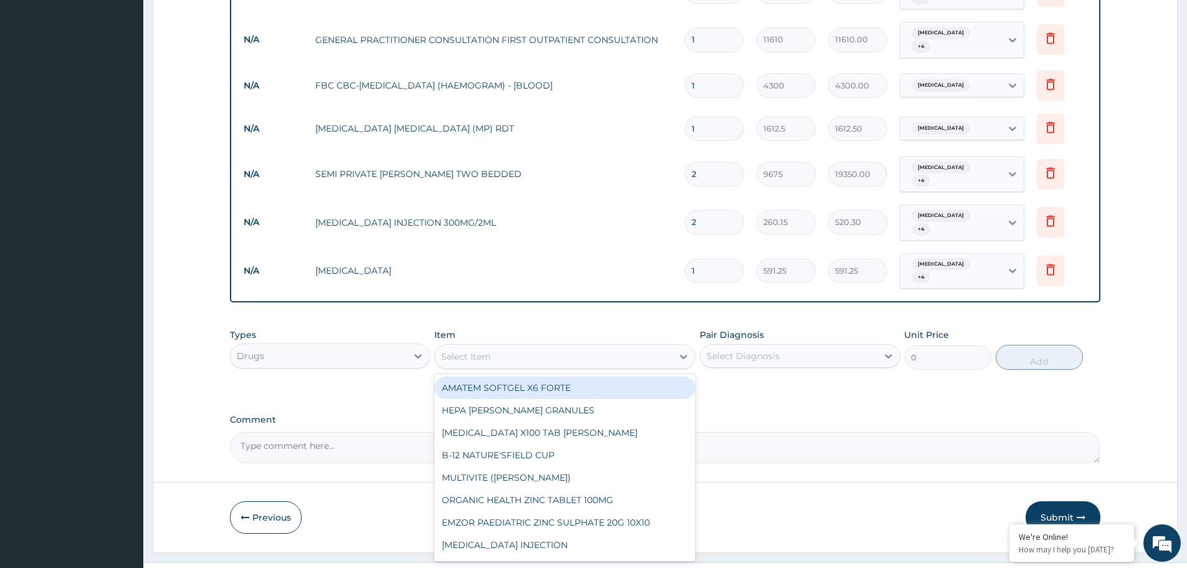
click at [592, 346] on div "Select Item" at bounding box center [553, 356] width 237 height 20
type input "artes"
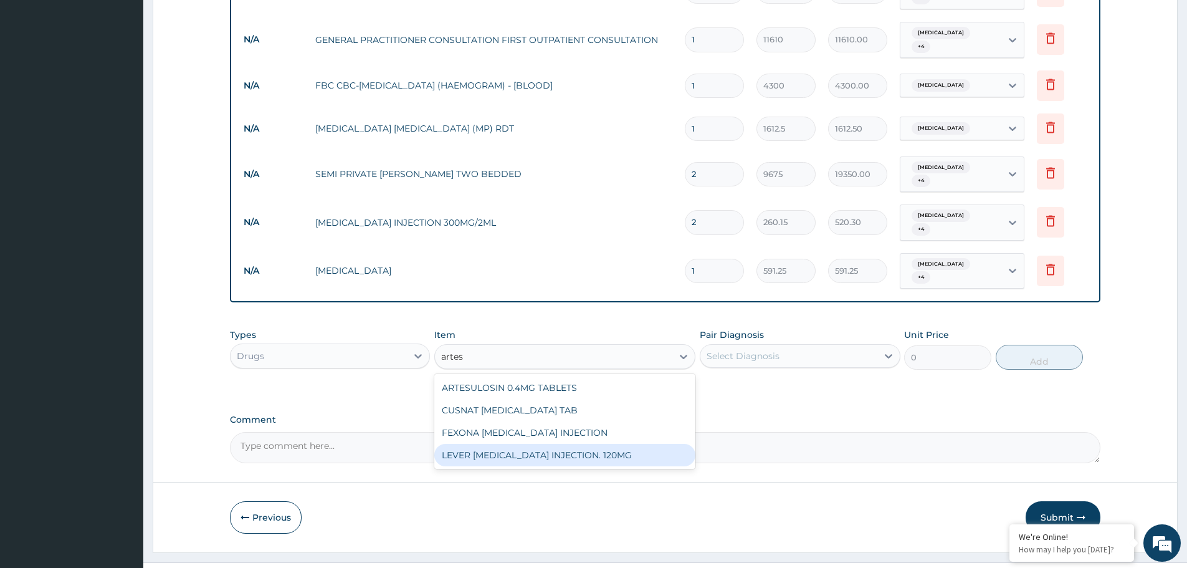
click at [581, 444] on div "LEVER ARTESUNATE INJECTION. 120MG" at bounding box center [564, 455] width 261 height 22
type input "2365"
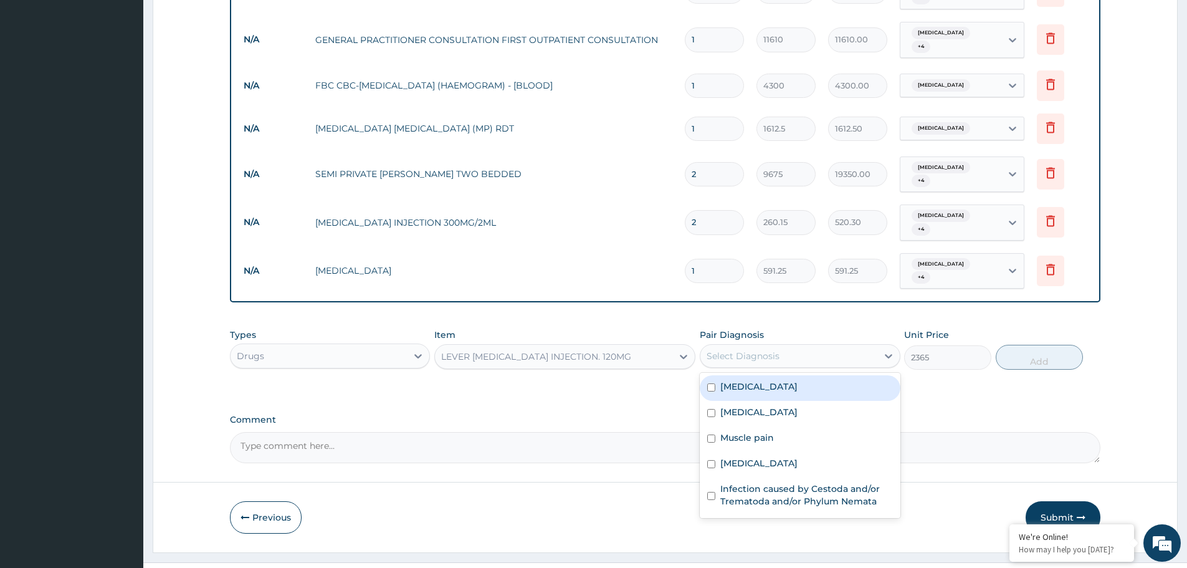
click at [799, 346] on div "Select Diagnosis" at bounding box center [788, 356] width 176 height 20
click at [778, 375] on div "Malaria" at bounding box center [800, 388] width 200 height 26
checkbox input "true"
click at [1043, 345] on button "Add" at bounding box center [1039, 357] width 87 height 25
type input "0"
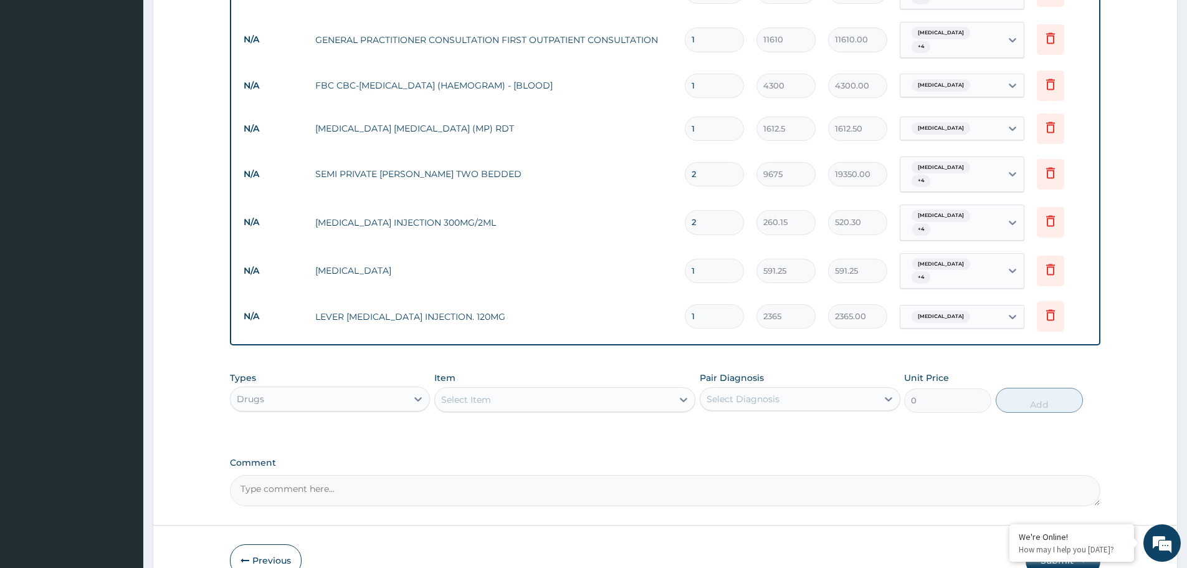
drag, startPoint x: 709, startPoint y: 284, endPoint x: 674, endPoint y: 278, distance: 35.3
click at [674, 295] on tr "N/A LEVER ARTESUNATE INJECTION. 120MG 1 2365 2365.00 Malaria Delete" at bounding box center [664, 316] width 855 height 43
type input "3"
type input "7095.00"
type input "3"
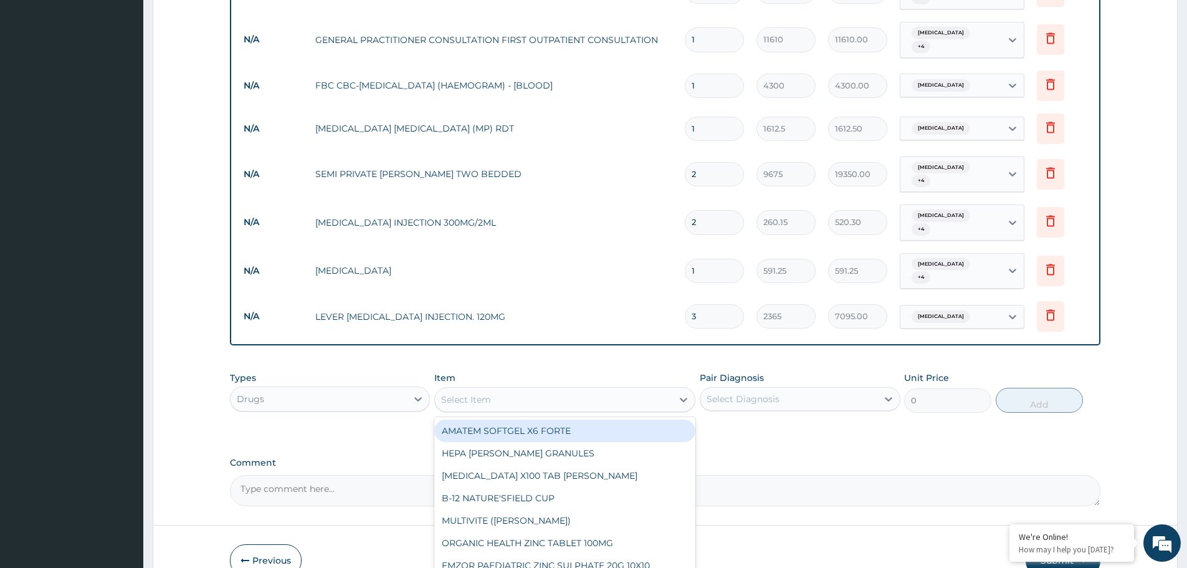
click at [584, 389] on div "Select Item" at bounding box center [553, 399] width 237 height 20
type input "paraceta"
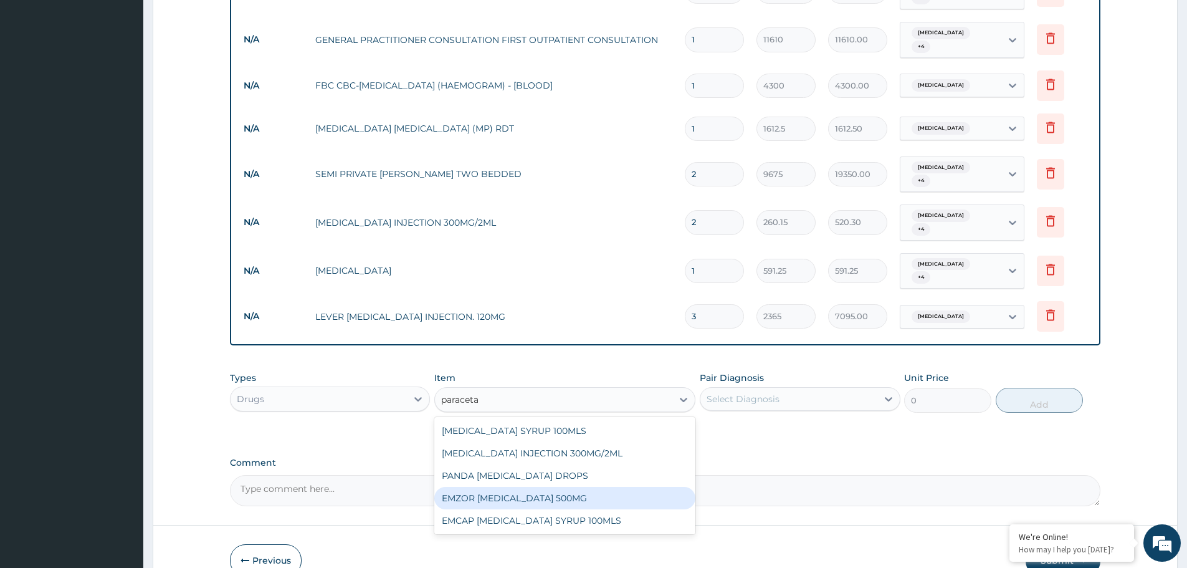
click at [568, 487] on div "EMZOR PARACETAMOL 500MG" at bounding box center [564, 498] width 261 height 22
type input "23.65"
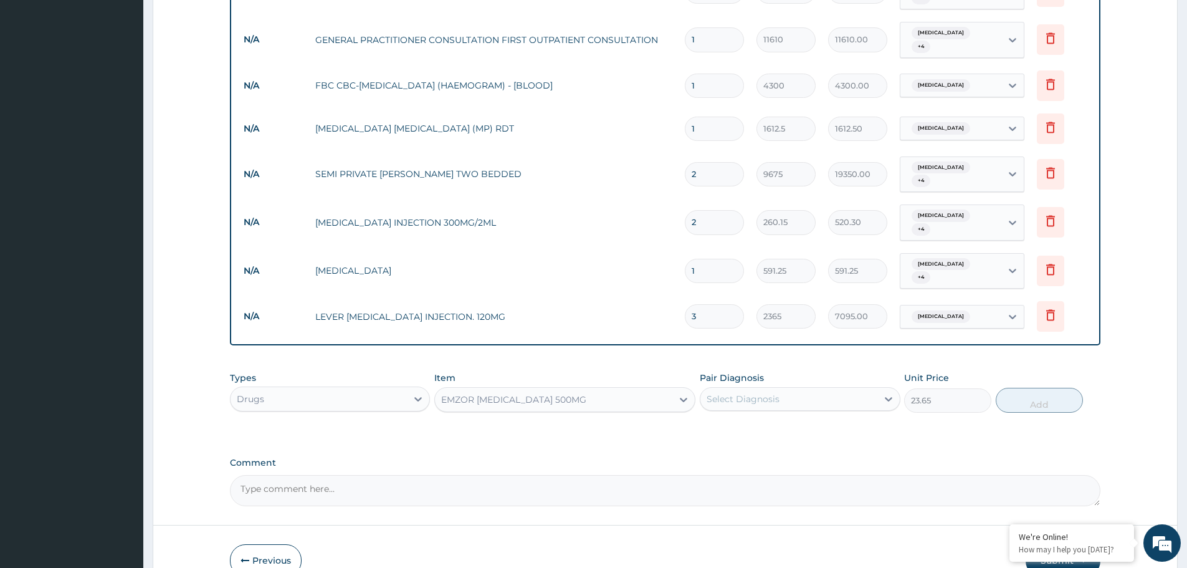
click at [795, 371] on div "Pair Diagnosis Select Diagnosis" at bounding box center [800, 391] width 200 height 41
click at [792, 389] on div "Select Diagnosis" at bounding box center [788, 399] width 176 height 20
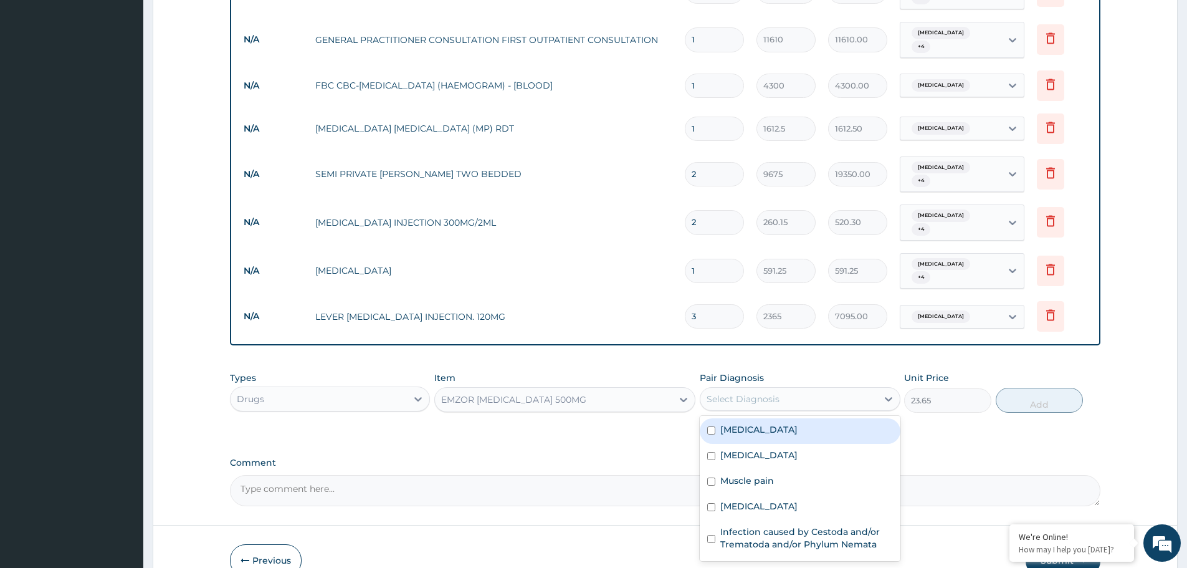
click at [767, 418] on div "Malaria" at bounding box center [800, 431] width 200 height 26
checkbox input "true"
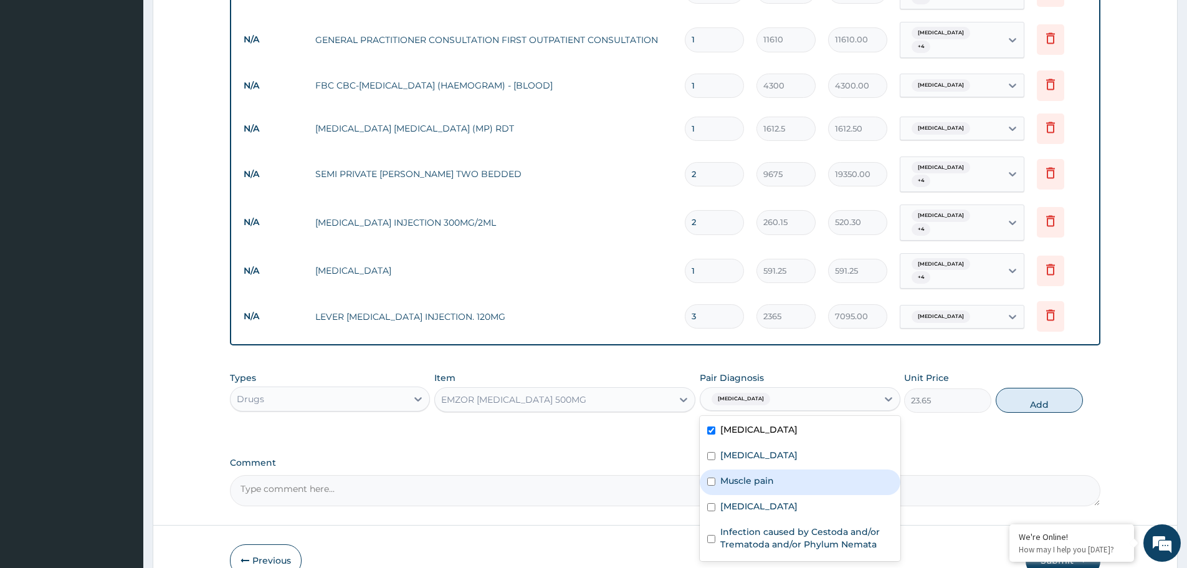
click at [756, 469] on div "Muscle pain" at bounding box center [800, 482] width 200 height 26
checkbox input "true"
click at [759, 444] on div "Rhinitis" at bounding box center [800, 457] width 200 height 26
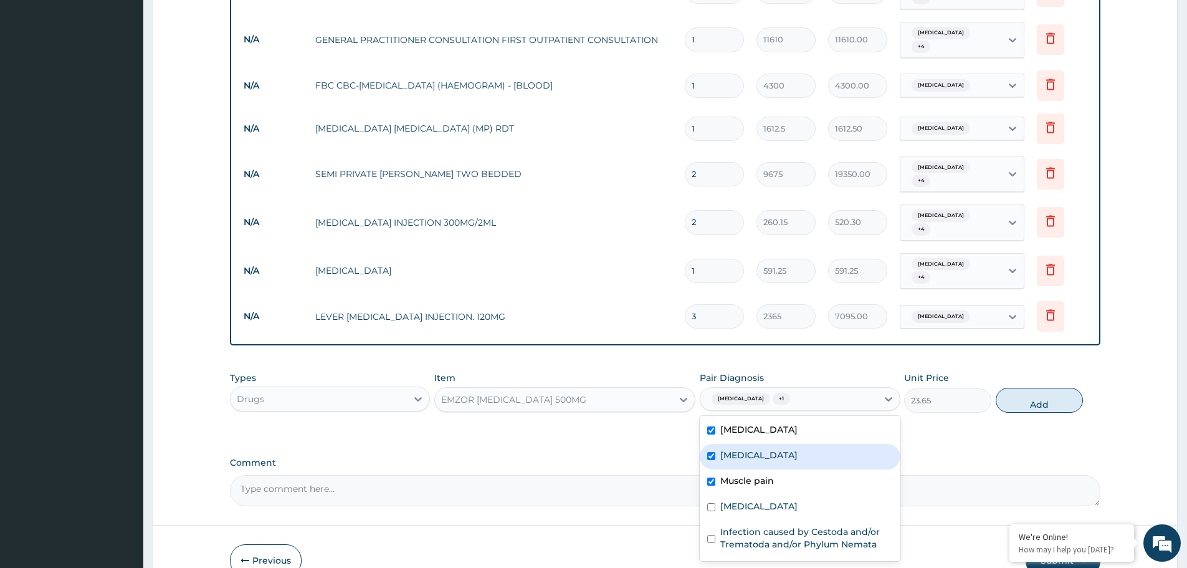
checkbox input "true"
click at [745, 500] on label "Sepsis" at bounding box center [758, 506] width 77 height 12
checkbox input "true"
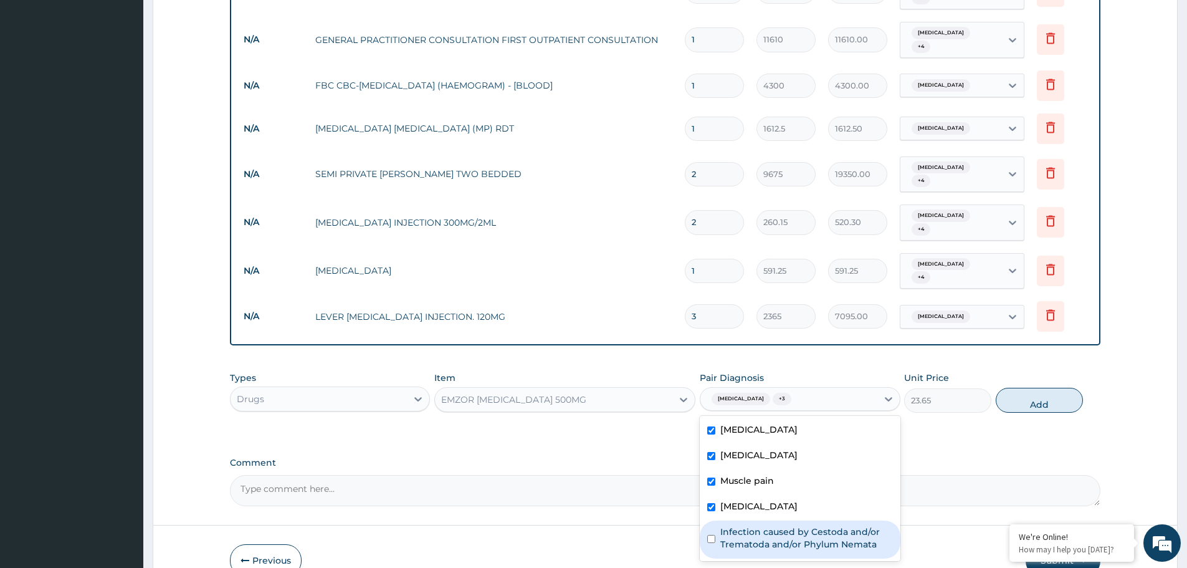
drag, startPoint x: 748, startPoint y: 507, endPoint x: 1074, endPoint y: 424, distance: 336.2
click at [749, 525] on label "Infection caused by Cestoda and/or Trematoda and/or Phylum Nemata" at bounding box center [806, 537] width 172 height 25
checkbox input "true"
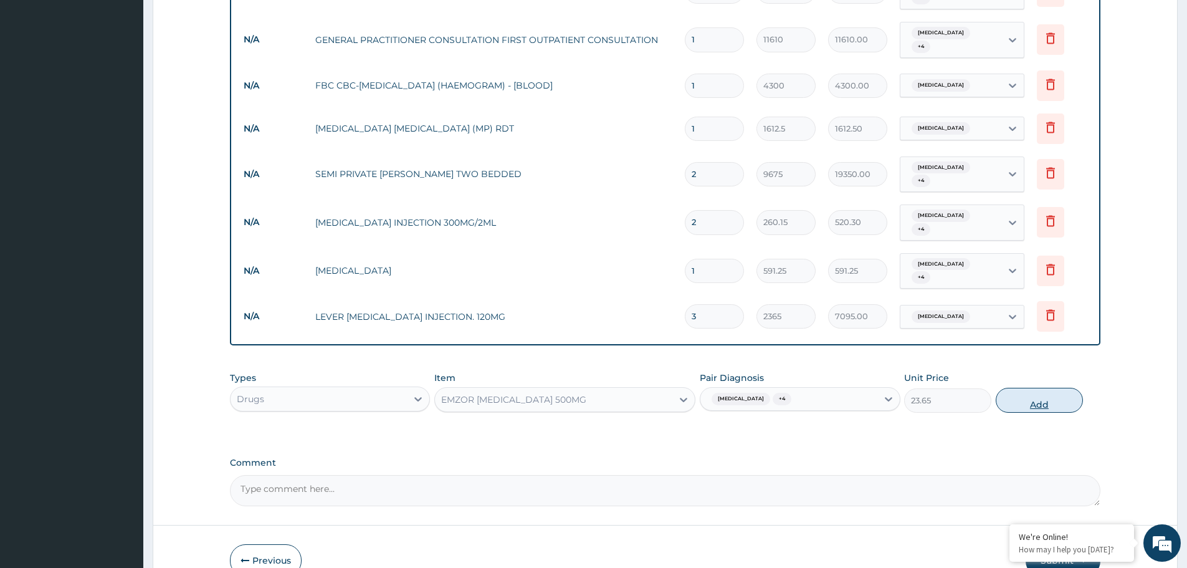
click at [1055, 388] on button "Add" at bounding box center [1039, 400] width 87 height 25
type input "0"
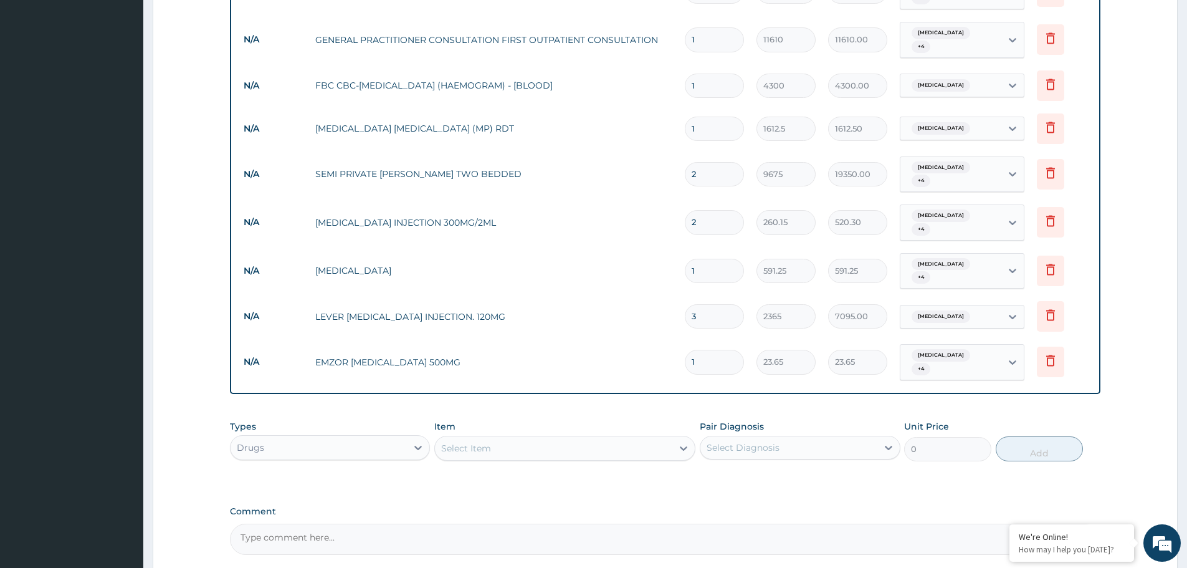
drag, startPoint x: 711, startPoint y: 326, endPoint x: 686, endPoint y: 333, distance: 26.4
click at [686, 350] on input "1" at bounding box center [714, 362] width 59 height 24
type input "12"
type input "283.80"
type input "12"
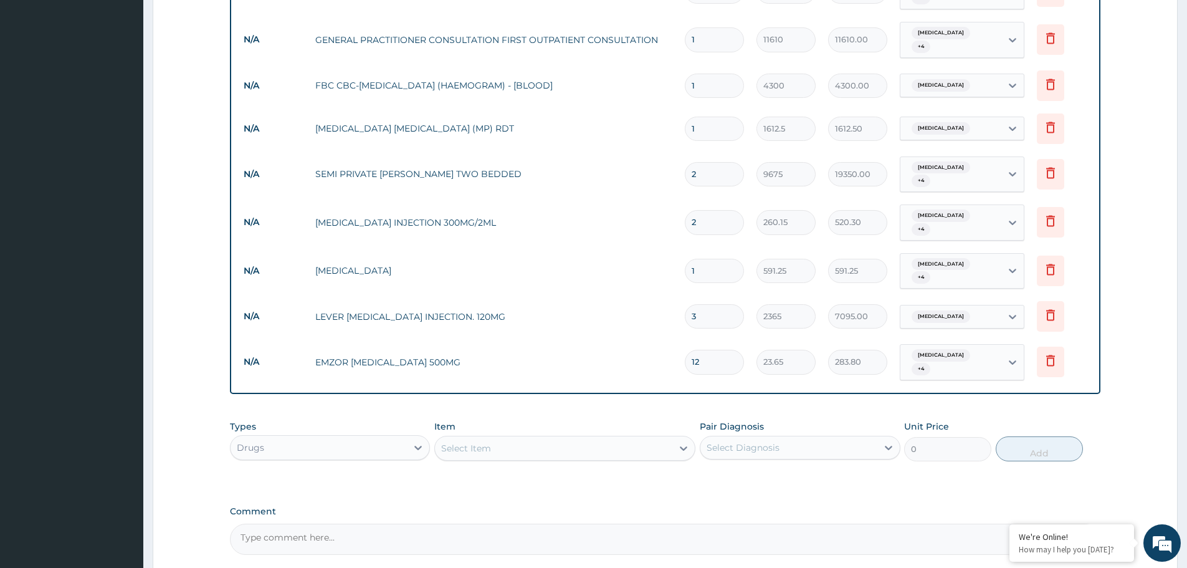
click at [544, 438] on div "Select Item" at bounding box center [553, 448] width 237 height 20
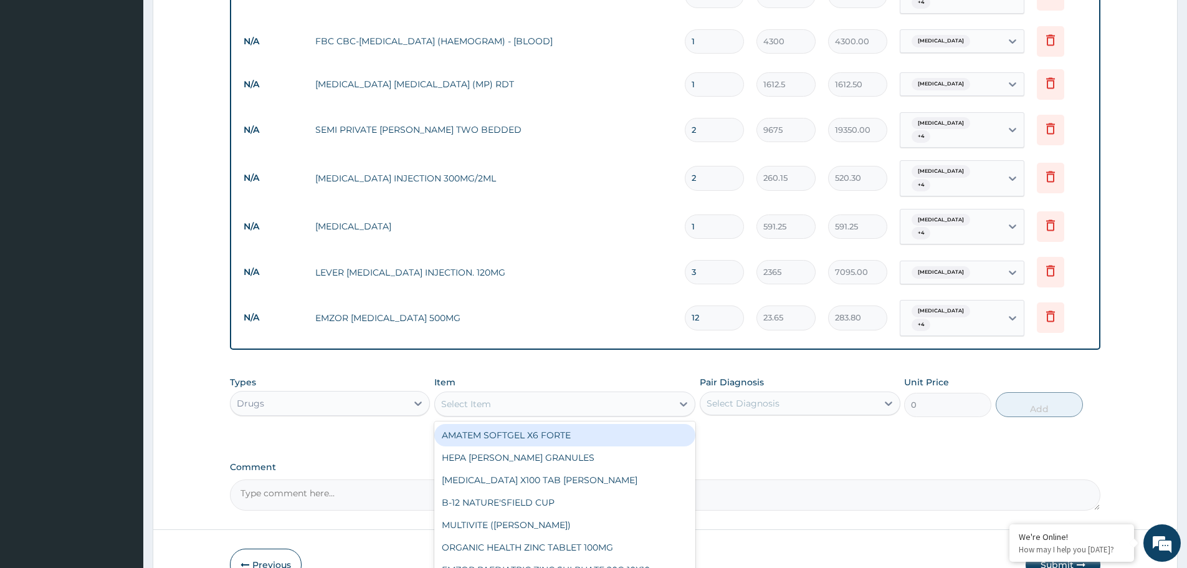
scroll to position [603, 0]
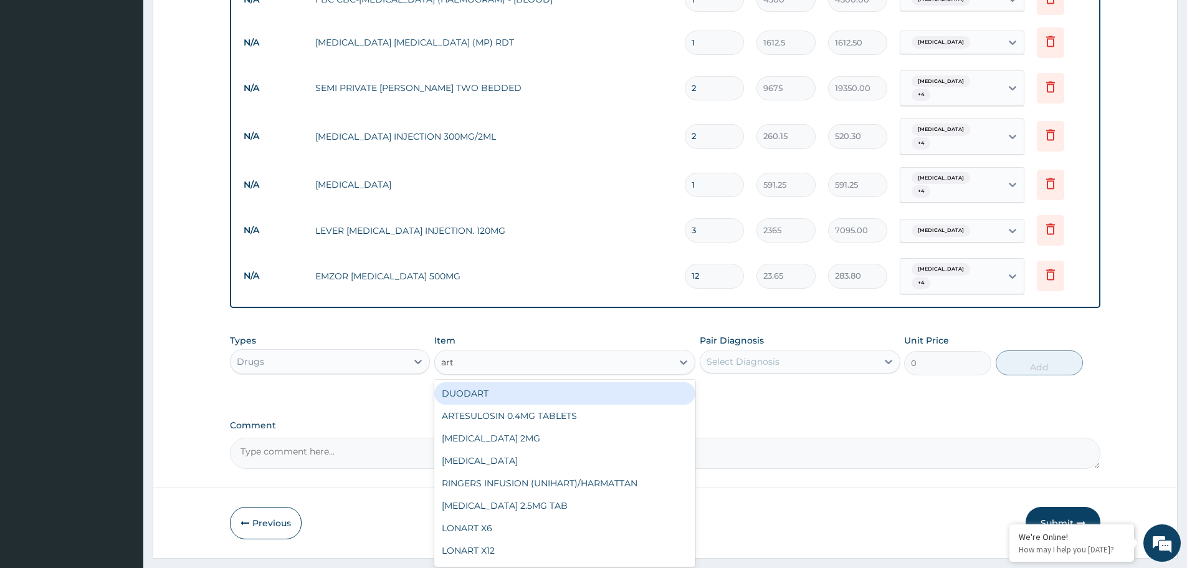
type input "arte"
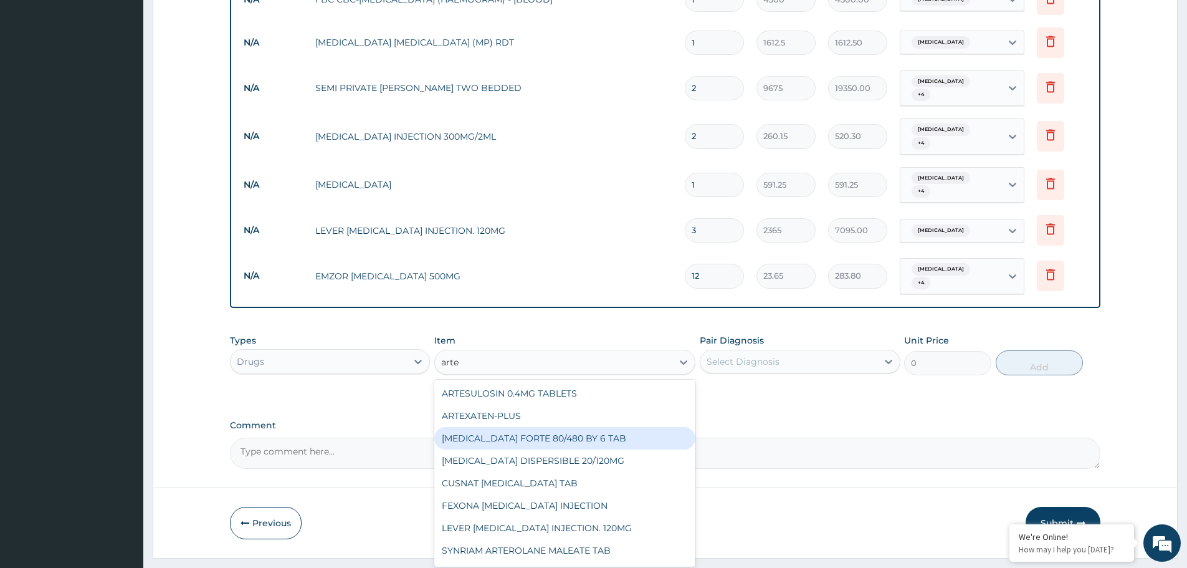
click at [596, 427] on div "COARTEM FORTE 80/480 BY 6 TAB" at bounding box center [564, 438] width 261 height 22
type input "449.35"
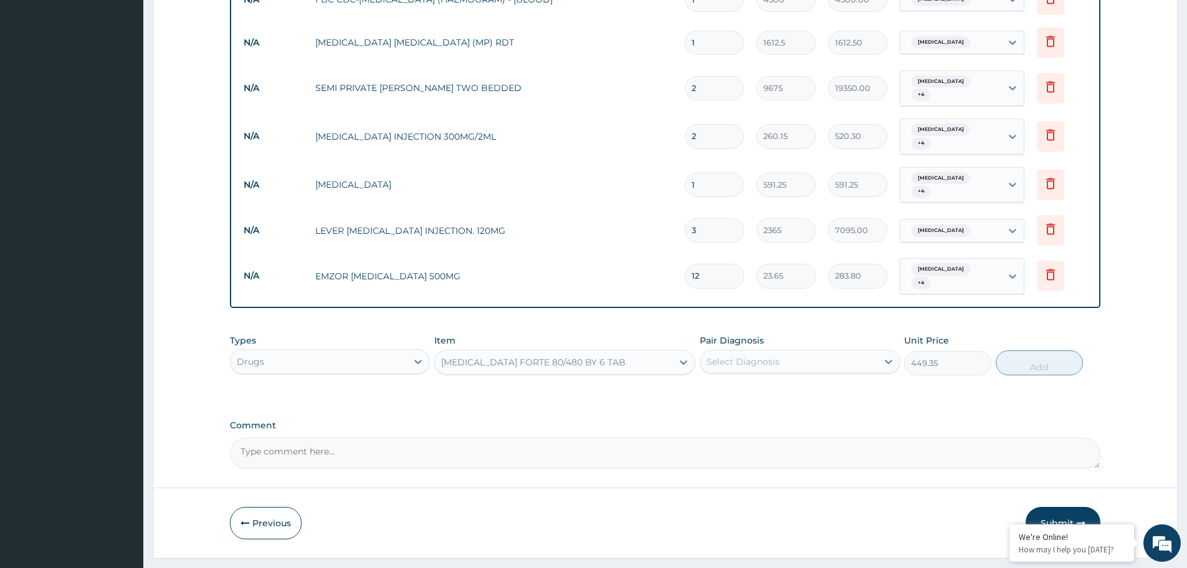
click at [812, 351] on div "Select Diagnosis" at bounding box center [788, 361] width 176 height 20
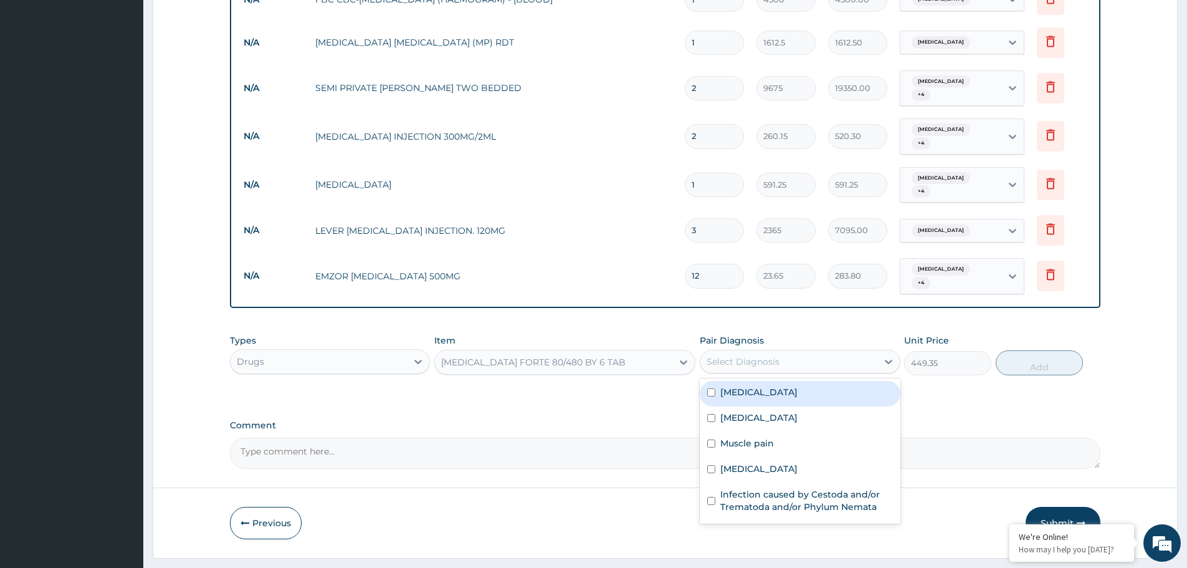
click at [776, 381] on div "Malaria" at bounding box center [800, 394] width 200 height 26
checkbox input "true"
click at [1026, 350] on button "Add" at bounding box center [1039, 362] width 87 height 25
type input "0"
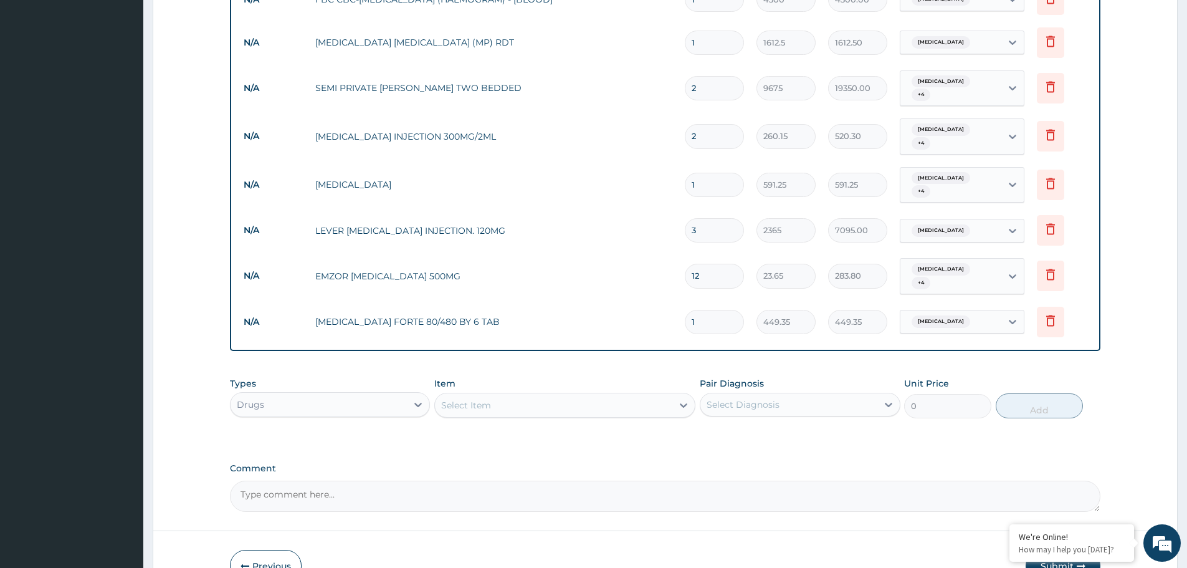
drag, startPoint x: 707, startPoint y: 290, endPoint x: 732, endPoint y: 291, distance: 25.6
click at [685, 310] on div "1" at bounding box center [714, 322] width 59 height 24
type input "6"
type input "2696.10"
type input "6"
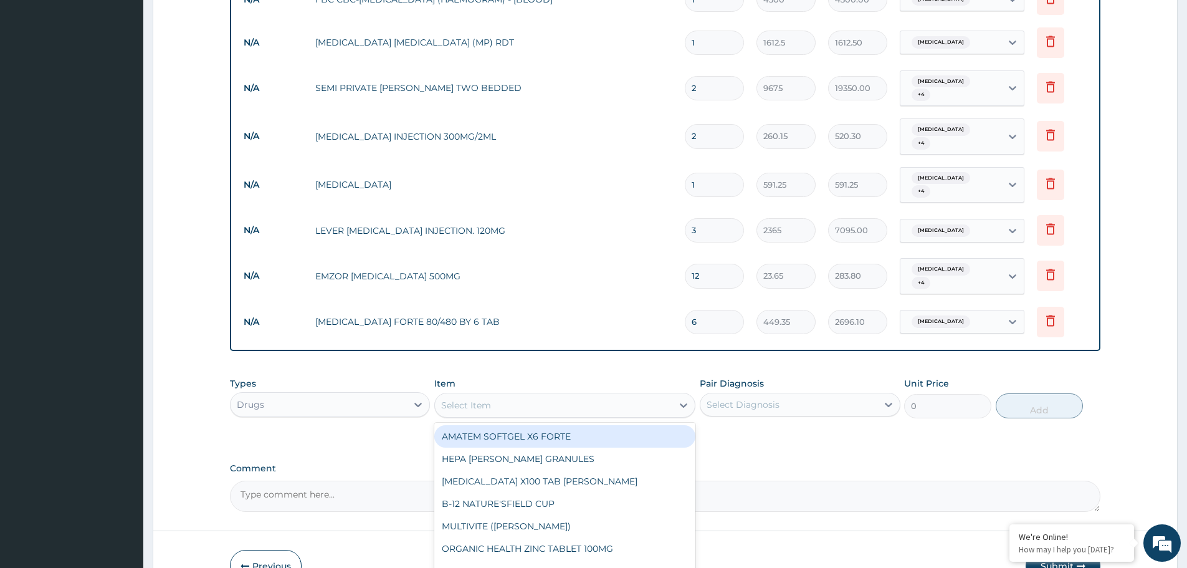
click at [569, 395] on div "Select Item" at bounding box center [553, 405] width 237 height 20
type input "lora"
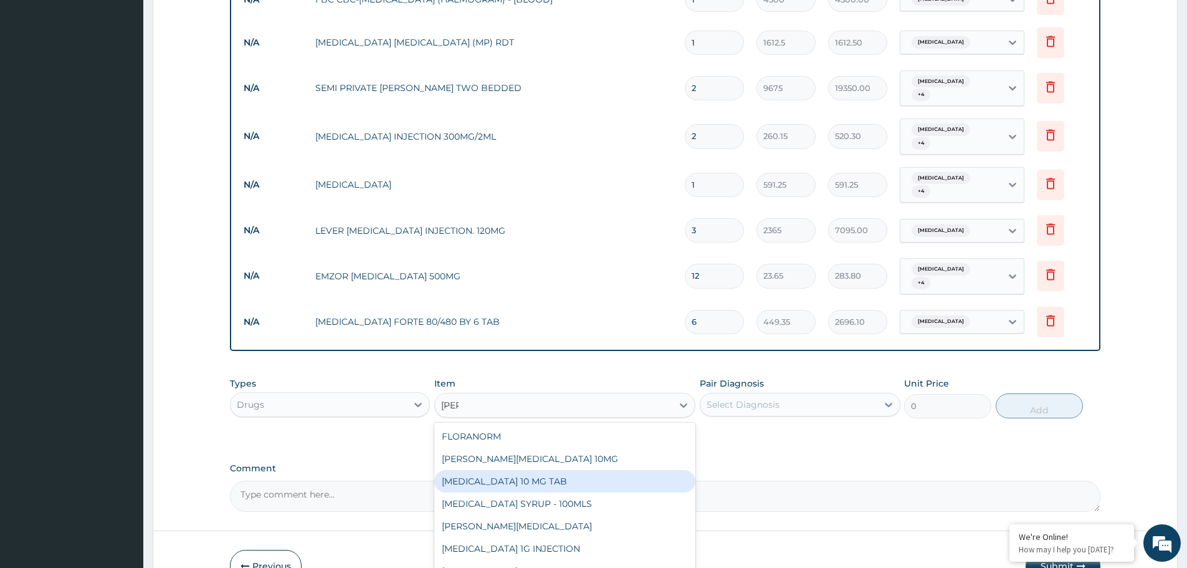
click at [607, 470] on div "LORATADINE 10 MG TAB" at bounding box center [564, 481] width 261 height 22
type input "59.125"
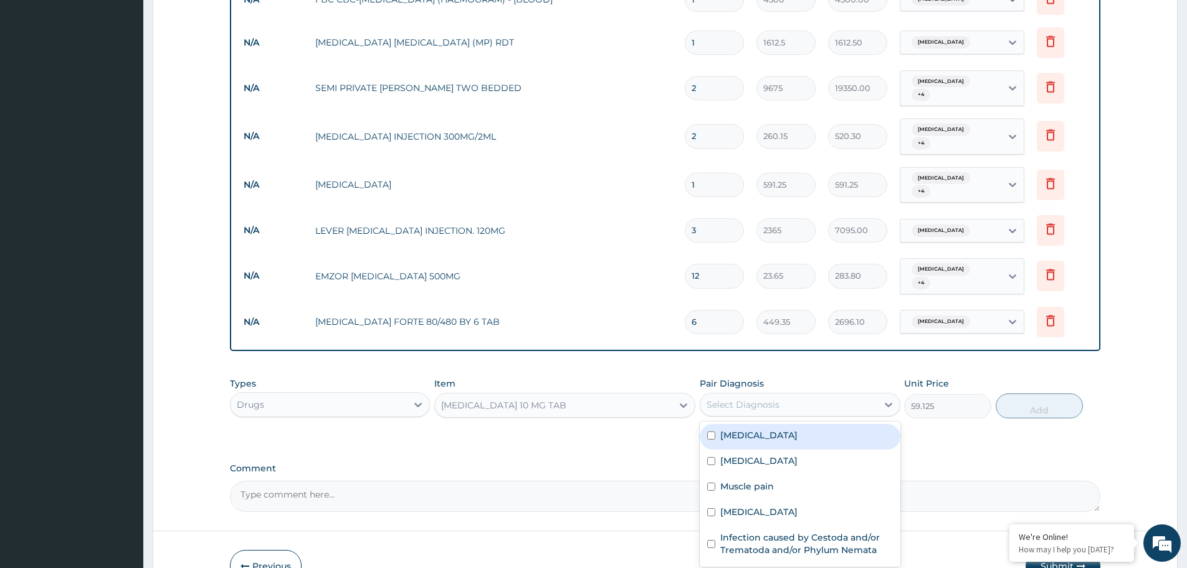
click at [804, 394] on div "Select Diagnosis" at bounding box center [788, 404] width 176 height 20
click at [775, 449] on div "Rhinitis" at bounding box center [800, 462] width 200 height 26
checkbox input "true"
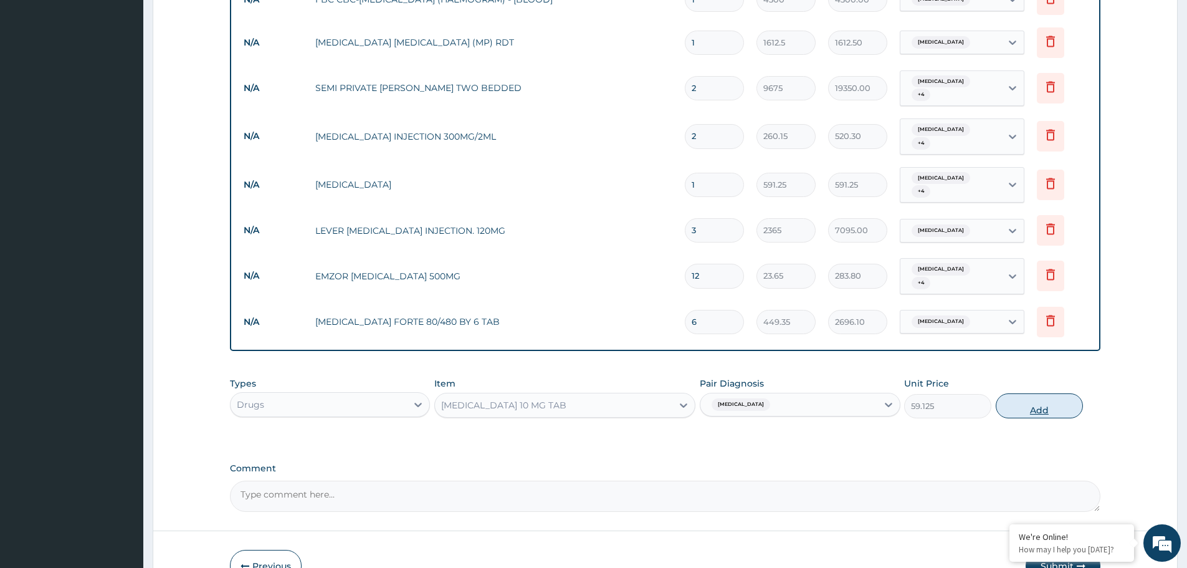
click at [1033, 393] on button "Add" at bounding box center [1039, 405] width 87 height 25
type input "0"
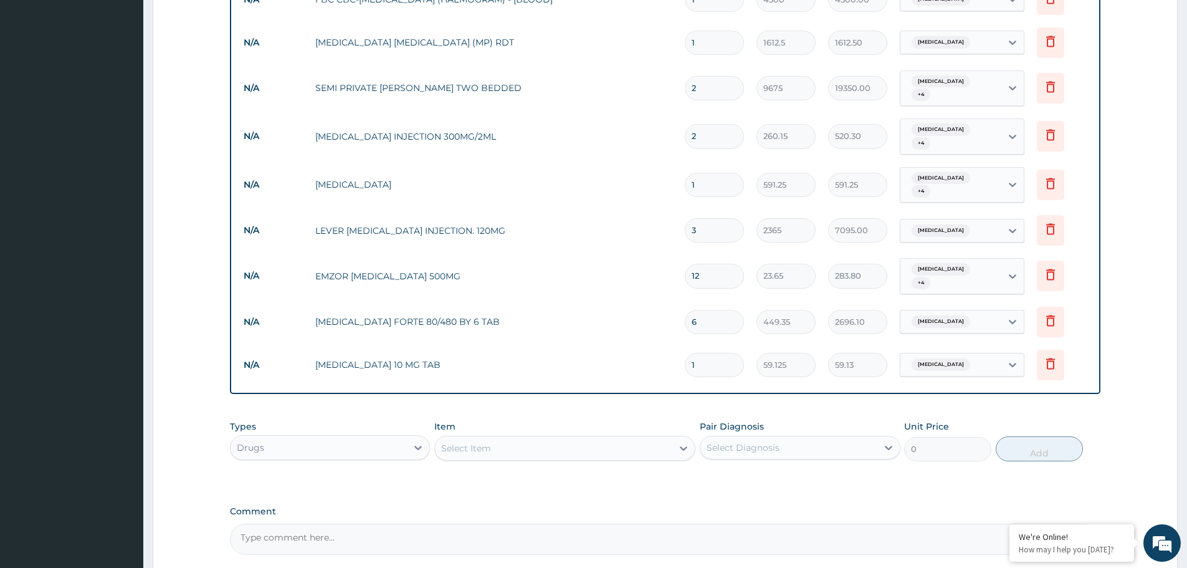
type input "10"
type input "591.25"
type input "10"
click at [591, 438] on div "Select Item" at bounding box center [553, 448] width 237 height 20
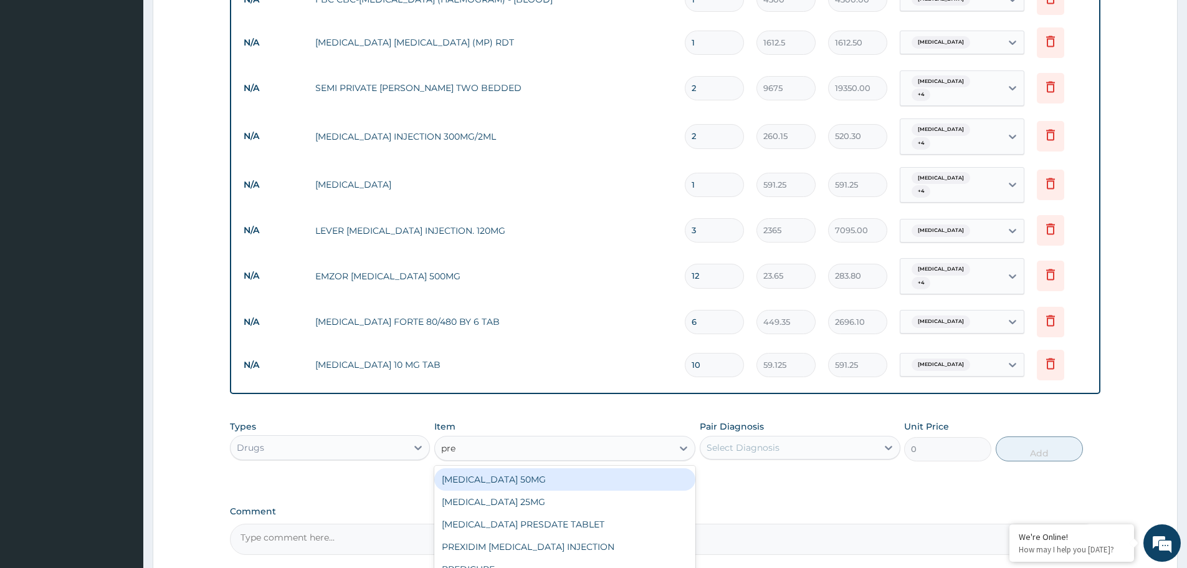
type input "pred"
click at [579, 468] on div "PREDICURE" at bounding box center [564, 479] width 261 height 22
type input "53.2125"
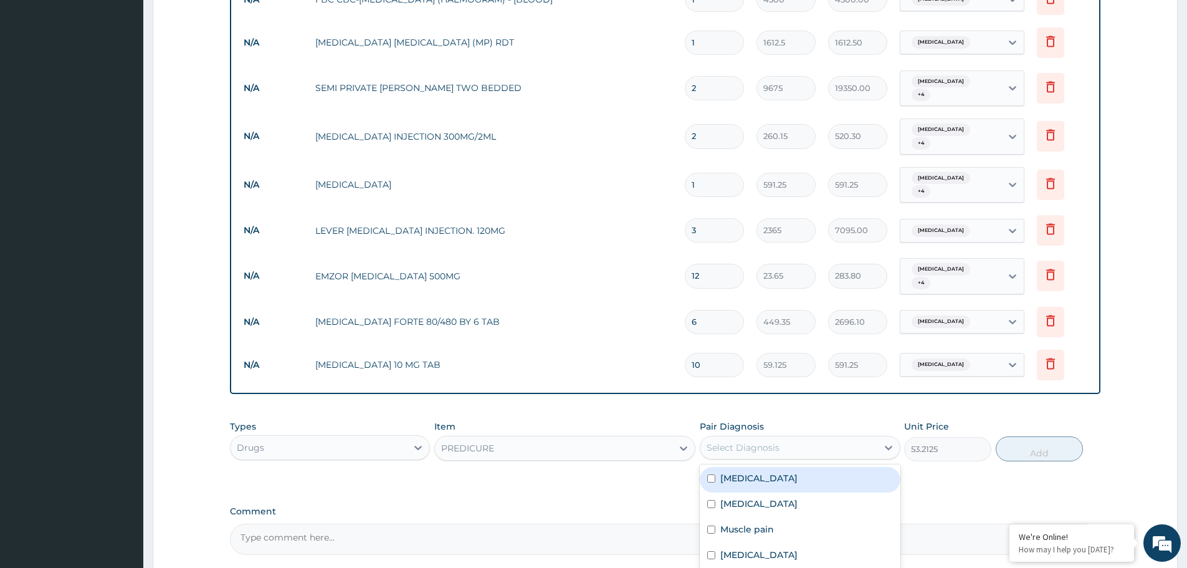
click at [735, 441] on div "Select Diagnosis" at bounding box center [743, 447] width 73 height 12
click at [731, 467] on div "Malaria" at bounding box center [800, 480] width 200 height 26
checkbox input "true"
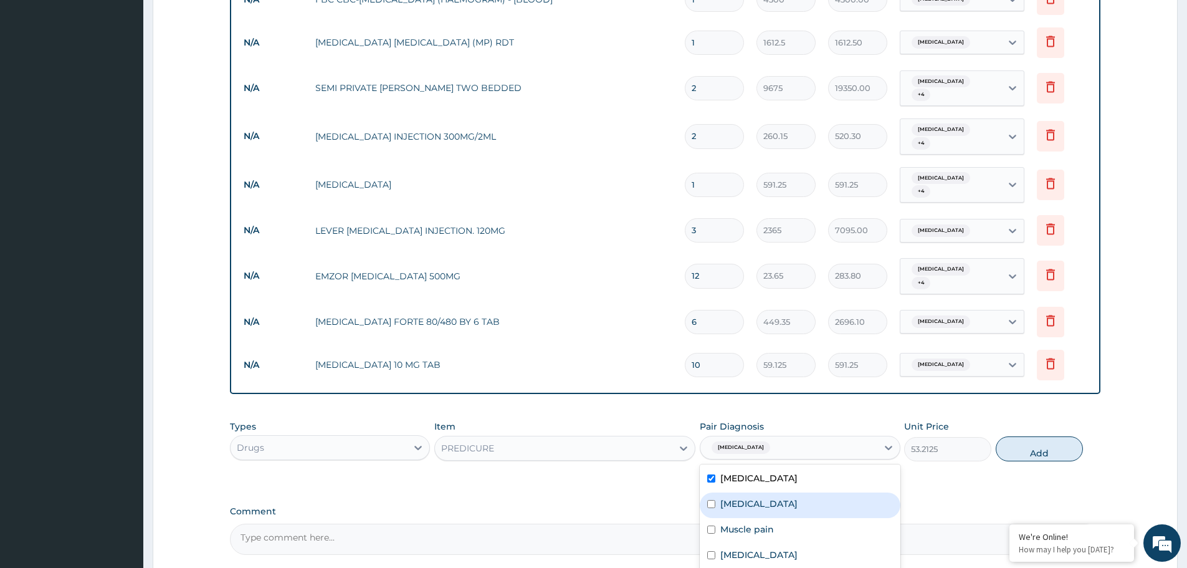
click at [726, 497] on label "Rhinitis" at bounding box center [758, 503] width 77 height 12
checkbox input "true"
click at [726, 523] on label "Muscle pain" at bounding box center [747, 529] width 54 height 12
checkbox input "true"
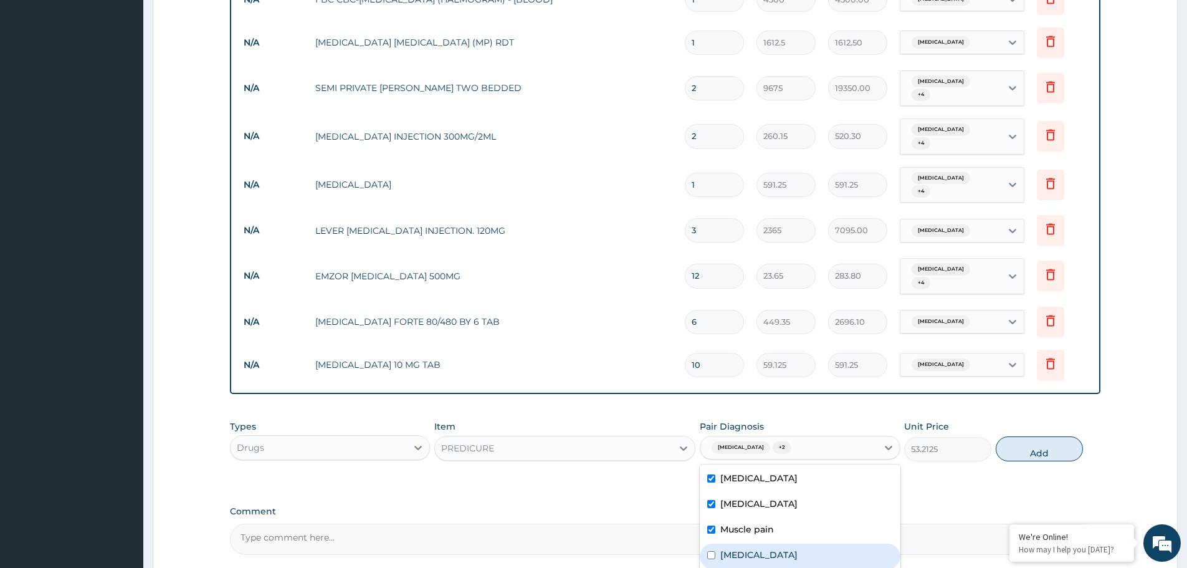
click at [730, 548] on label "Sepsis" at bounding box center [758, 554] width 77 height 12
checkbox input "true"
click at [1058, 436] on button "Add" at bounding box center [1039, 448] width 87 height 25
type input "0"
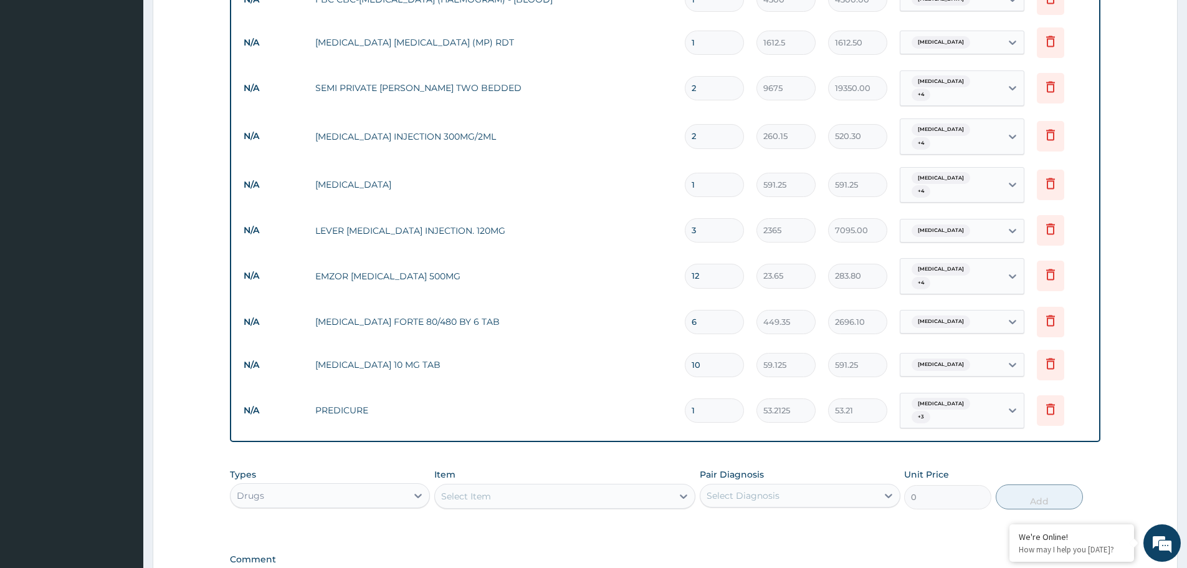
type input "10"
type input "532.13"
type input "10"
click at [627, 486] on div "Select Item" at bounding box center [553, 496] width 237 height 20
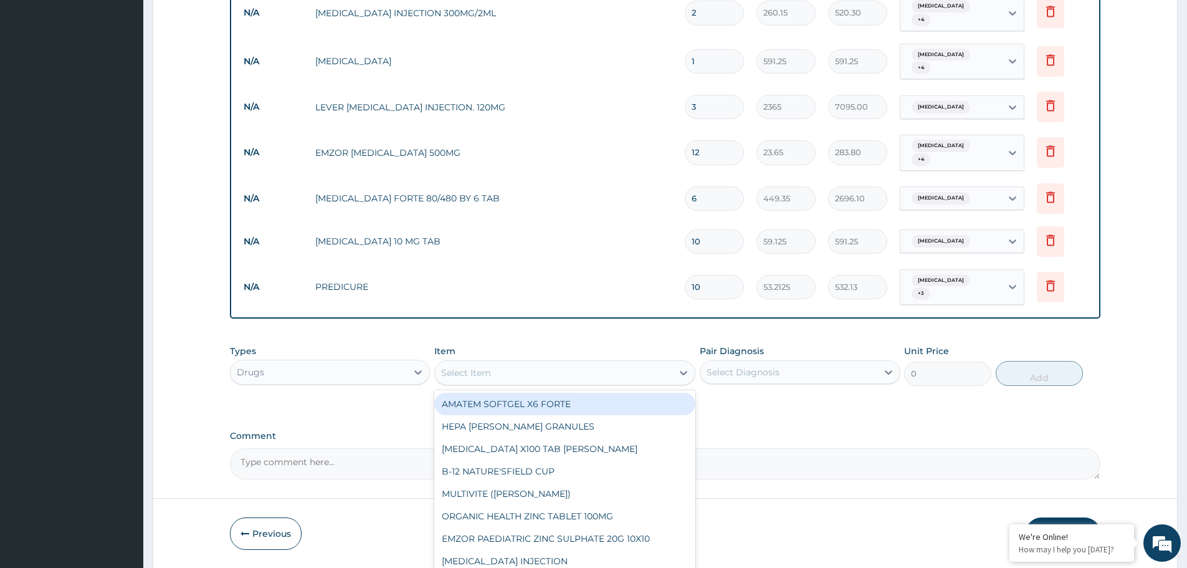
scroll to position [732, 0]
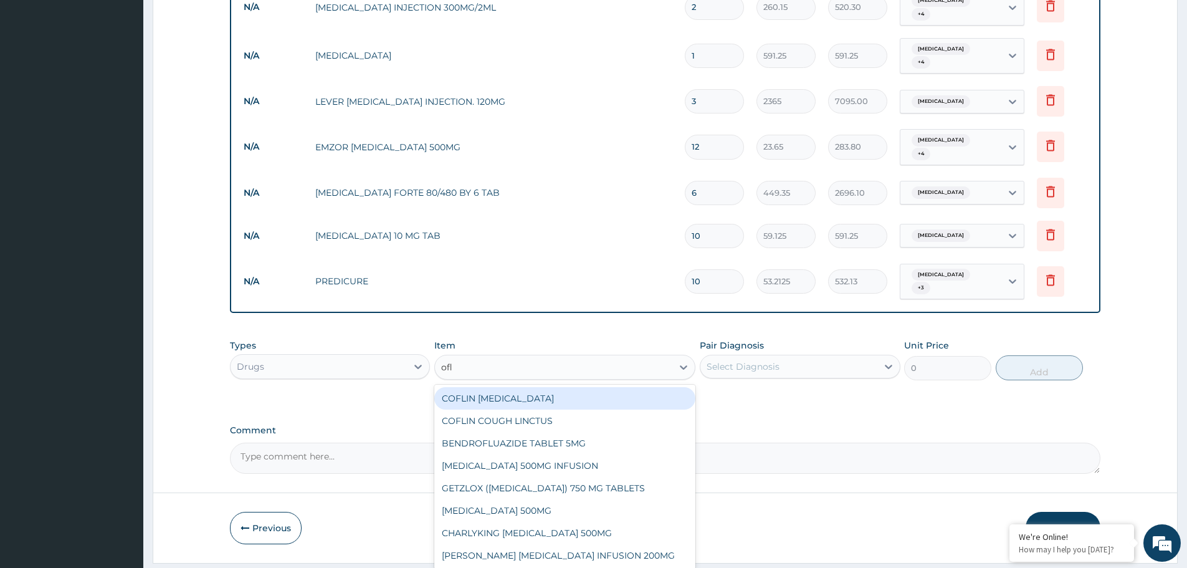
type input "oflo"
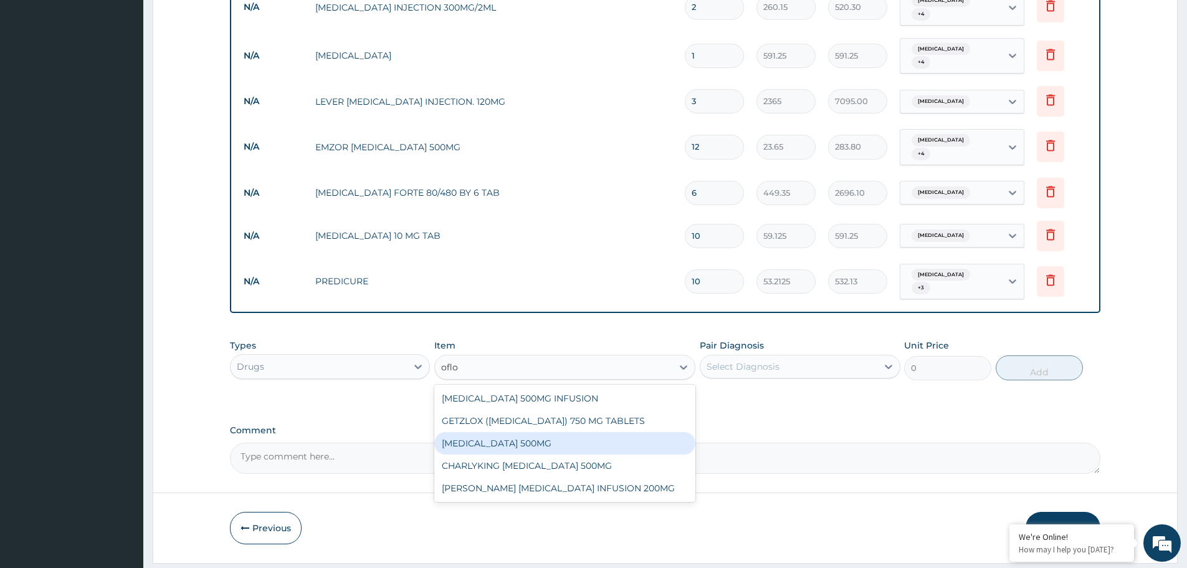
click at [611, 432] on div "LEVOFLOXACIN 500MG" at bounding box center [564, 443] width 261 height 22
type input "236.5"
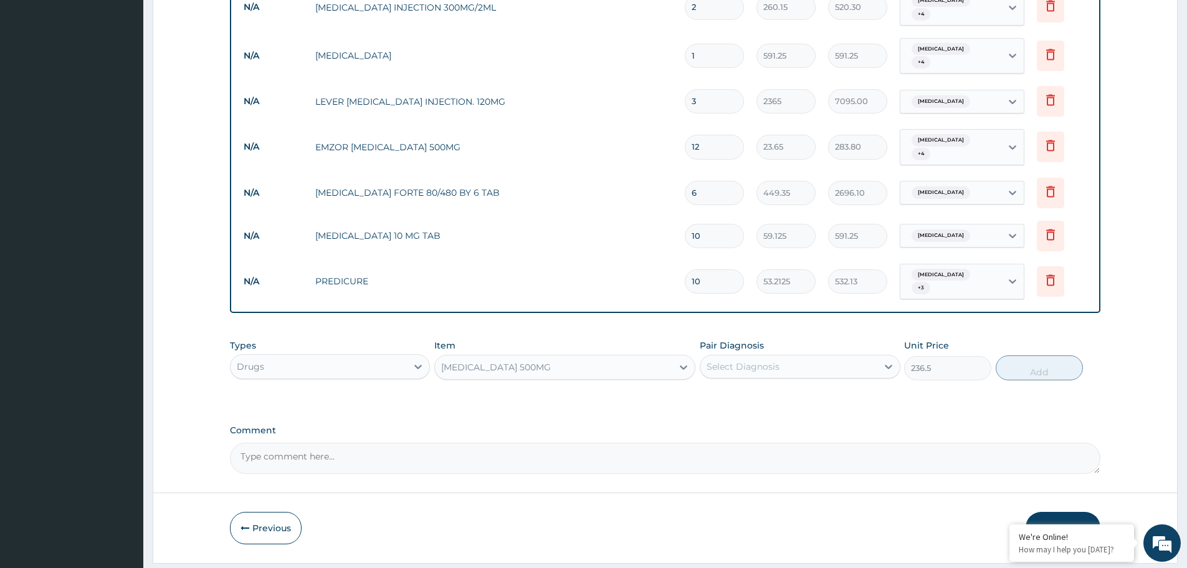
click at [740, 360] on div "Select Diagnosis" at bounding box center [743, 366] width 73 height 12
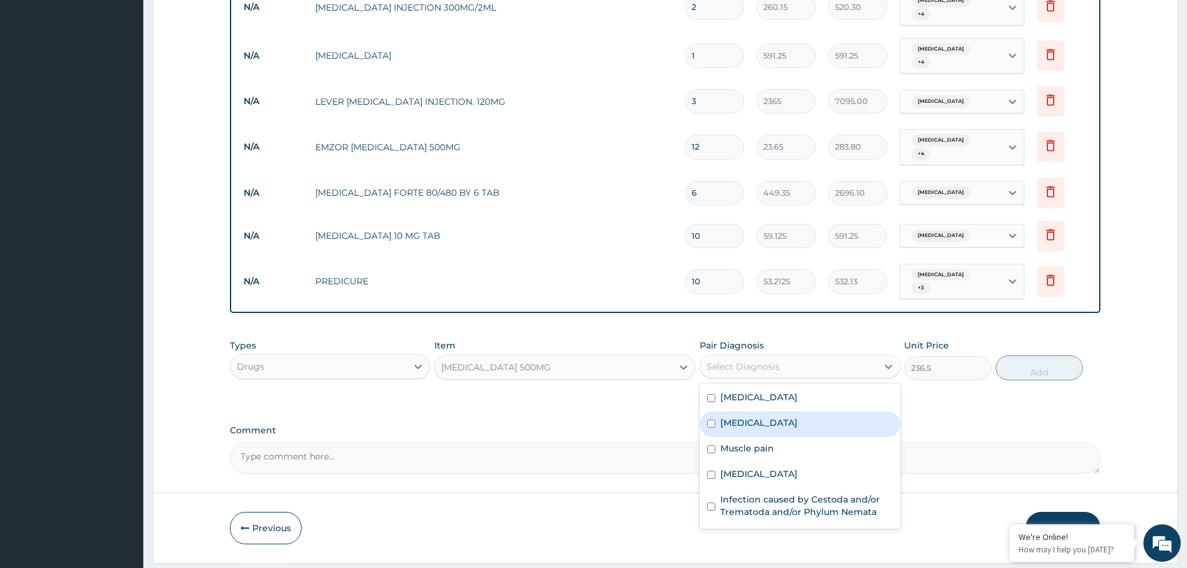
click at [747, 416] on label "Rhinitis" at bounding box center [758, 422] width 77 height 12
checkbox input "true"
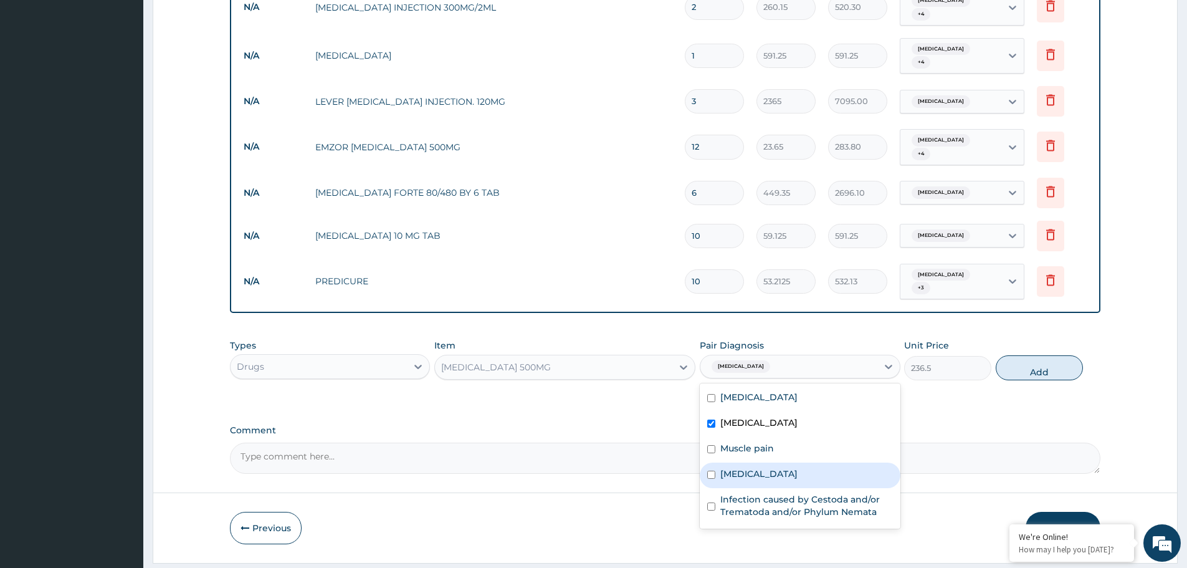
click at [738, 467] on label "Sepsis" at bounding box center [758, 473] width 77 height 12
checkbox input "true"
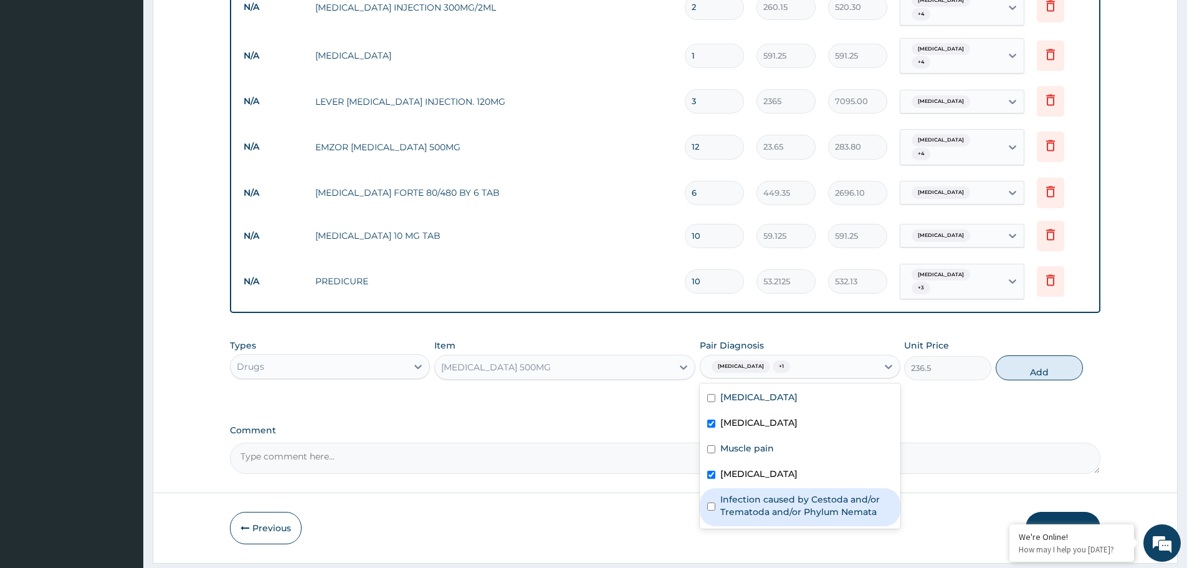
click at [734, 493] on label "Infection caused by Cestoda and/or Trematoda and/or Phylum Nemata" at bounding box center [806, 505] width 172 height 25
click at [761, 493] on label "Infection caused by Cestoda and/or Trematoda and/or Phylum Nemata" at bounding box center [806, 505] width 172 height 25
checkbox input "false"
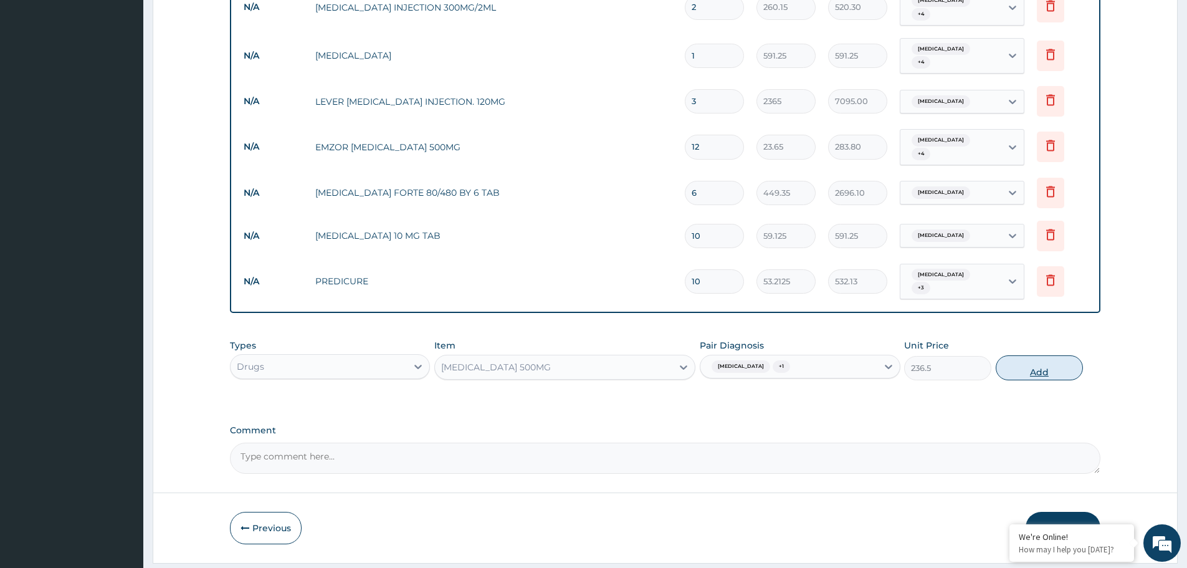
click at [1024, 355] on button "Add" at bounding box center [1039, 367] width 87 height 25
type input "0"
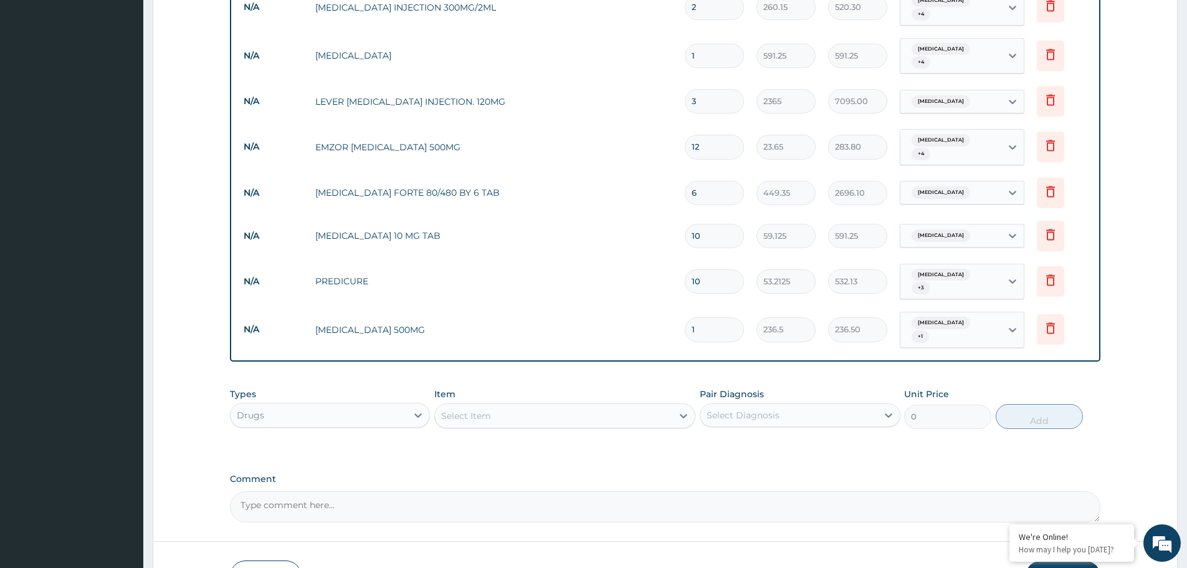
drag, startPoint x: 720, startPoint y: 290, endPoint x: 691, endPoint y: 288, distance: 28.7
click at [691, 317] on input "1" at bounding box center [714, 329] width 59 height 24
type input "7"
type input "1655.50"
type input "7"
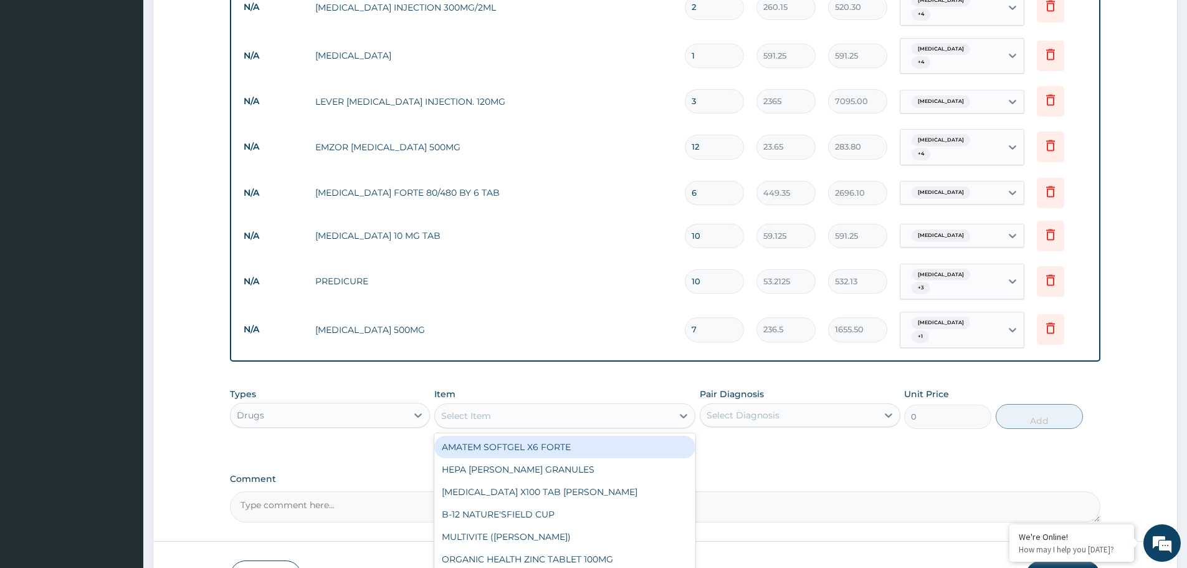
click at [538, 406] on div "Select Item" at bounding box center [553, 416] width 237 height 20
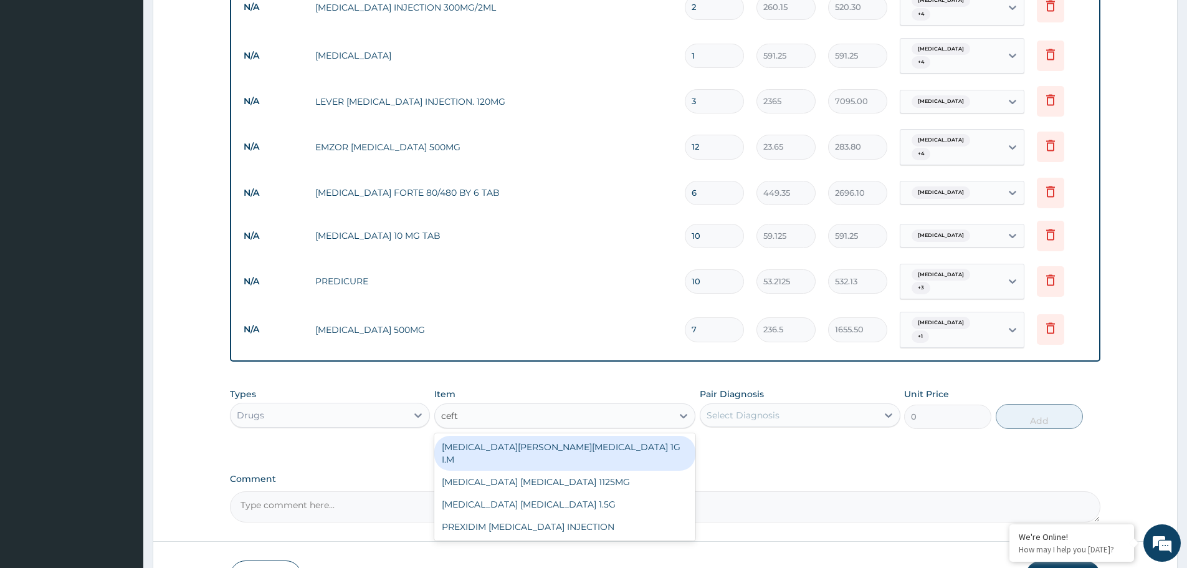
type input "ceftr"
click at [548, 435] on div "ROCEPHIN CEFTRIAXONE 1G I.M" at bounding box center [564, 452] width 261 height 35
type input "8277.5"
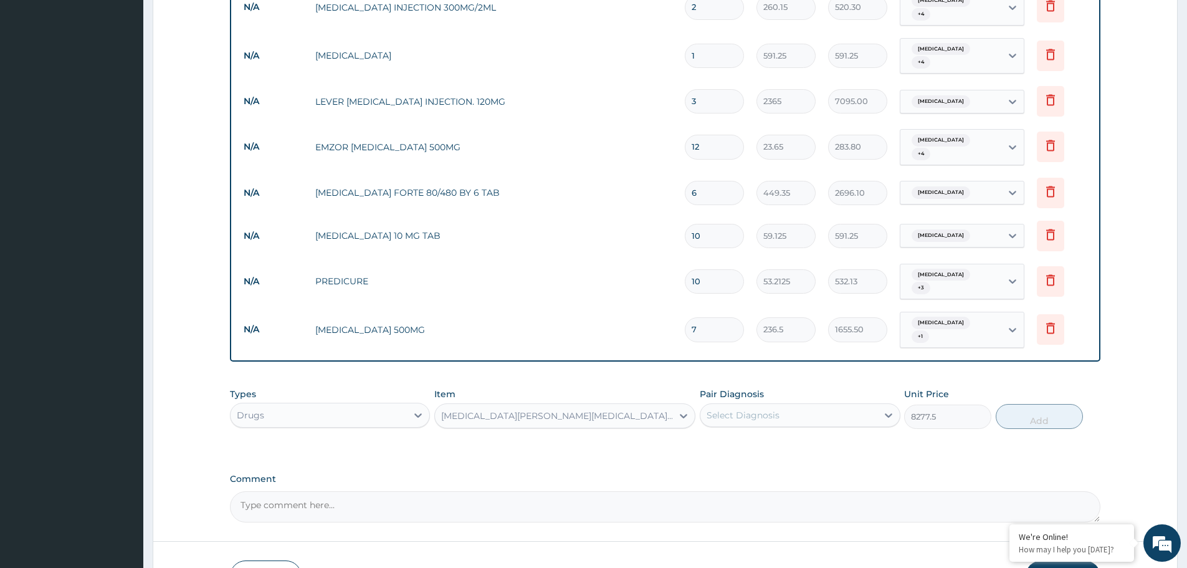
click at [763, 409] on div "Select Diagnosis" at bounding box center [743, 415] width 73 height 12
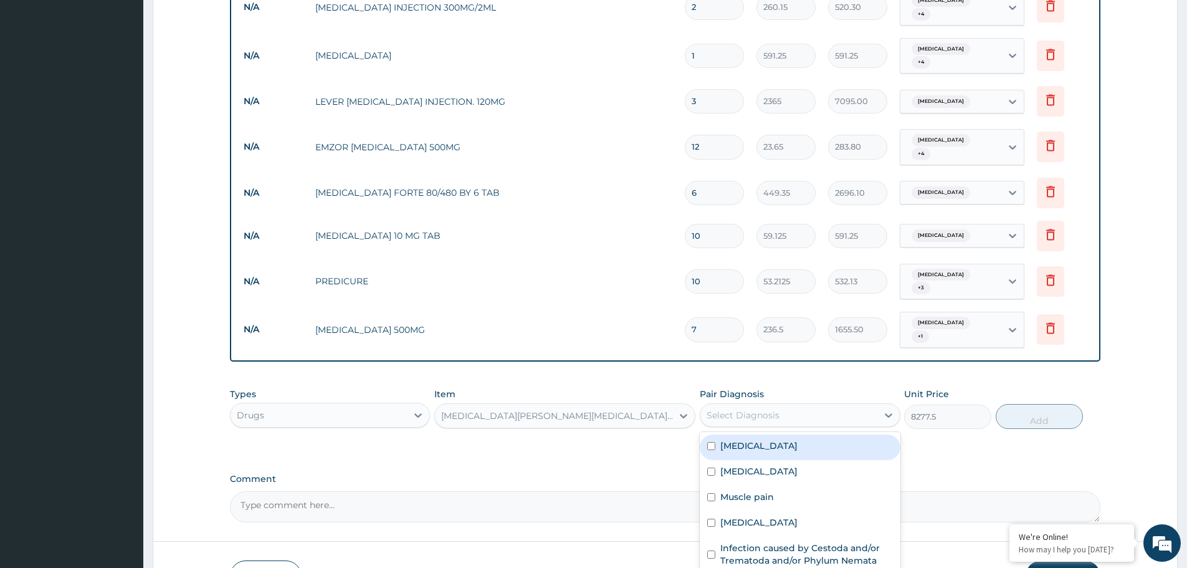
click at [749, 439] on label "Malaria" at bounding box center [758, 445] width 77 height 12
checkbox input "false"
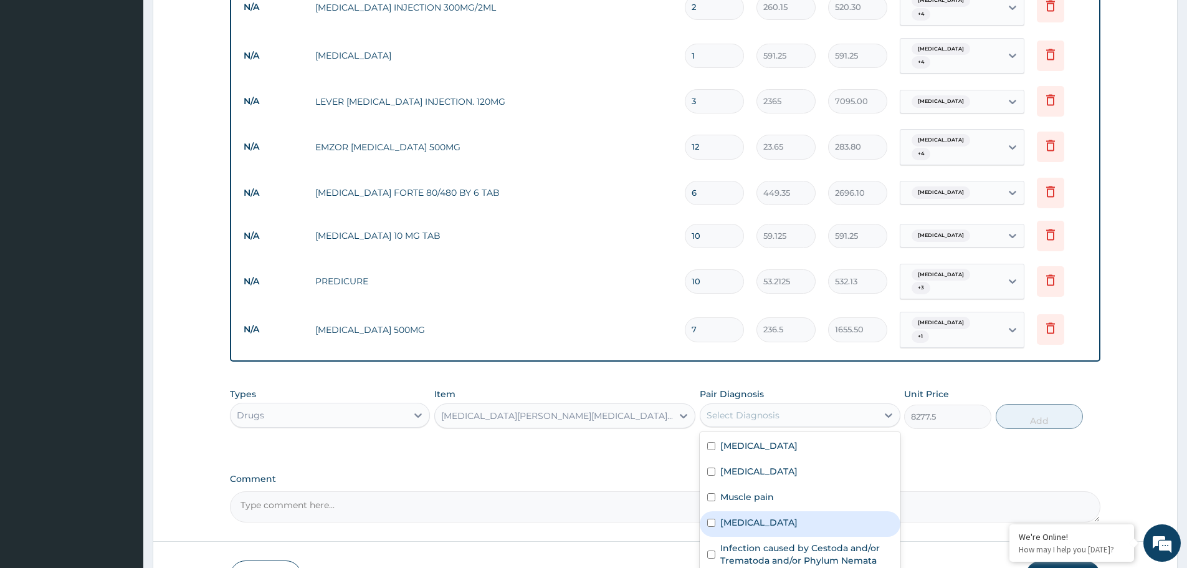
click at [745, 516] on label "Sepsis" at bounding box center [758, 522] width 77 height 12
checkbox input "true"
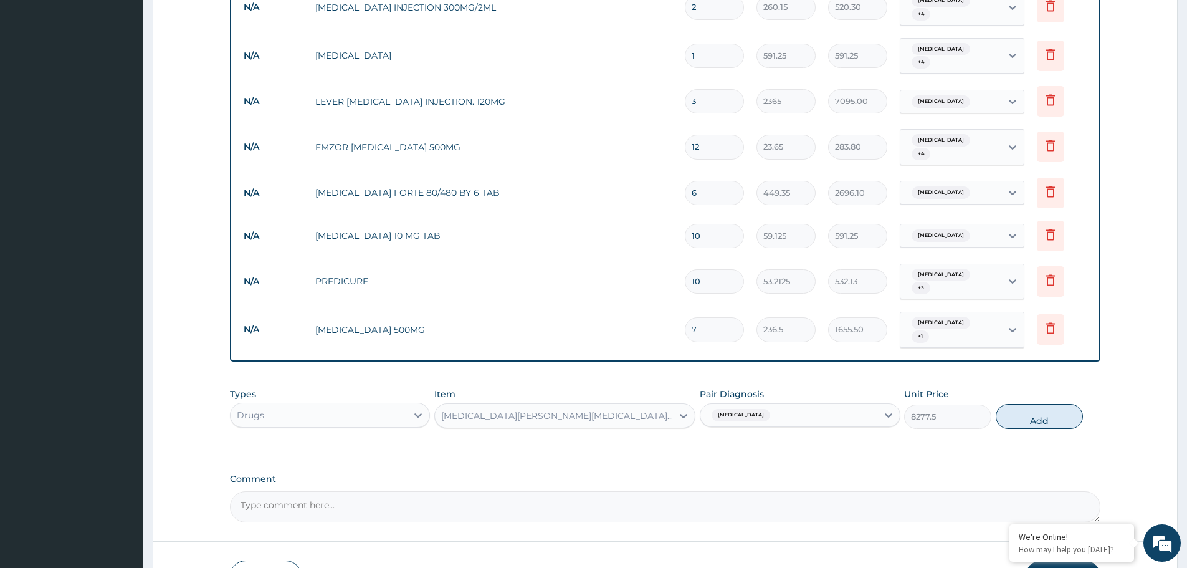
click at [1040, 404] on button "Add" at bounding box center [1039, 416] width 87 height 25
type input "0"
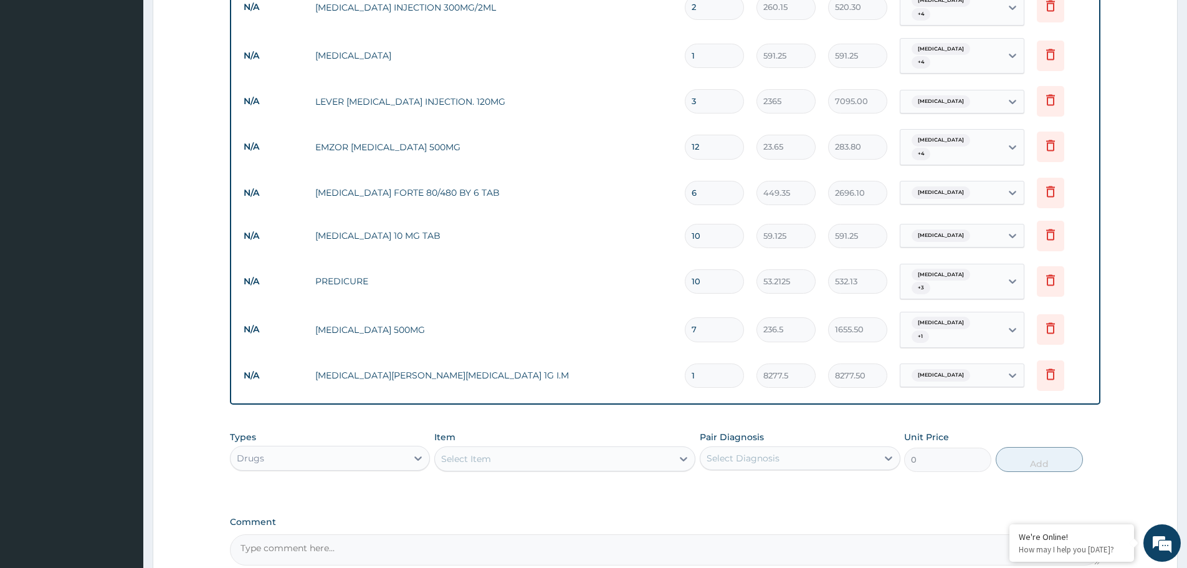
drag, startPoint x: 715, startPoint y: 335, endPoint x: 666, endPoint y: 346, distance: 50.5
click at [666, 354] on tr "N/A ROCEPHIN CEFTRIAXONE 1G I.M 1 8277.5 8277.50 Sepsis Delete" at bounding box center [664, 375] width 855 height 43
type input "2"
type input "16555.00"
type input "2"
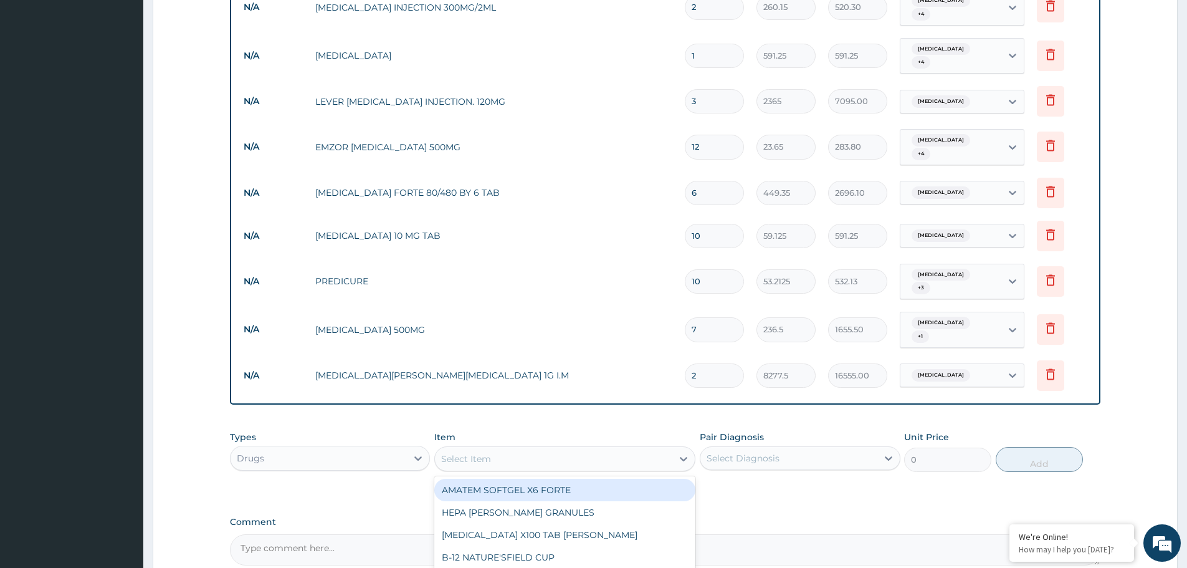
click at [518, 449] on div "Select Item" at bounding box center [553, 459] width 237 height 20
type input "genta"
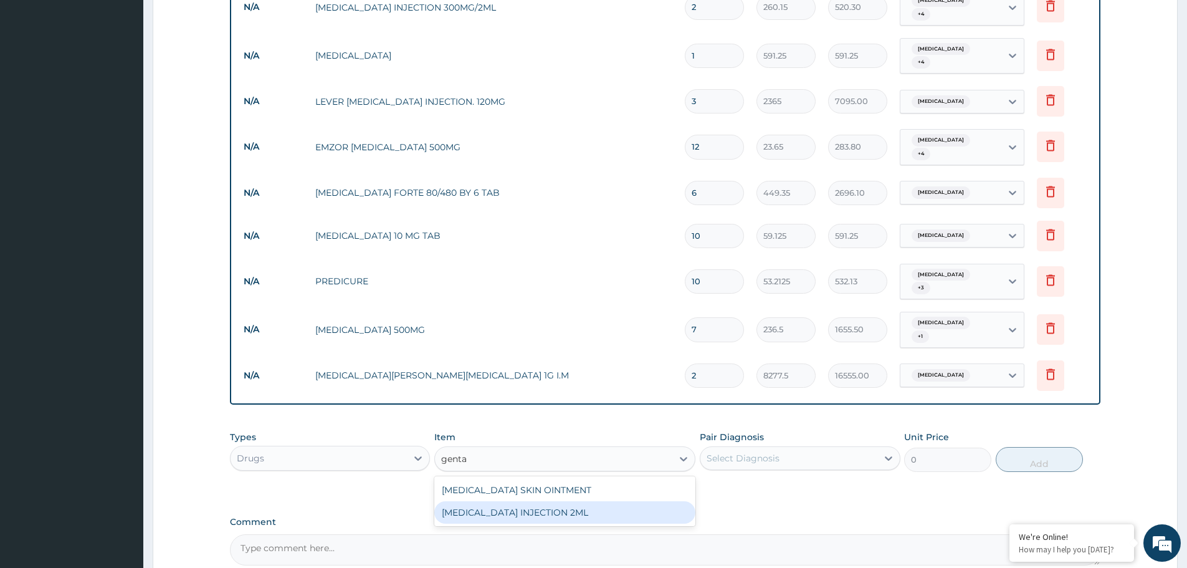
click at [521, 501] on div "GENTAMICIN INJECTION 2ML" at bounding box center [564, 512] width 261 height 22
type input "331.1"
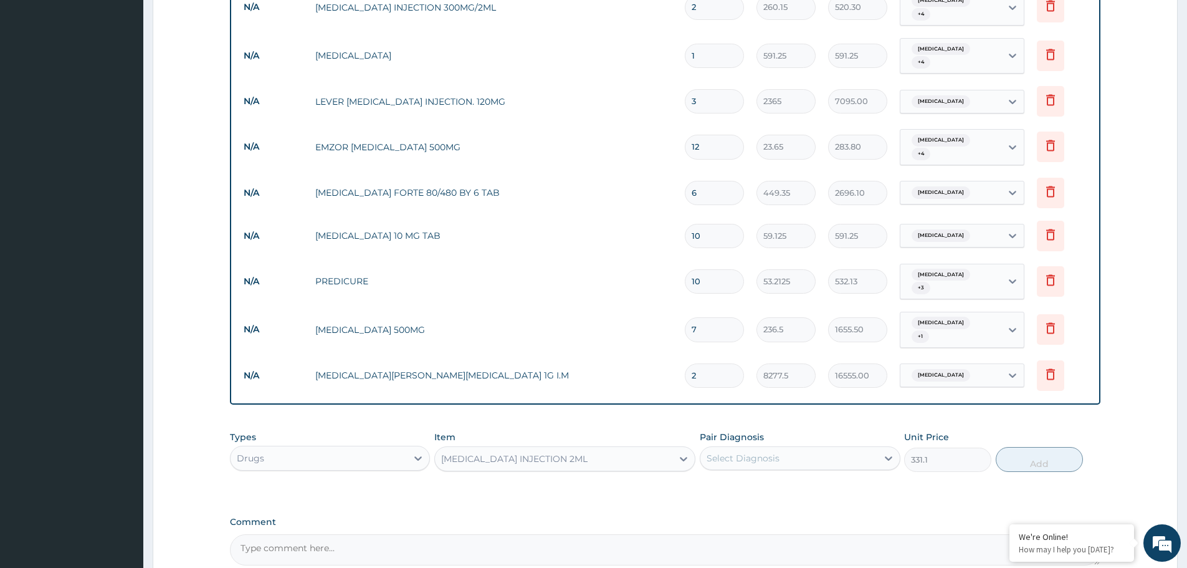
click at [776, 448] on div "Select Diagnosis" at bounding box center [788, 458] width 176 height 20
click at [752, 554] on div "Sepsis" at bounding box center [800, 567] width 200 height 26
checkbox input "true"
click at [1010, 447] on button "Add" at bounding box center [1039, 459] width 87 height 25
type input "0"
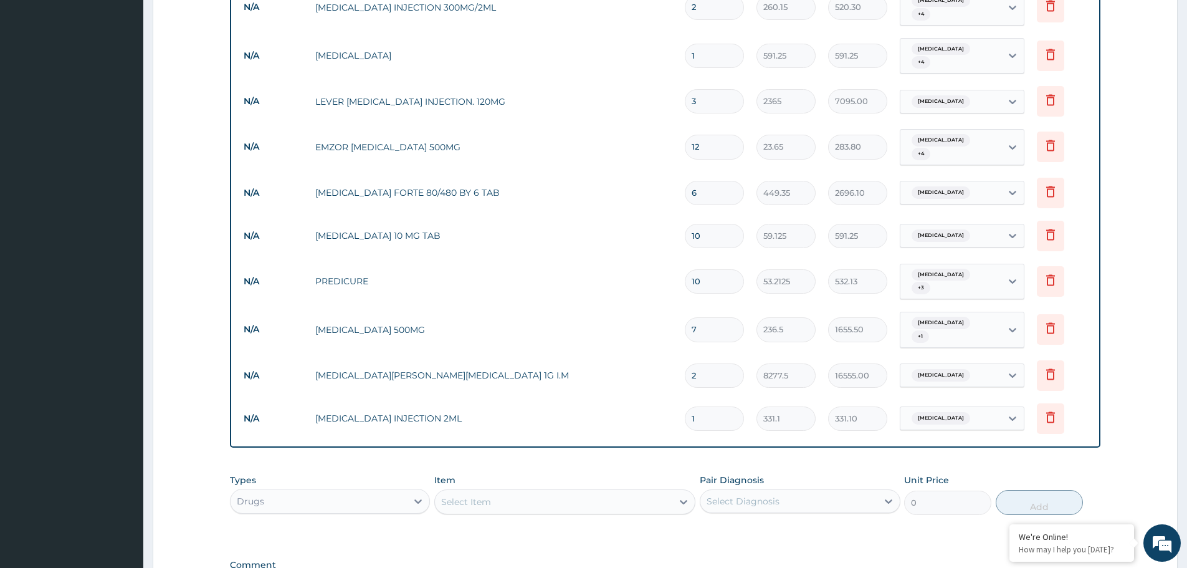
drag, startPoint x: 704, startPoint y: 376, endPoint x: 673, endPoint y: 388, distance: 32.7
click at [673, 397] on tr "N/A GENTAMICIN INJECTION 2ML 1 331.1 331.10 Sepsis Delete" at bounding box center [664, 418] width 855 height 43
type input "2"
type input "662.20"
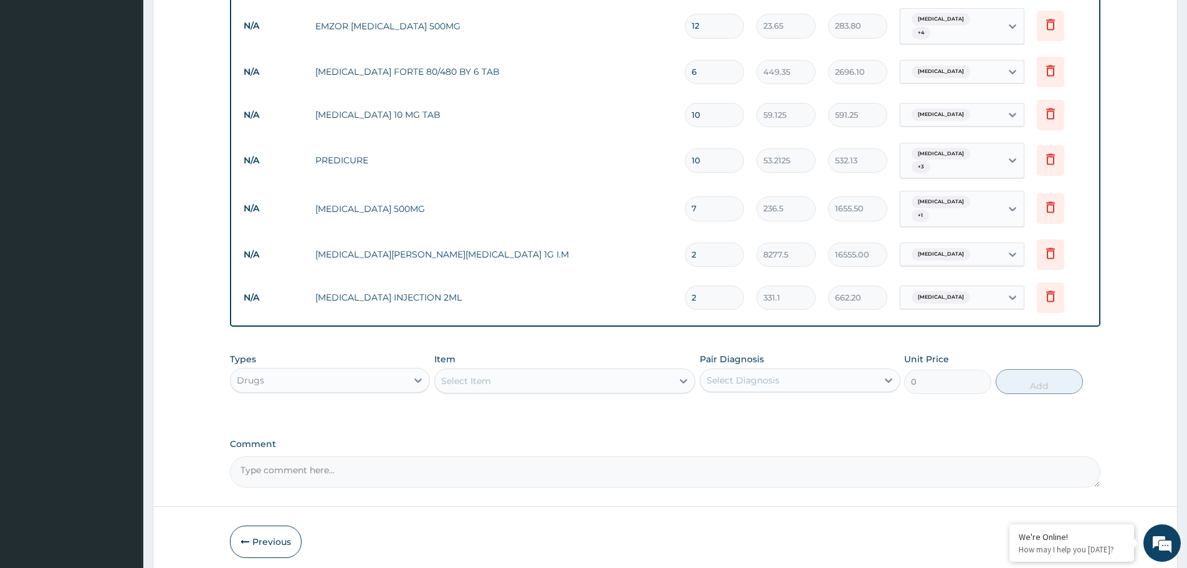
scroll to position [861, 0]
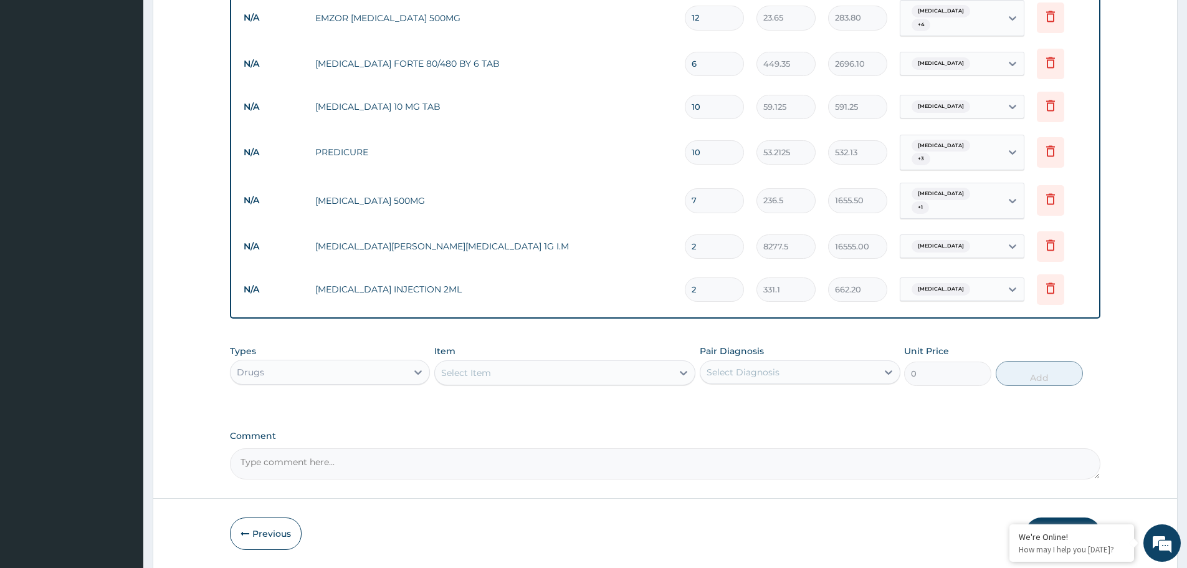
type input "2"
click at [556, 363] on div "Select Item" at bounding box center [553, 373] width 237 height 20
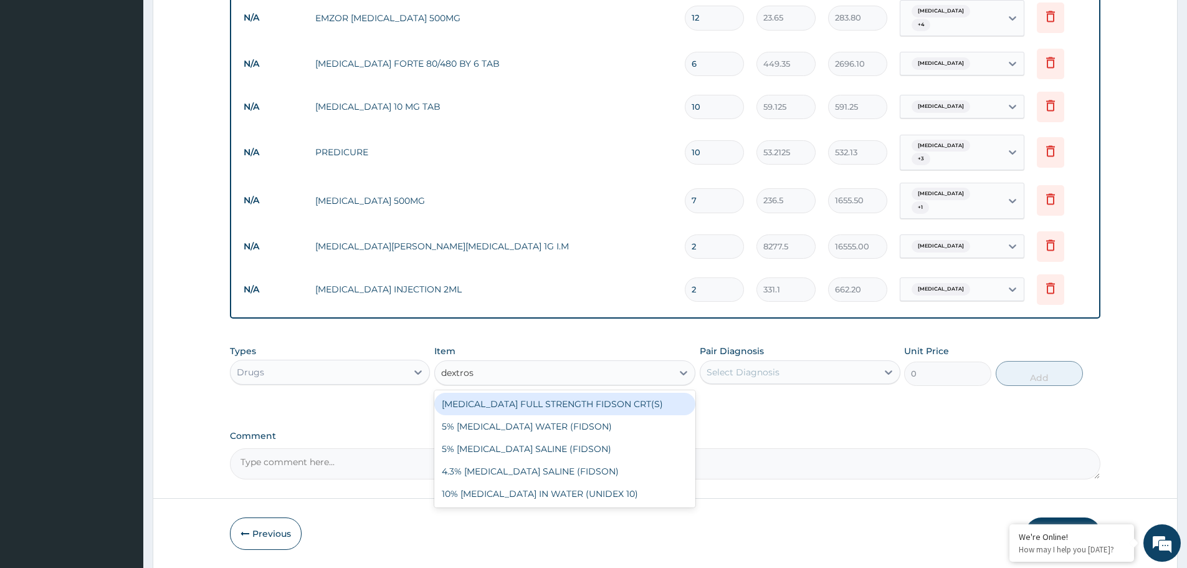
type input "dextrose"
click at [550, 415] on div "5% DEXTROSE WATER (FIDSON)" at bounding box center [564, 426] width 261 height 22
type input "1773.75"
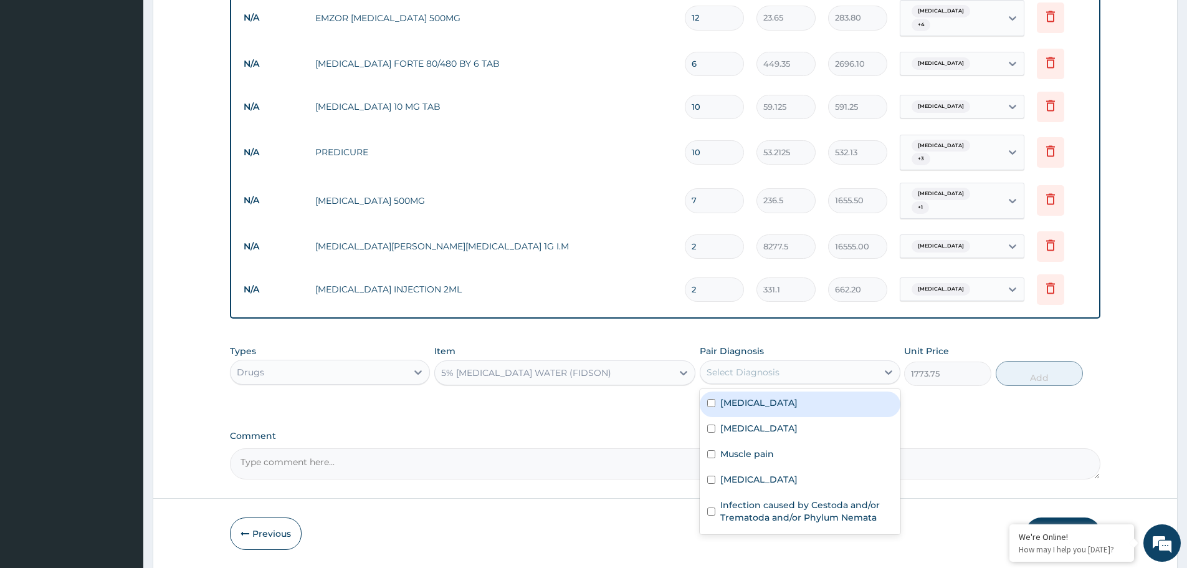
click at [774, 366] on div "Select Diagnosis" at bounding box center [743, 372] width 73 height 12
click at [768, 391] on div "Malaria" at bounding box center [800, 404] width 200 height 26
checkbox input "true"
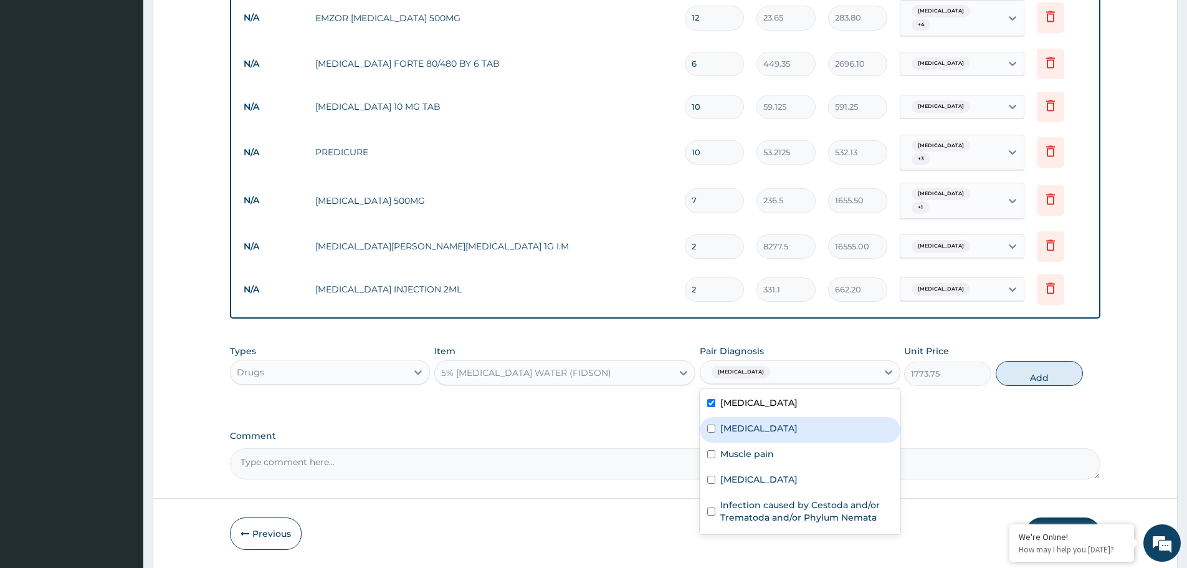
click at [763, 417] on div "Rhinitis" at bounding box center [800, 430] width 200 height 26
checkbox input "true"
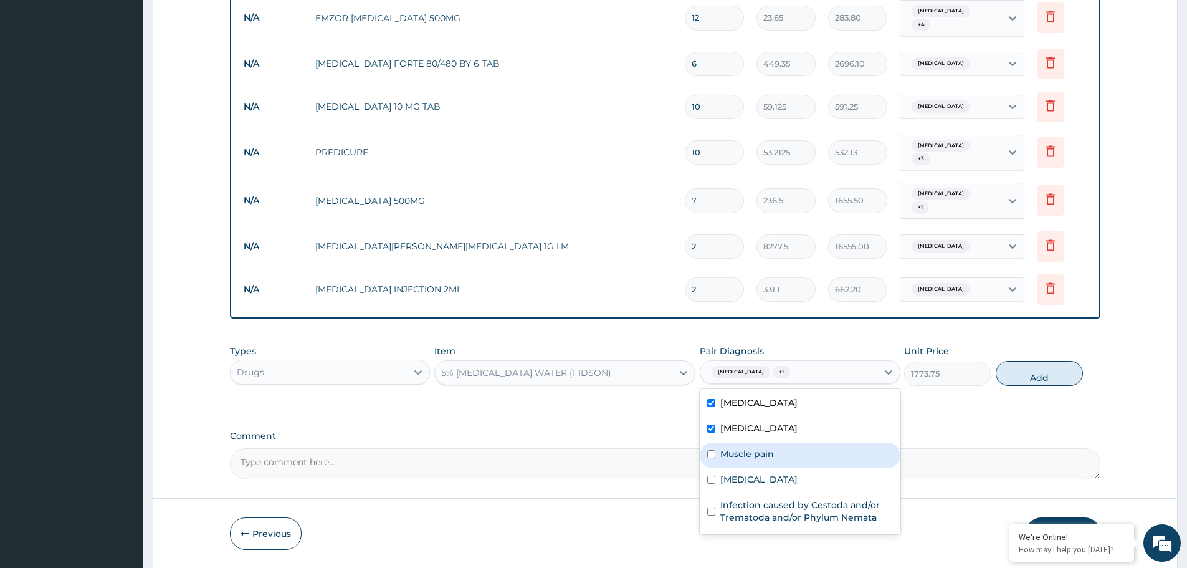
click at [763, 447] on label "Muscle pain" at bounding box center [747, 453] width 54 height 12
checkbox input "true"
click at [759, 468] on div "Sepsis" at bounding box center [800, 481] width 200 height 26
checkbox input "true"
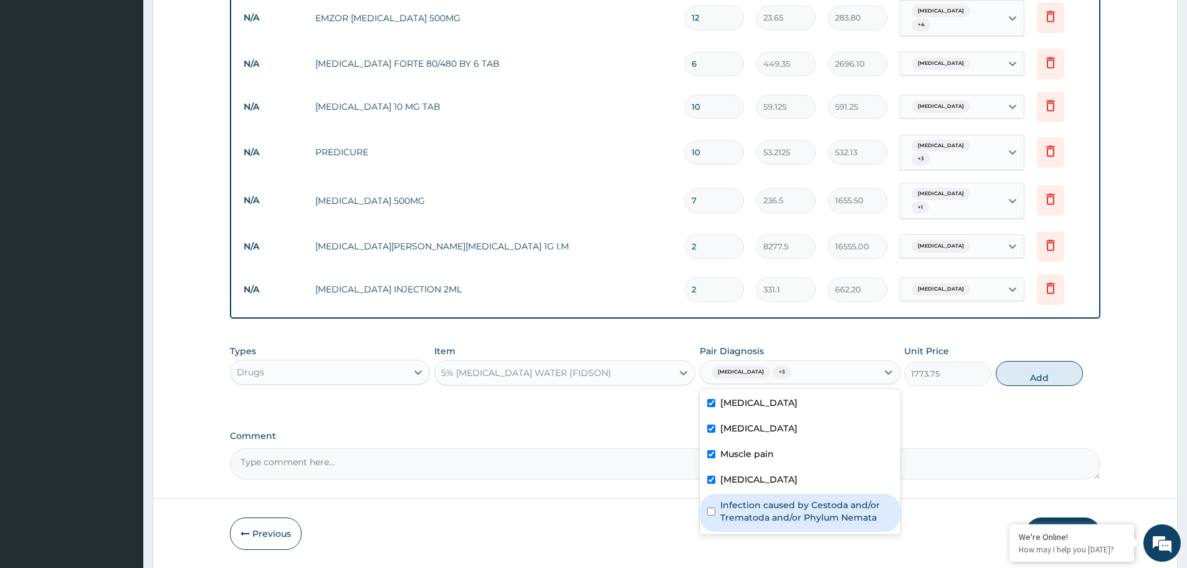
click at [763, 498] on label "Infection caused by Cestoda and/or Trematoda and/or Phylum Nemata" at bounding box center [806, 510] width 172 height 25
checkbox input "true"
click at [1032, 361] on button "Add" at bounding box center [1039, 373] width 87 height 25
type input "0"
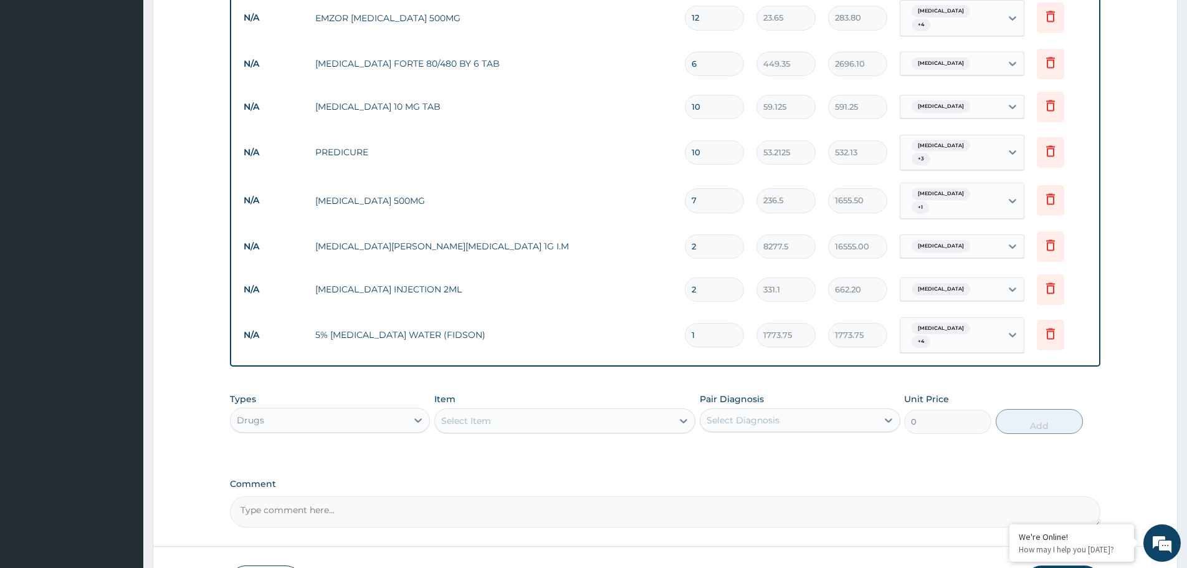
drag, startPoint x: 703, startPoint y: 283, endPoint x: 675, endPoint y: 288, distance: 29.1
click at [667, 311] on tr "N/A 5% DEXTROSE WATER (FIDSON) 1 1773.75 1773.75 Malaria + 4 Delete" at bounding box center [664, 335] width 855 height 49
type input "2"
type input "3547.50"
type input "2"
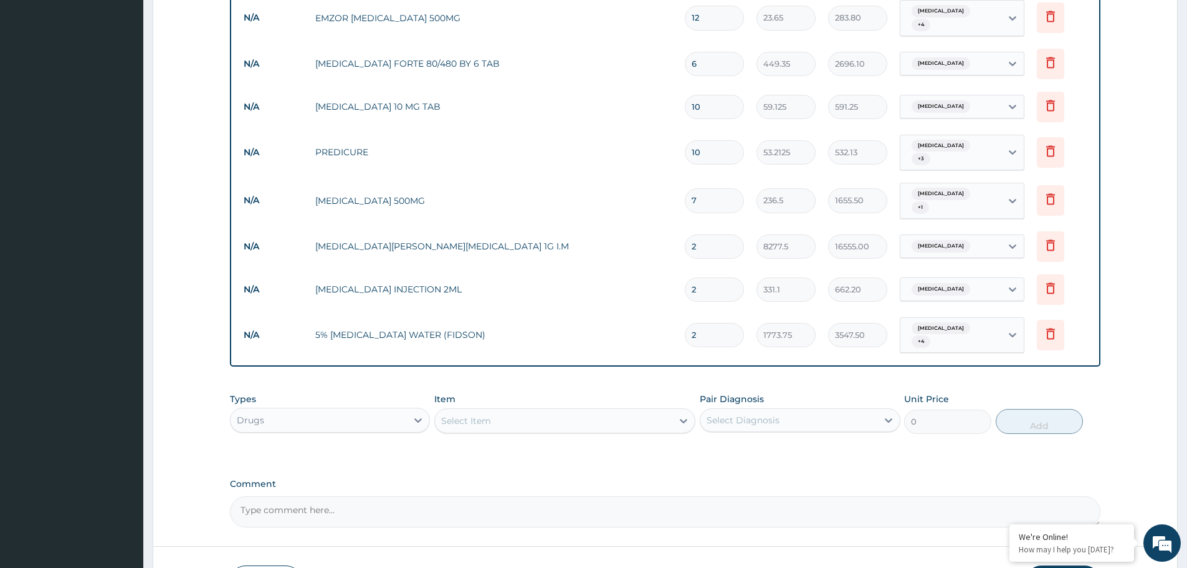
click at [547, 411] on div "Select Item" at bounding box center [553, 421] width 237 height 20
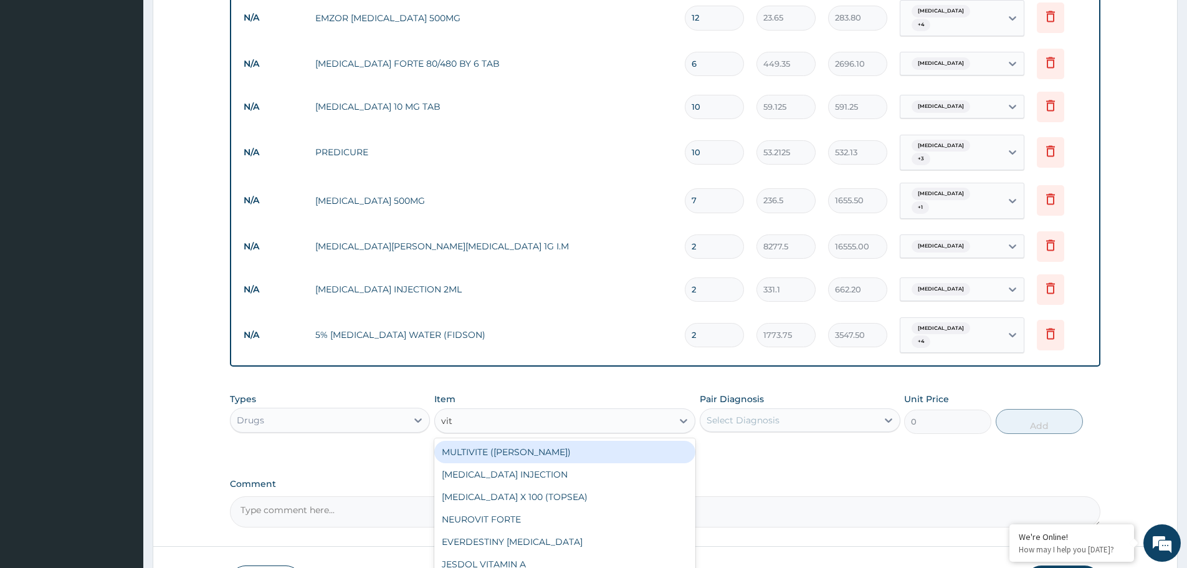
type input "vit"
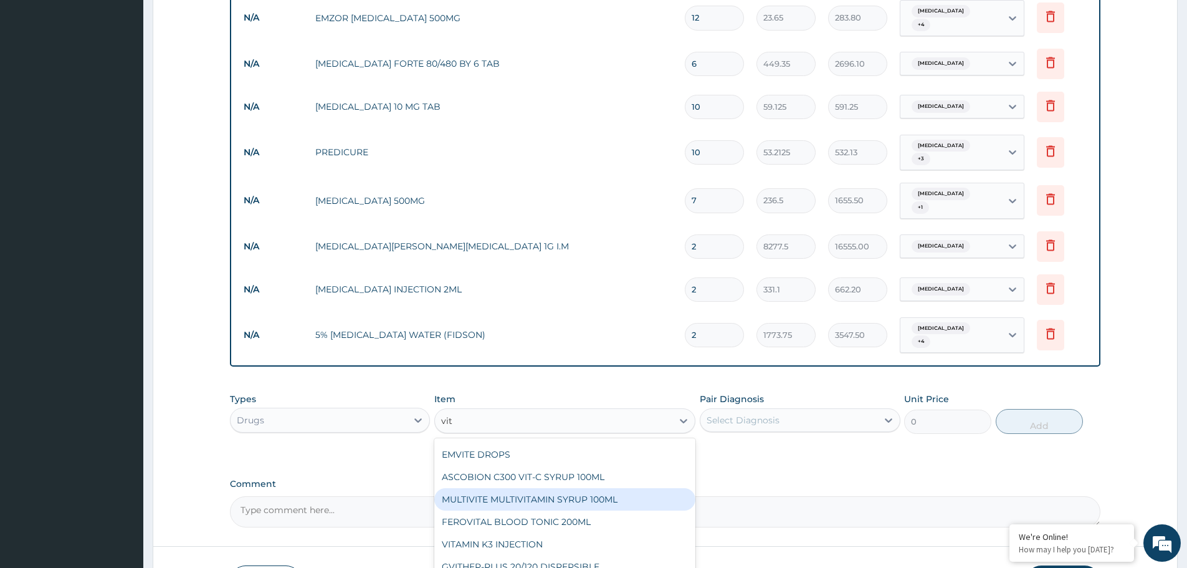
scroll to position [137, 0]
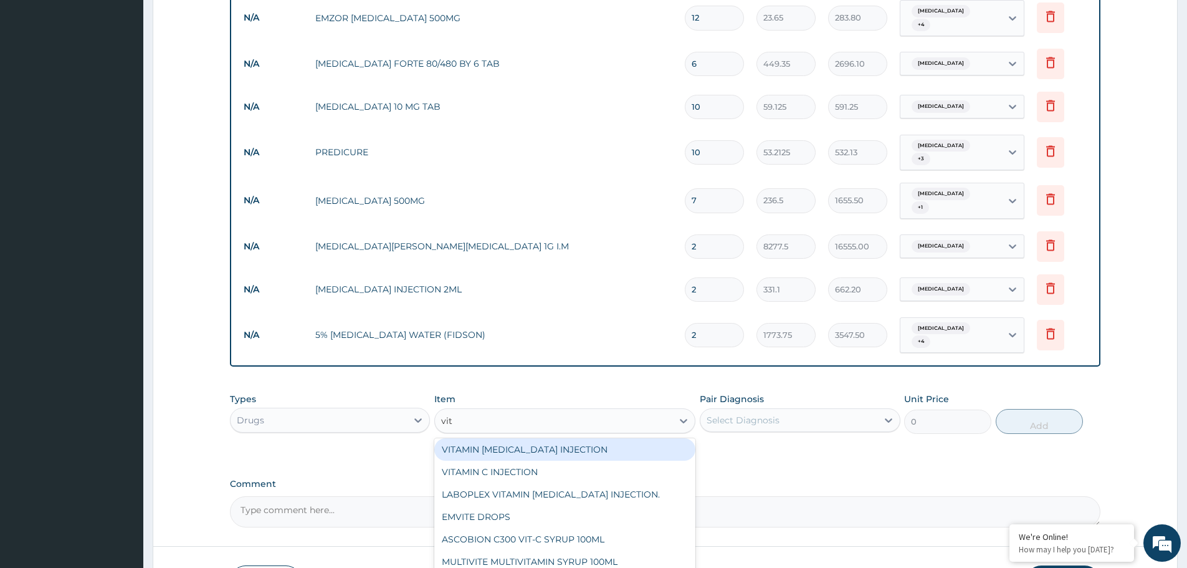
click at [557, 438] on div "VITAMIN B COMPLEX INJECTION" at bounding box center [564, 449] width 261 height 22
type input "354.75"
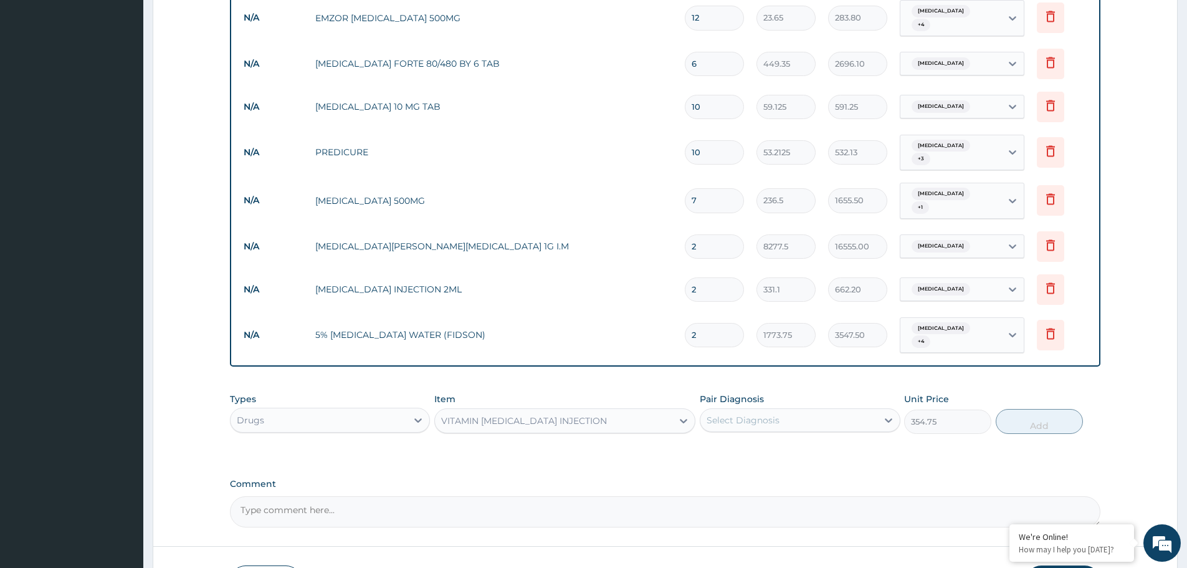
click at [773, 414] on div "Select Diagnosis" at bounding box center [743, 420] width 73 height 12
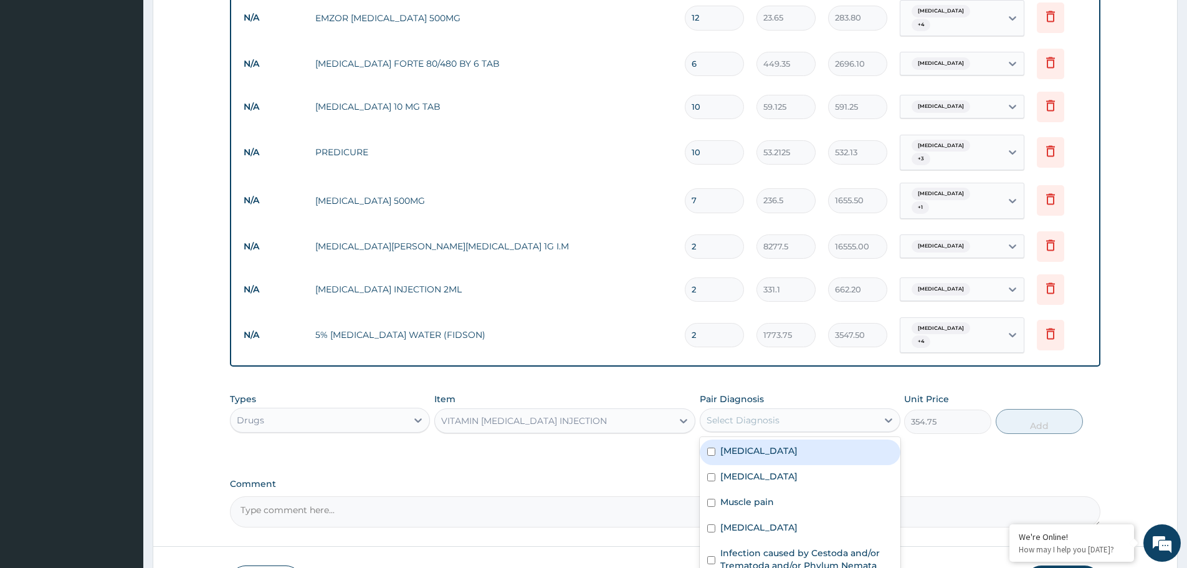
click at [747, 444] on label "Malaria" at bounding box center [758, 450] width 77 height 12
checkbox input "true"
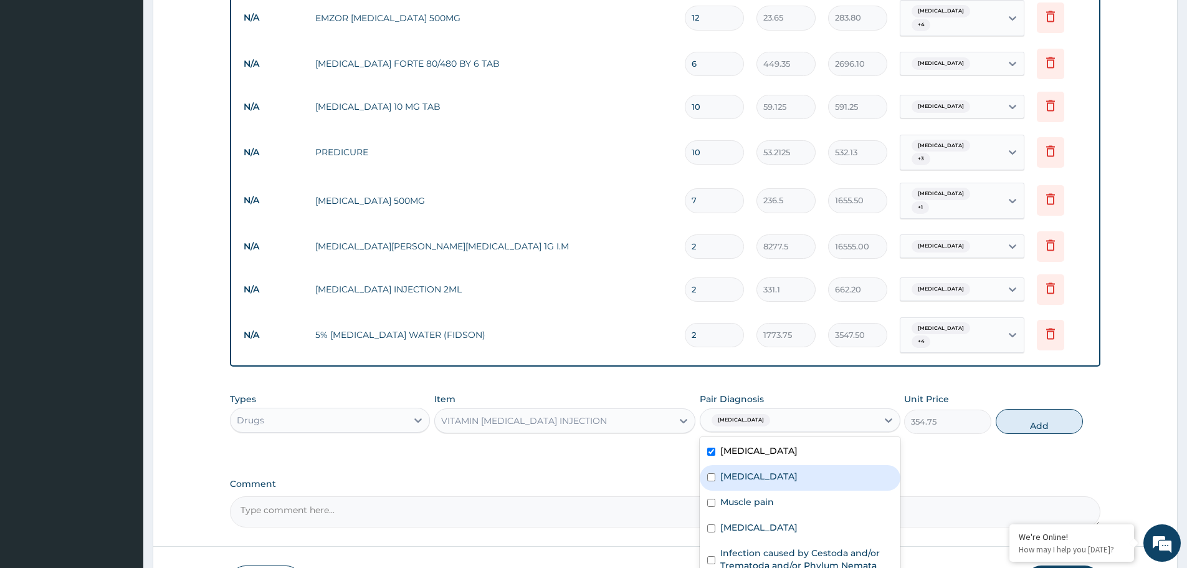
click at [741, 470] on label "Rhinitis" at bounding box center [758, 476] width 77 height 12
checkbox input "true"
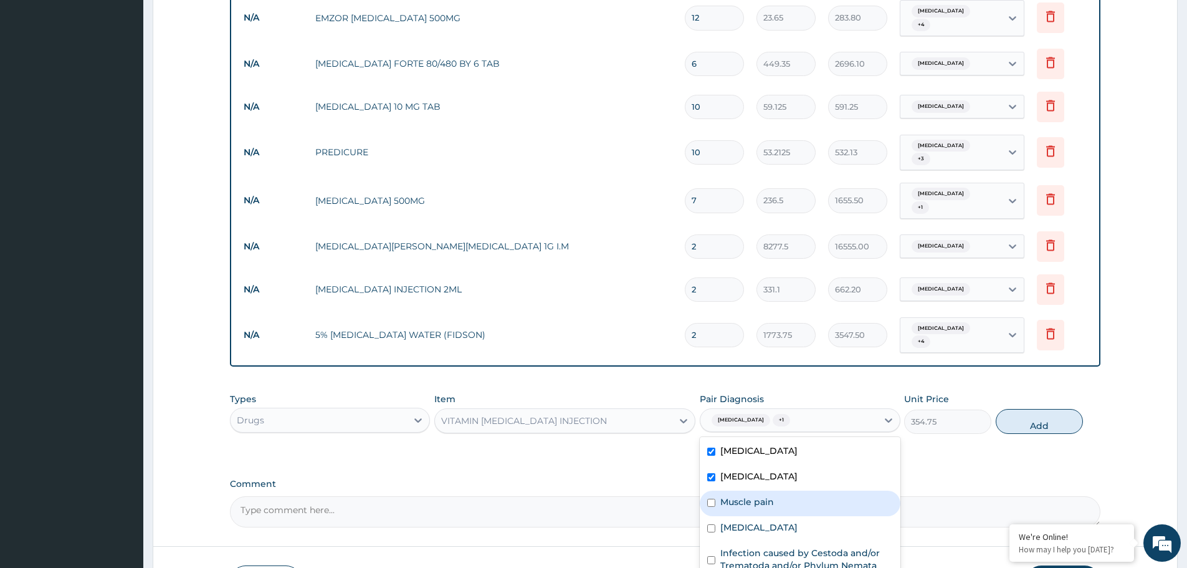
click at [741, 495] on label "Muscle pain" at bounding box center [747, 501] width 54 height 12
checkbox input "true"
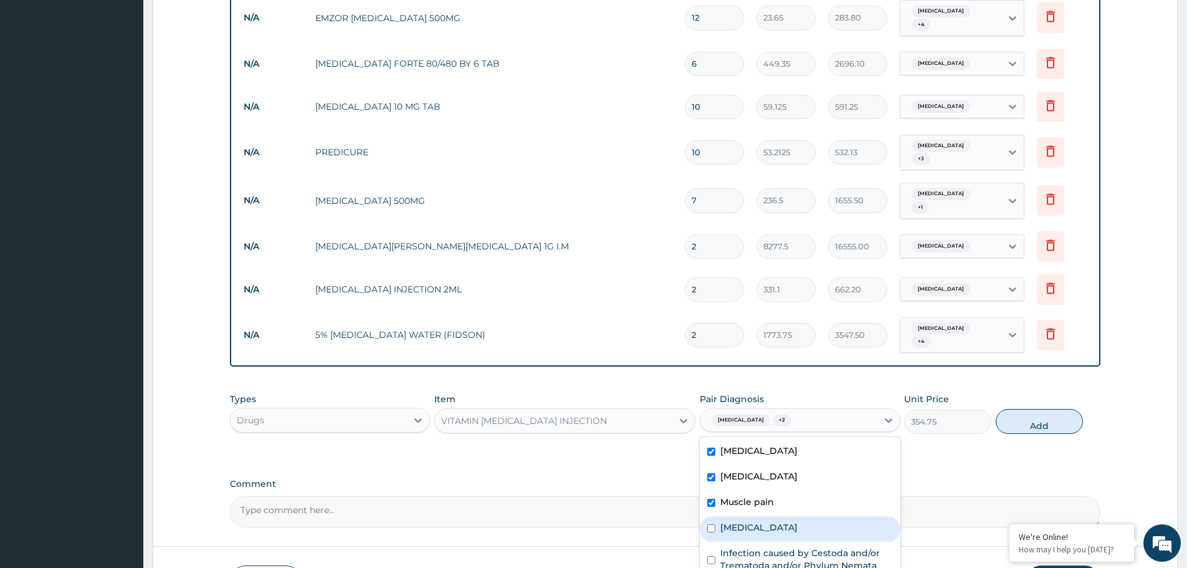
click at [738, 521] on label "Sepsis" at bounding box center [758, 527] width 77 height 12
checkbox input "true"
click at [745, 546] on label "Infection caused by Cestoda and/or Trematoda and/or Phylum Nemata" at bounding box center [806, 558] width 172 height 25
checkbox input "true"
click at [1057, 409] on button "Add" at bounding box center [1039, 421] width 87 height 25
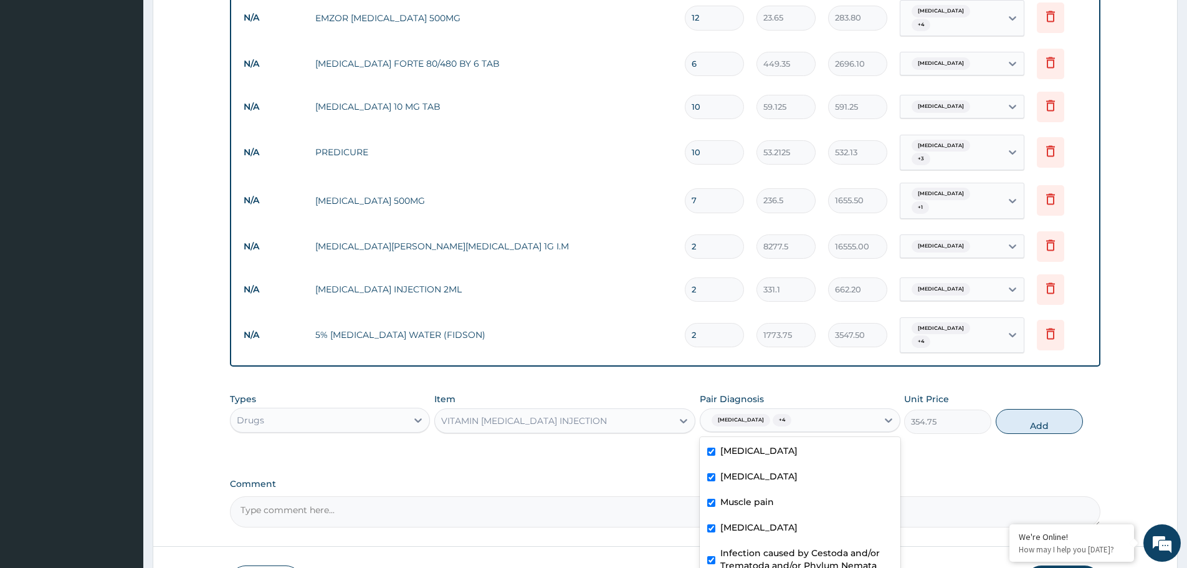
type input "0"
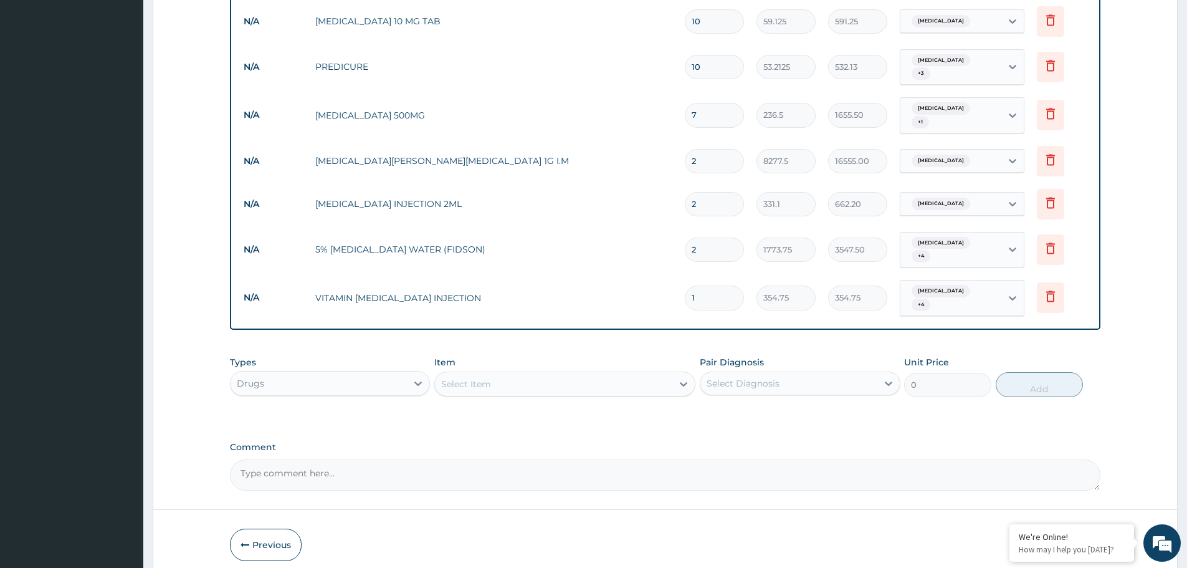
scroll to position [947, 0]
click at [637, 373] on div "Select Item" at bounding box center [553, 383] width 237 height 20
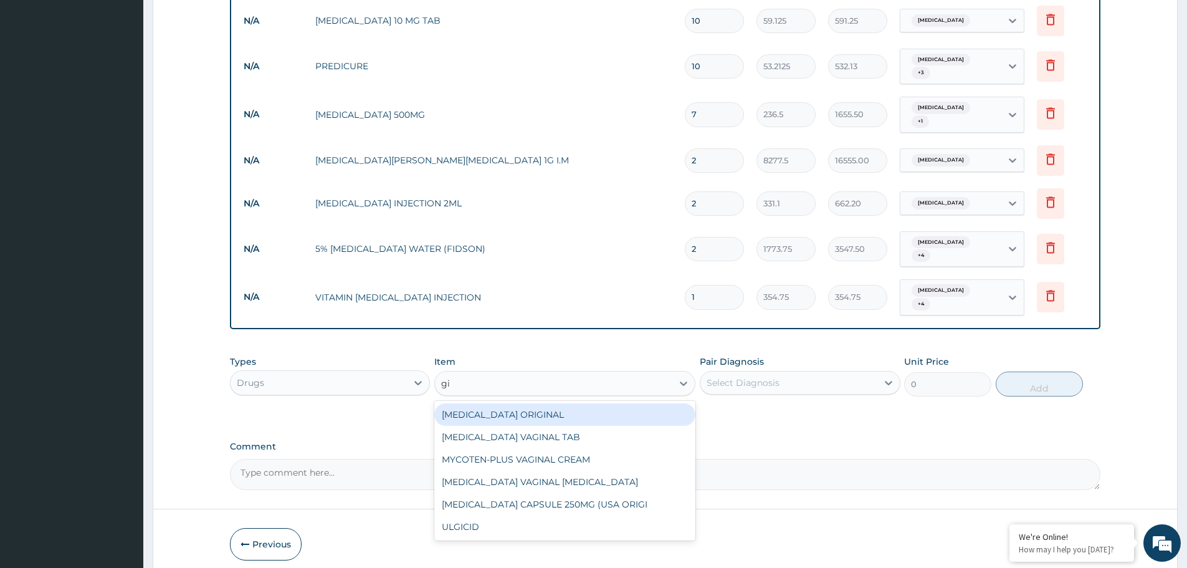
type input "g"
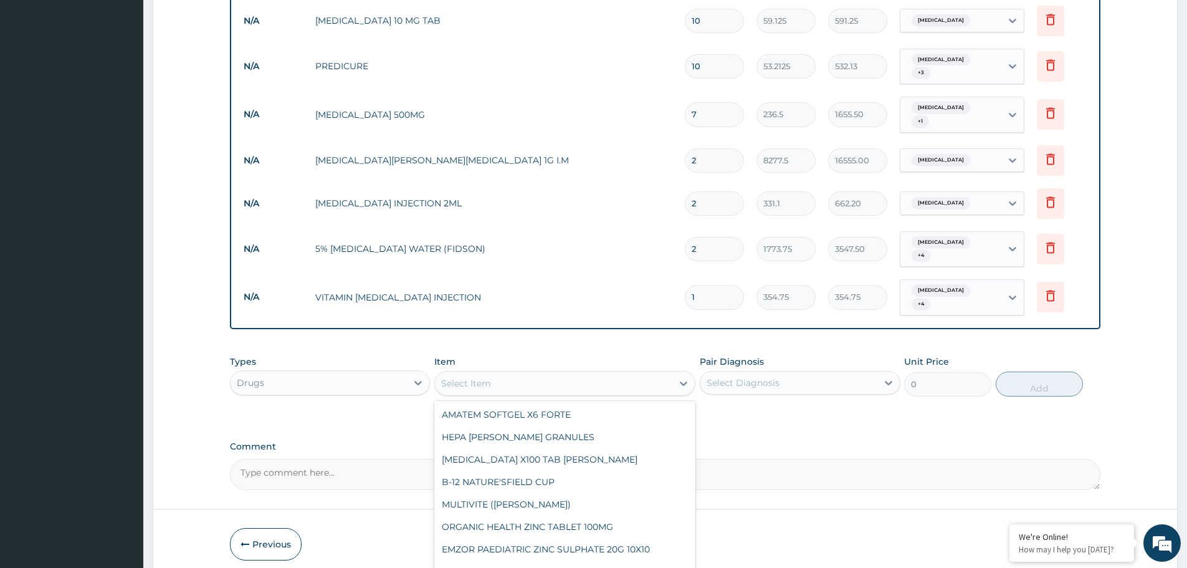
type input "s"
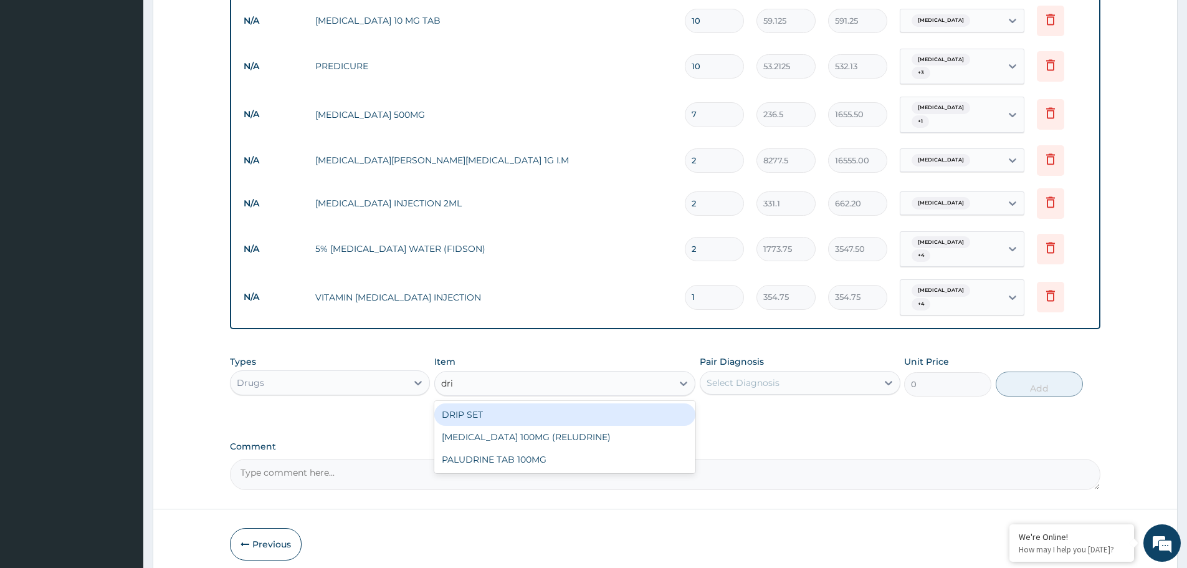
type input "drip"
click at [632, 403] on div "DRIP SET" at bounding box center [564, 414] width 261 height 22
type input "236.5"
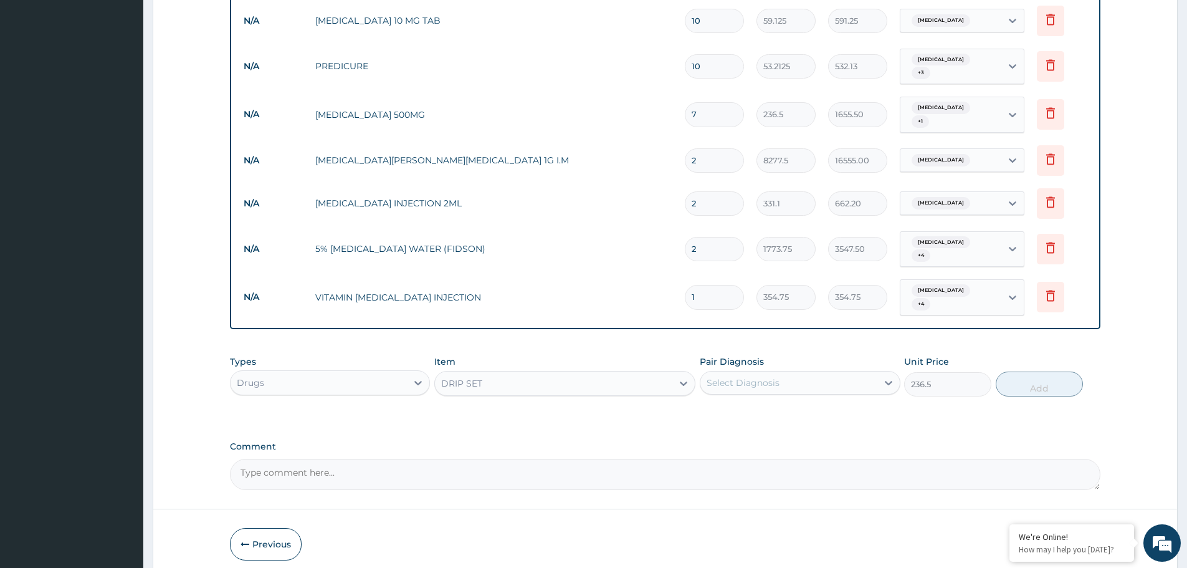
click at [774, 371] on div "Select Diagnosis" at bounding box center [800, 383] width 200 height 24
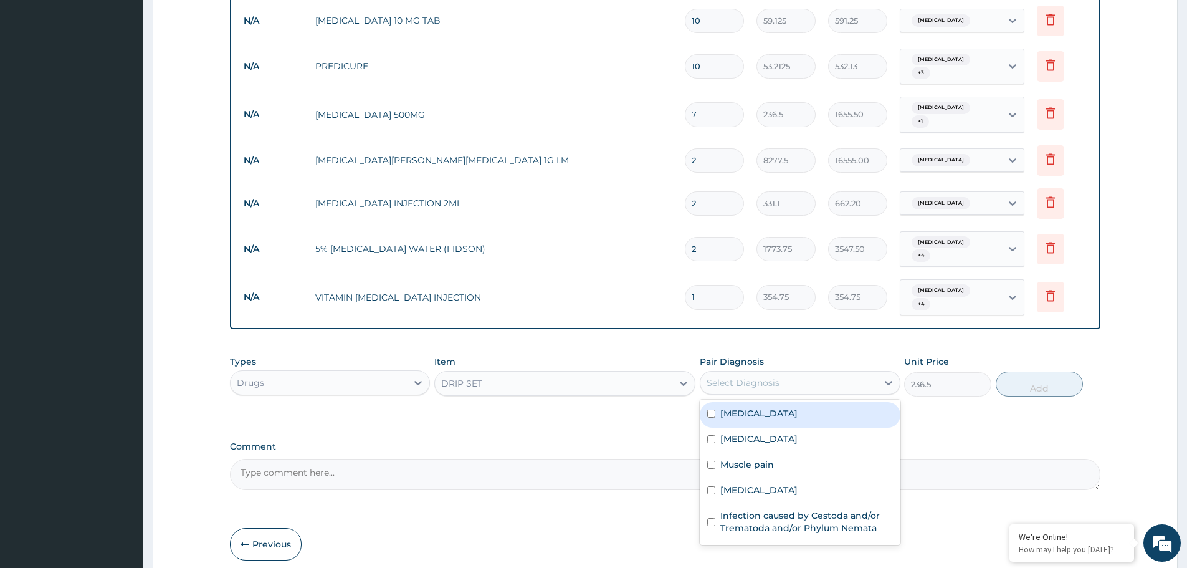
click at [772, 402] on div "Malaria" at bounding box center [800, 415] width 200 height 26
checkbox input "true"
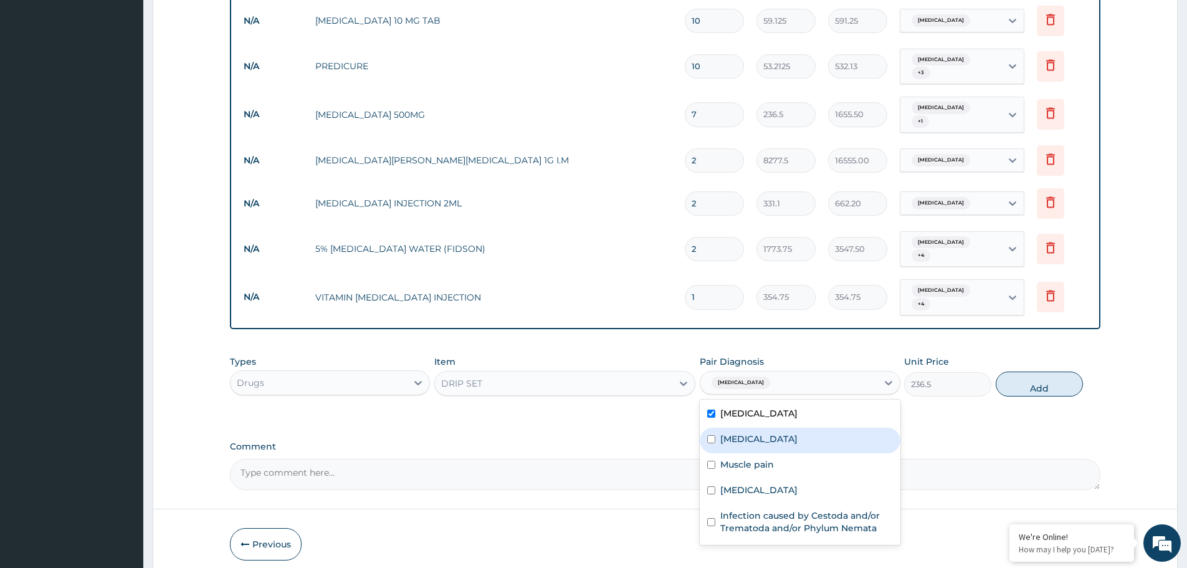
click at [768, 427] on div "Rhinitis" at bounding box center [800, 440] width 200 height 26
checkbox input "true"
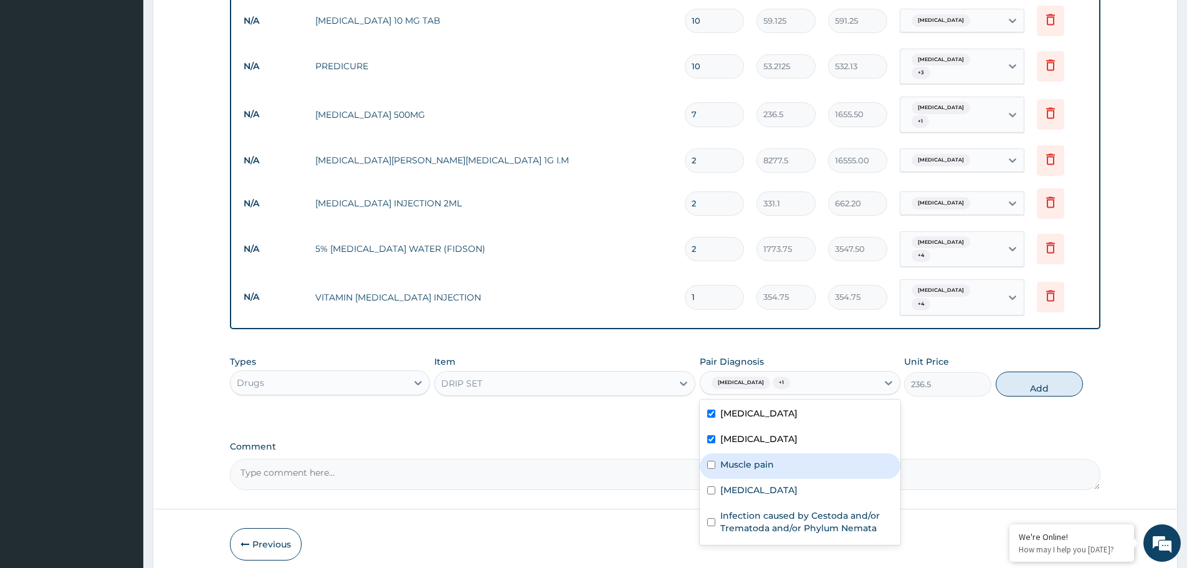
click at [768, 458] on label "Muscle pain" at bounding box center [747, 464] width 54 height 12
checkbox input "true"
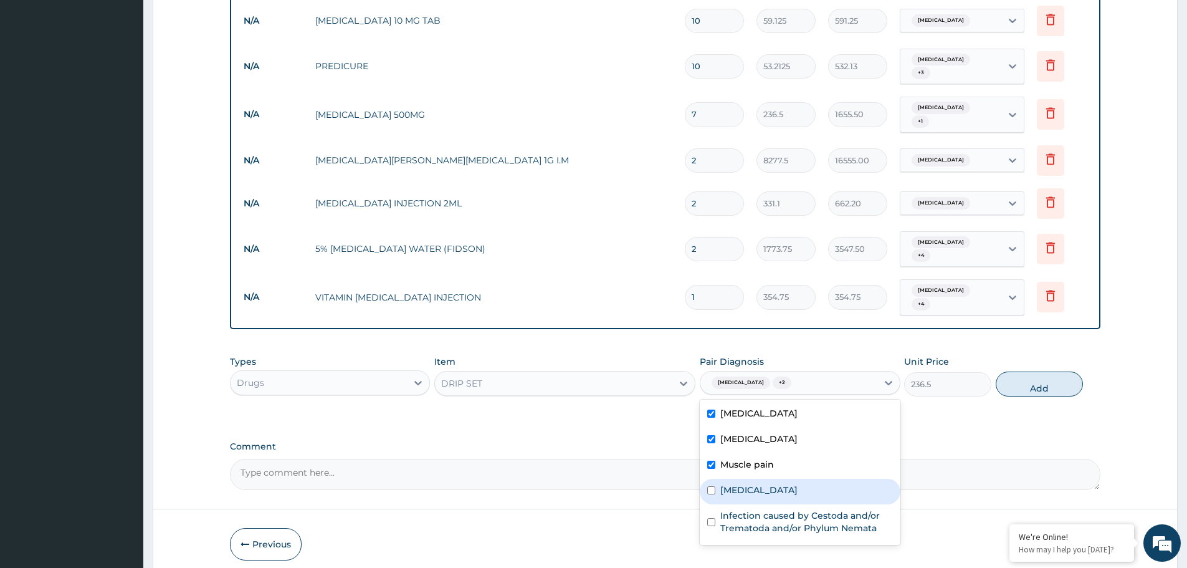
click at [768, 478] on div "Sepsis" at bounding box center [800, 491] width 200 height 26
checkbox input "true"
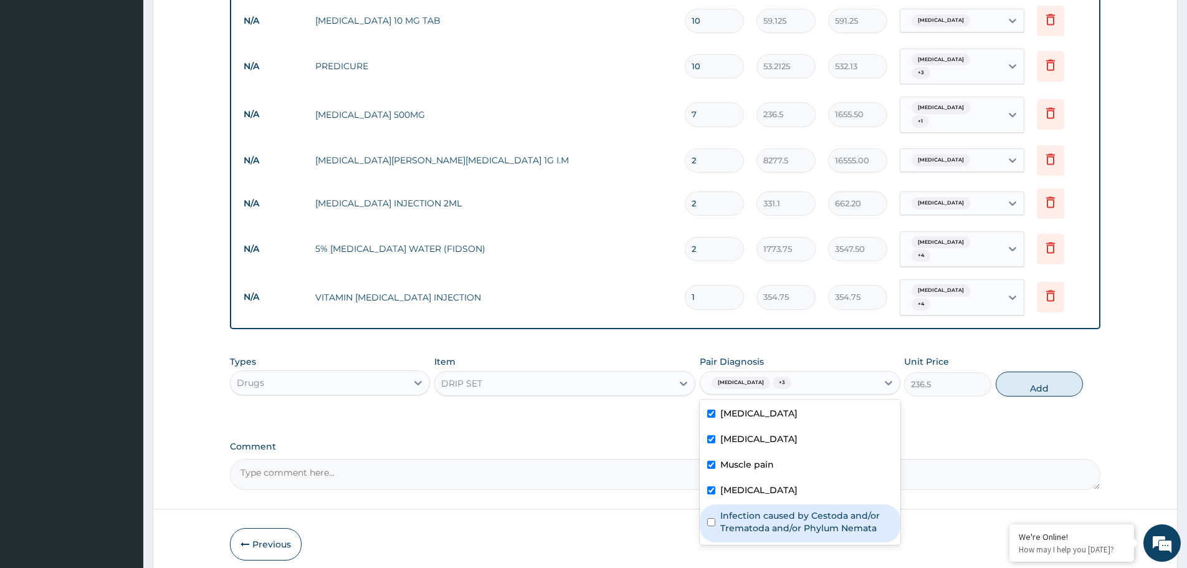
drag, startPoint x: 772, startPoint y: 470, endPoint x: 1037, endPoint y: 375, distance: 282.0
click at [773, 509] on label "Infection caused by Cestoda and/or Trematoda and/or Phylum Nemata" at bounding box center [806, 521] width 172 height 25
checkbox input "true"
click at [1051, 371] on button "Add" at bounding box center [1039, 383] width 87 height 25
type input "0"
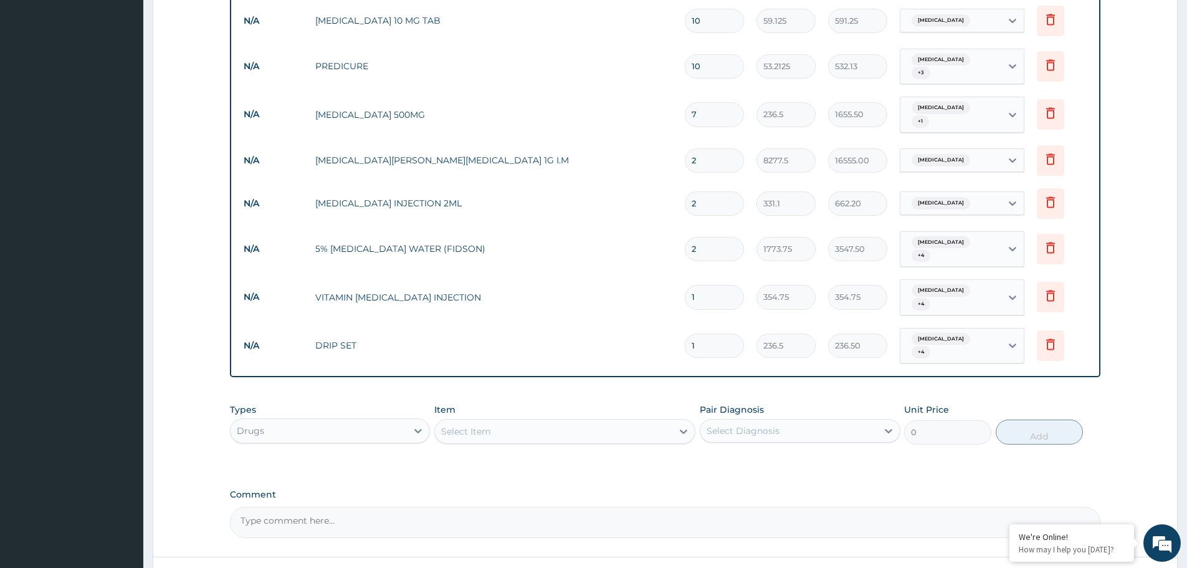
click at [607, 421] on div "Select Item" at bounding box center [553, 431] width 237 height 20
type input "cannu"
click at [599, 451] on div "CANNULA" at bounding box center [564, 462] width 261 height 22
type input "236.5"
click at [784, 421] on div "Select Diagnosis" at bounding box center [788, 431] width 176 height 20
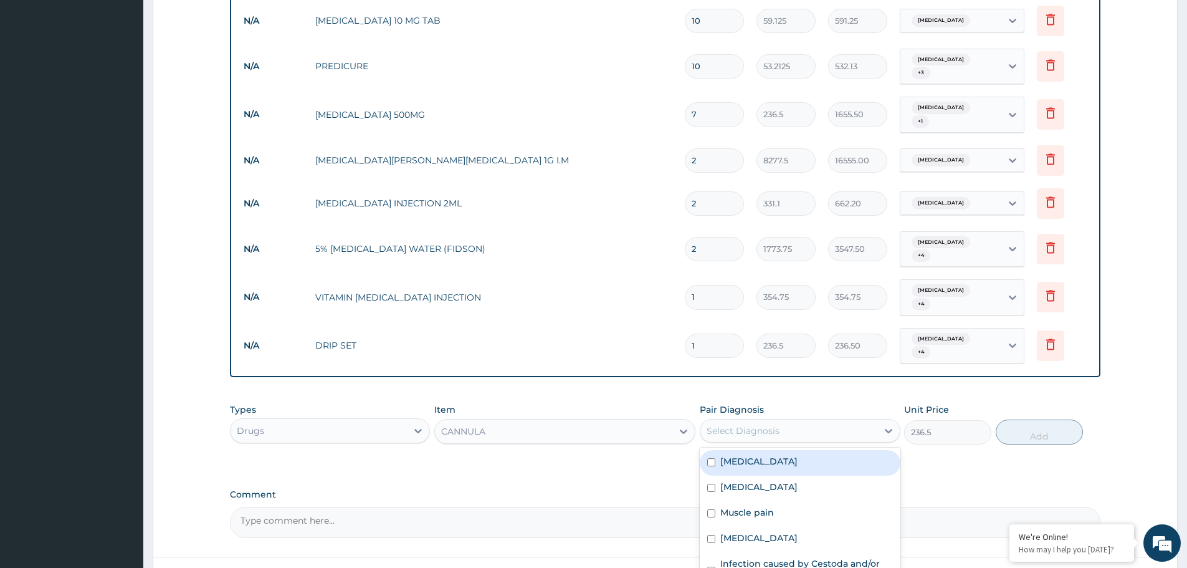
click at [781, 450] on div "Malaria" at bounding box center [800, 463] width 200 height 26
checkbox input "true"
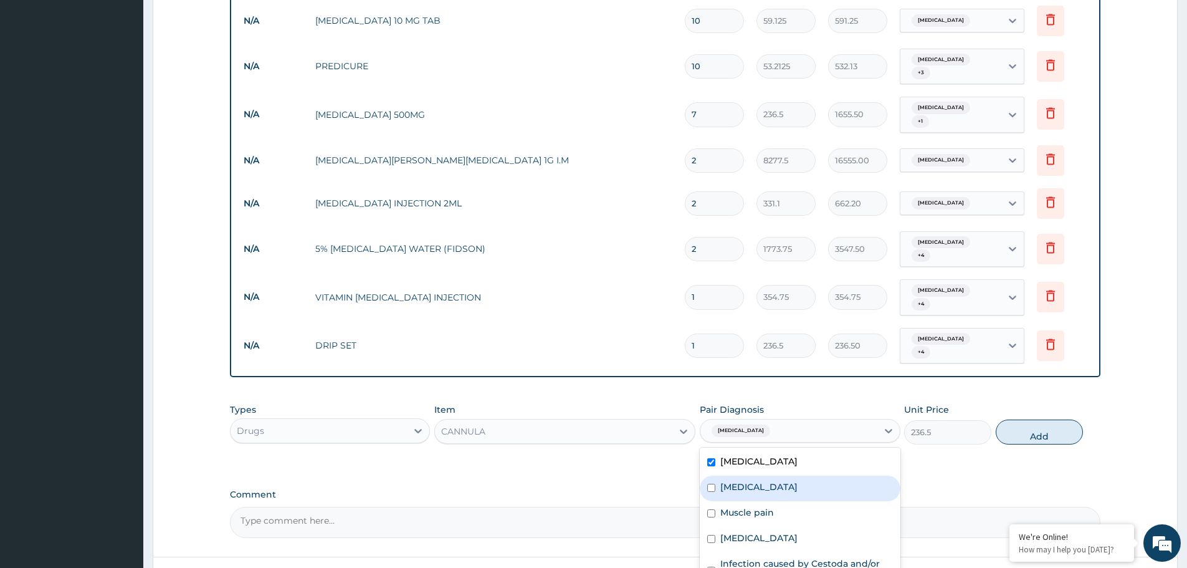
click at [778, 475] on div "Rhinitis" at bounding box center [800, 488] width 200 height 26
checkbox input "true"
click at [772, 501] on div "Muscle pain" at bounding box center [800, 514] width 200 height 26
checkbox input "true"
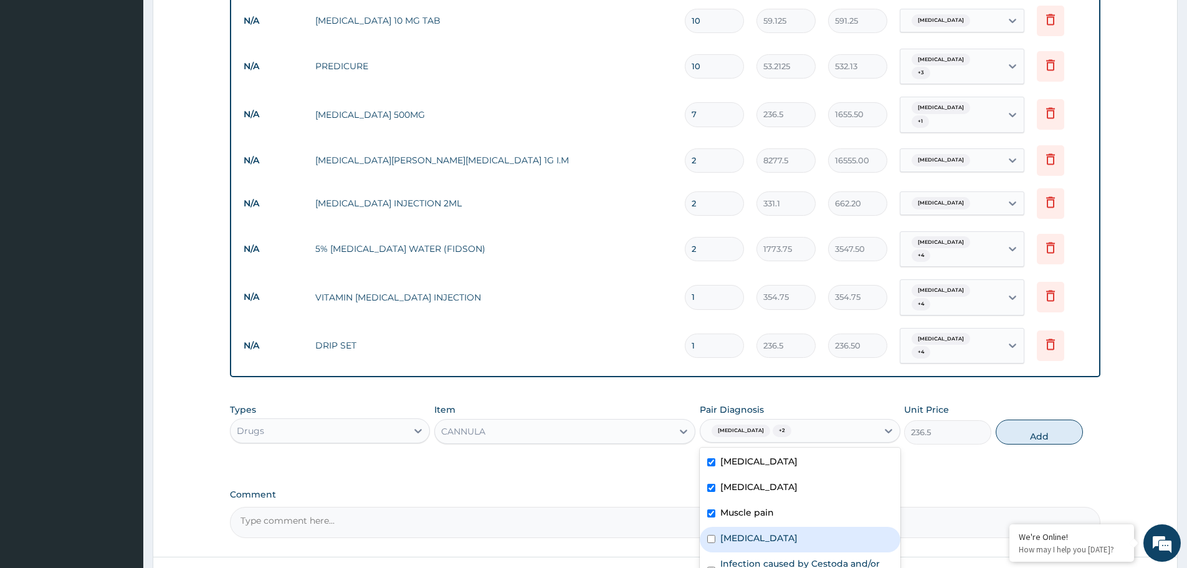
click at [769, 526] on div "Sepsis" at bounding box center [800, 539] width 200 height 26
checkbox input "true"
click at [776, 557] on label "Infection caused by Cestoda and/or Trematoda and/or Phylum Nemata" at bounding box center [806, 569] width 172 height 25
checkbox input "true"
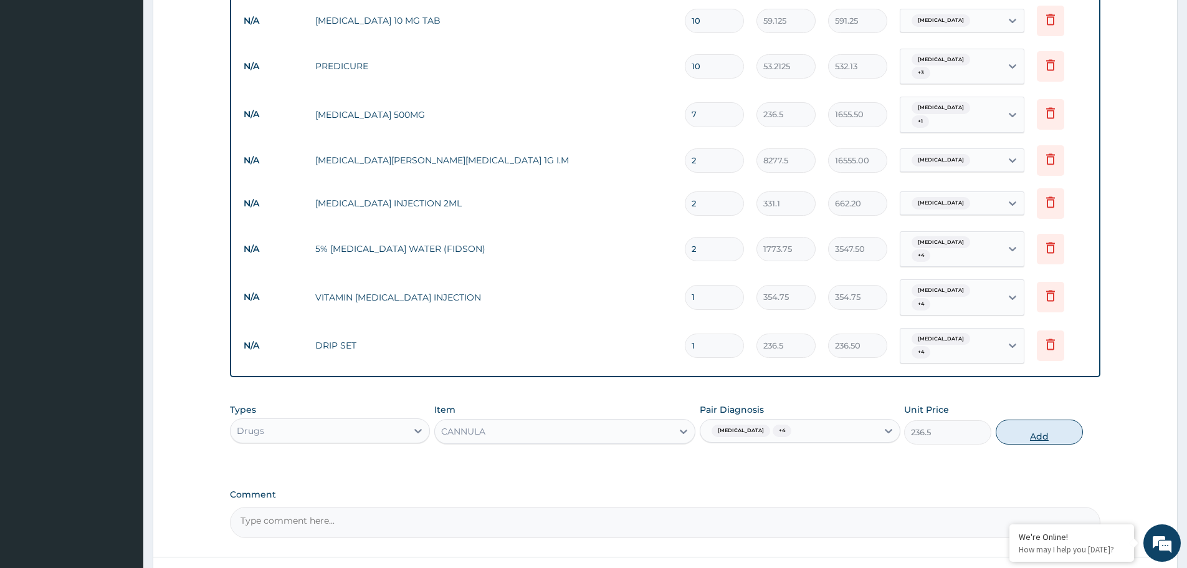
click at [1035, 419] on button "Add" at bounding box center [1039, 431] width 87 height 25
type input "0"
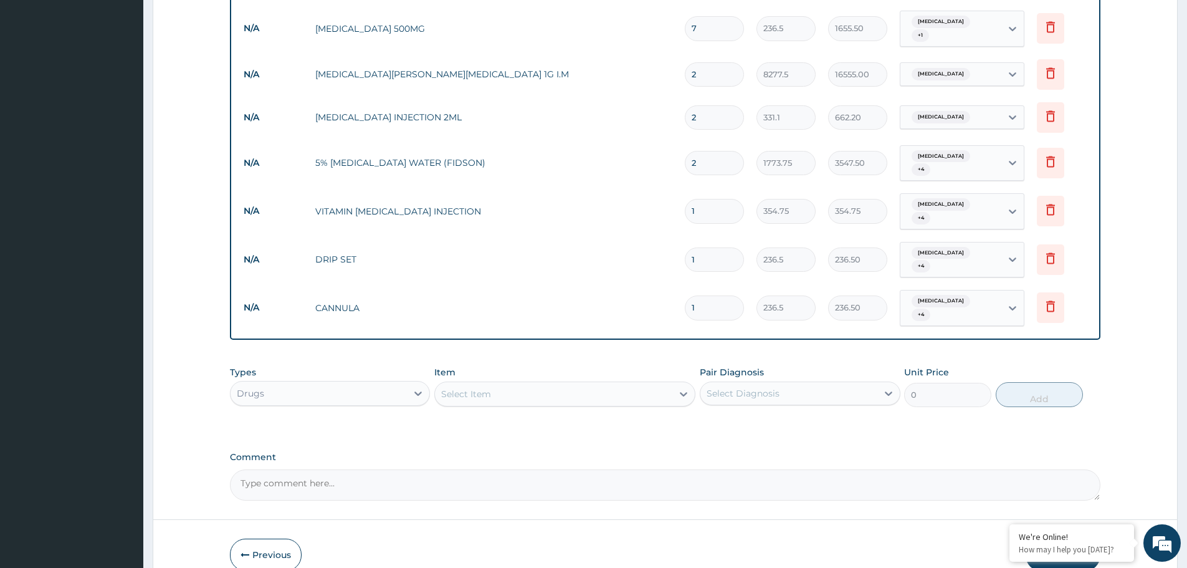
click at [1061, 538] on button "Submit" at bounding box center [1062, 554] width 75 height 32
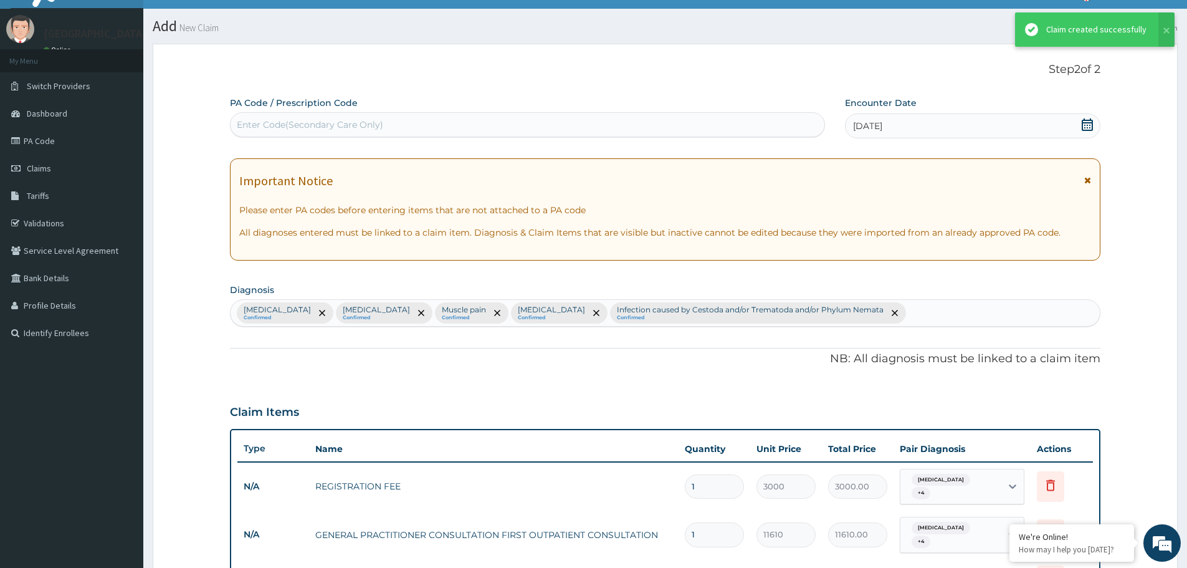
scroll to position [1033, 0]
